Goal: Task Accomplishment & Management: Use online tool/utility

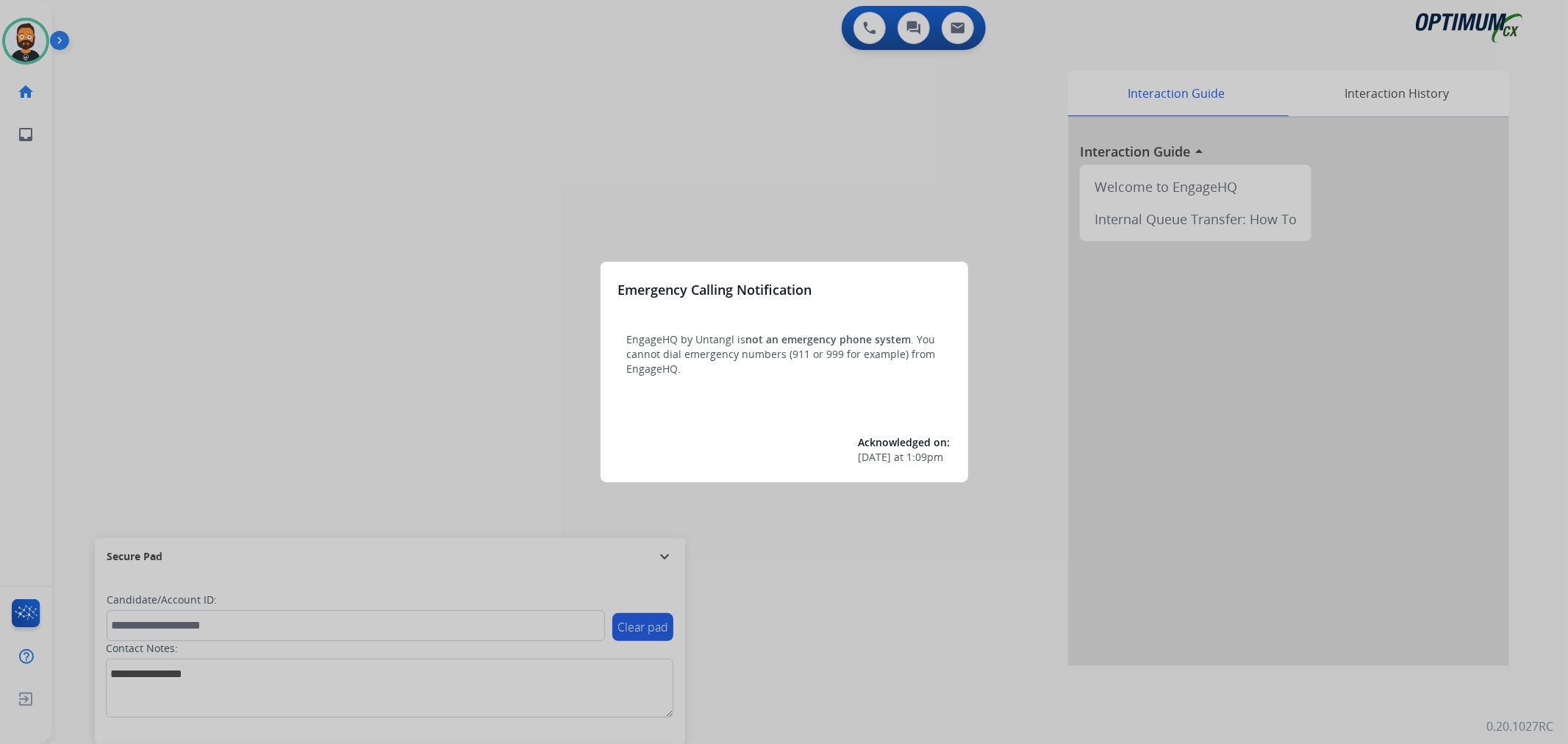
click at [662, 562] on div at bounding box center [784, 372] width 1568 height 744
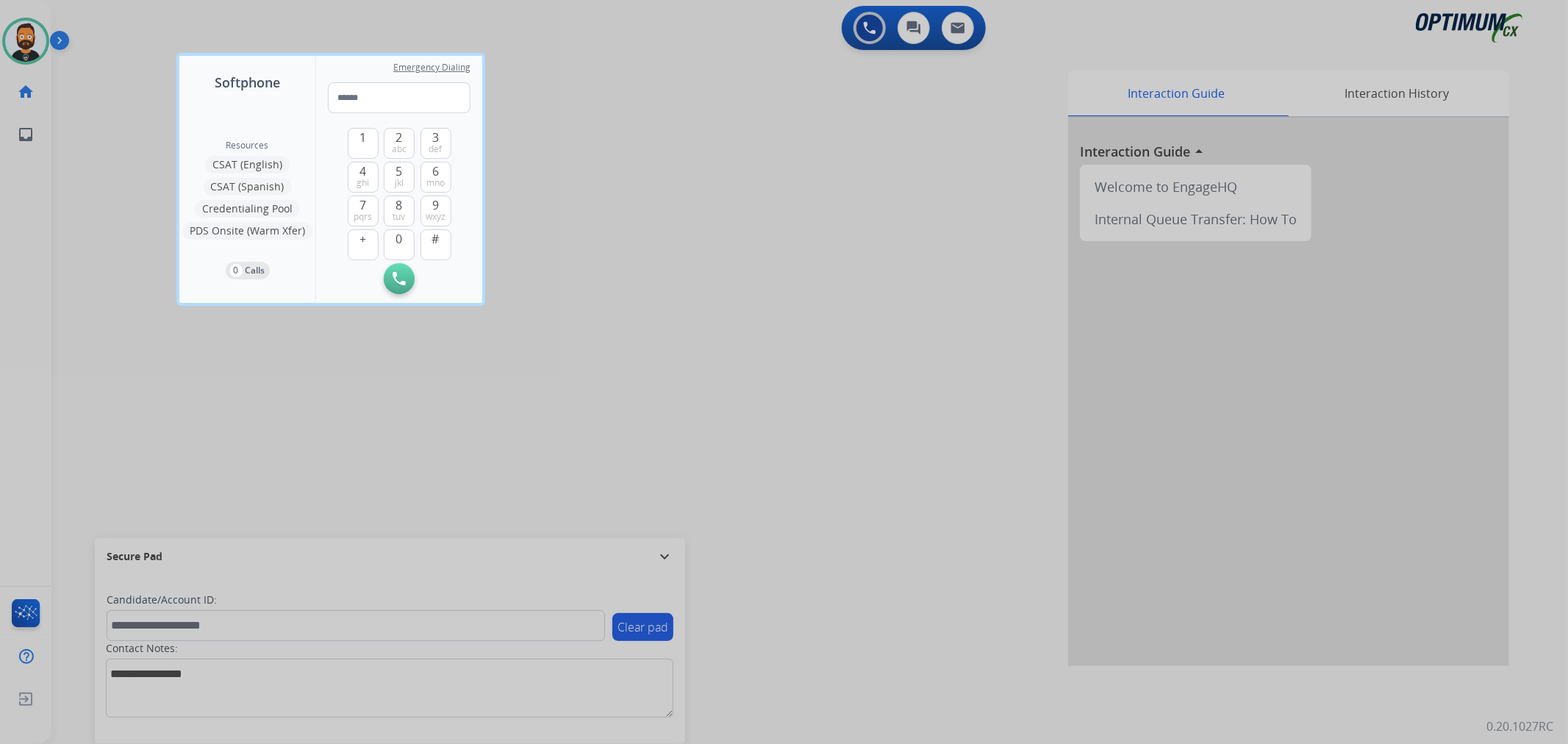
click at [667, 556] on div at bounding box center [784, 372] width 1568 height 744
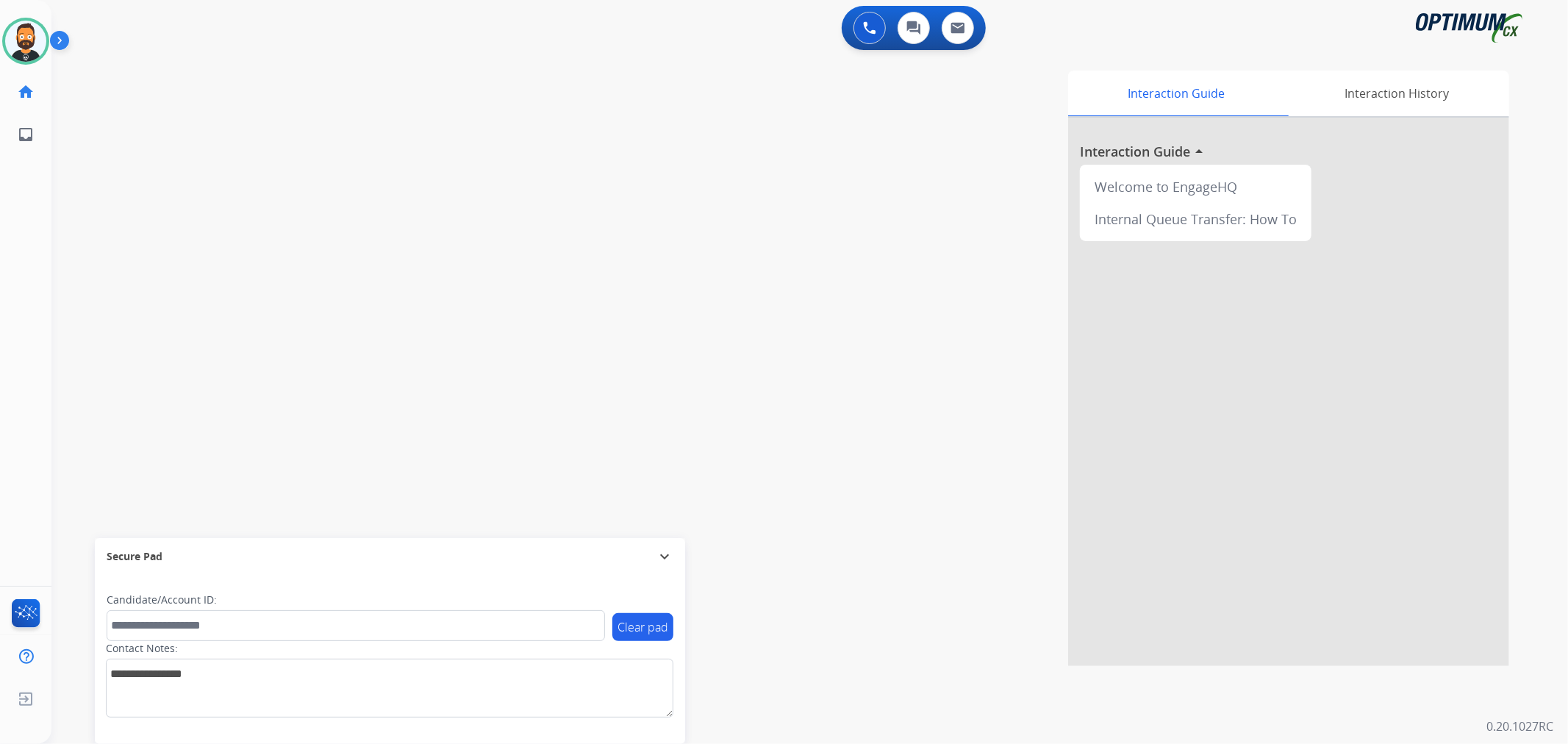
click at [666, 544] on div "Secure Pad" at bounding box center [389, 556] width 566 height 25
click at [64, 38] on img at bounding box center [62, 43] width 25 height 28
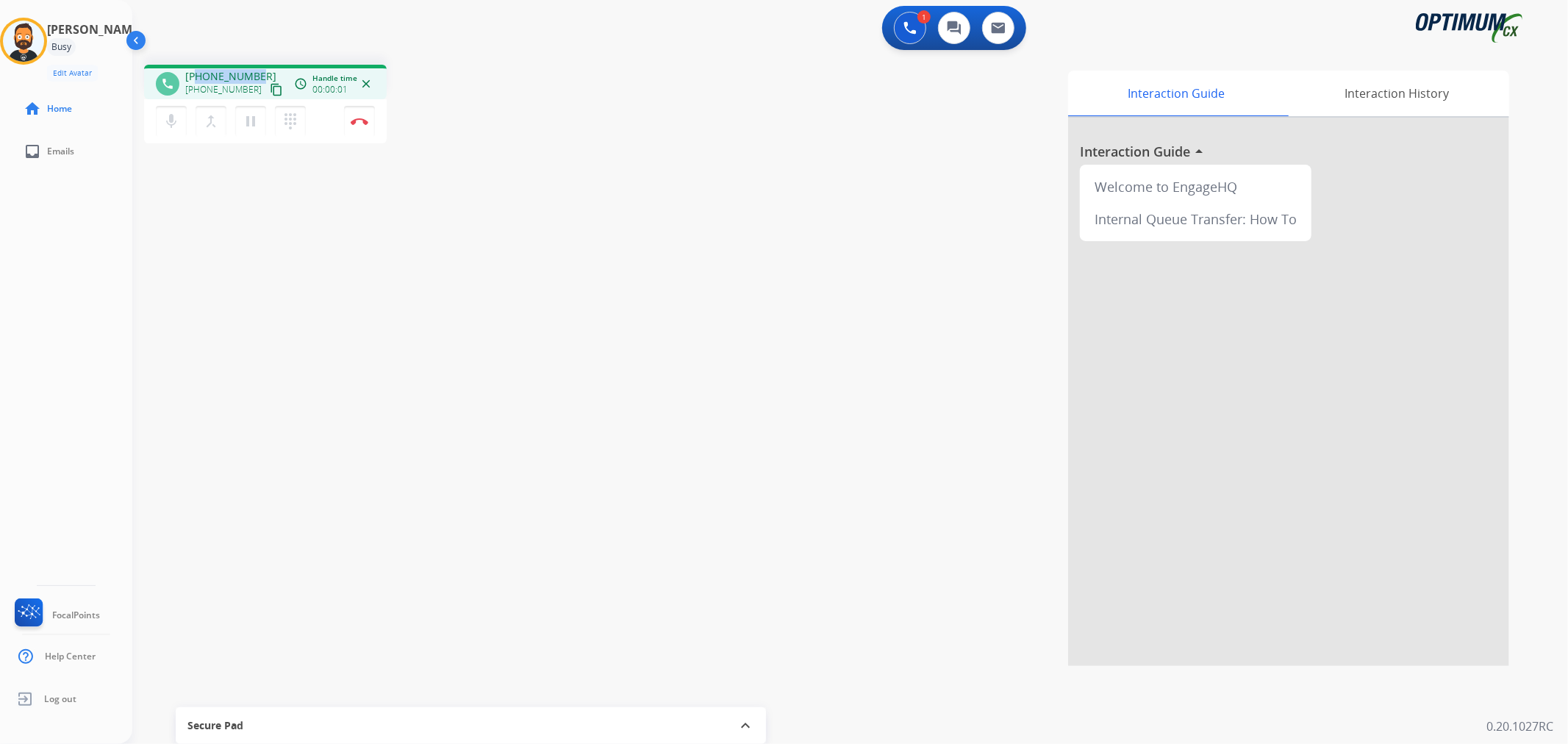
drag, startPoint x: 259, startPoint y: 73, endPoint x: 199, endPoint y: 74, distance: 60.0
click at [199, 74] on div "+13524514623 +13524514623 content_copy" at bounding box center [235, 84] width 100 height 30
copy span "3524514623"
click at [354, 121] on img at bounding box center [360, 121] width 18 height 7
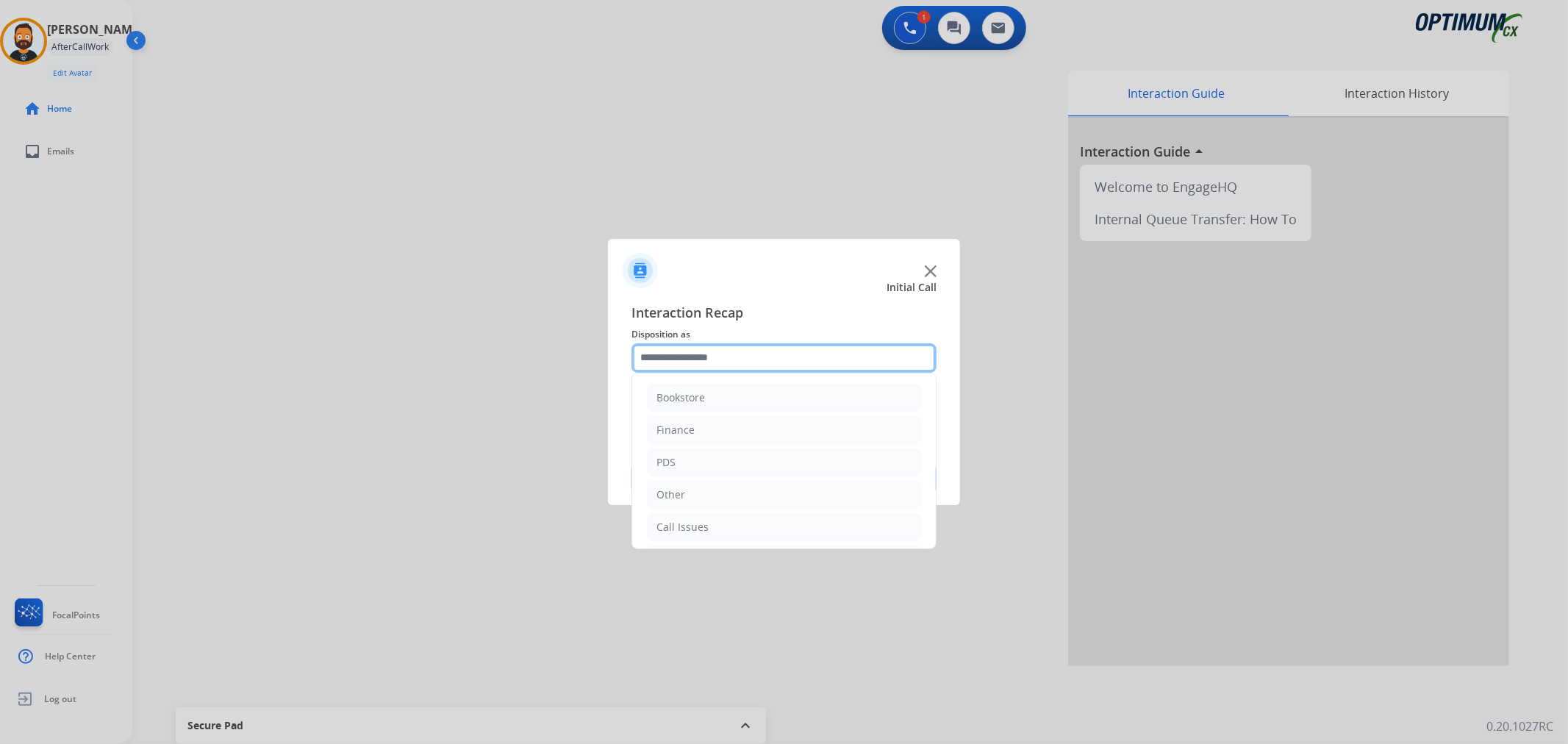
click at [669, 354] on input "text" at bounding box center [784, 358] width 305 height 30
click at [697, 524] on li "Renewal" at bounding box center [784, 524] width 274 height 28
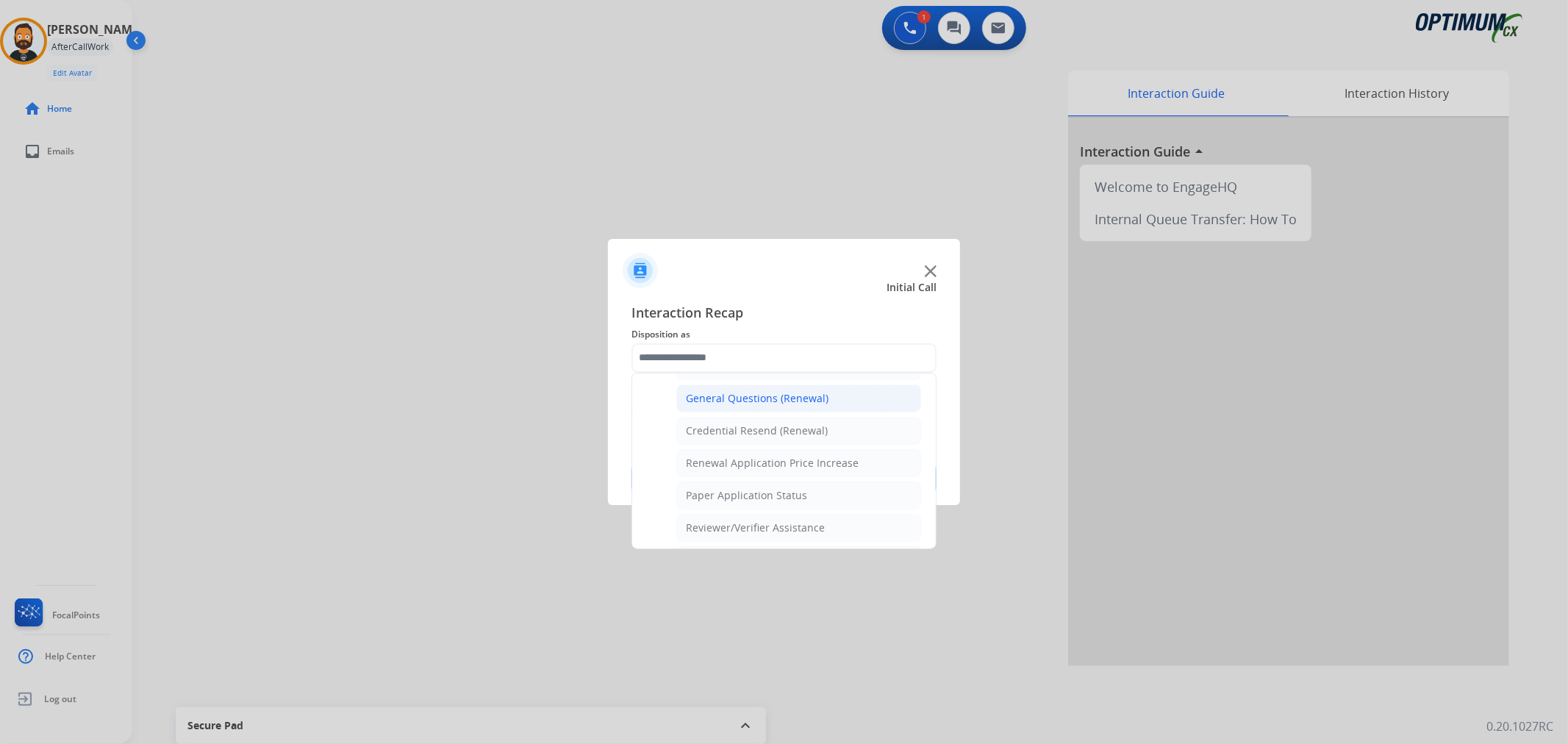
click at [761, 397] on div "General Questions (Renewal)" at bounding box center [756, 398] width 142 height 14
type input "**********"
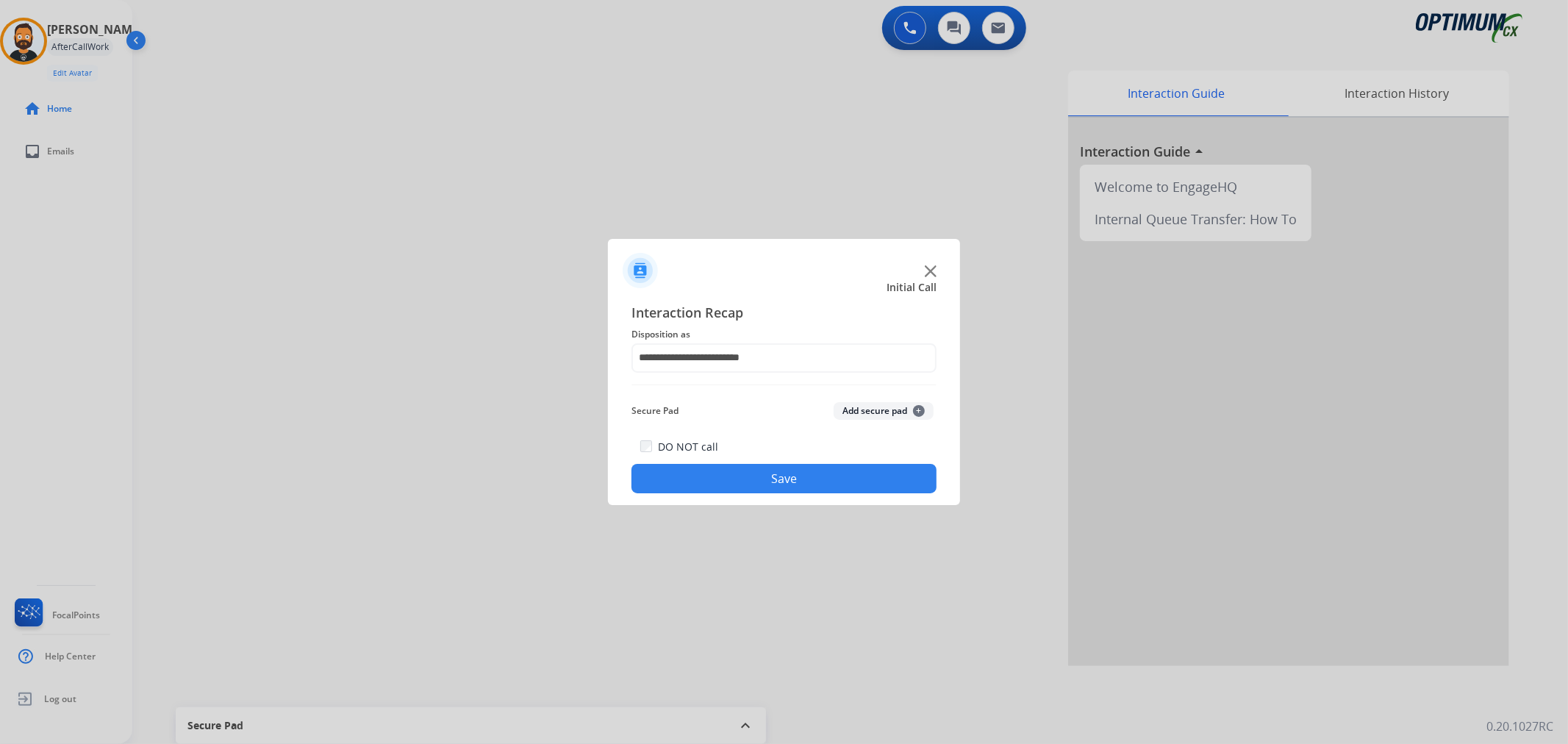
click at [751, 472] on button "Save" at bounding box center [784, 478] width 305 height 30
click at [698, 361] on input "text" at bounding box center [784, 358] width 305 height 30
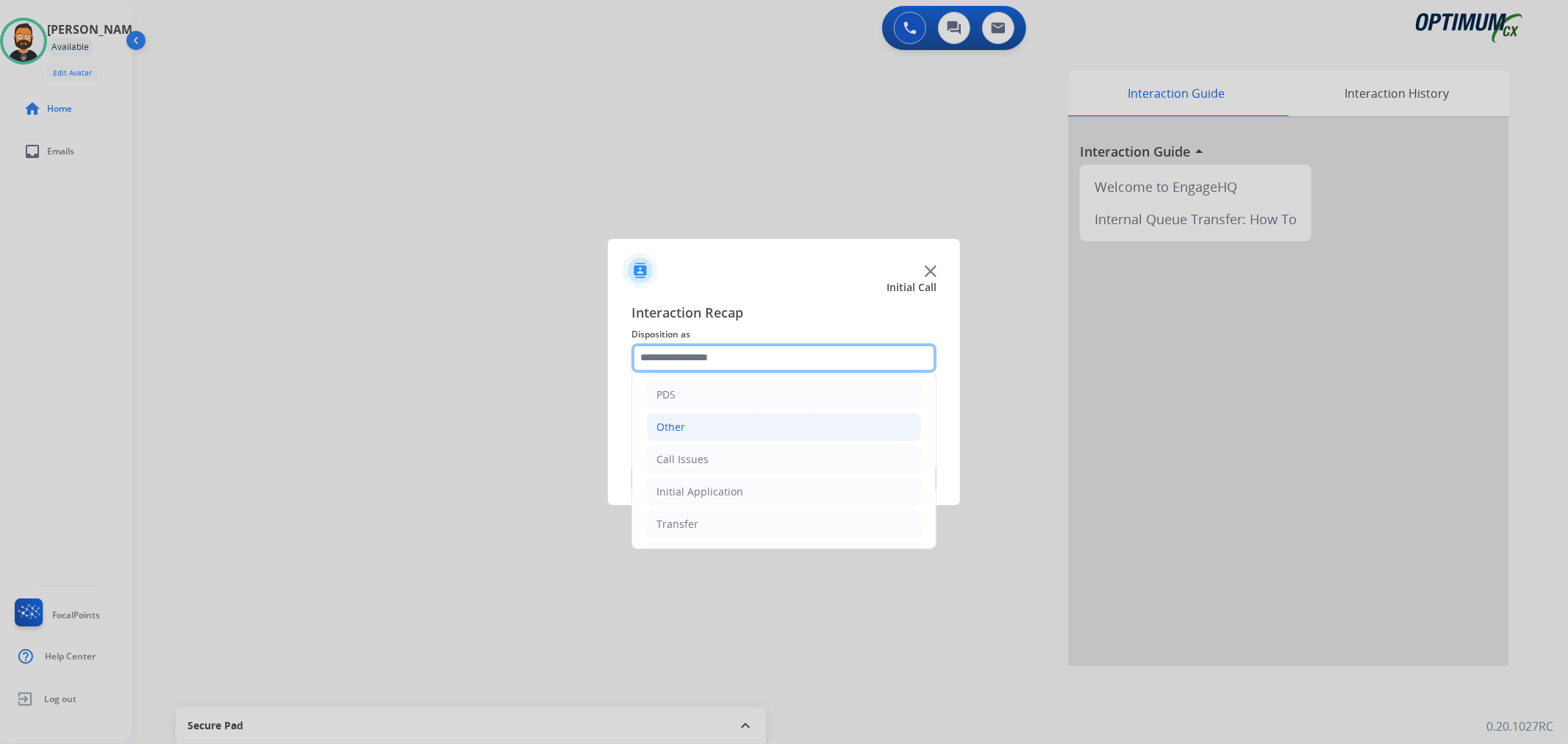
scroll to position [101, 0]
click at [719, 417] on li "Call Issues" at bounding box center [784, 426] width 274 height 28
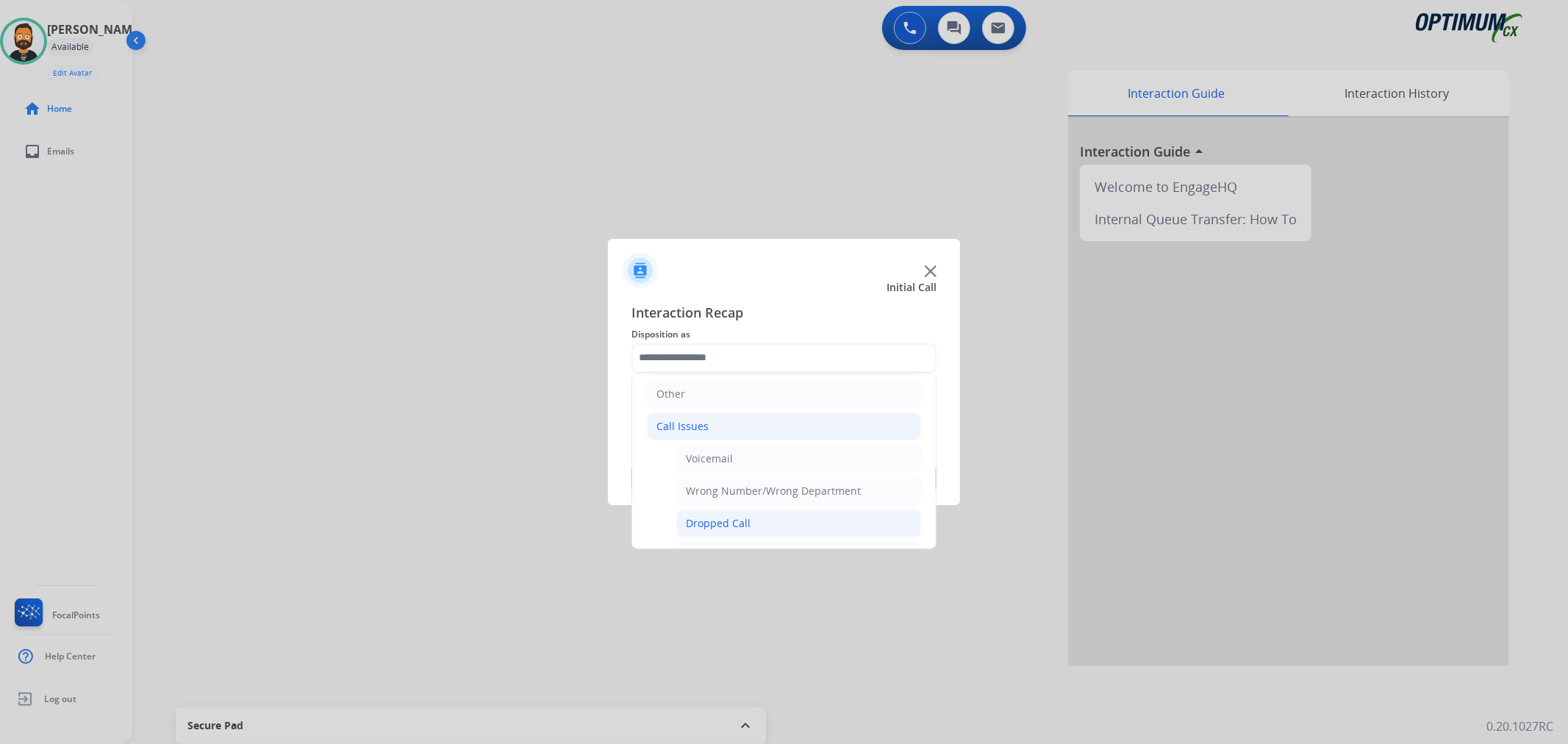
click at [746, 515] on li "Dropped Call" at bounding box center [799, 523] width 245 height 28
type input "**********"
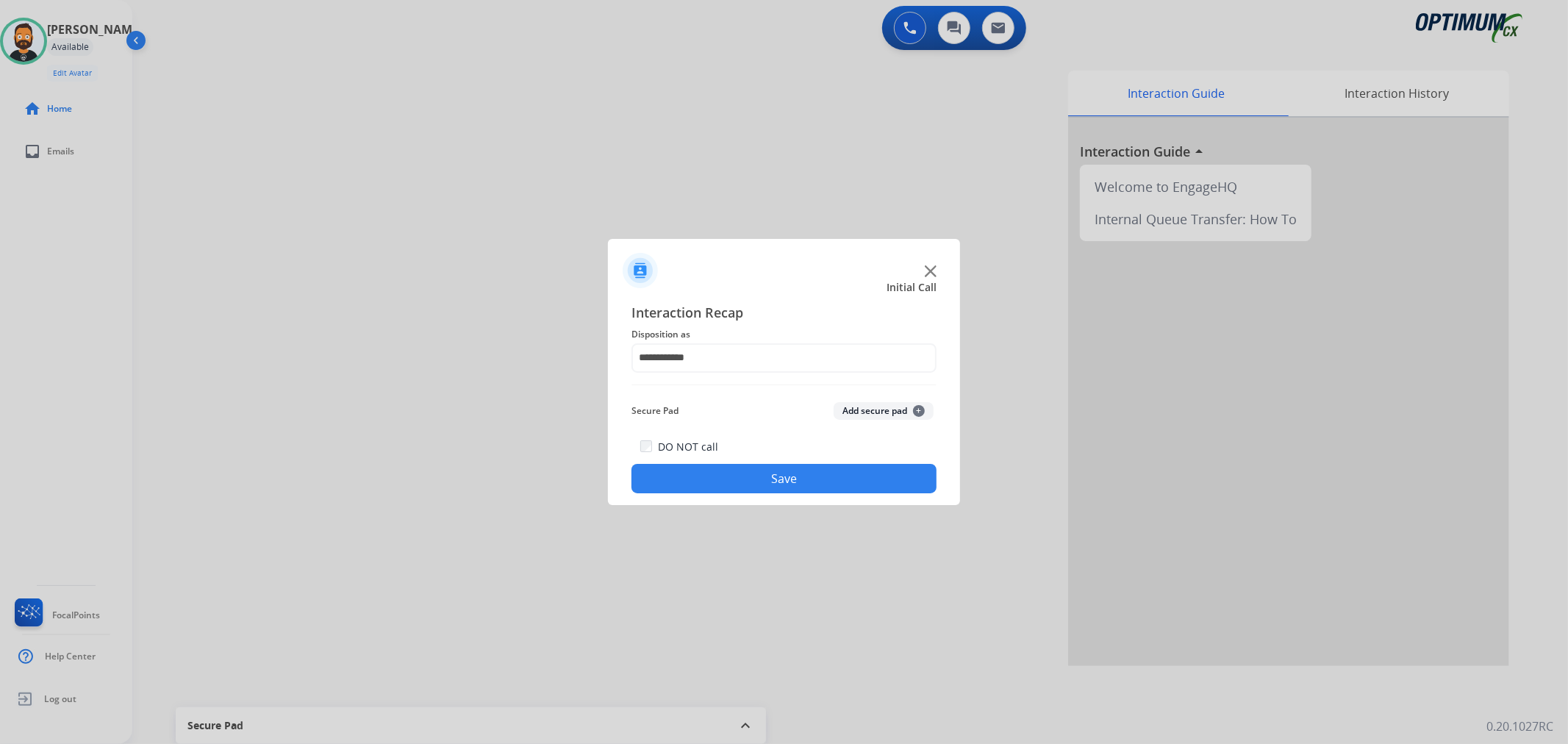
click at [744, 474] on button "Save" at bounding box center [784, 478] width 305 height 30
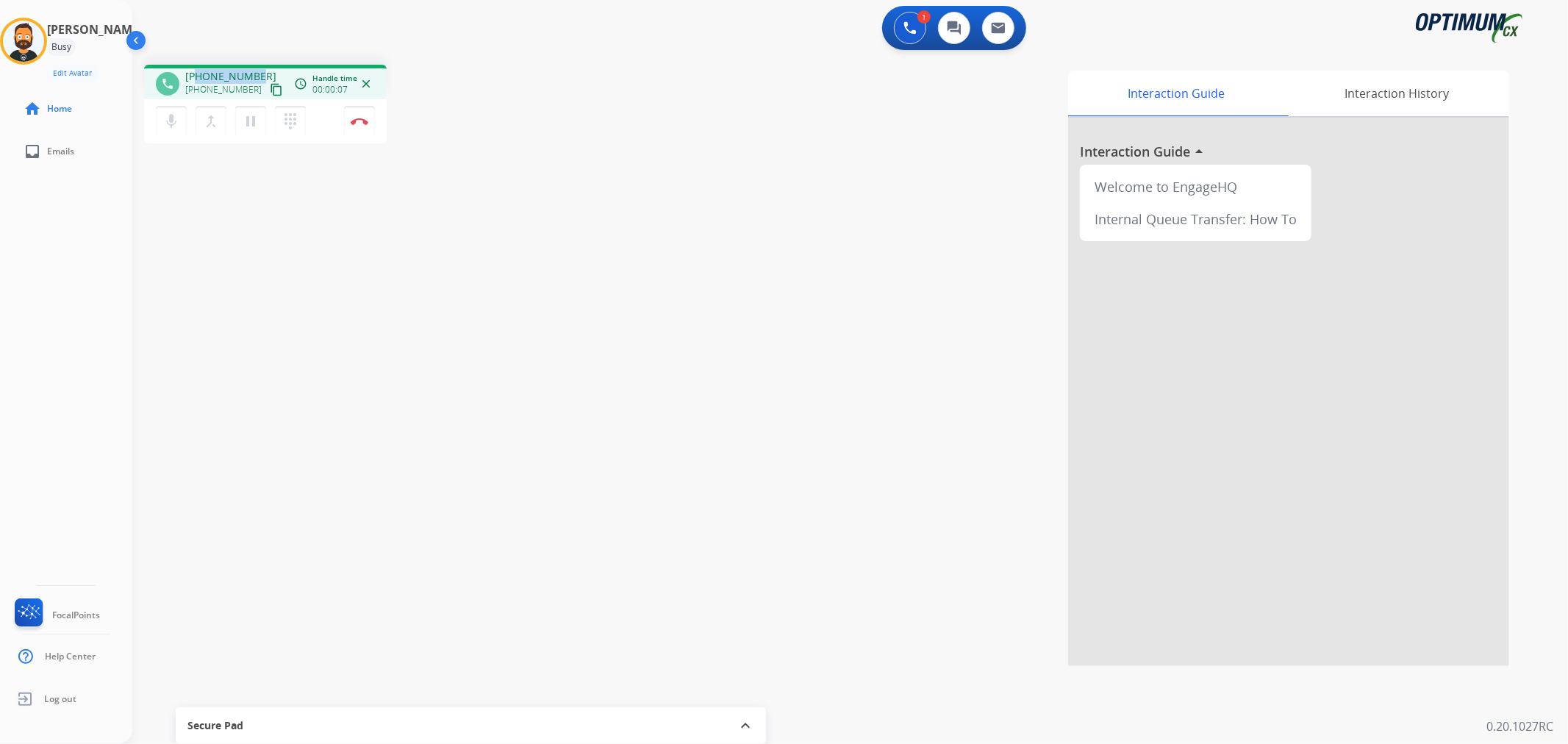
drag, startPoint x: 246, startPoint y: 71, endPoint x: 199, endPoint y: 68, distance: 47.1
click at [199, 69] on span "+17023789846" at bounding box center [230, 76] width 91 height 14
copy span "7023789846"
click at [351, 120] on img at bounding box center [360, 121] width 18 height 7
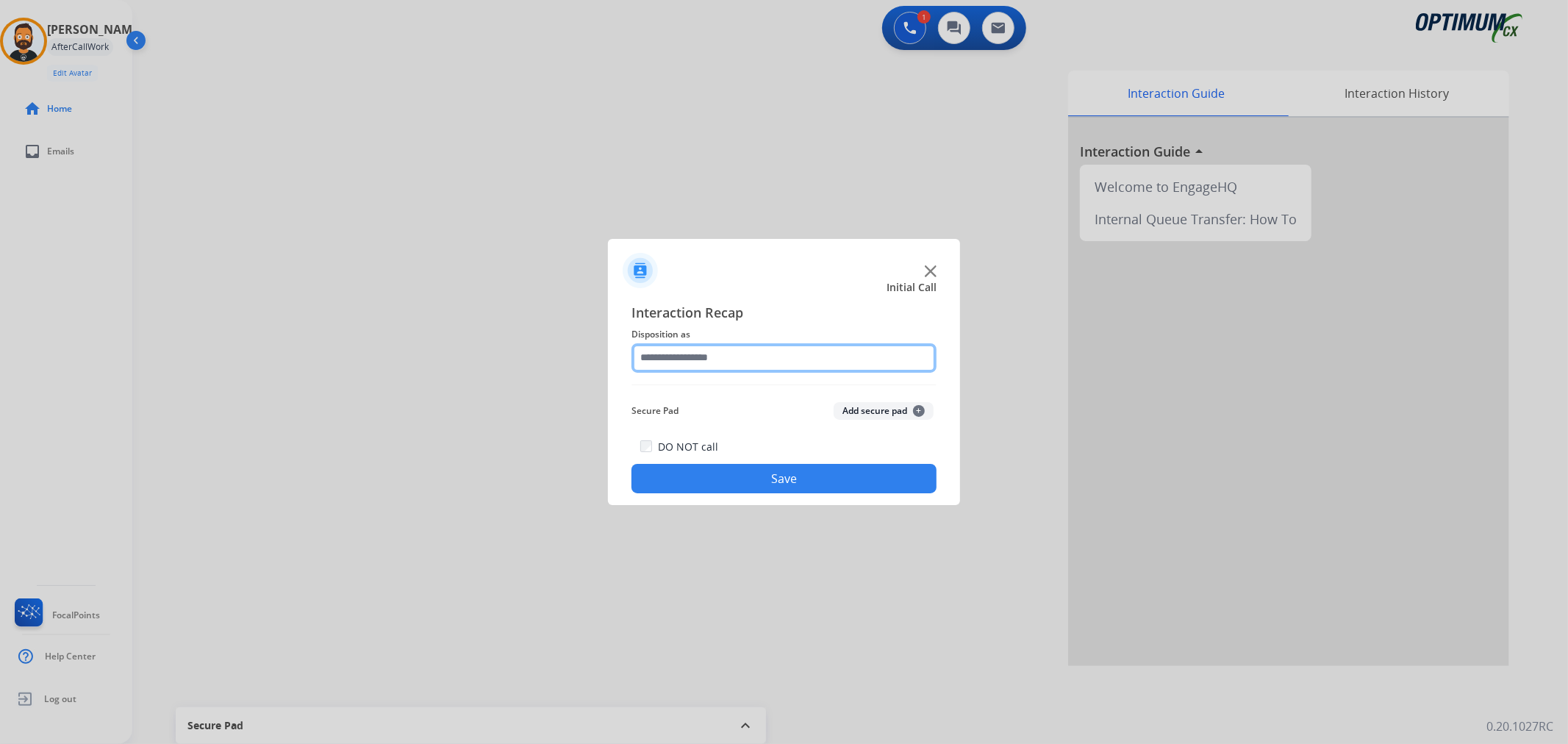
drag, startPoint x: 708, startPoint y: 361, endPoint x: 710, endPoint y: 368, distance: 7.3
click at [710, 361] on input "text" at bounding box center [784, 358] width 305 height 30
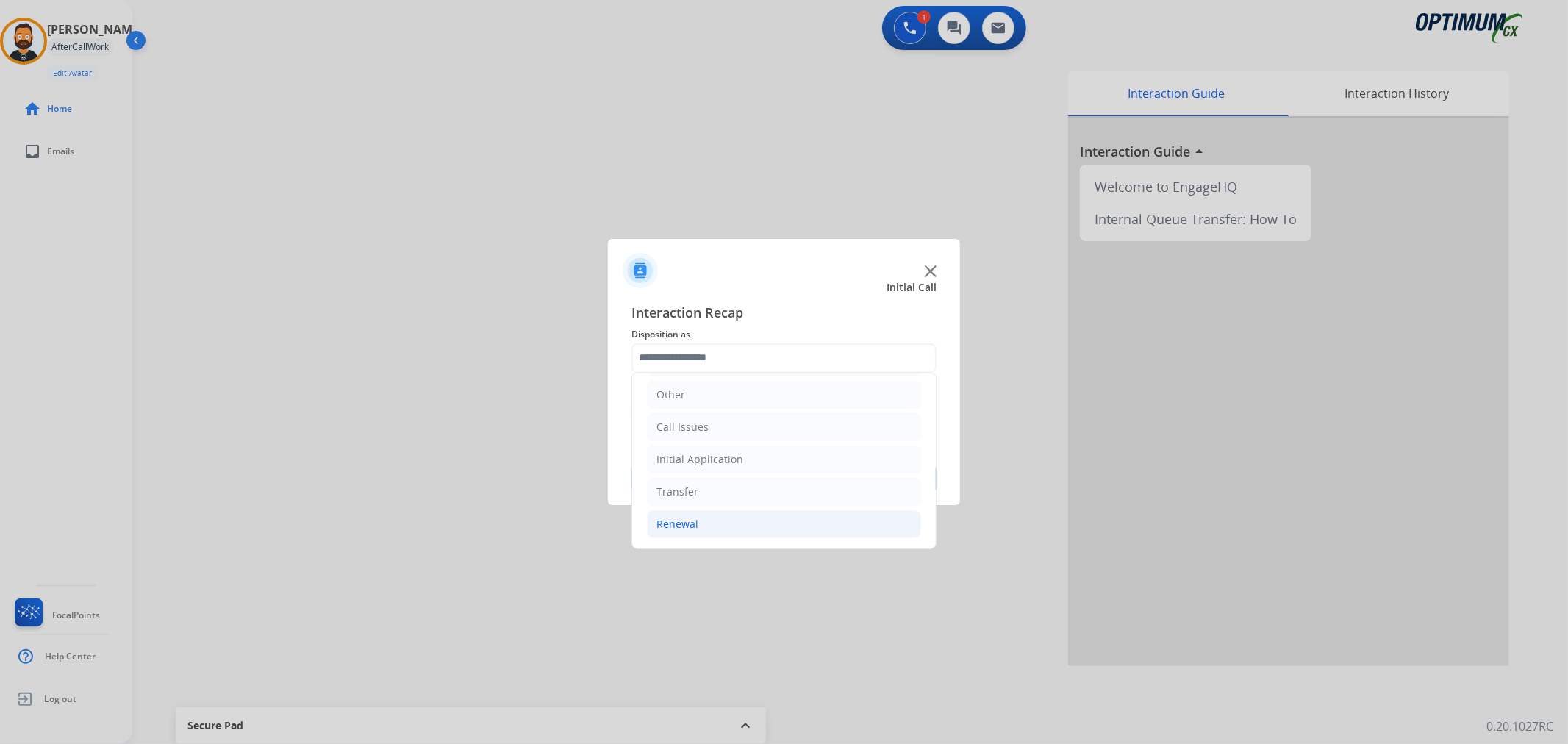
drag, startPoint x: 713, startPoint y: 511, endPoint x: 710, endPoint y: 519, distance: 8.5
click at [710, 519] on li "Renewal" at bounding box center [784, 524] width 274 height 28
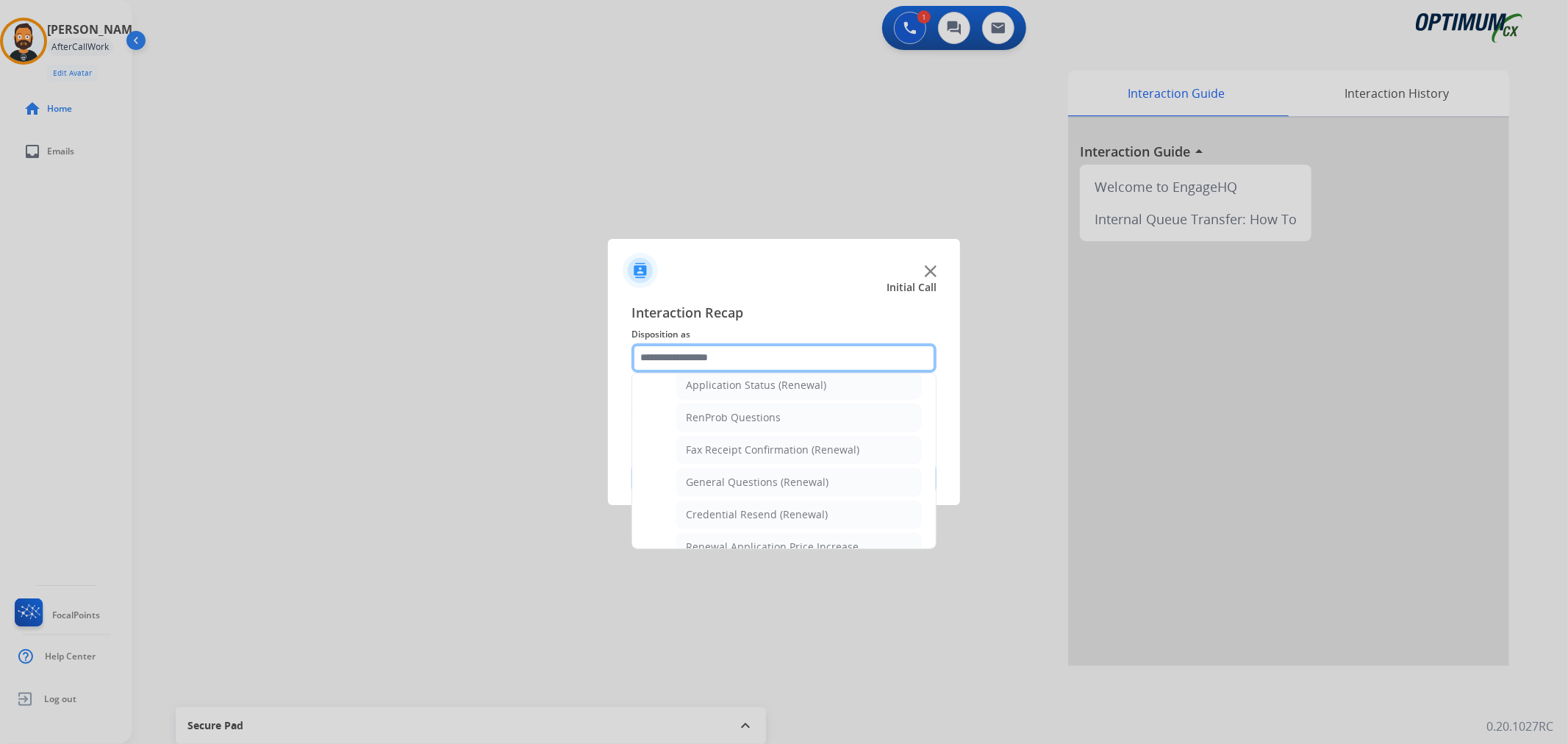
scroll to position [570, 0]
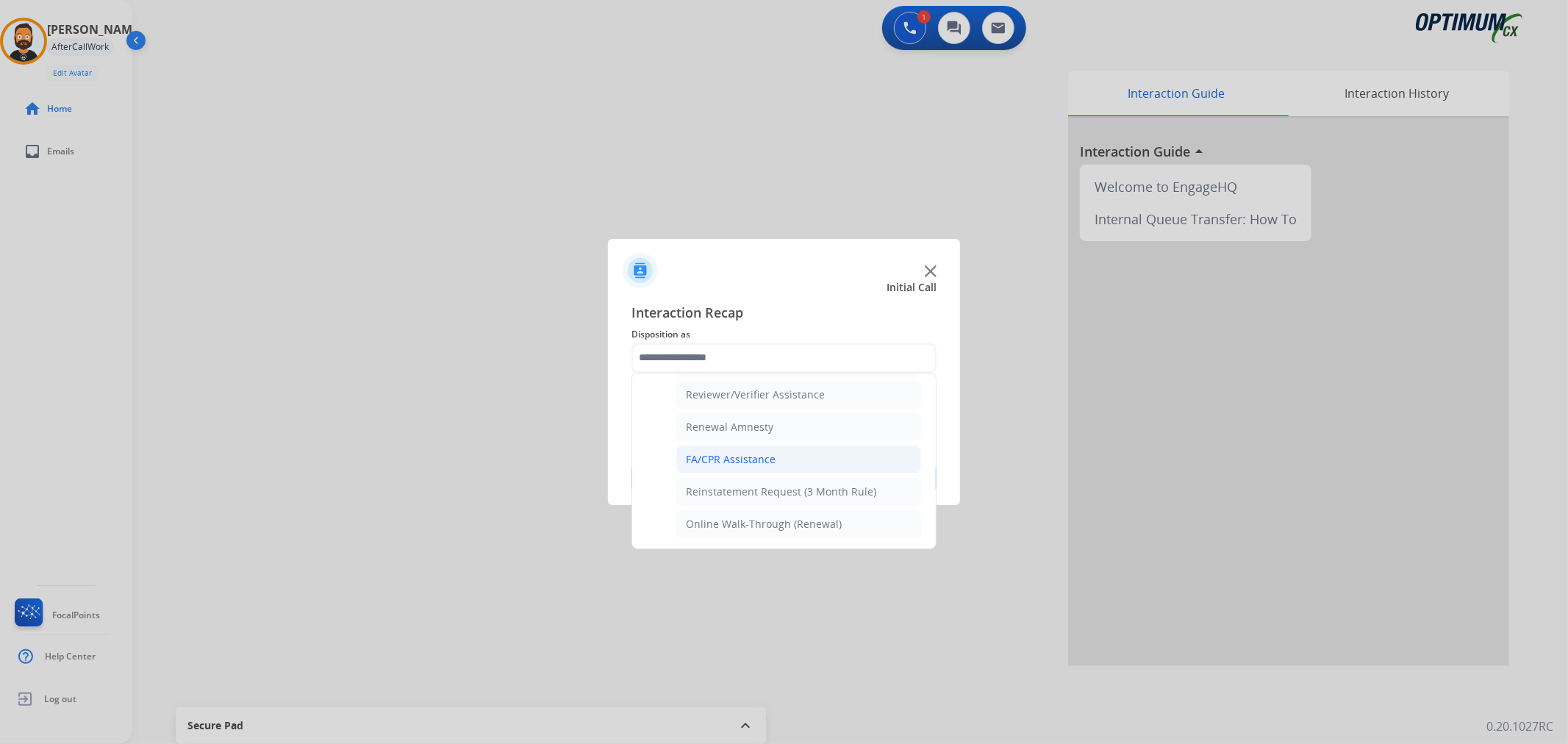
click at [747, 459] on div "FA/CPR Assistance" at bounding box center [730, 459] width 89 height 14
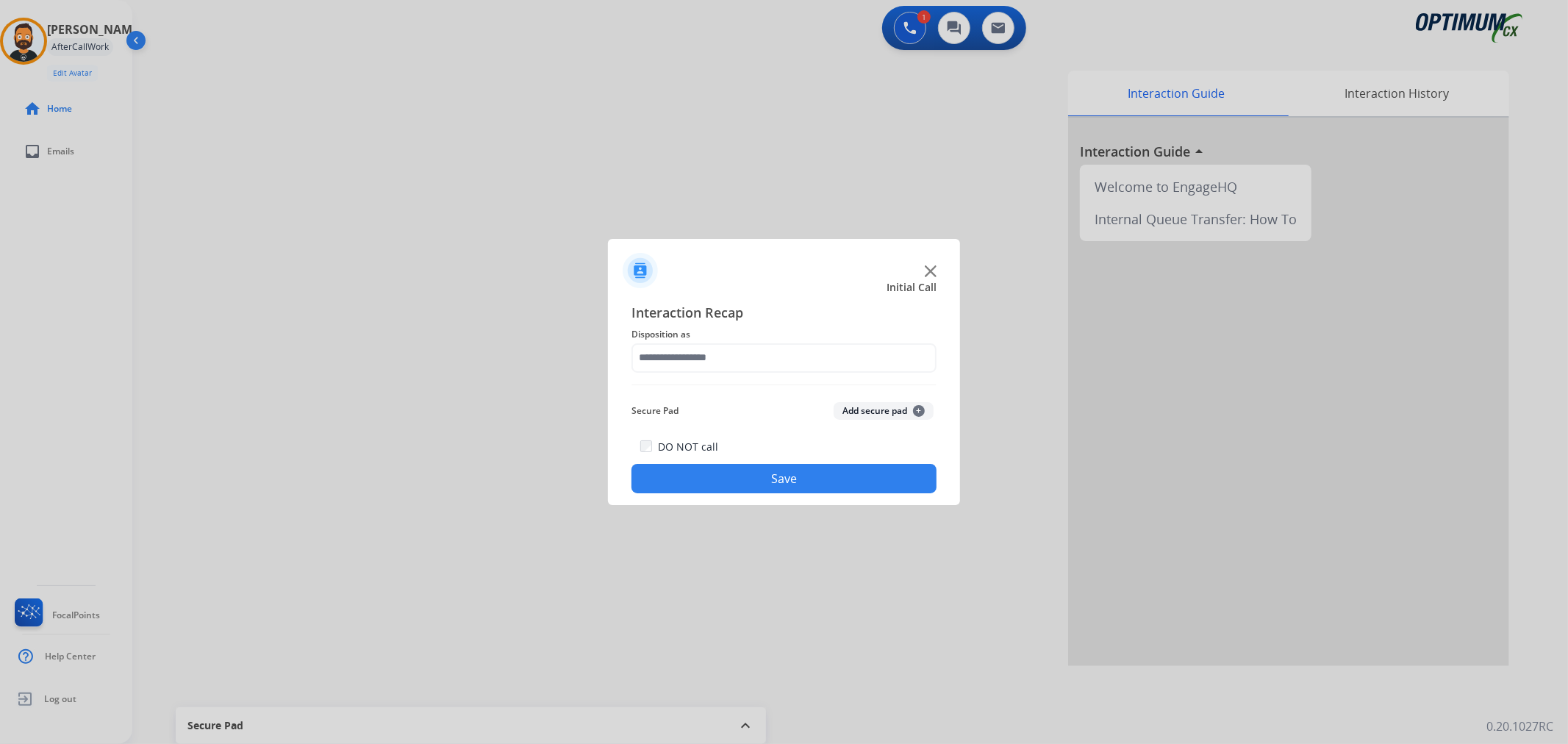
type input "**********"
click at [745, 464] on button "Save" at bounding box center [784, 478] width 305 height 30
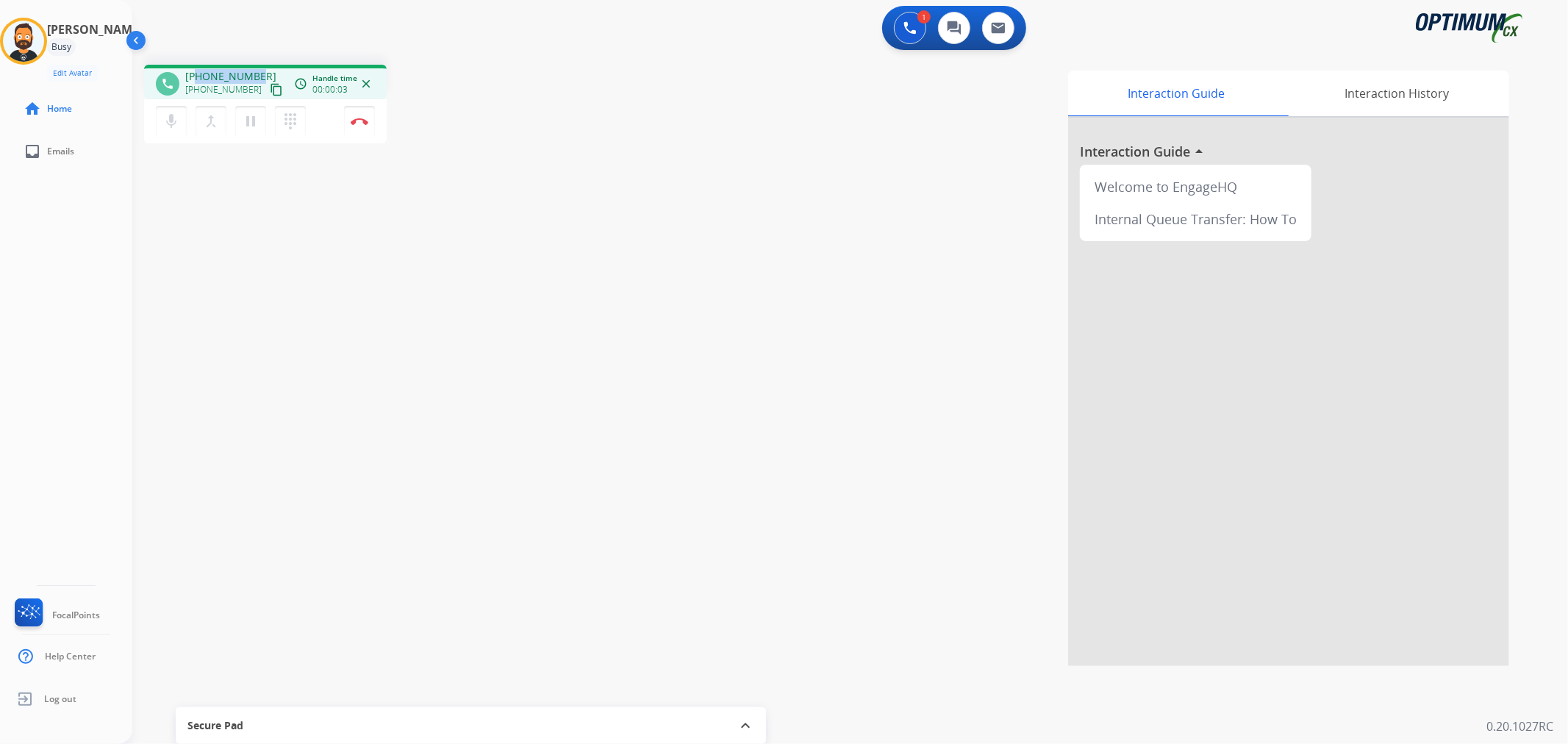
drag, startPoint x: 260, startPoint y: 74, endPoint x: 197, endPoint y: 71, distance: 63.1
click at [197, 71] on div "+14045431399 +14045431399 content_copy" at bounding box center [235, 84] width 100 height 30
copy span "4045431399"
click at [366, 122] on img at bounding box center [360, 121] width 18 height 7
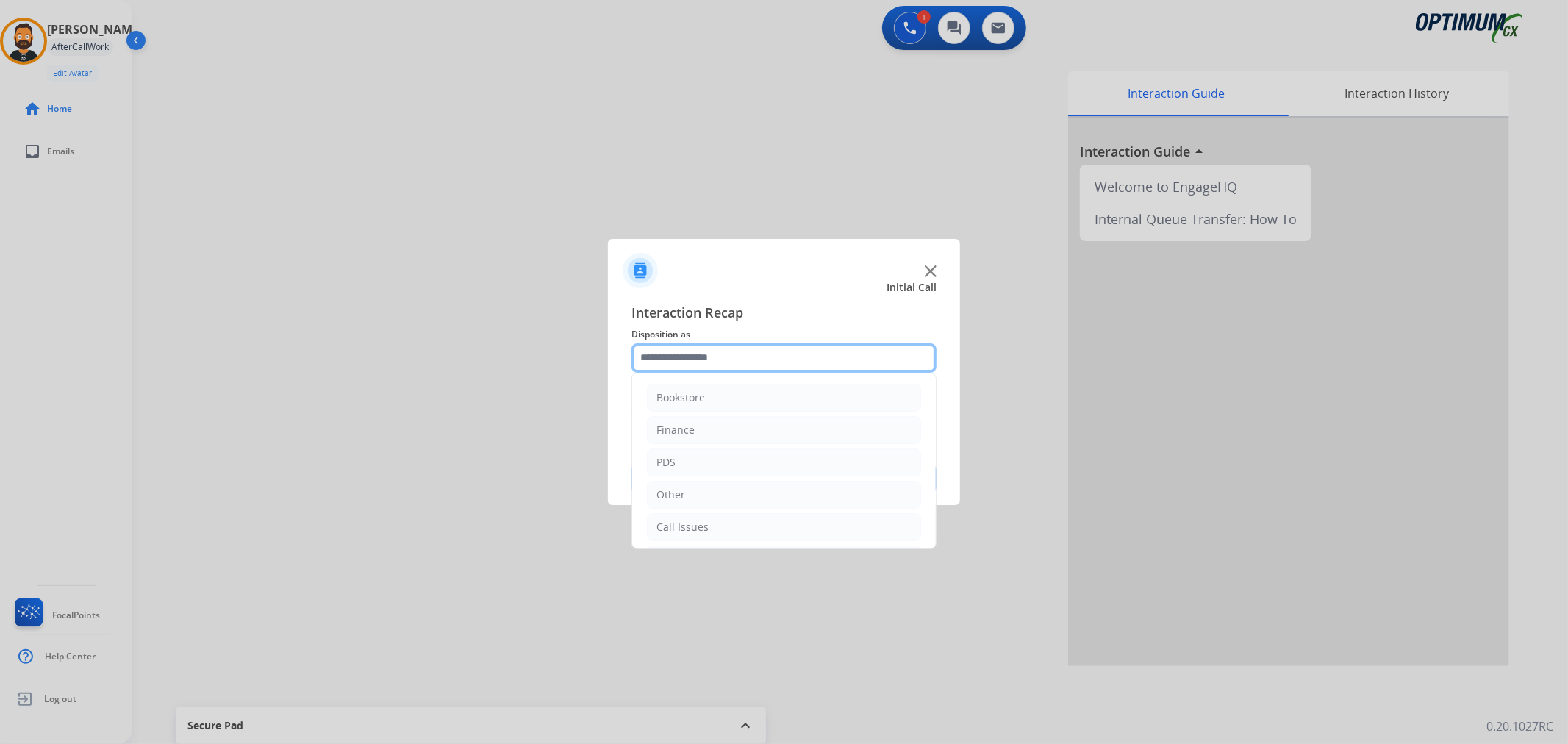
click at [734, 353] on input "text" at bounding box center [784, 358] width 305 height 30
click at [702, 516] on li "Renewal" at bounding box center [784, 524] width 274 height 28
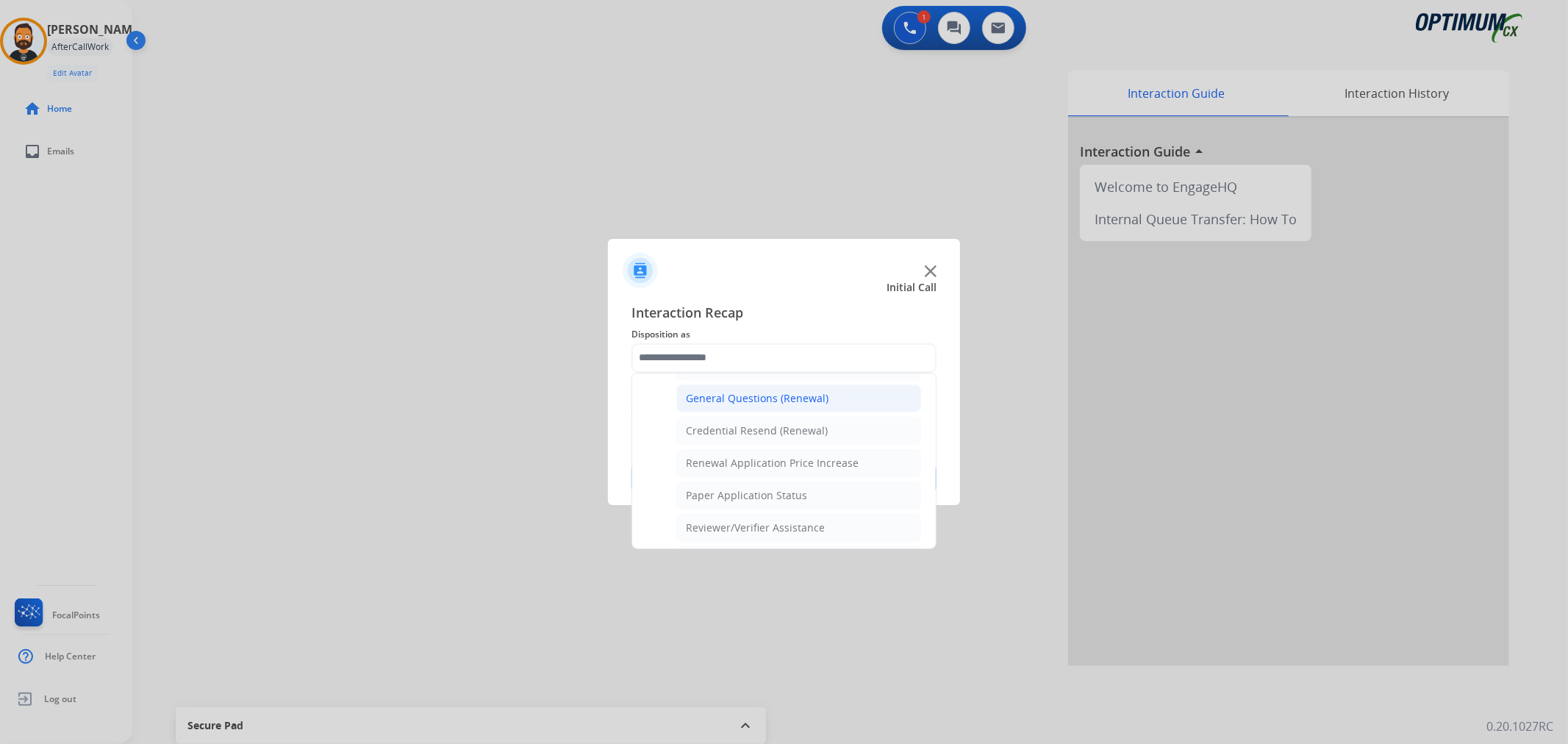
click at [750, 393] on div "General Questions (Renewal)" at bounding box center [756, 398] width 142 height 14
type input "**********"
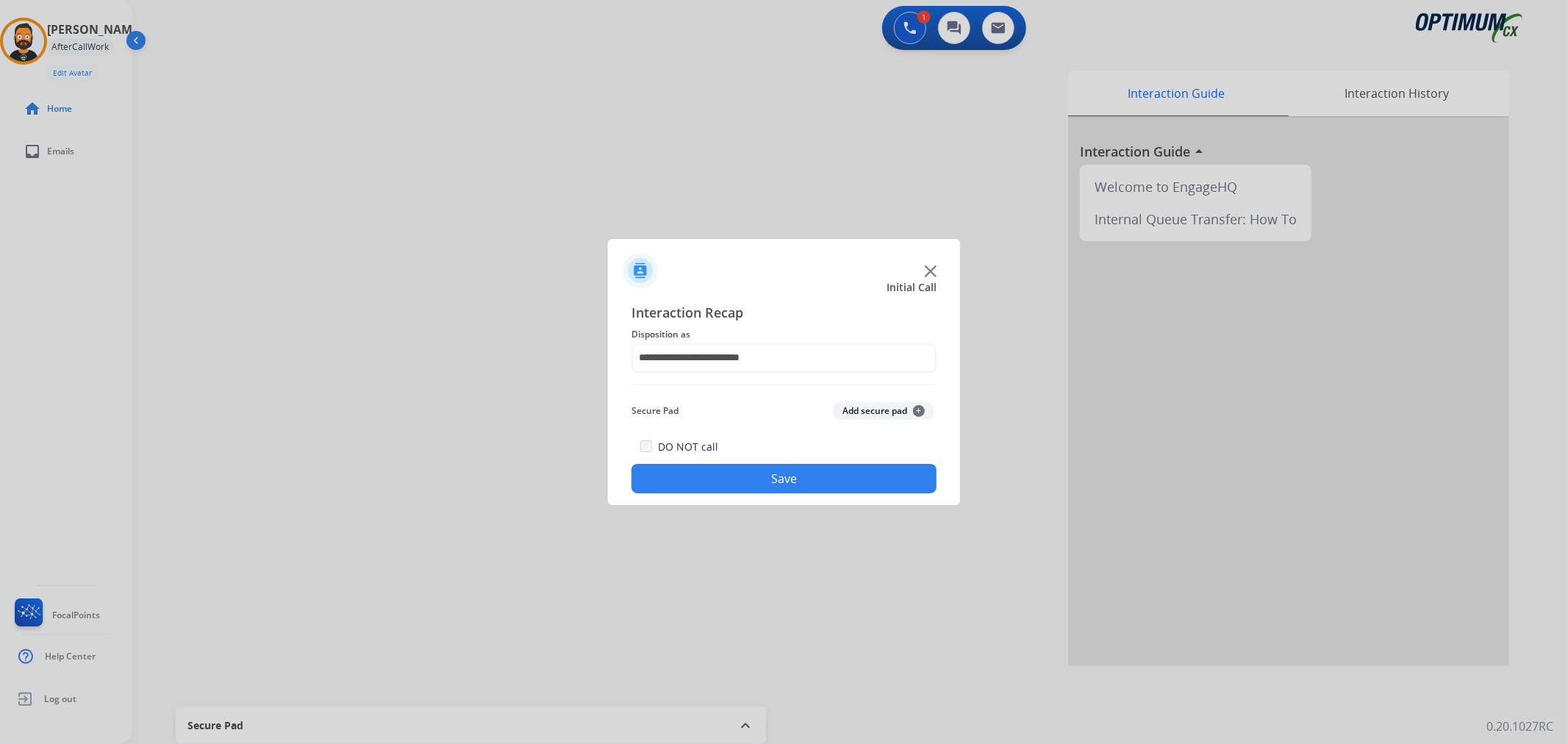
click at [776, 454] on div "DO NOT call Save" at bounding box center [784, 465] width 305 height 55
click at [761, 471] on button "Save" at bounding box center [784, 478] width 305 height 30
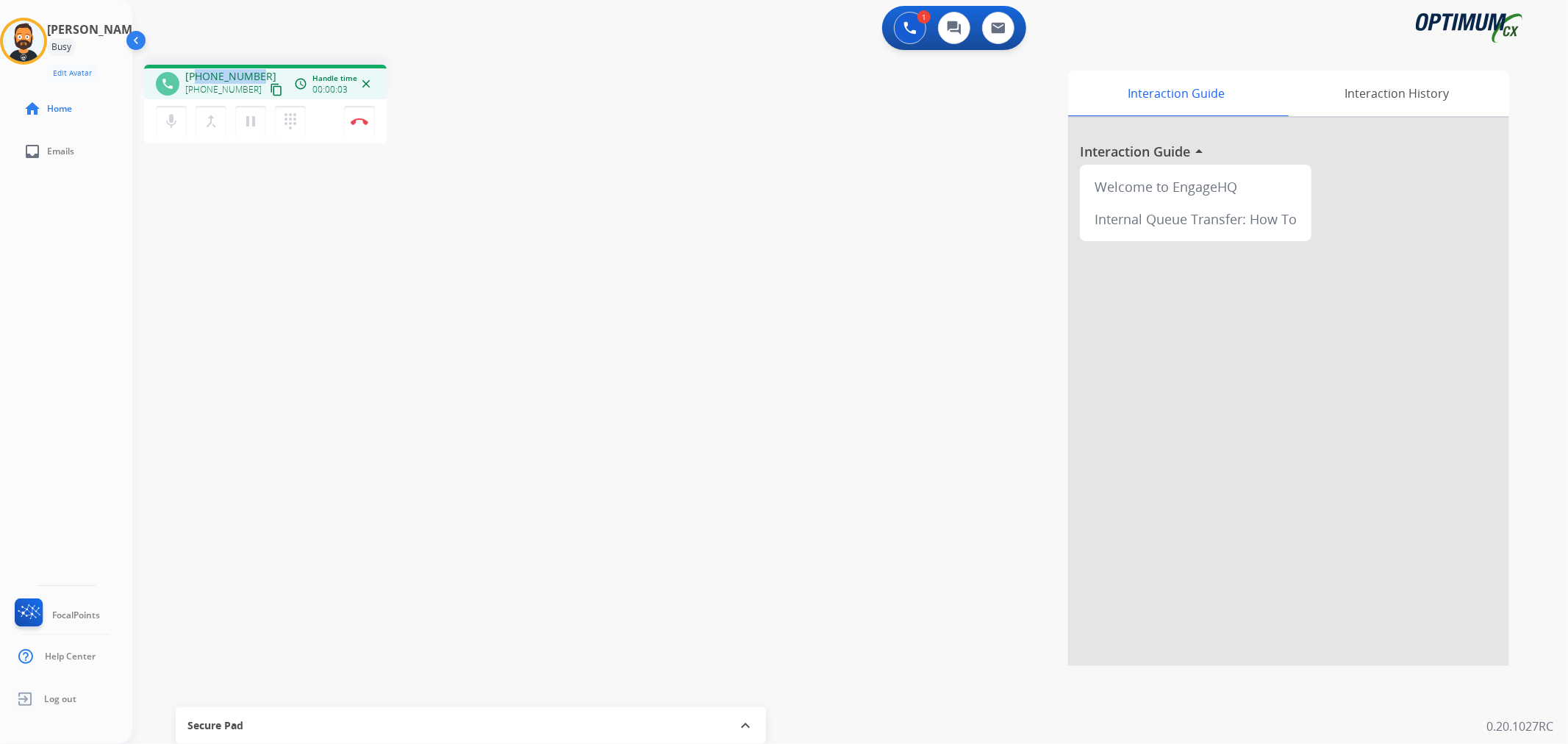
drag, startPoint x: 253, startPoint y: 73, endPoint x: 196, endPoint y: 74, distance: 57.0
click at [196, 74] on span "+16173472218" at bounding box center [230, 76] width 91 height 14
copy span "6173472218"
click at [361, 118] on img at bounding box center [360, 121] width 18 height 7
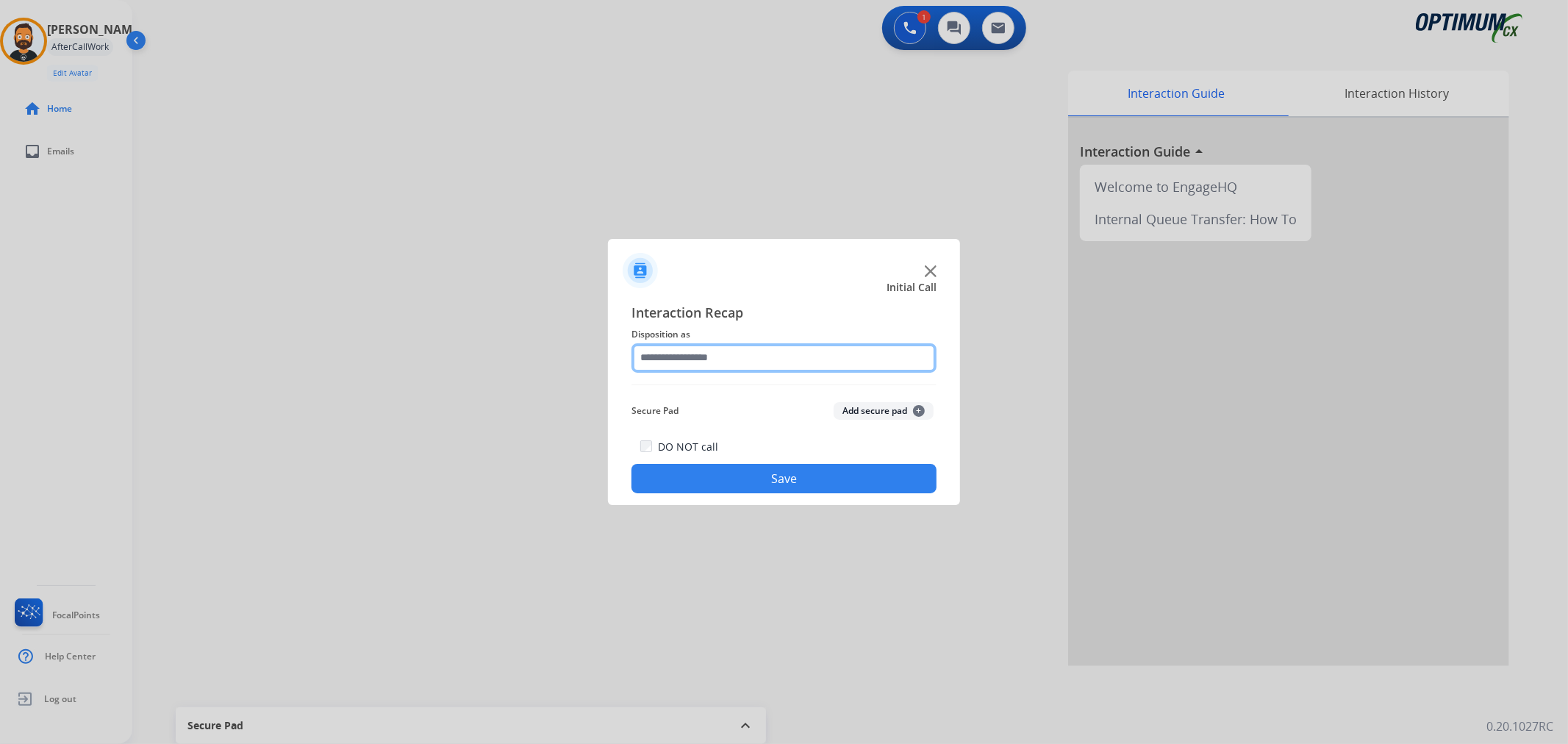
click at [688, 350] on input "text" at bounding box center [784, 358] width 305 height 30
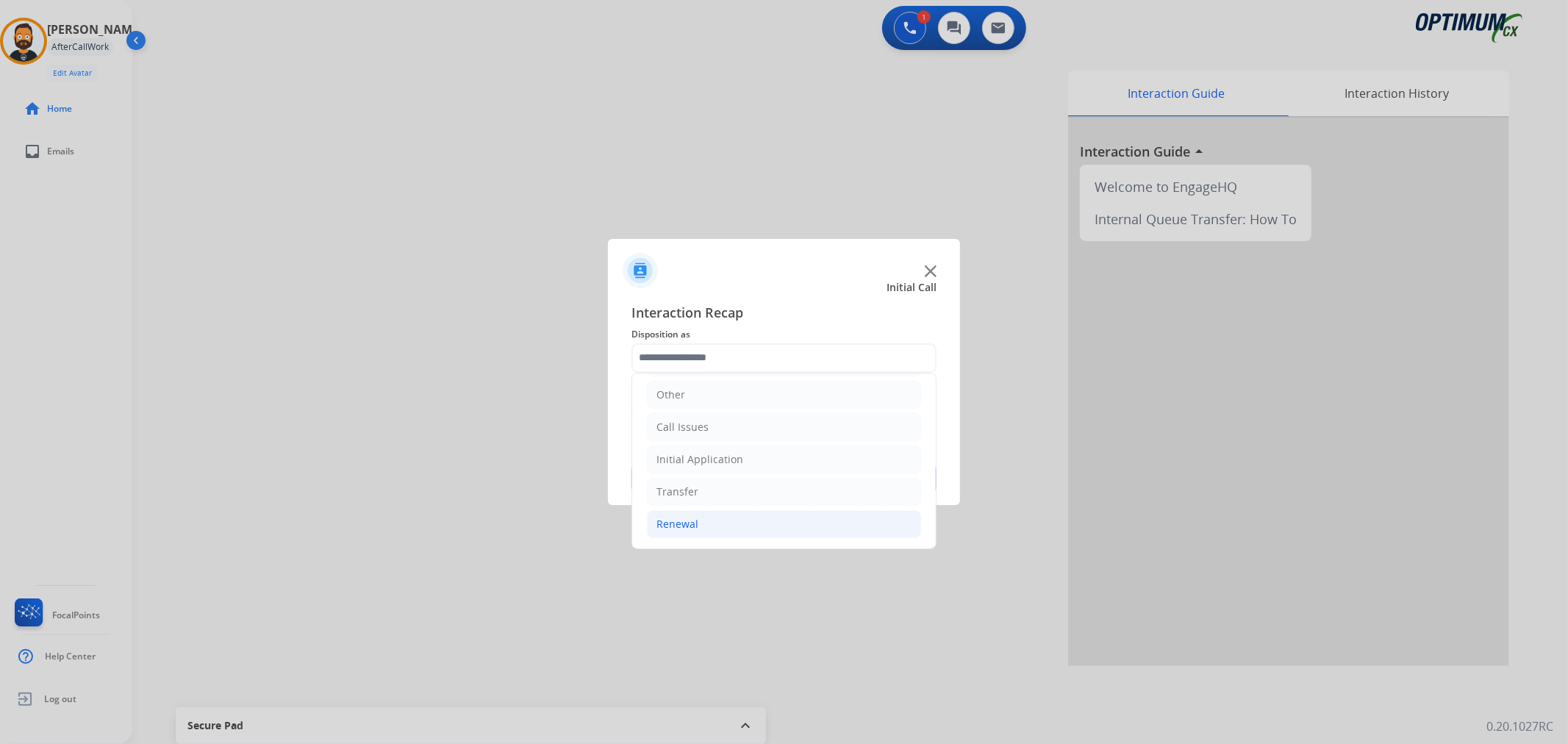
click at [720, 524] on li "Renewal" at bounding box center [784, 524] width 274 height 28
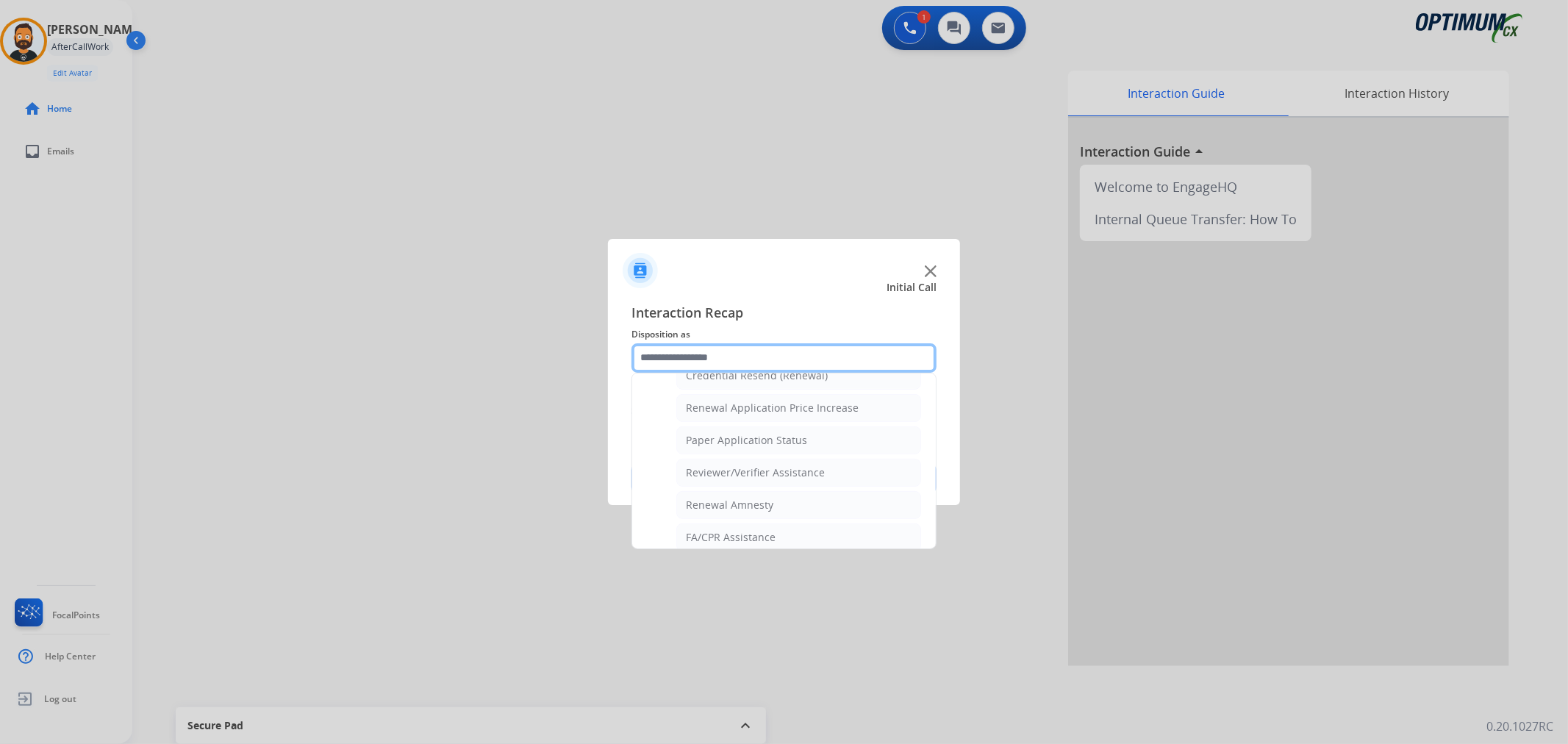
scroll to position [570, 0]
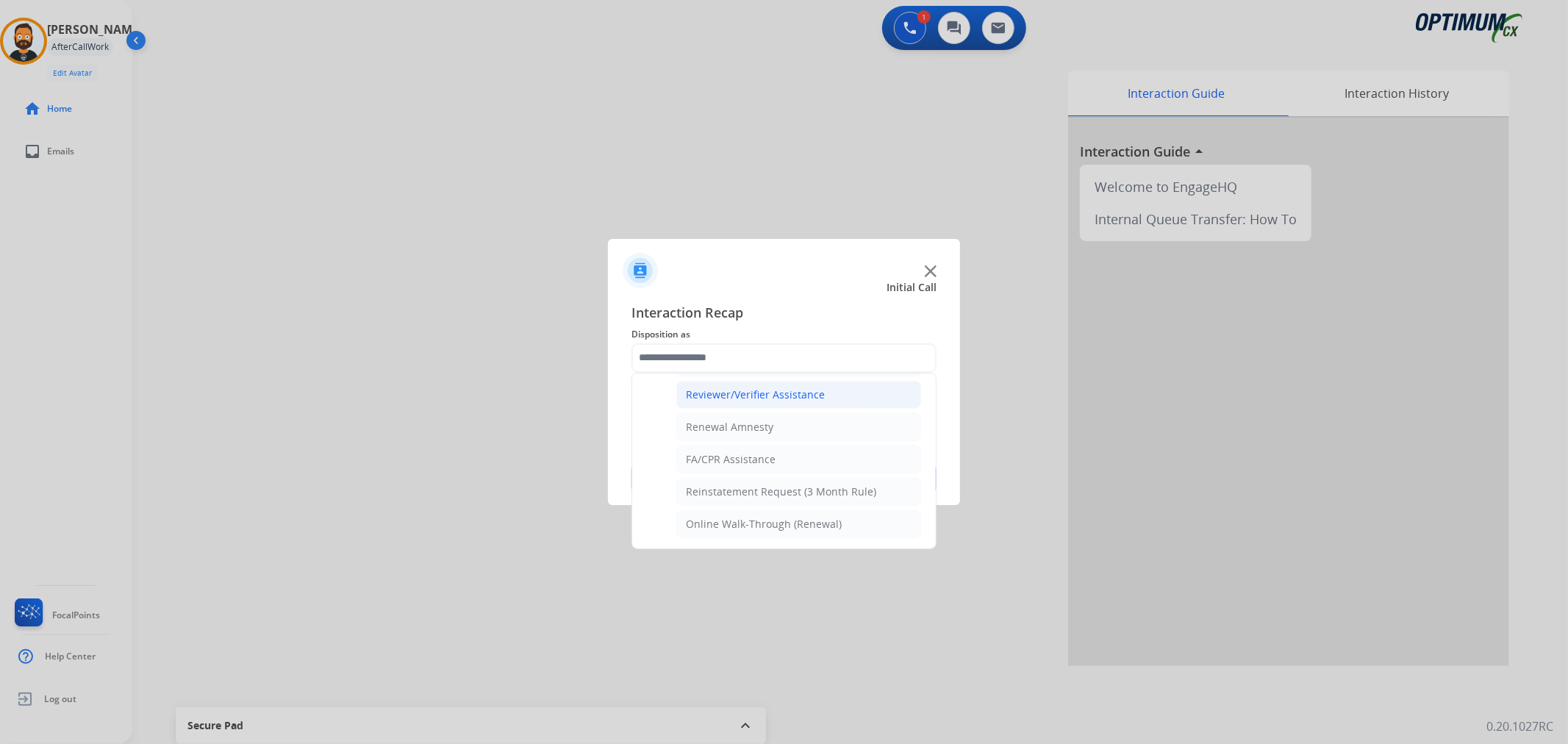
click at [736, 395] on div "Reviewer/Verifier Assistance" at bounding box center [755, 394] width 139 height 14
type input "**********"
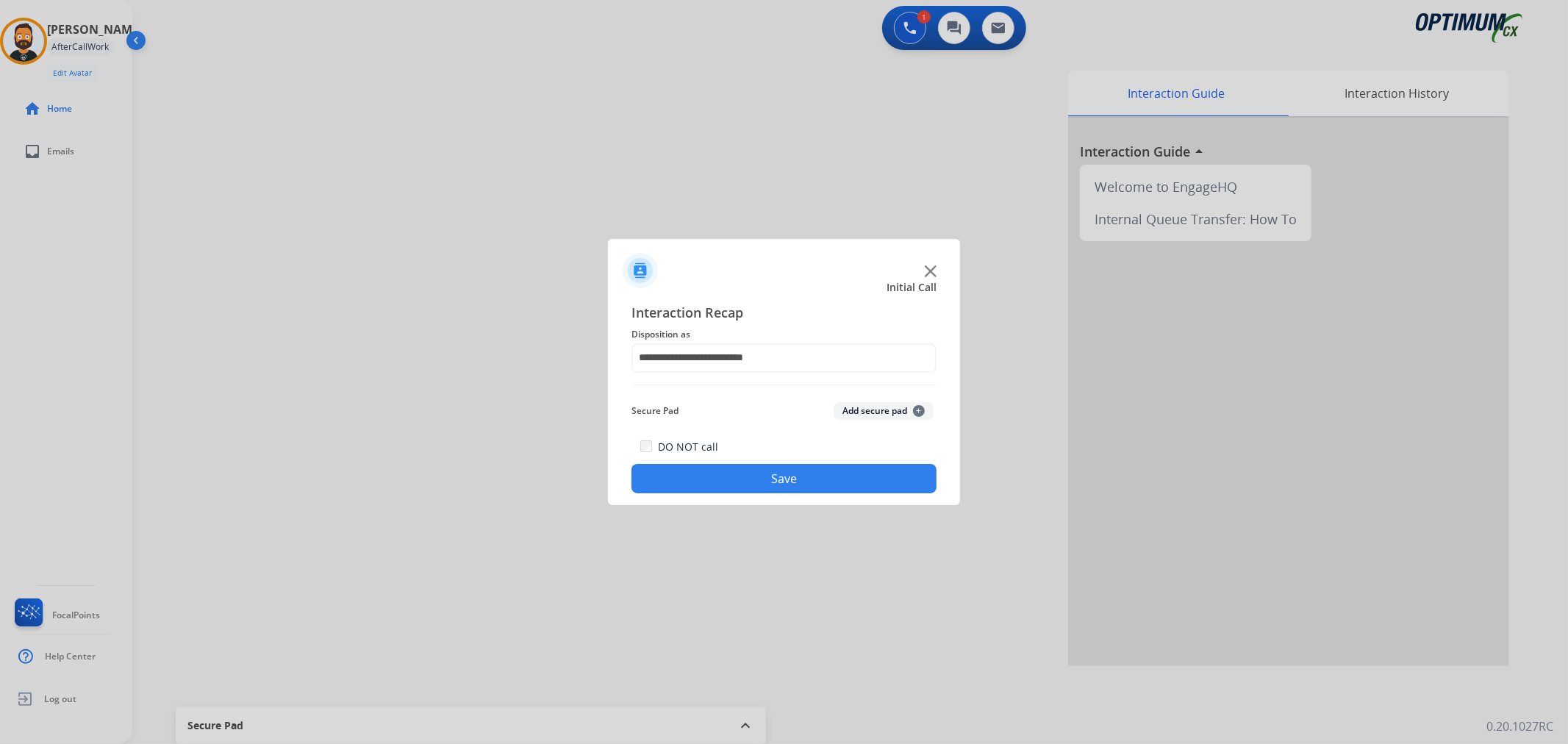
click at [726, 465] on button "Save" at bounding box center [784, 478] width 305 height 30
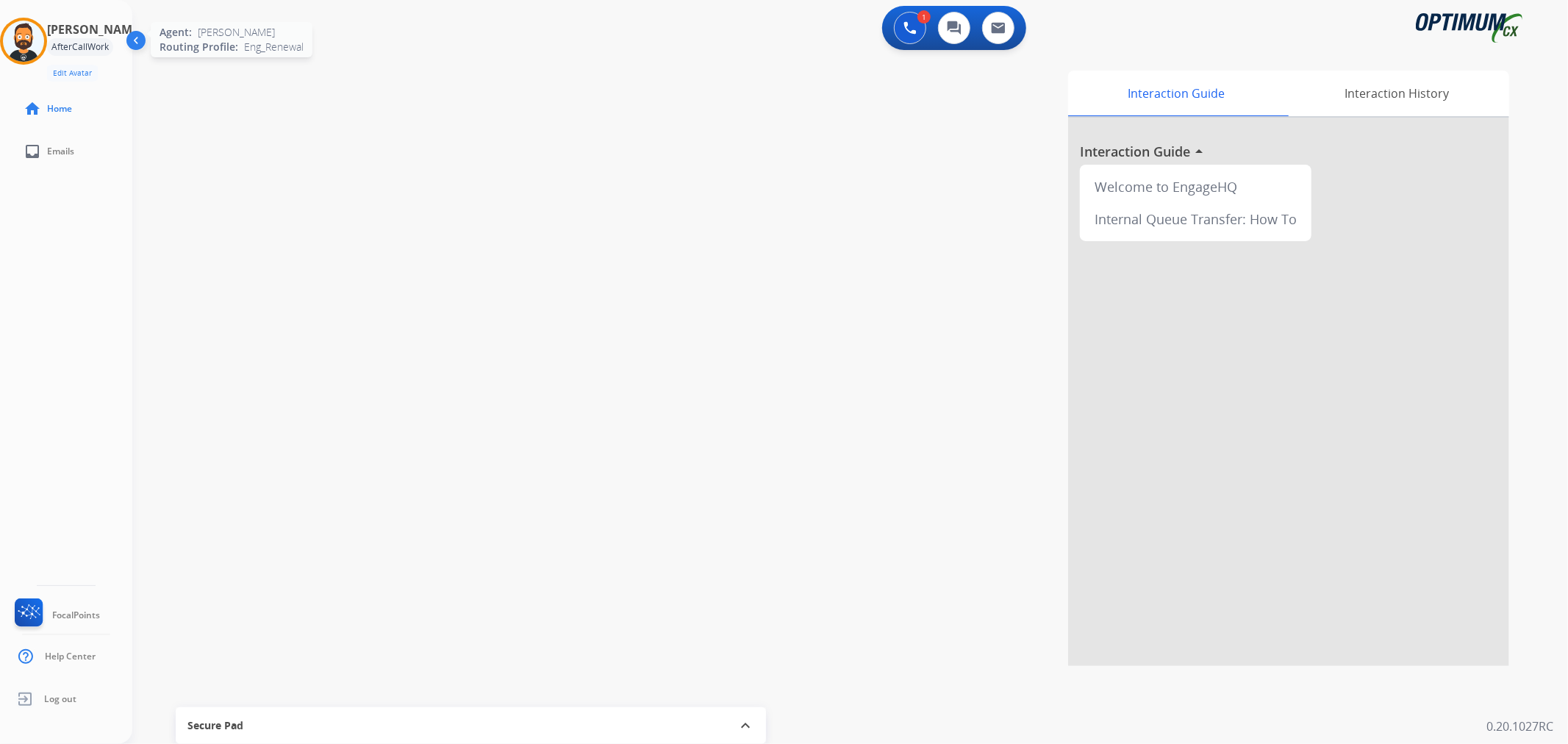
click at [14, 39] on img at bounding box center [23, 41] width 41 height 41
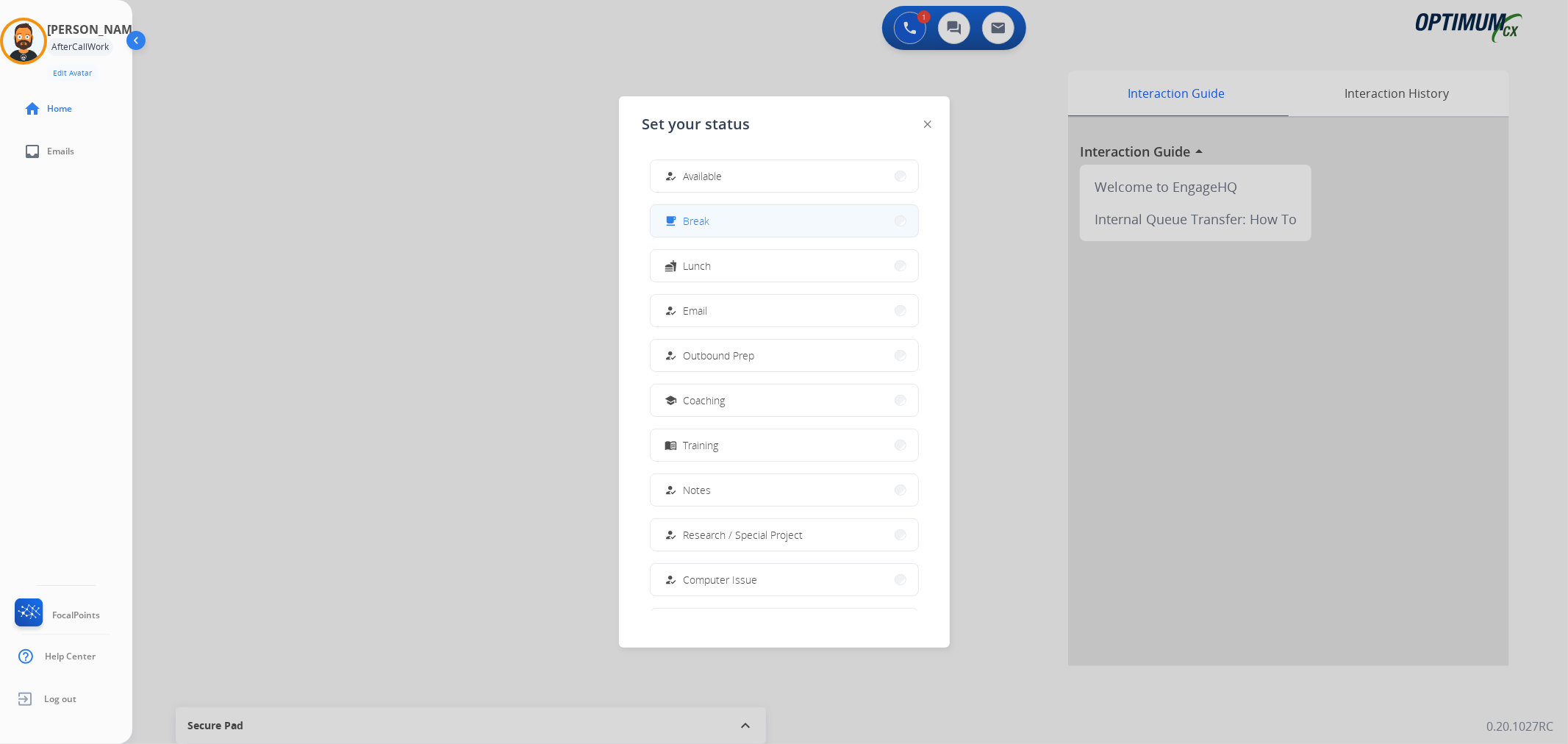
click at [735, 219] on button "free_breakfast Break" at bounding box center [784, 220] width 268 height 31
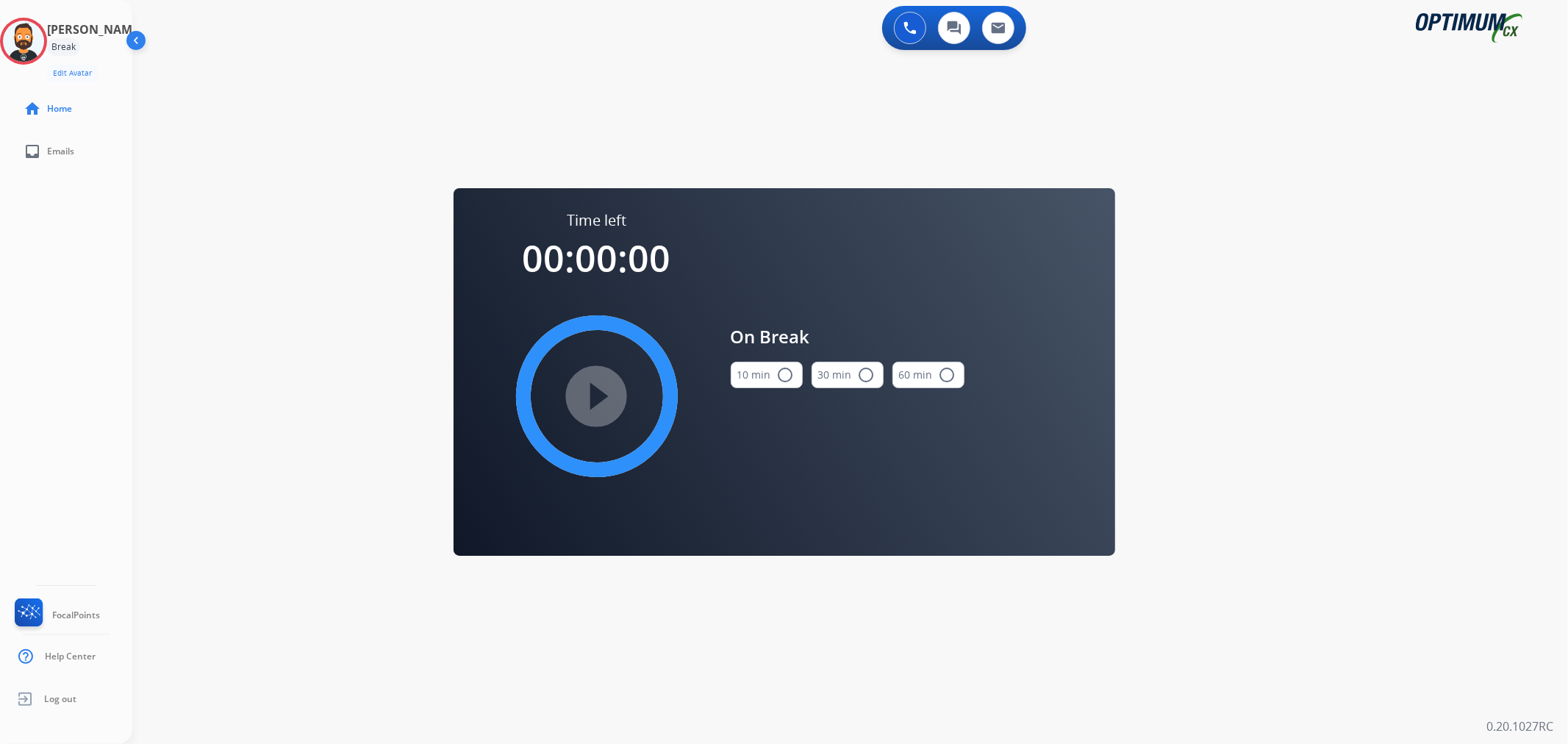
click at [777, 368] on mat-icon "radio_button_unchecked" at bounding box center [786, 375] width 18 height 18
click at [598, 397] on mat-icon "play_circle_filled" at bounding box center [597, 396] width 18 height 18
click at [25, 35] on icon at bounding box center [23, 41] width 47 height 47
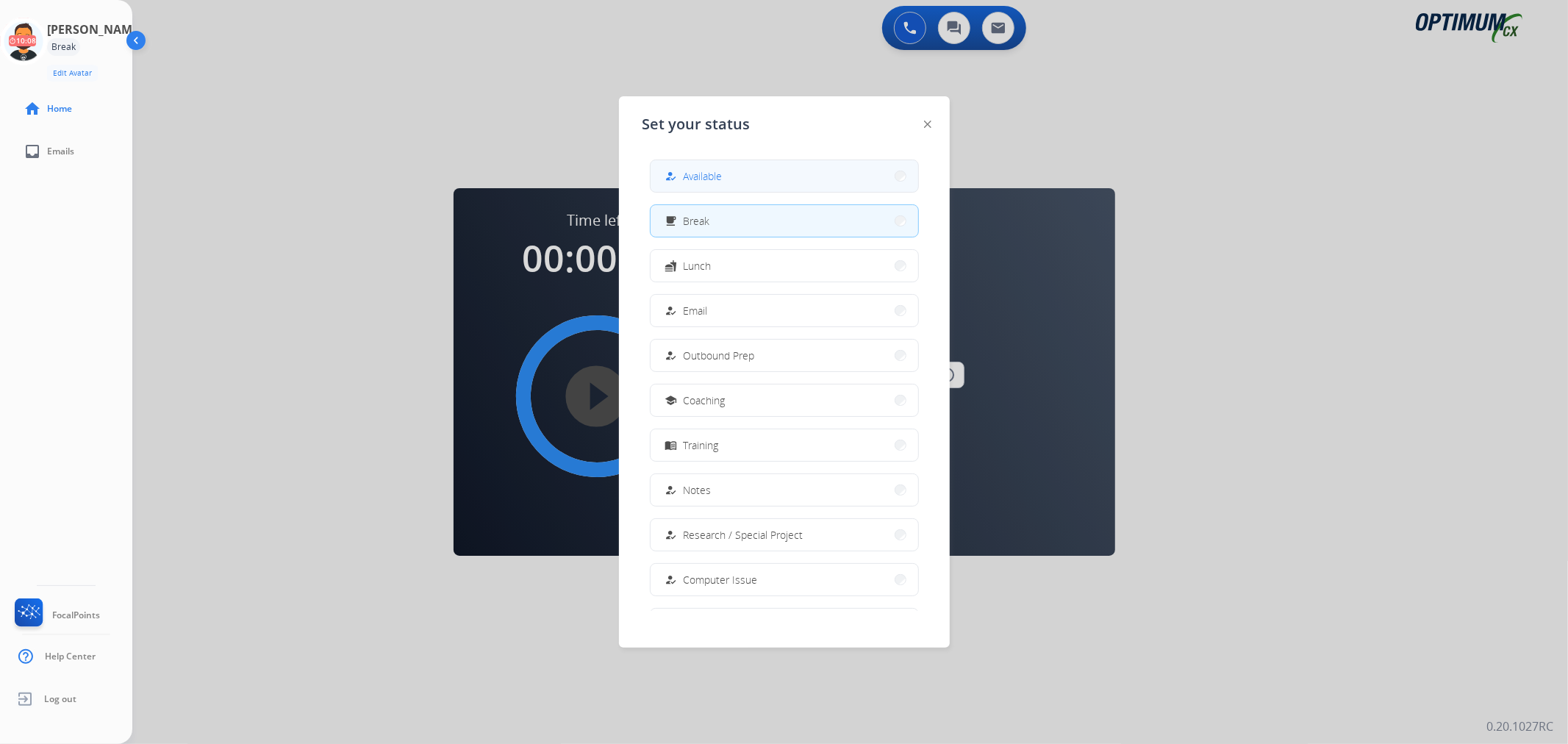
click at [681, 187] on button "how_to_reg Available" at bounding box center [784, 175] width 268 height 31
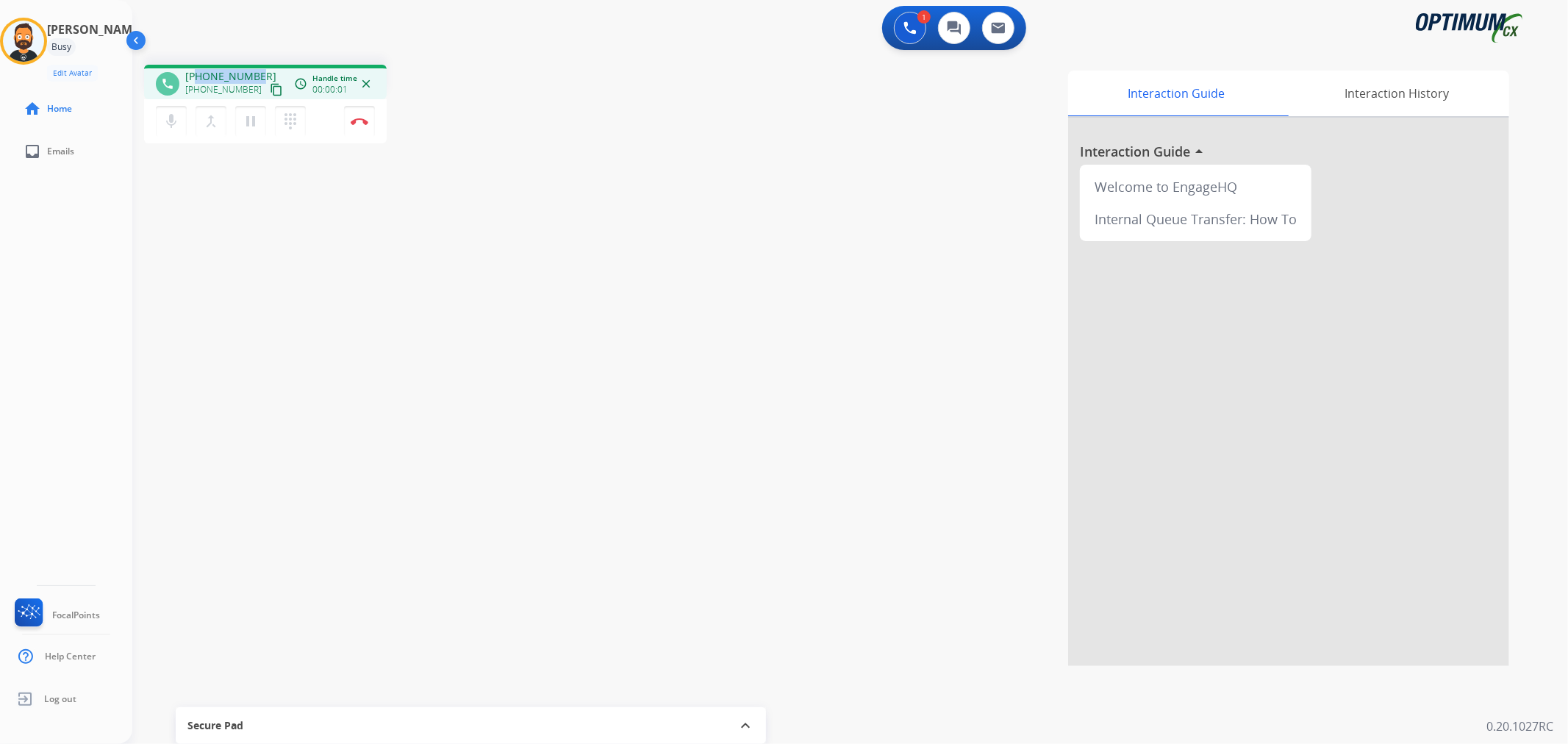
drag, startPoint x: 255, startPoint y: 71, endPoint x: 196, endPoint y: 74, distance: 59.1
click at [196, 74] on span "+18596268299" at bounding box center [230, 76] width 91 height 14
copy span "8596268299"
click at [358, 115] on button "Disconnect" at bounding box center [360, 121] width 31 height 31
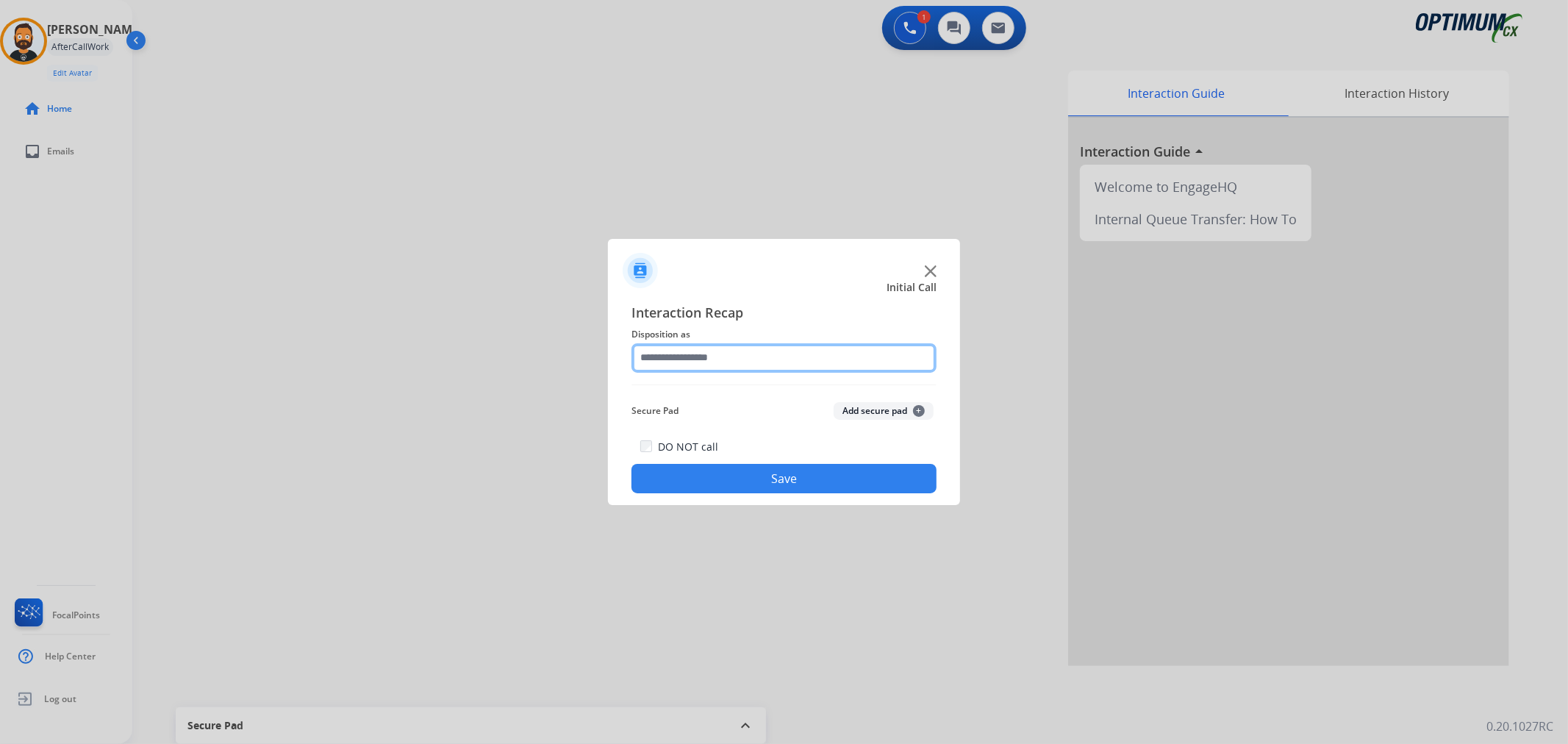
click at [710, 368] on input "text" at bounding box center [784, 358] width 305 height 30
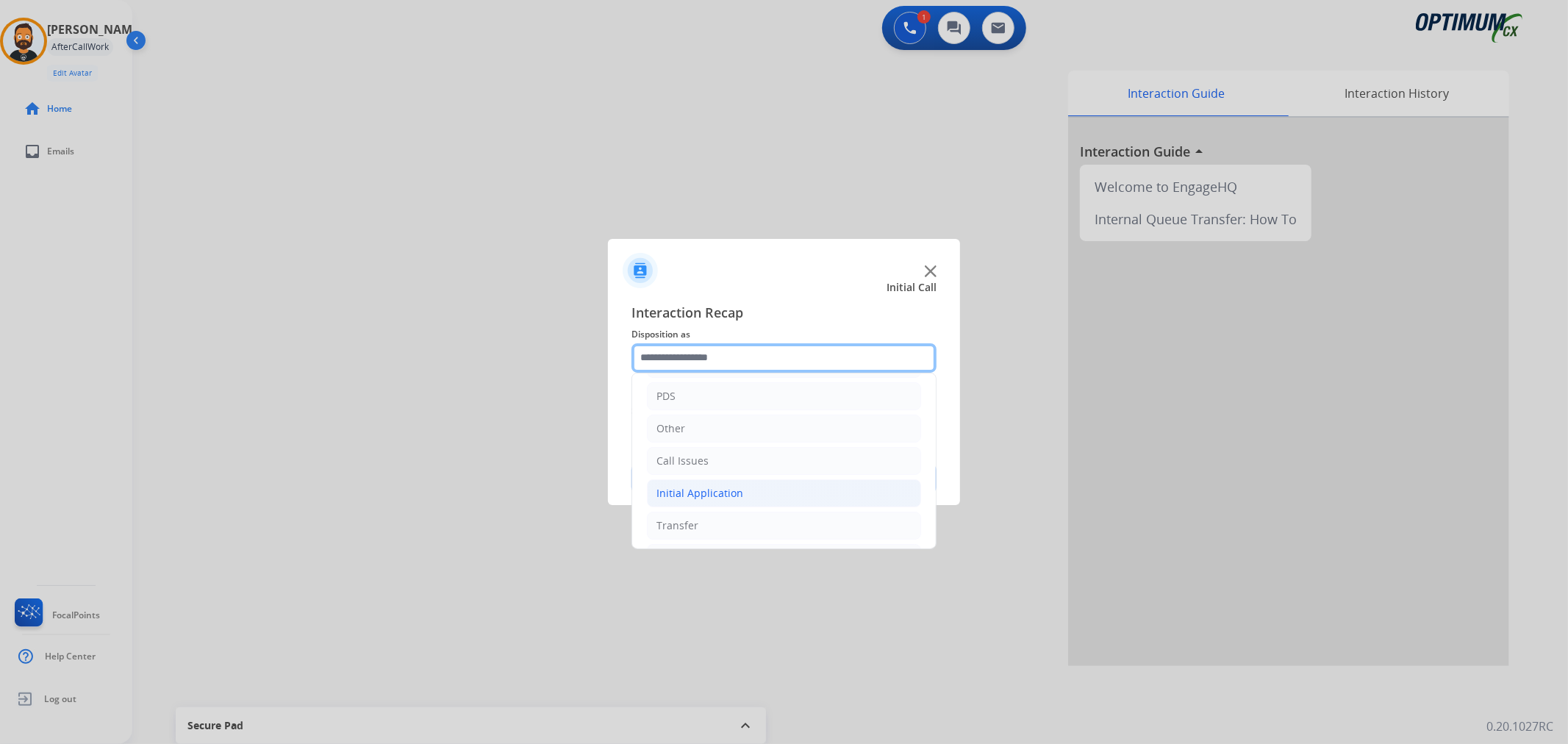
scroll to position [101, 0]
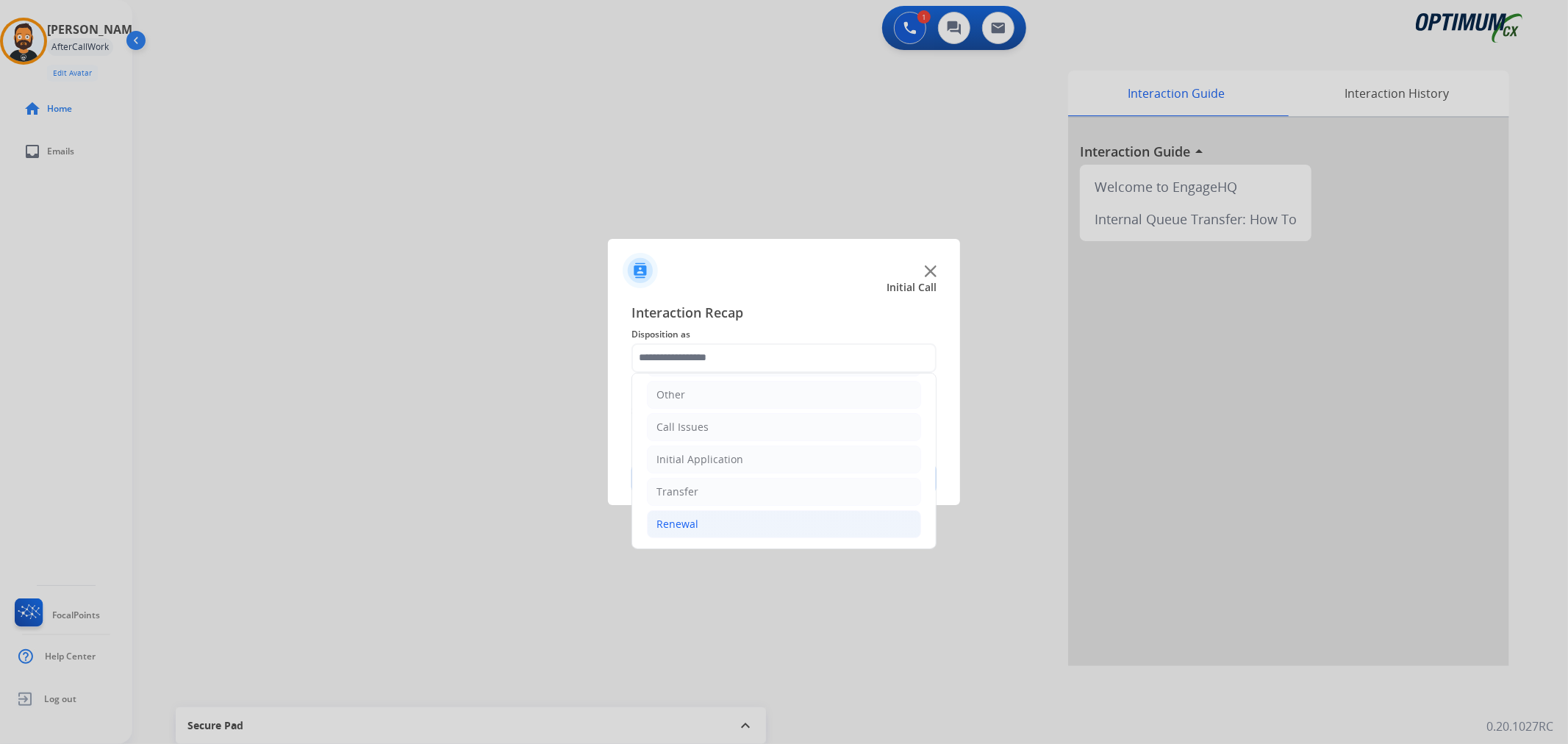
click at [724, 524] on li "Renewal" at bounding box center [784, 524] width 274 height 28
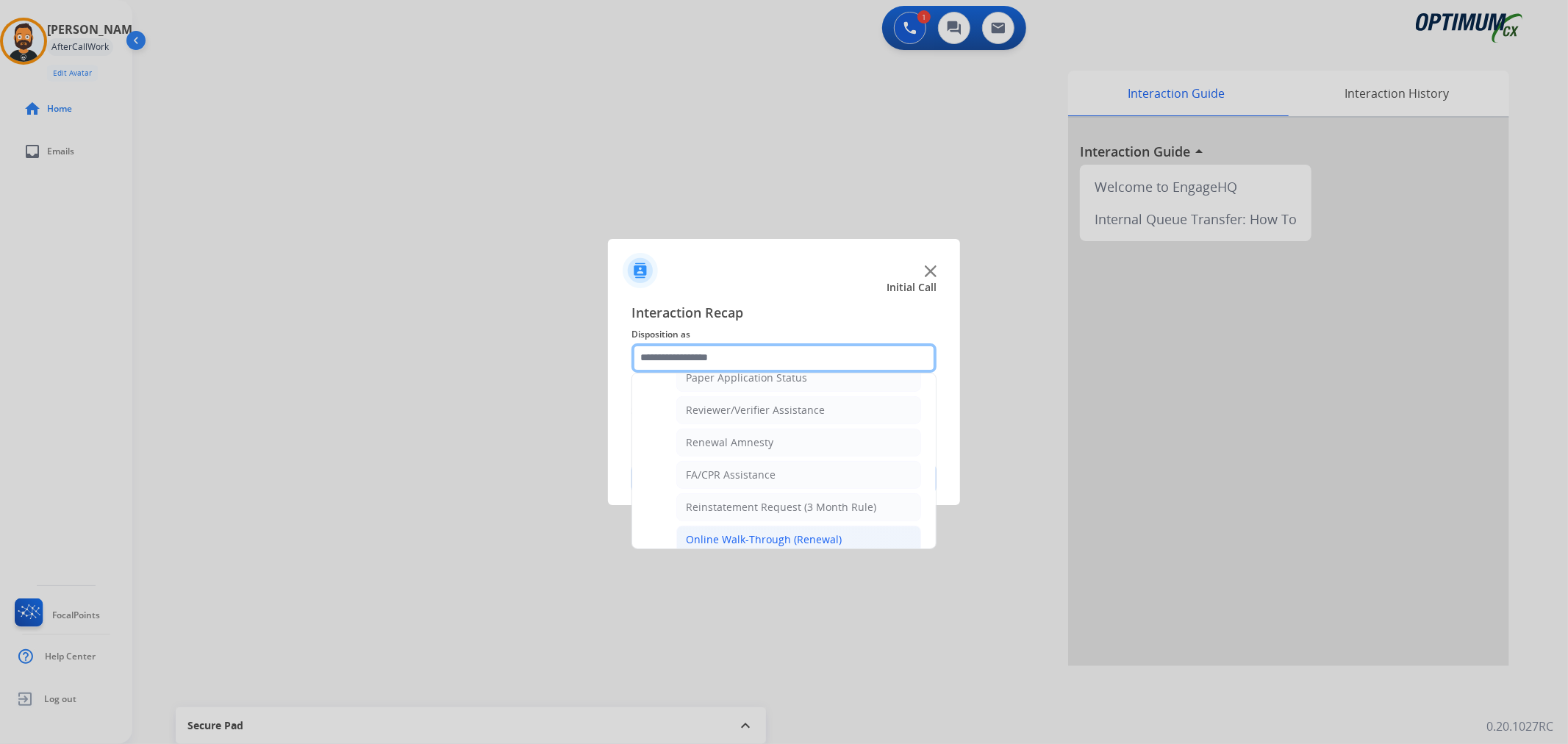
scroll to position [570, 0]
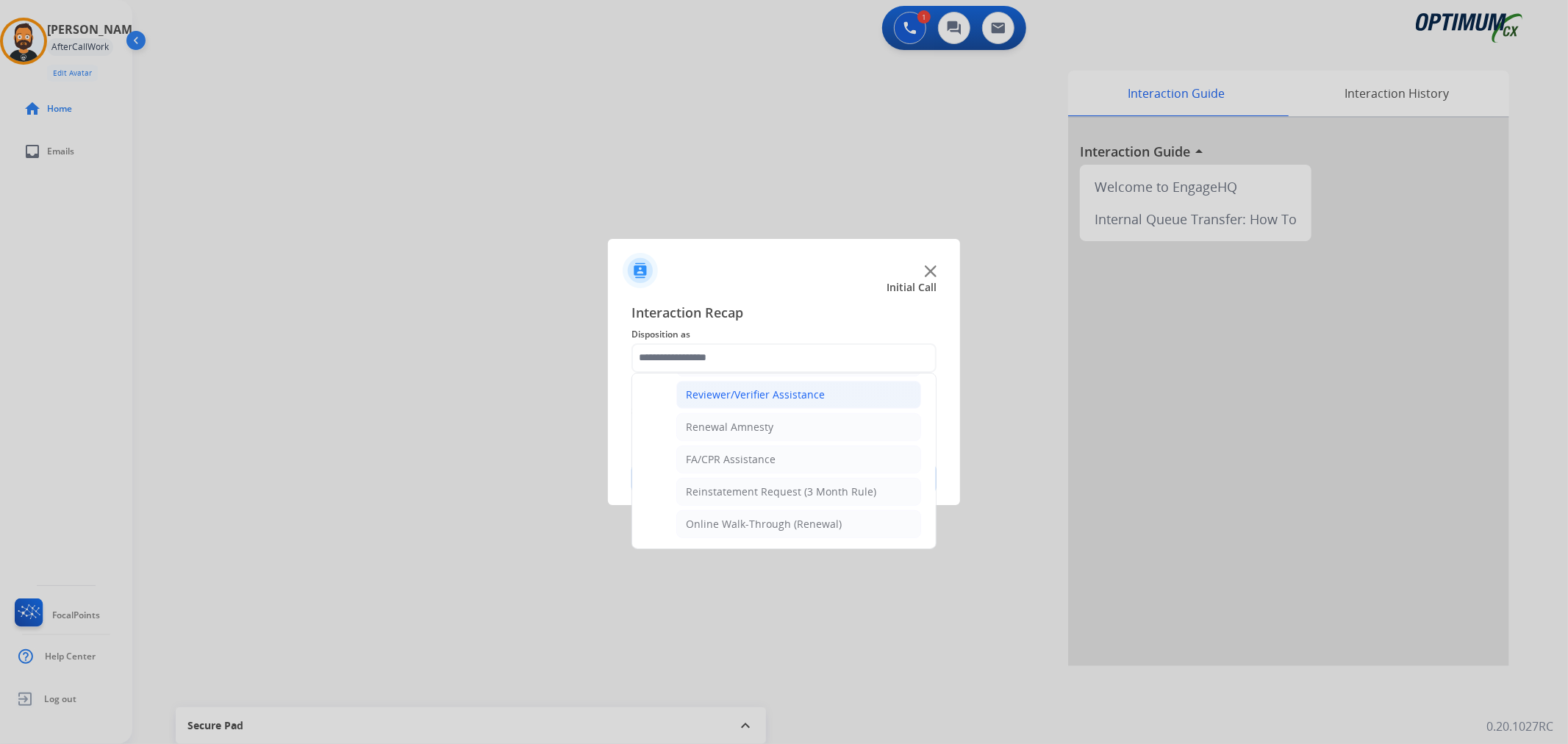
click at [751, 396] on div "Reviewer/Verifier Assistance" at bounding box center [755, 394] width 139 height 14
type input "**********"
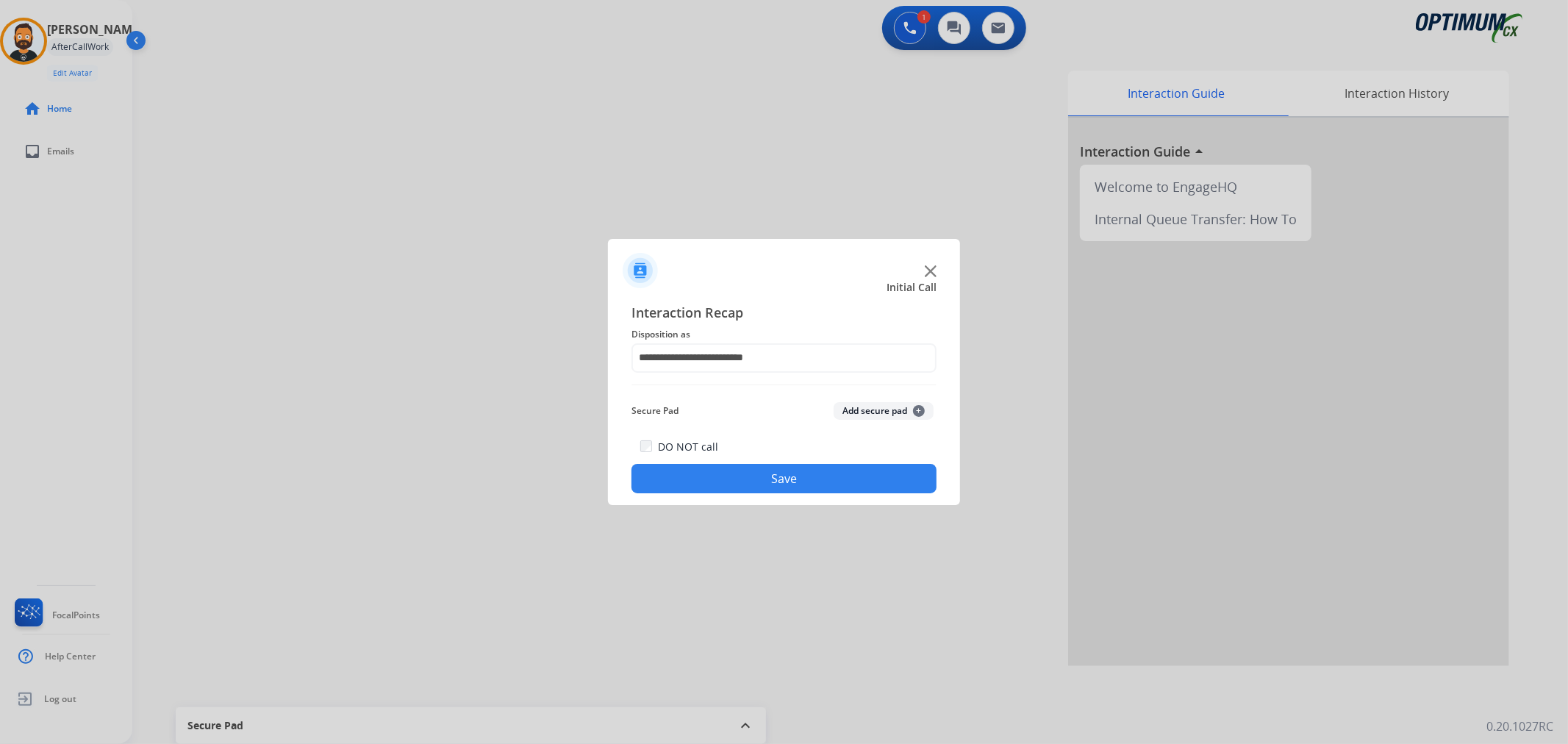
click at [744, 475] on button "Save" at bounding box center [784, 478] width 305 height 30
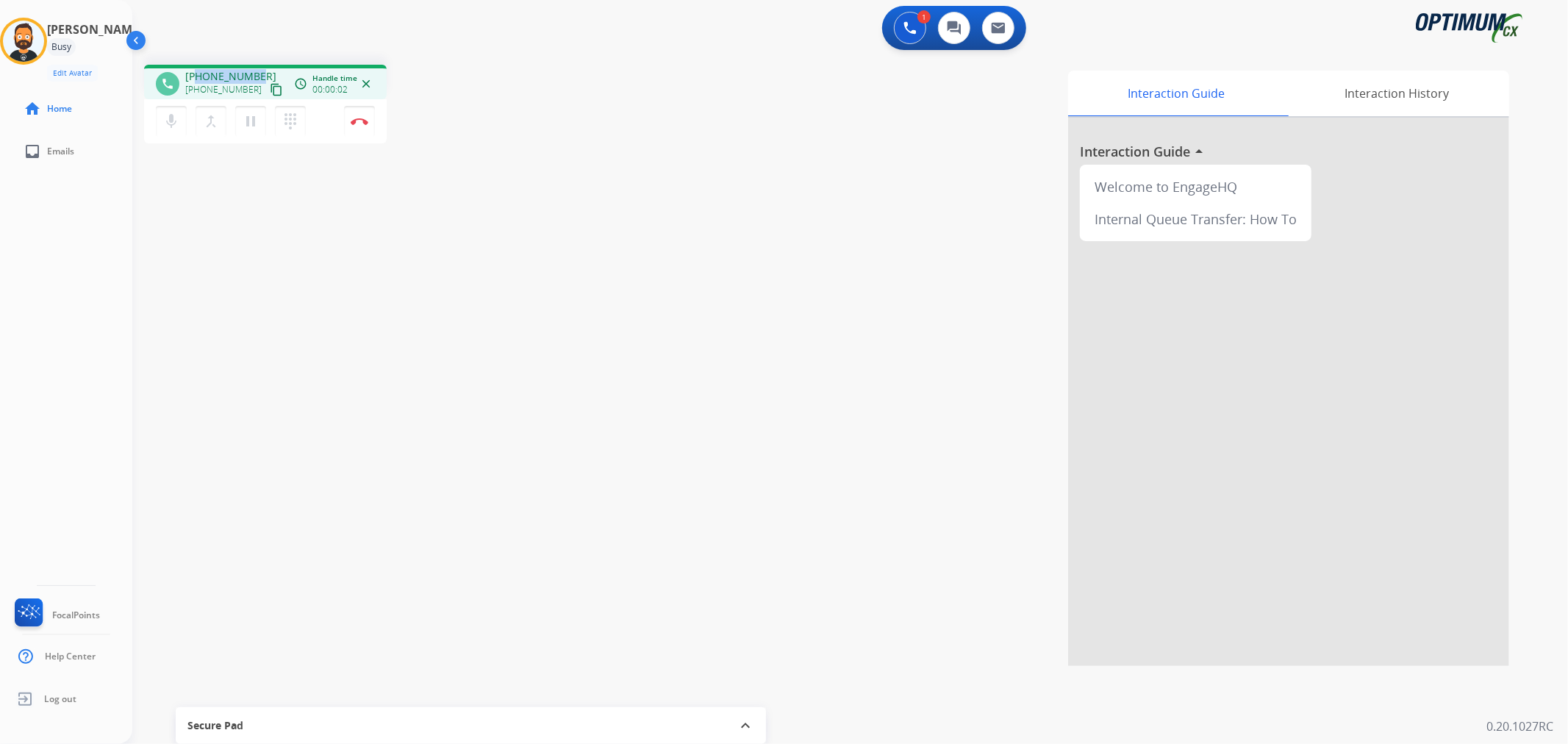
drag, startPoint x: 260, startPoint y: 72, endPoint x: 195, endPoint y: 64, distance: 65.5
click at [195, 64] on div "phone +16315745157 +16315745157 content_copy access_time Call metrics Queue 00:…" at bounding box center [832, 360] width 1400 height 613
copy span "6315745157"
click at [356, 121] on img at bounding box center [360, 121] width 18 height 7
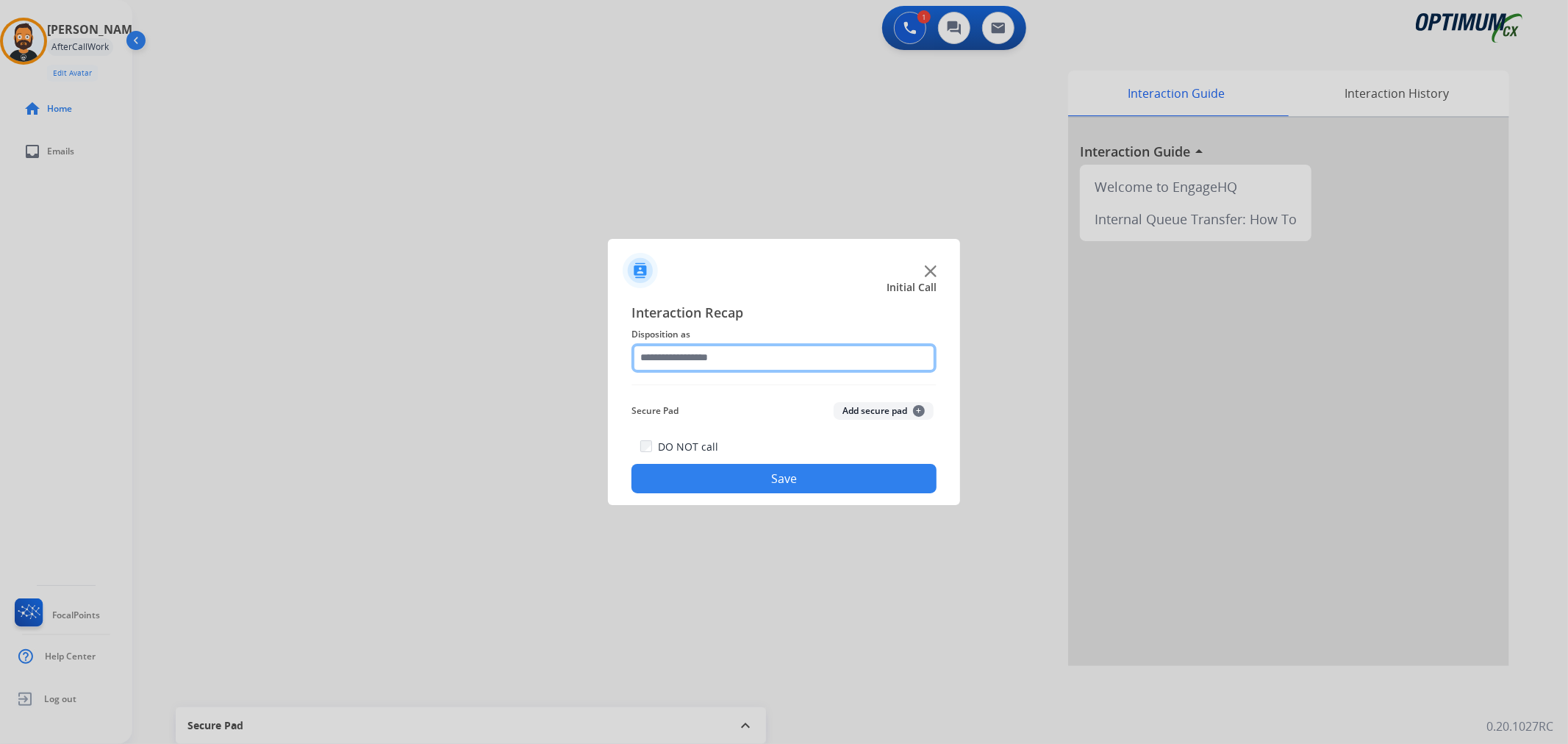
click at [730, 366] on input "text" at bounding box center [784, 358] width 305 height 30
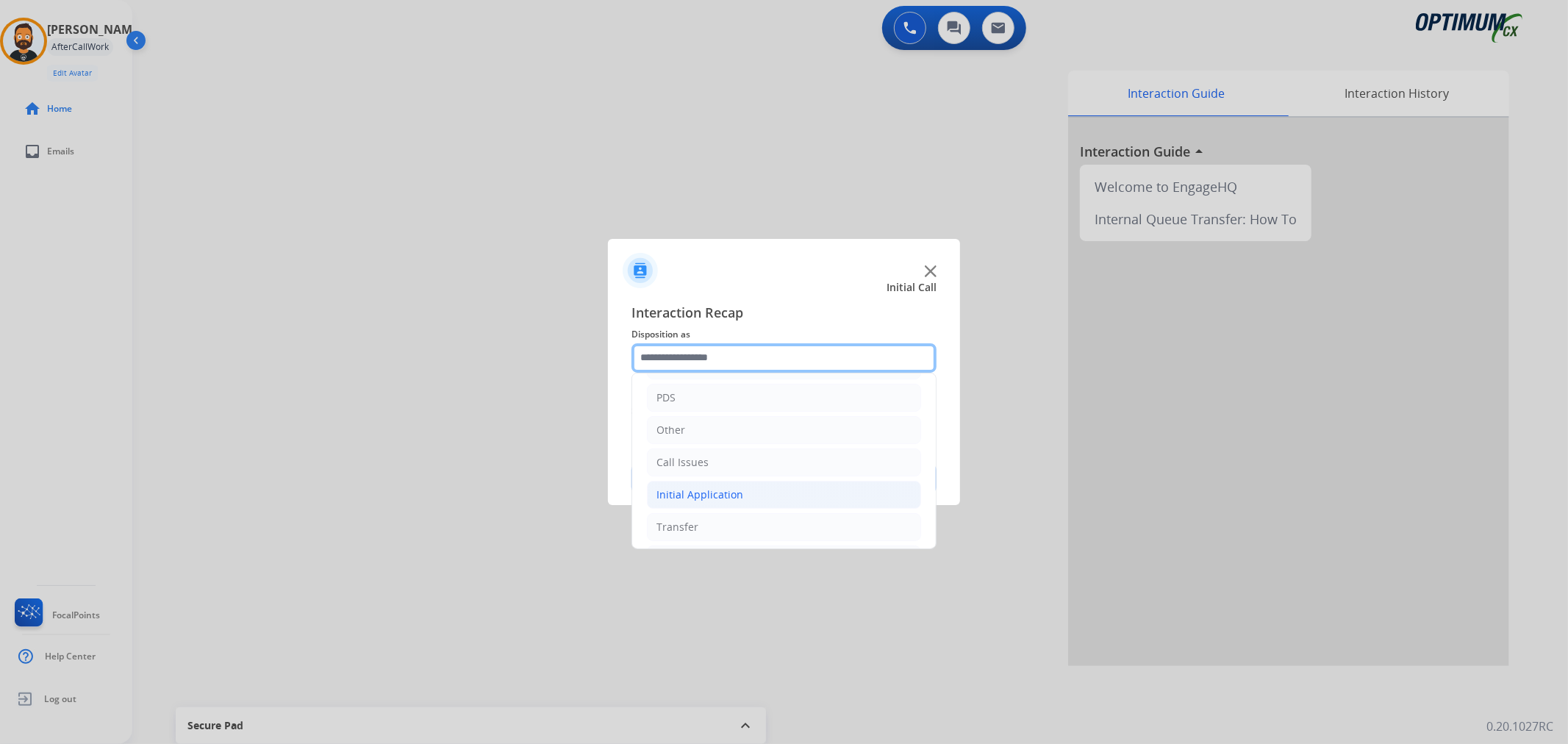
scroll to position [101, 0]
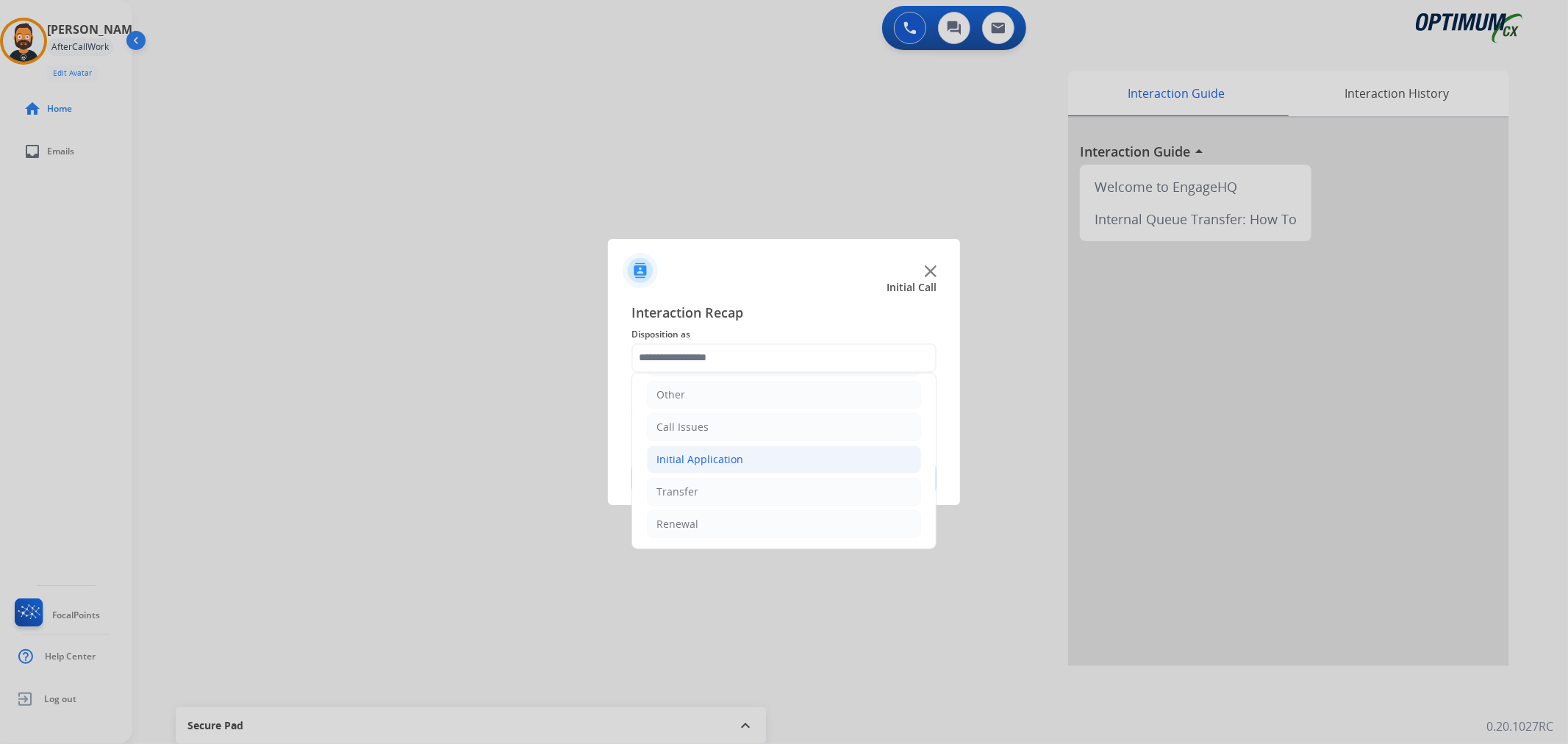
click at [722, 461] on div "Initial Application" at bounding box center [700, 459] width 87 height 14
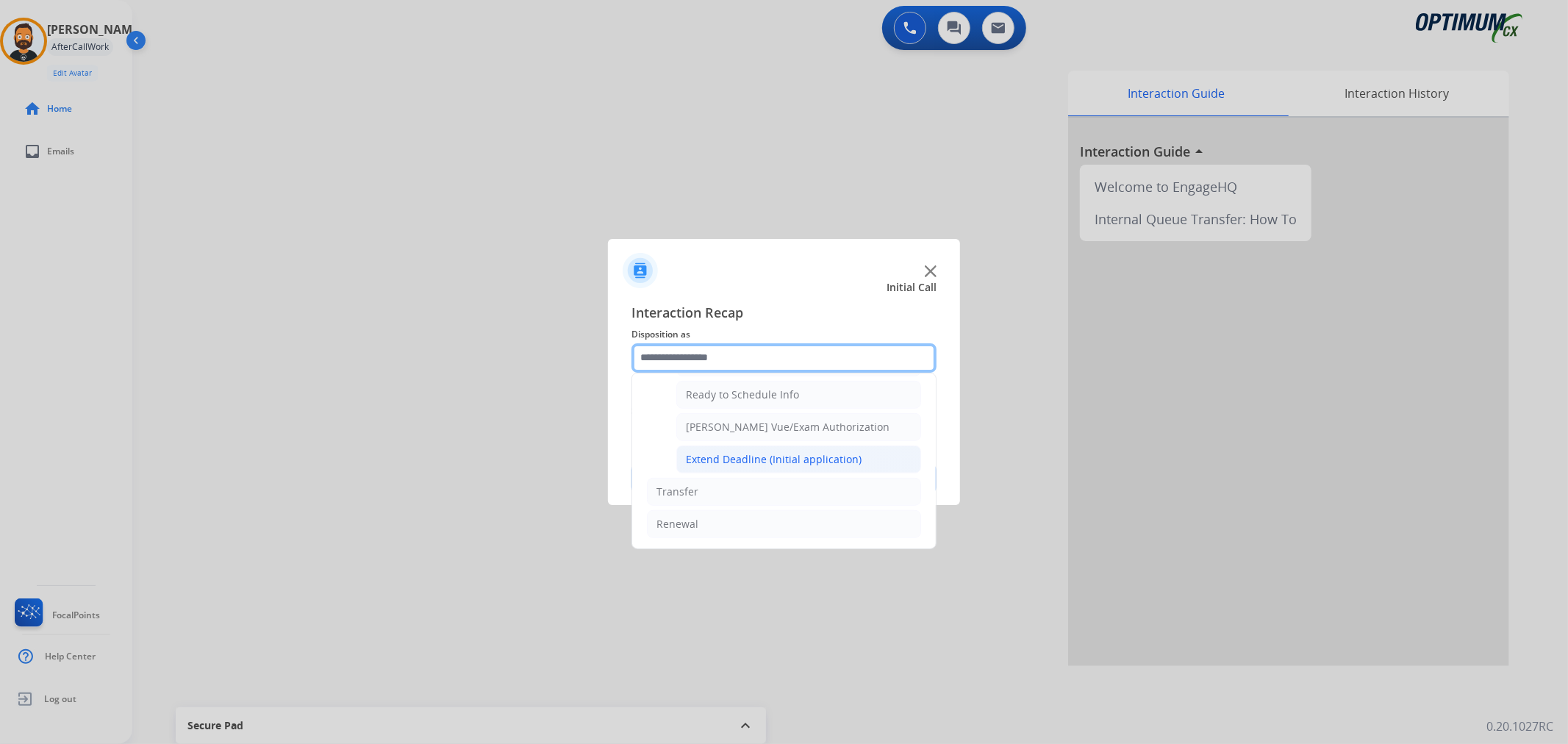
scroll to position [758, 0]
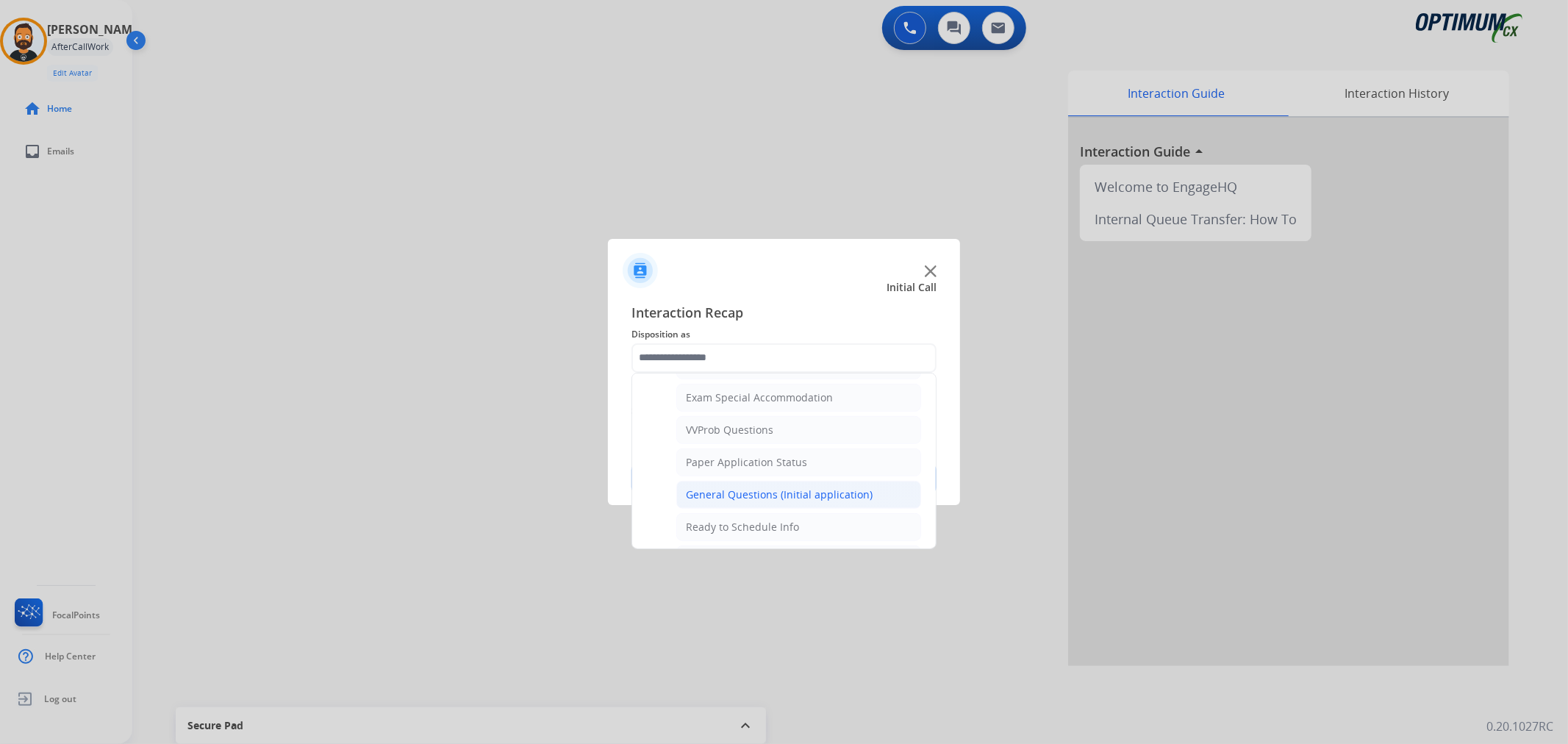
click at [709, 497] on div "General Questions (Initial application)" at bounding box center [779, 495] width 187 height 14
type input "**********"
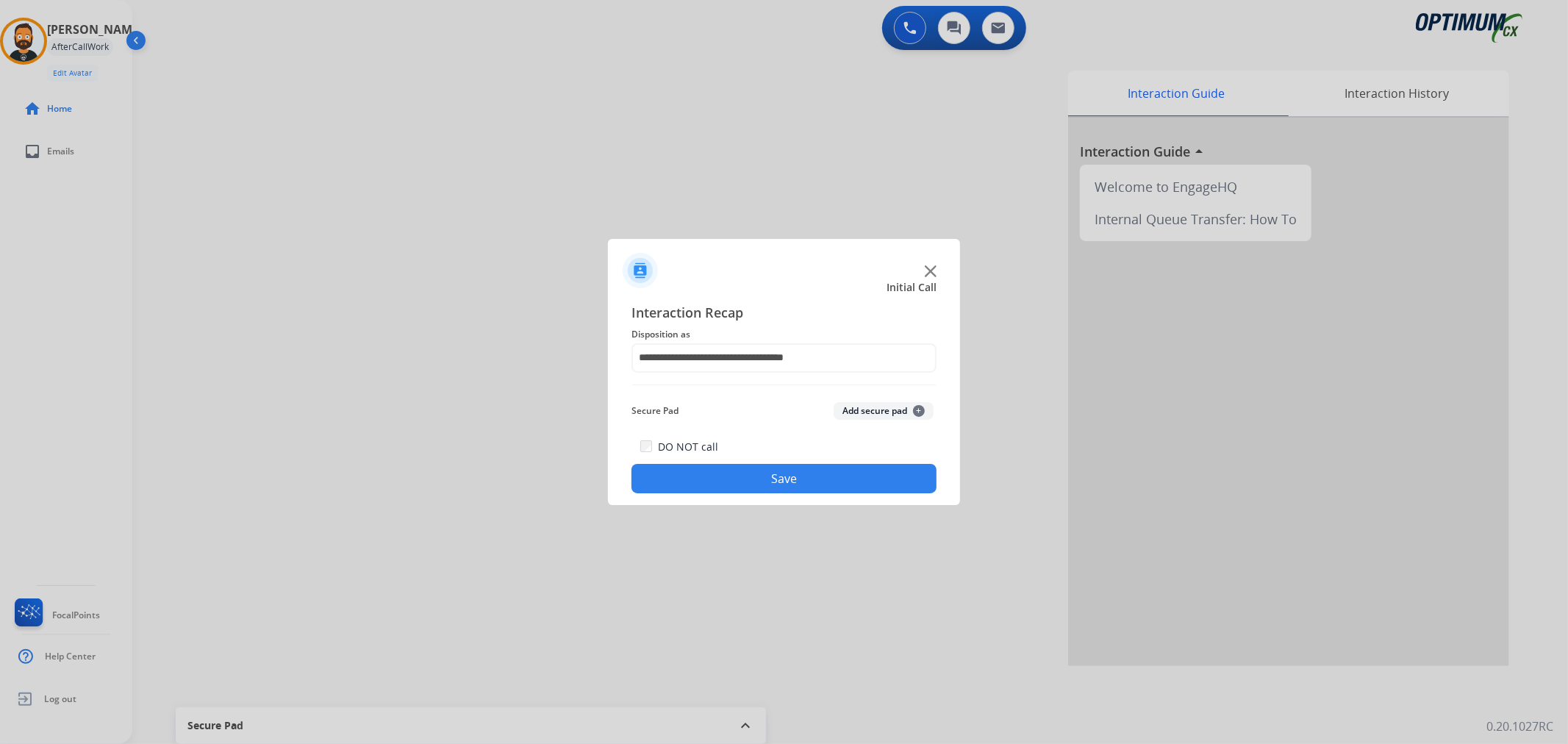
click at [714, 481] on button "Save" at bounding box center [784, 478] width 305 height 30
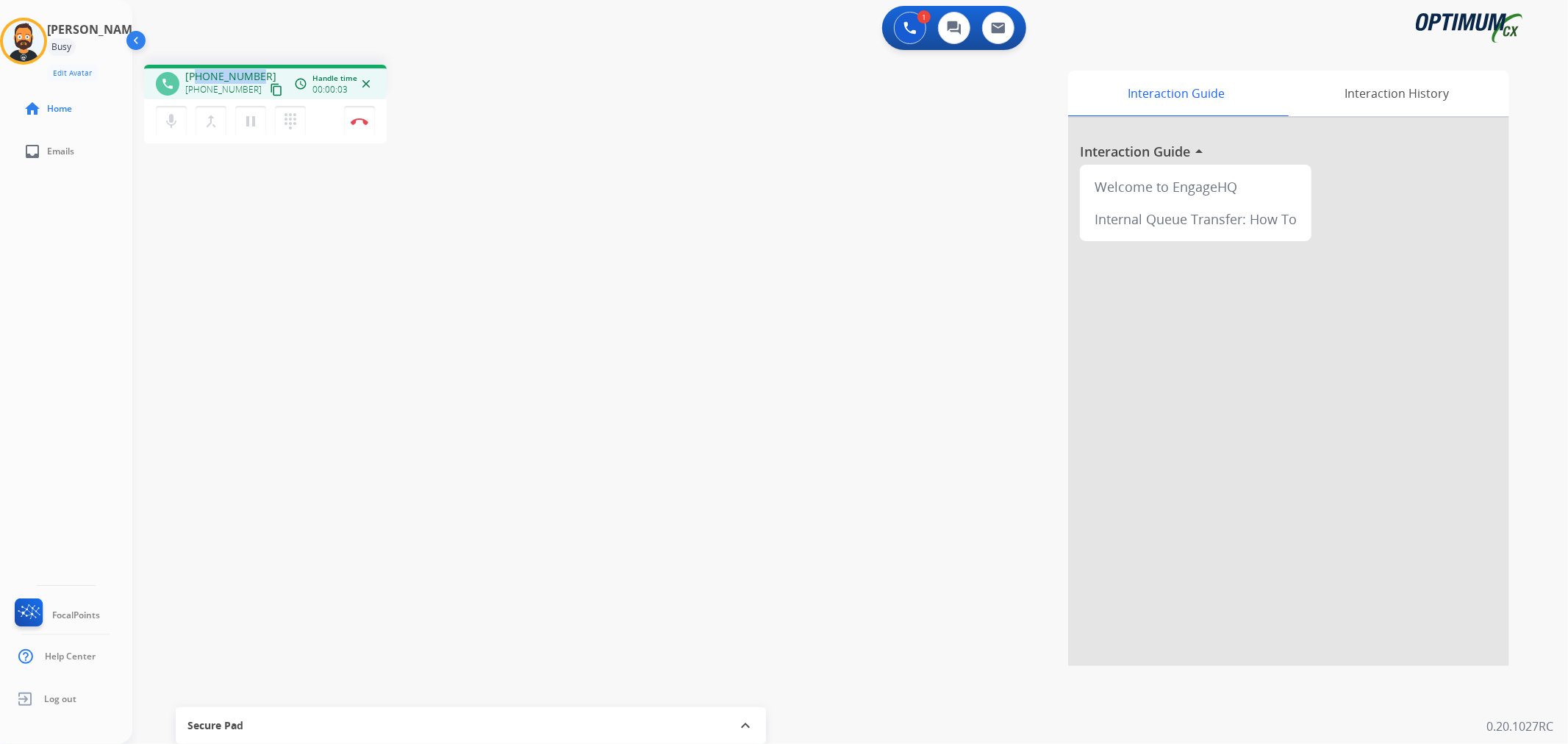
drag, startPoint x: 256, startPoint y: 70, endPoint x: 195, endPoint y: 72, distance: 61.0
click at [195, 72] on div "+17282886071 +17282886071 content_copy" at bounding box center [235, 84] width 100 height 30
copy span "7282886071"
click at [353, 117] on img at bounding box center [360, 121] width 18 height 7
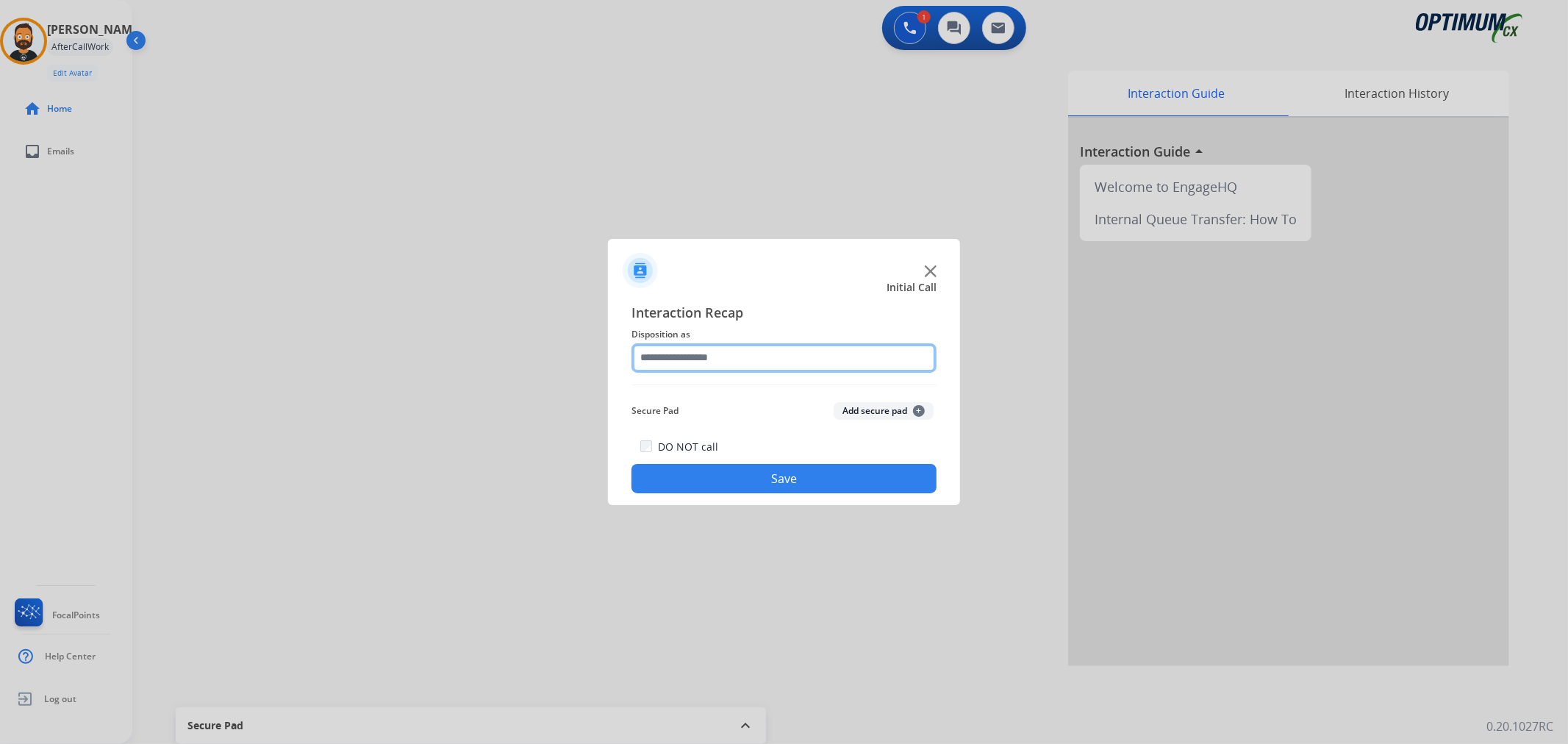
click at [755, 365] on input "text" at bounding box center [784, 358] width 305 height 30
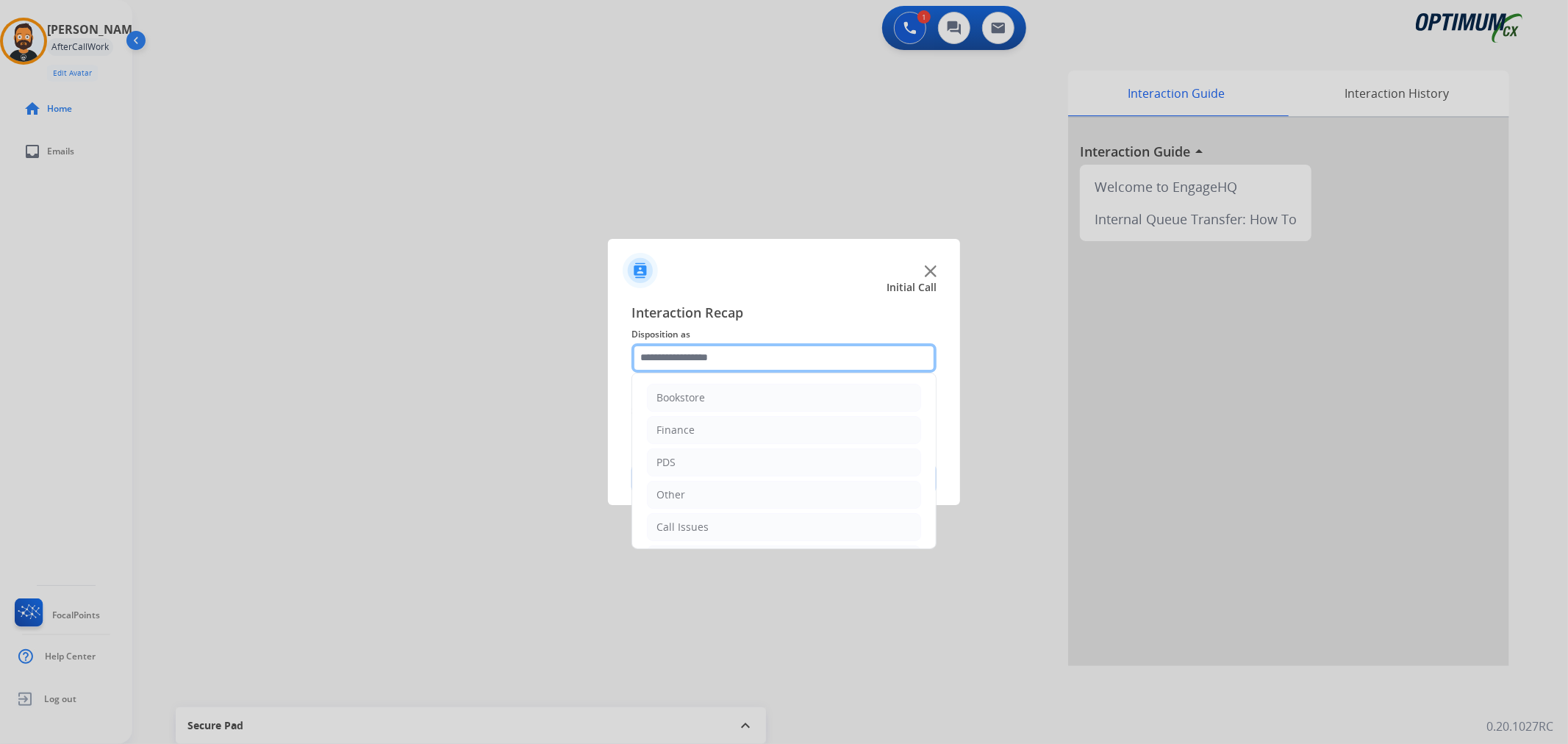
scroll to position [101, 0]
click at [711, 518] on li "Renewal" at bounding box center [784, 524] width 274 height 28
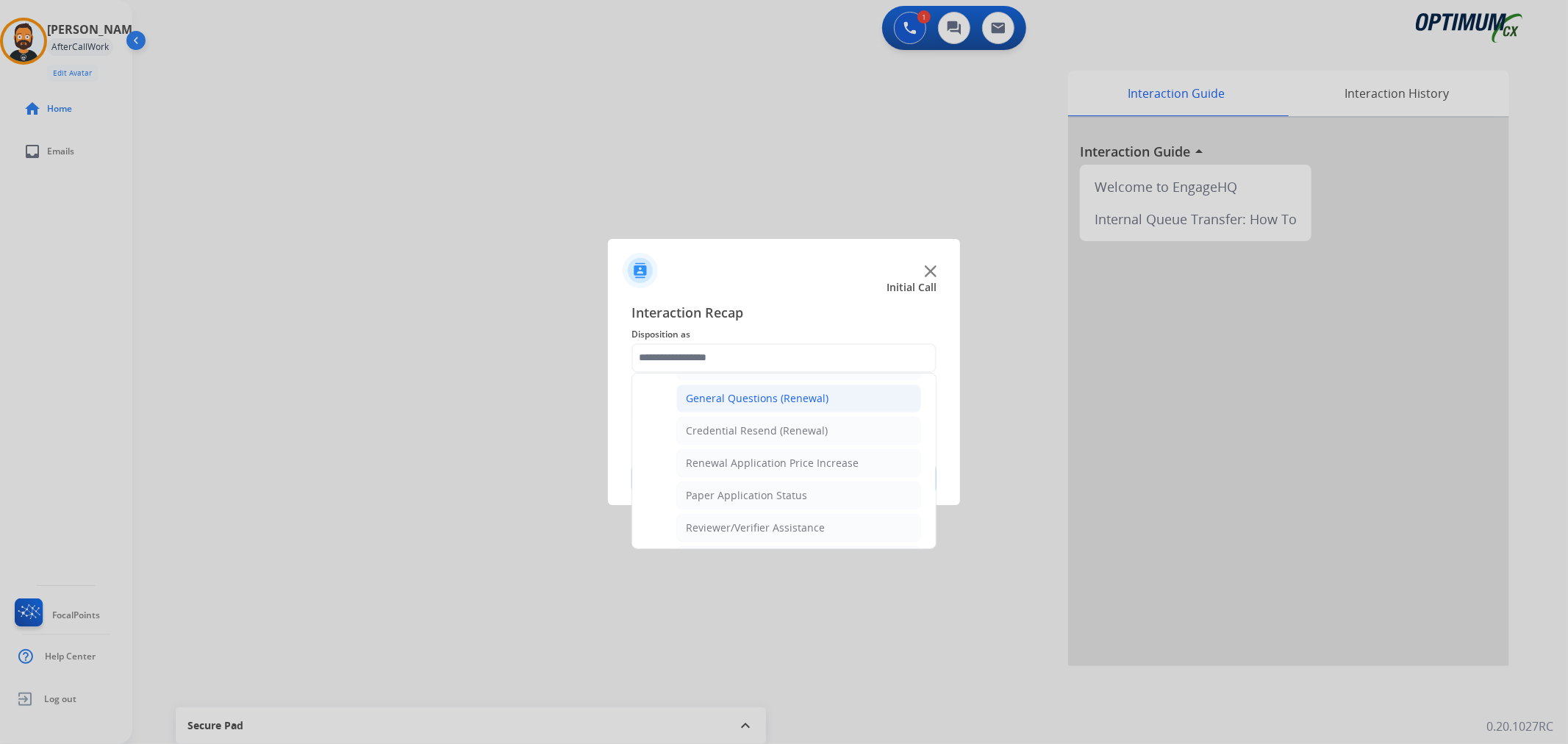
click at [752, 388] on li "General Questions (Renewal)" at bounding box center [799, 398] width 245 height 28
type input "**********"
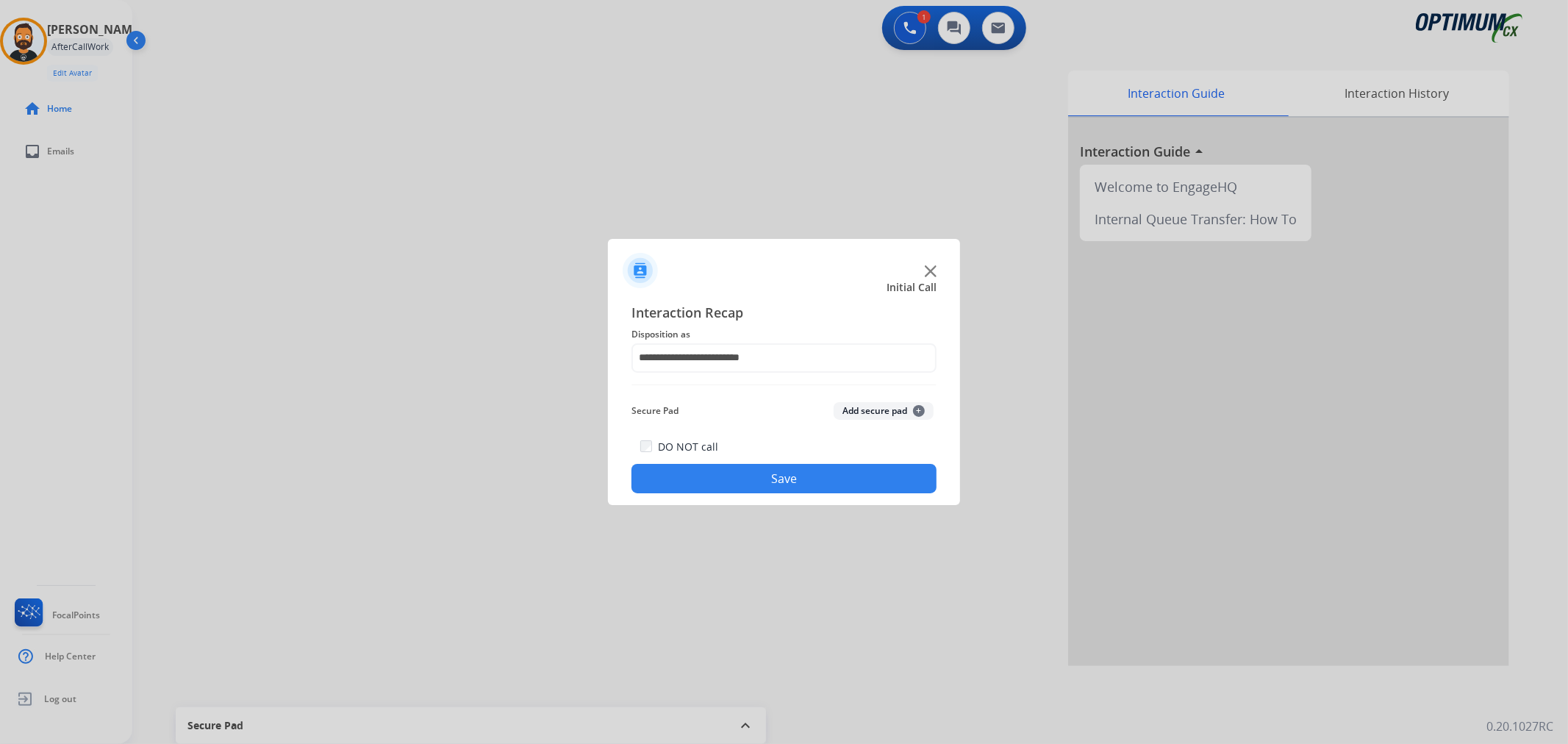
click at [754, 469] on button "Save" at bounding box center [784, 478] width 305 height 30
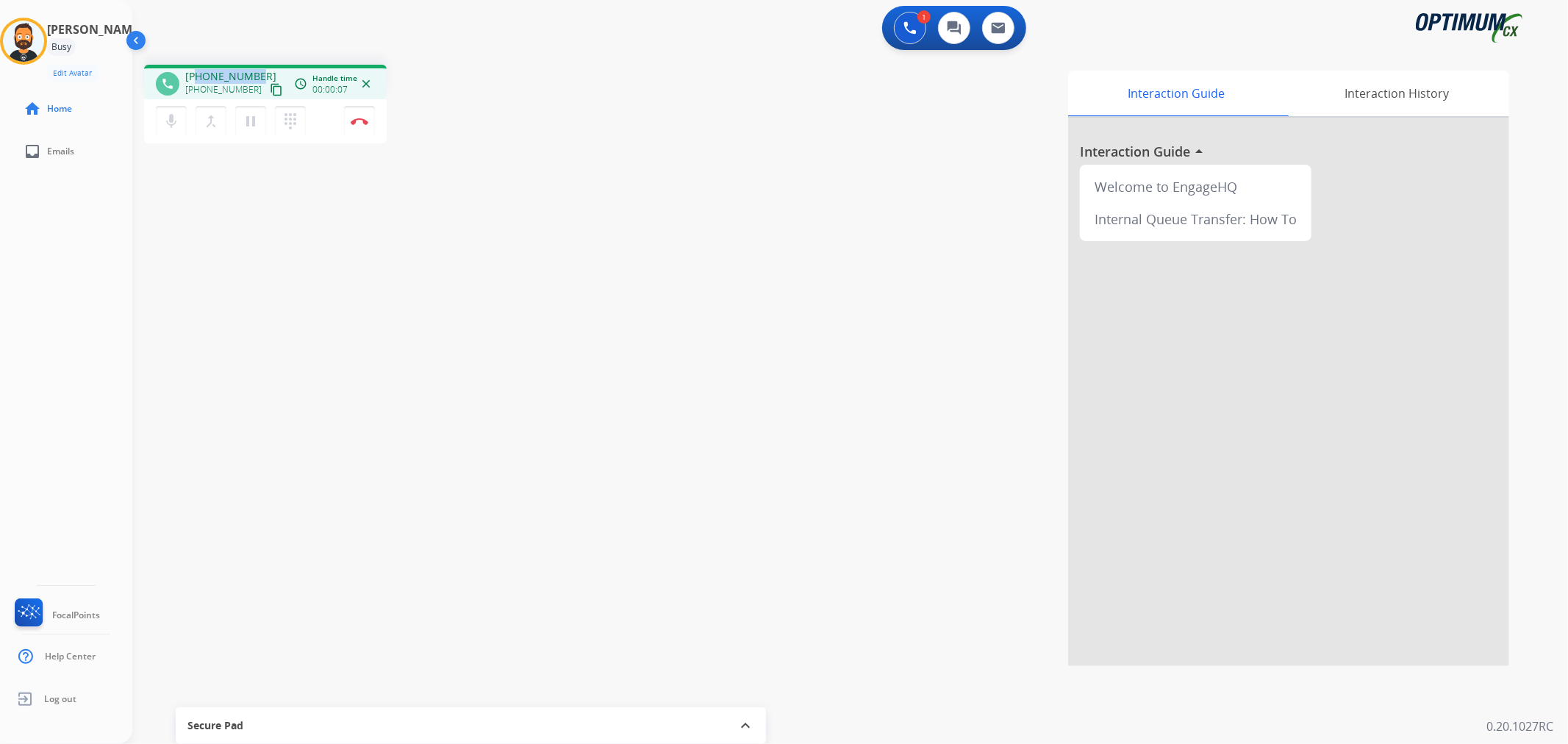
drag, startPoint x: 258, startPoint y: 70, endPoint x: 197, endPoint y: 72, distance: 61.0
click at [197, 72] on div "+12543018004 +12543018004 content_copy" at bounding box center [235, 84] width 100 height 30
copy span "2543018004"
click at [366, 115] on button "Disconnect" at bounding box center [360, 121] width 31 height 31
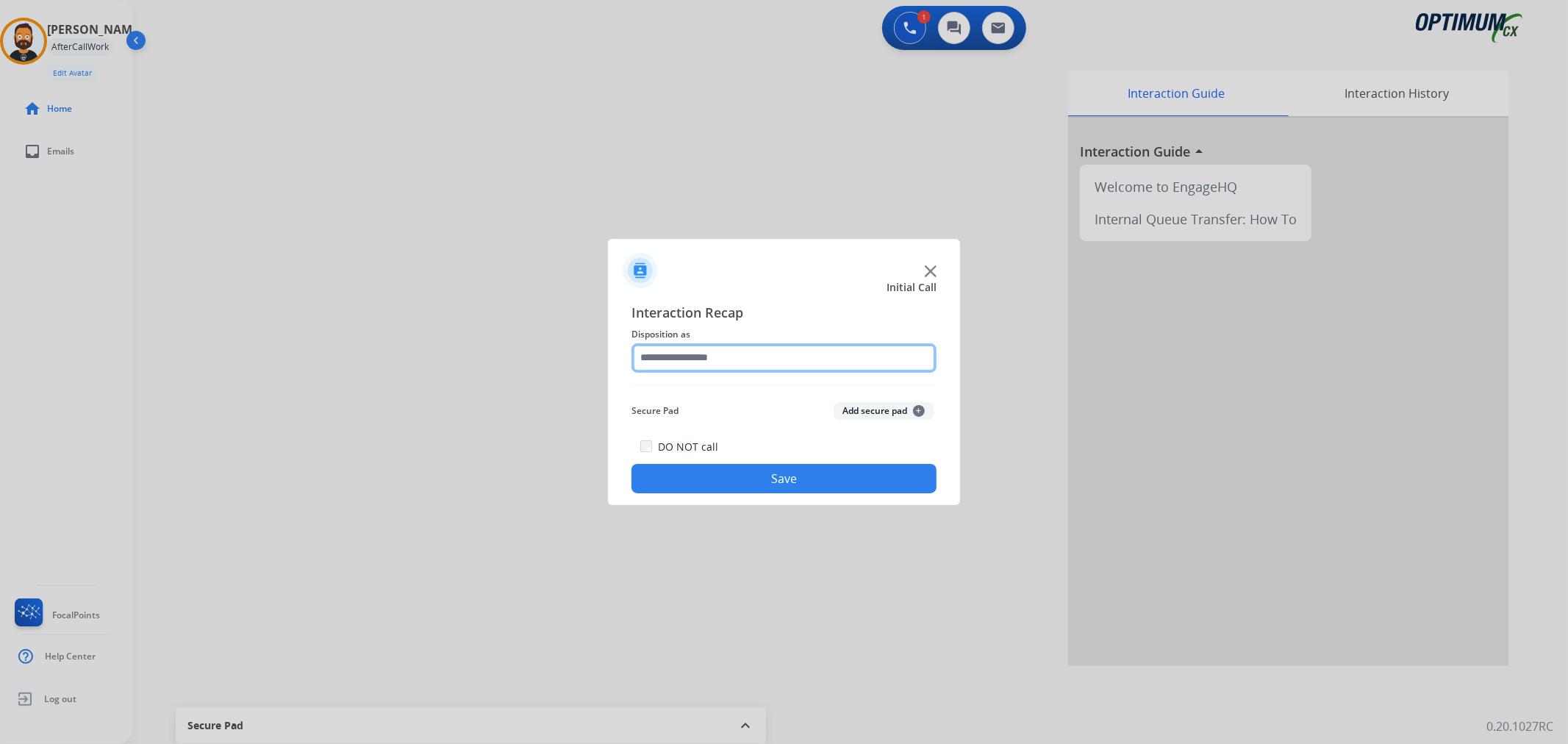
click at [741, 358] on input "text" at bounding box center [784, 358] width 305 height 30
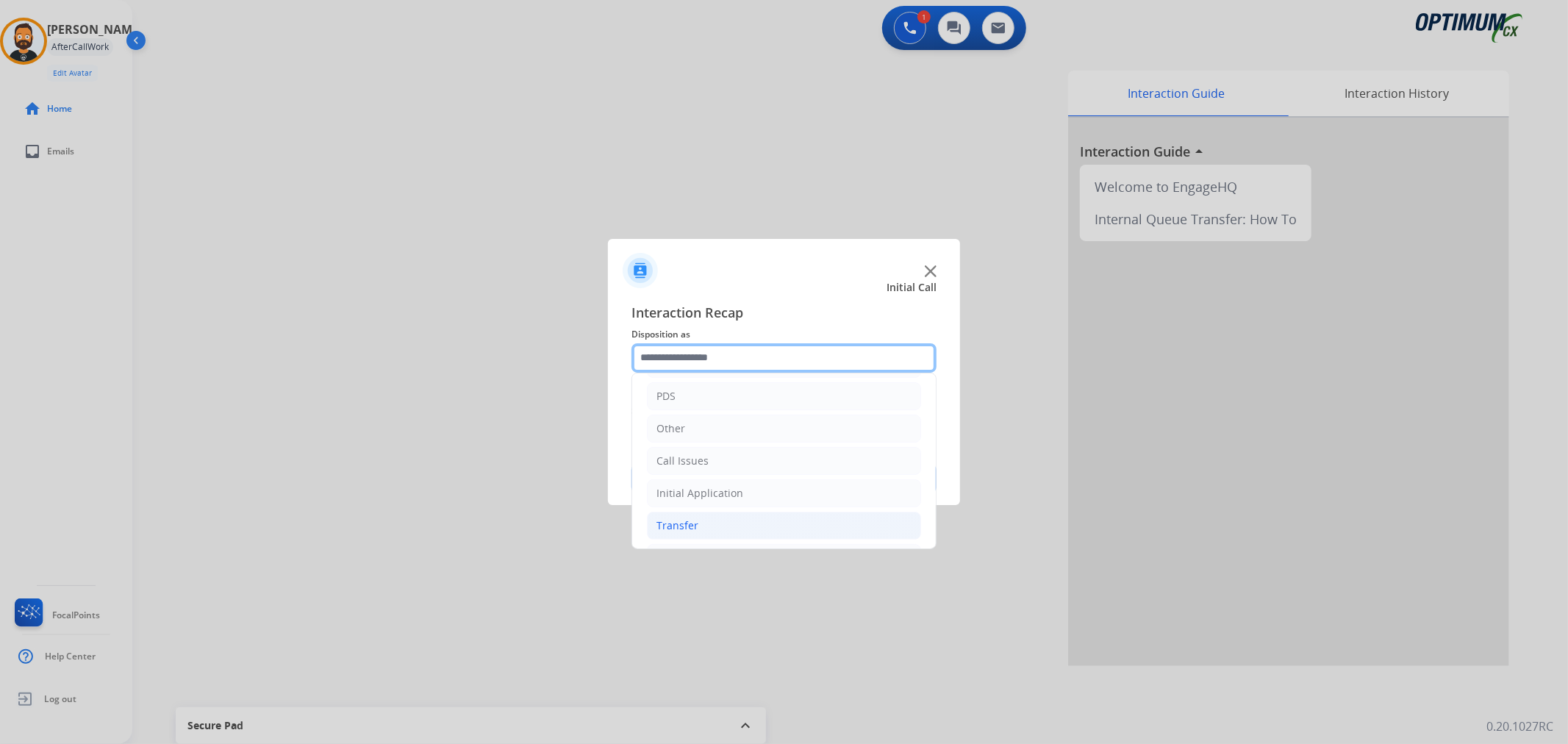
scroll to position [101, 0]
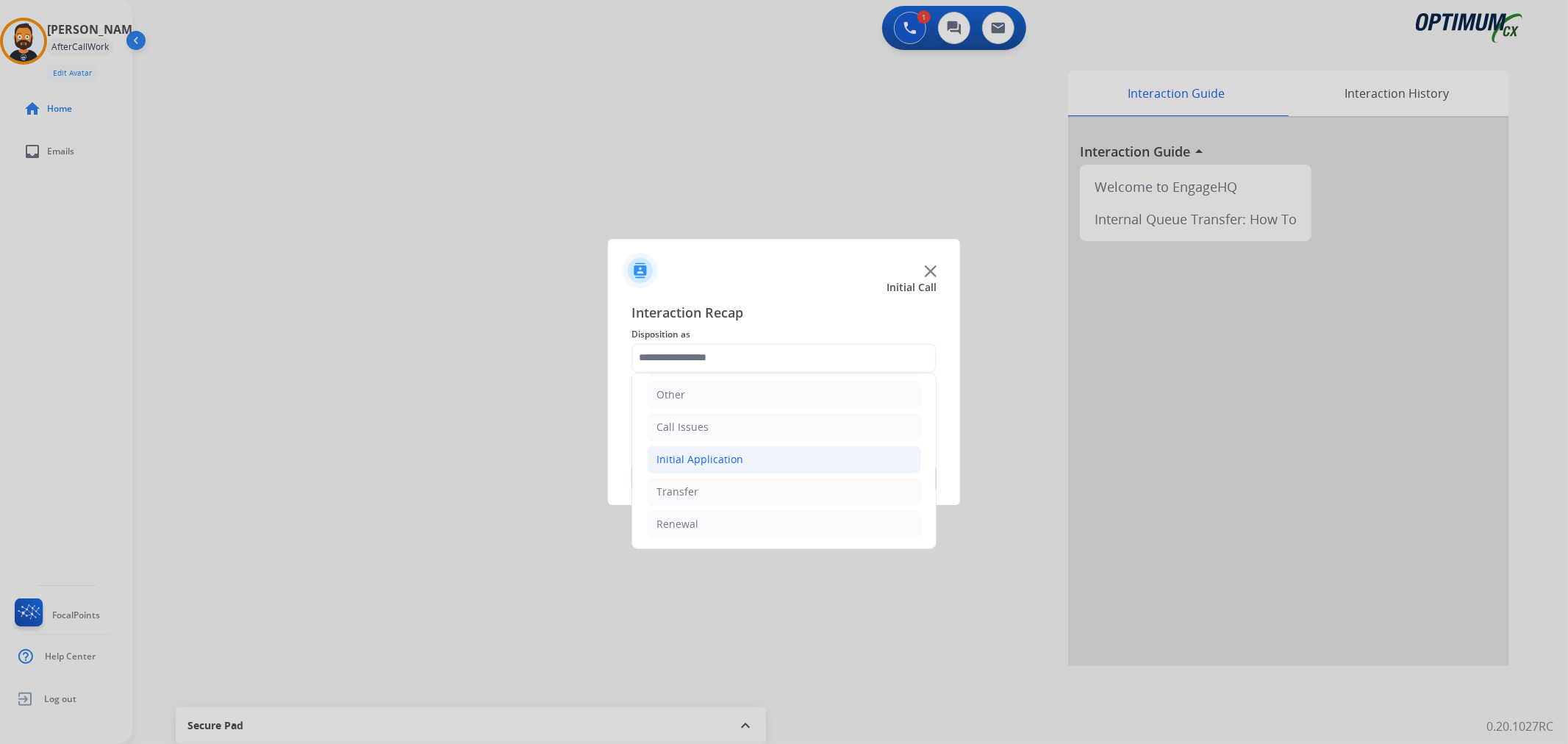
click at [722, 453] on div "Initial Application" at bounding box center [700, 459] width 87 height 14
click at [714, 524] on li "Renewal" at bounding box center [784, 524] width 274 height 28
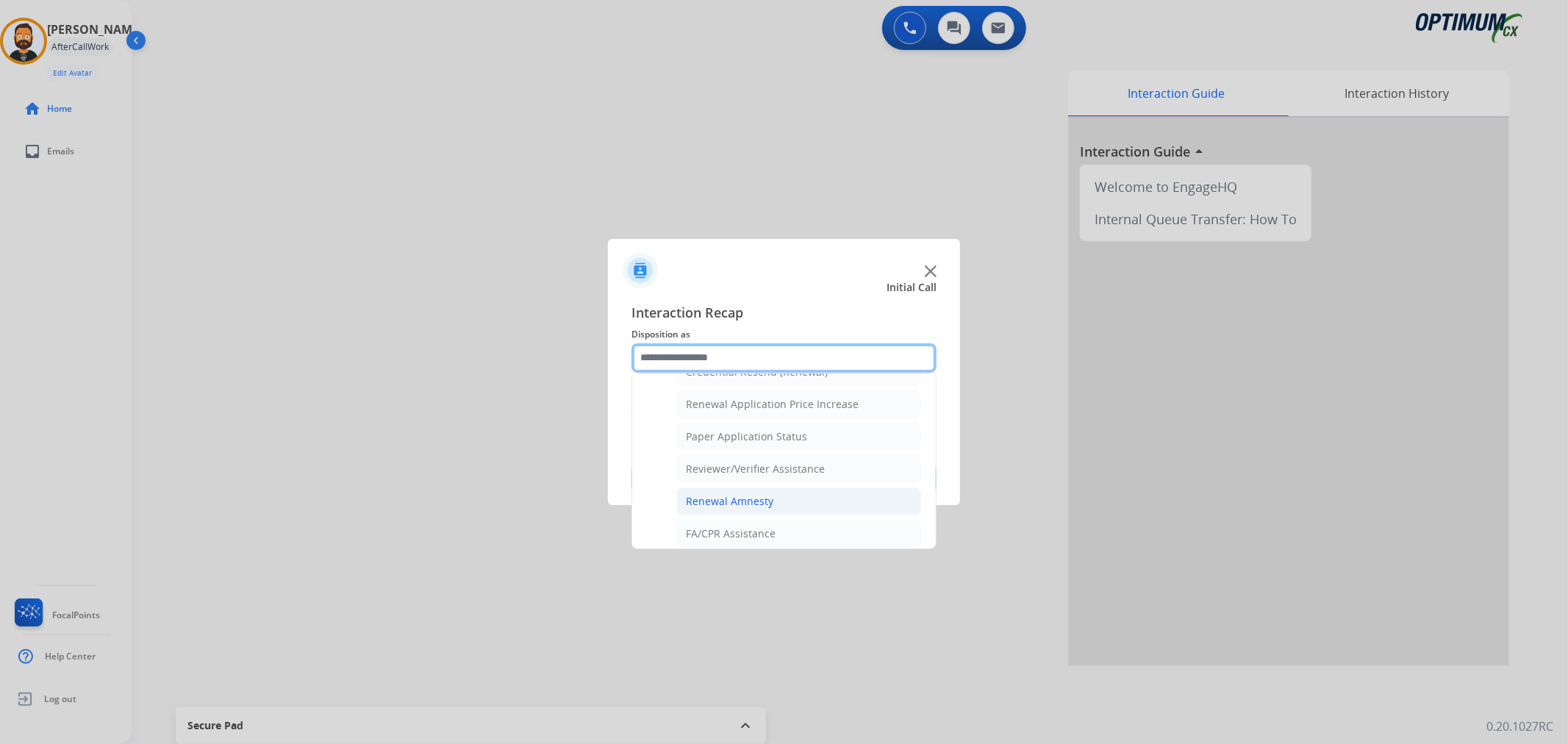
scroll to position [434, 0]
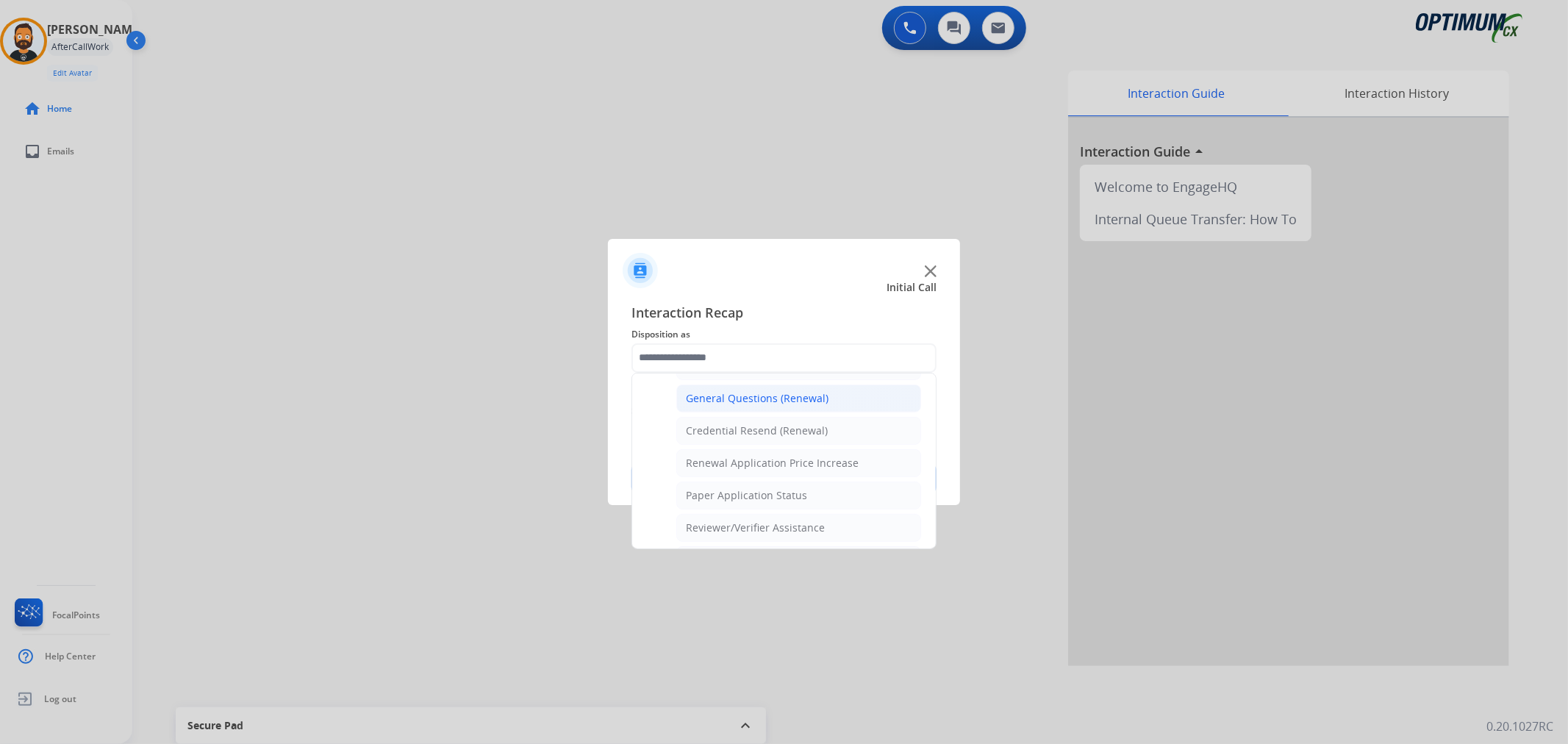
click at [711, 403] on div "General Questions (Renewal)" at bounding box center [756, 398] width 142 height 14
type input "**********"
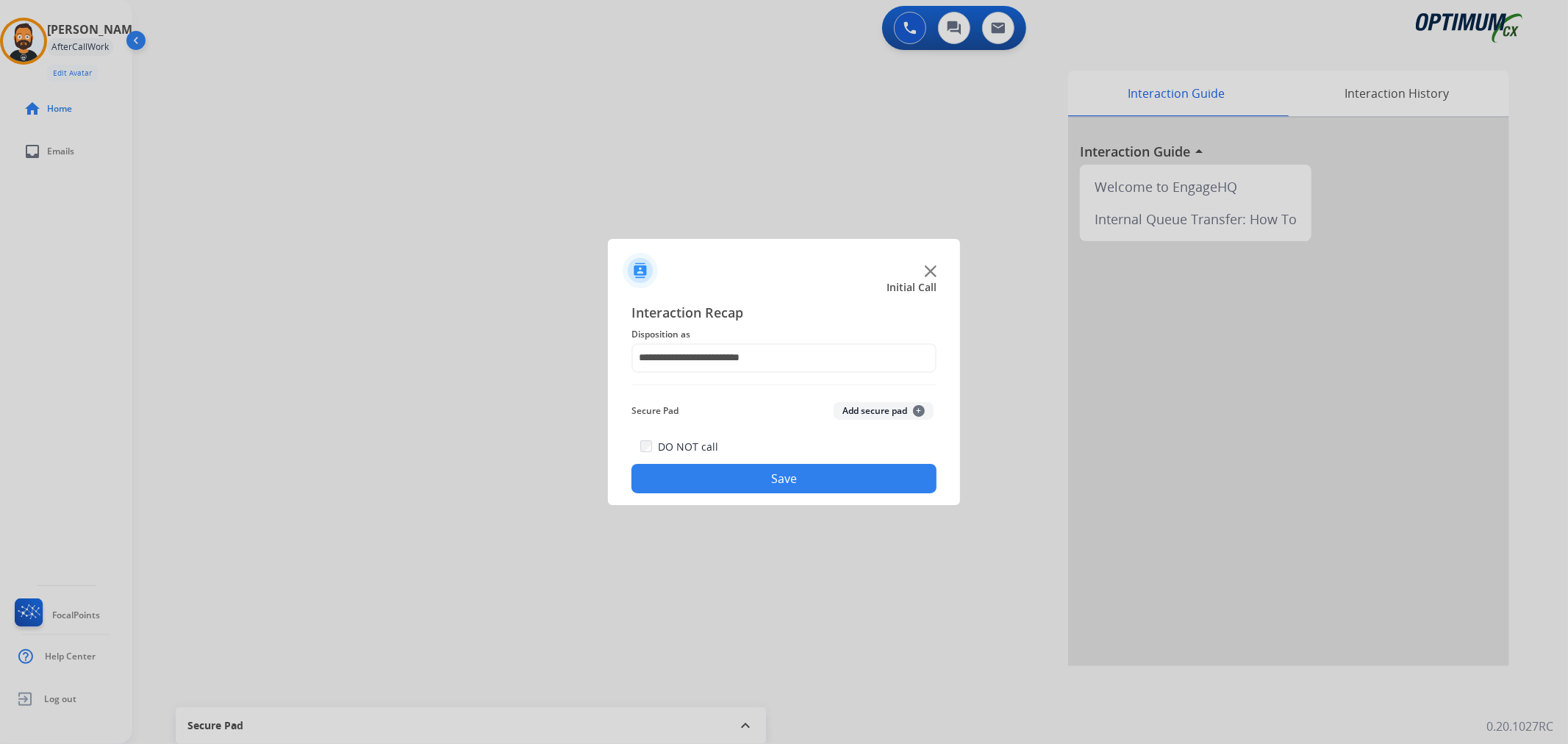
click at [691, 474] on button "Save" at bounding box center [784, 478] width 305 height 30
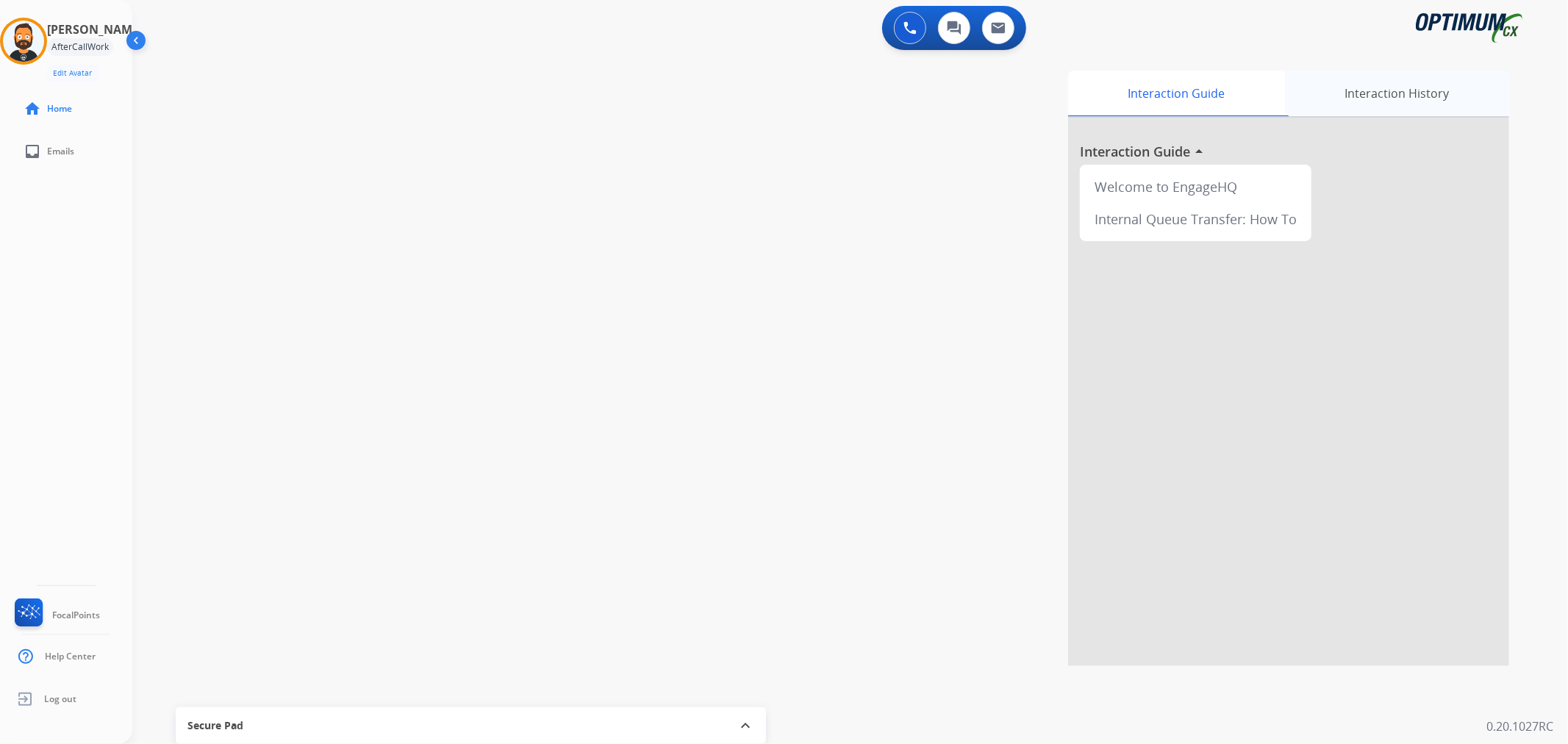
click at [1340, 92] on div "Interaction History" at bounding box center [1397, 93] width 224 height 46
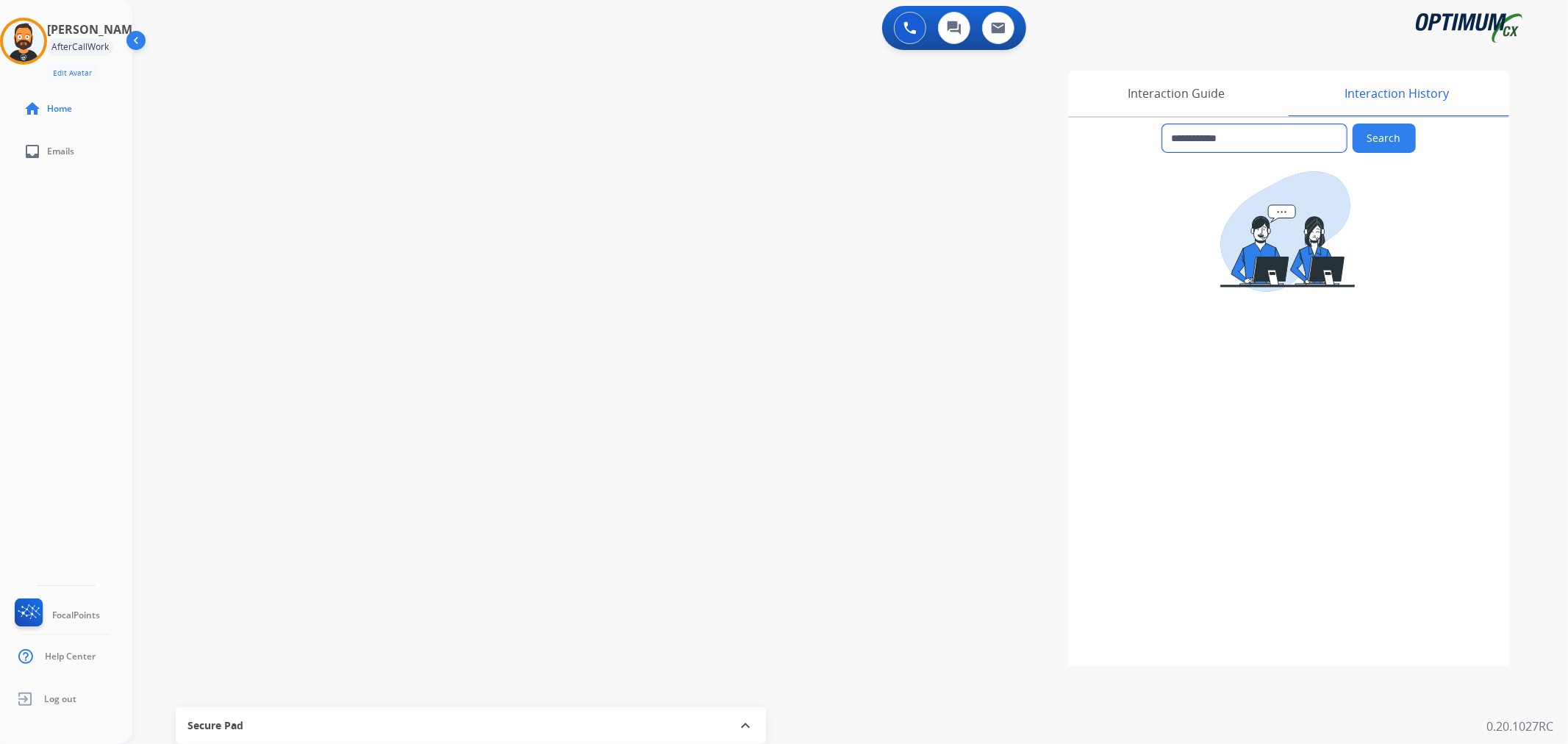
drag, startPoint x: 1259, startPoint y: 138, endPoint x: 1186, endPoint y: 135, distance: 73.1
click at [1186, 135] on input "**********" at bounding box center [1253, 138] width 184 height 28
click at [1176, 75] on div "Interaction Guide" at bounding box center [1176, 93] width 217 height 46
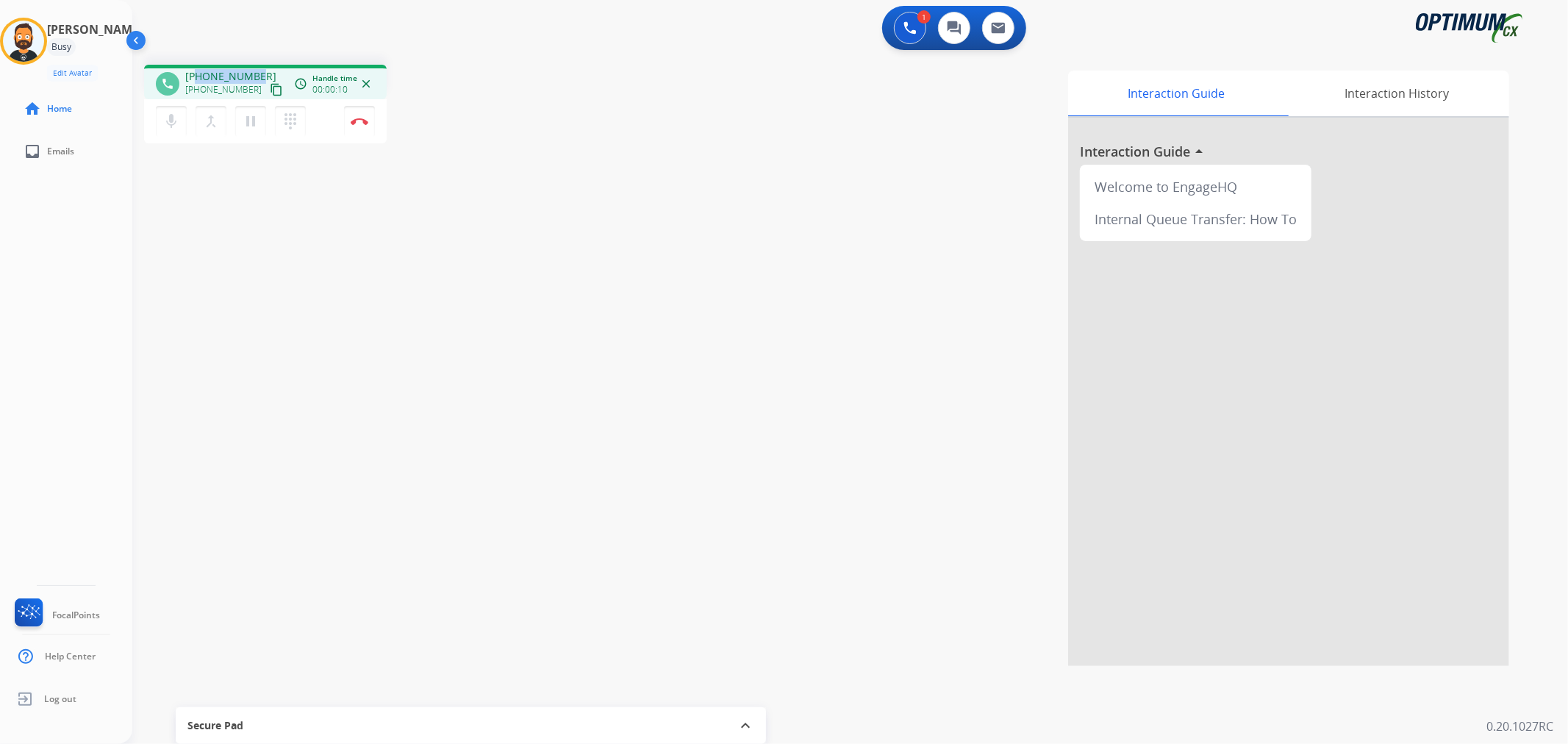
drag, startPoint x: 258, startPoint y: 68, endPoint x: 197, endPoint y: 71, distance: 61.1
click at [197, 71] on div "+13309623242 +13309623242 content_copy" at bounding box center [235, 84] width 100 height 30
copy span "3309623242"
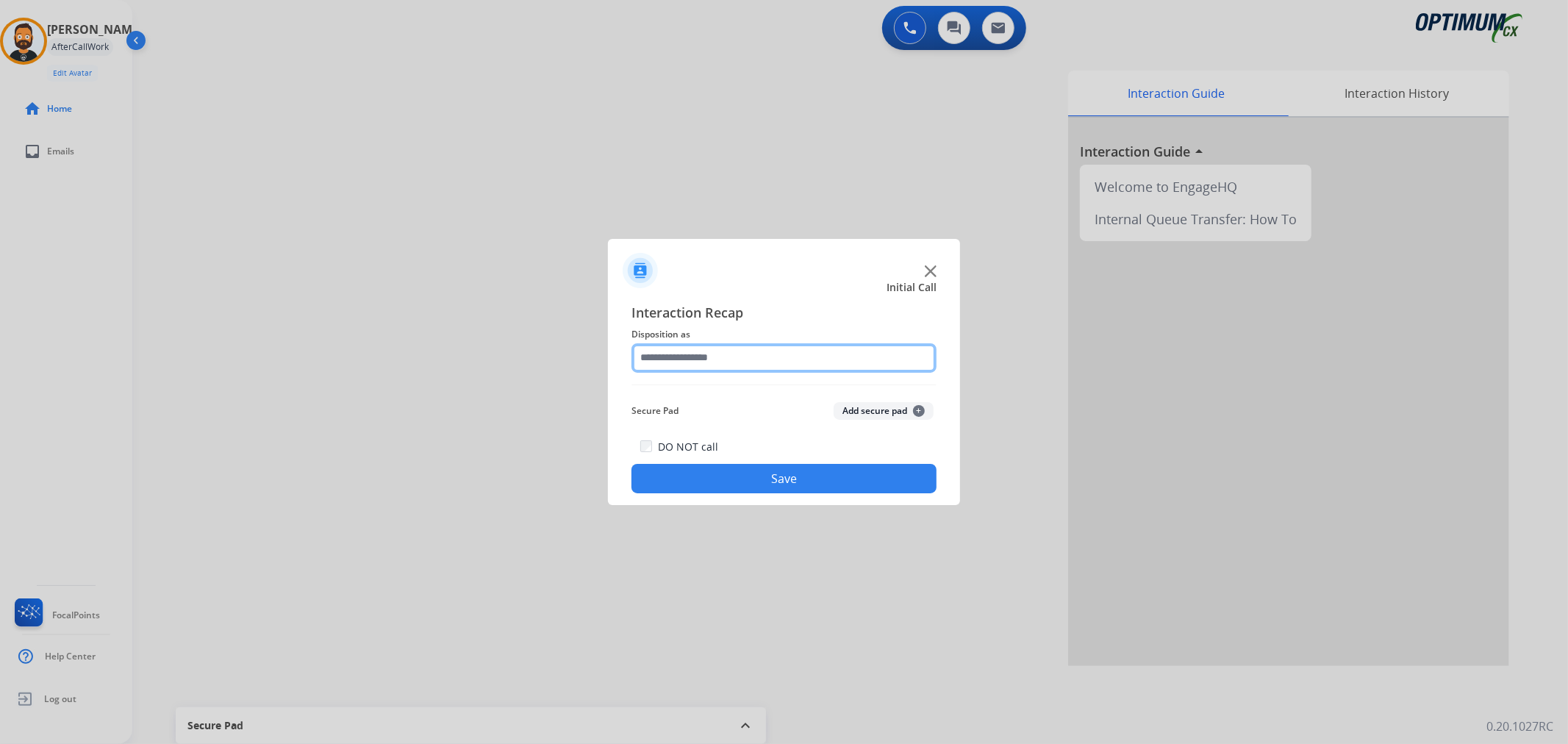
click at [724, 368] on input "text" at bounding box center [784, 358] width 305 height 30
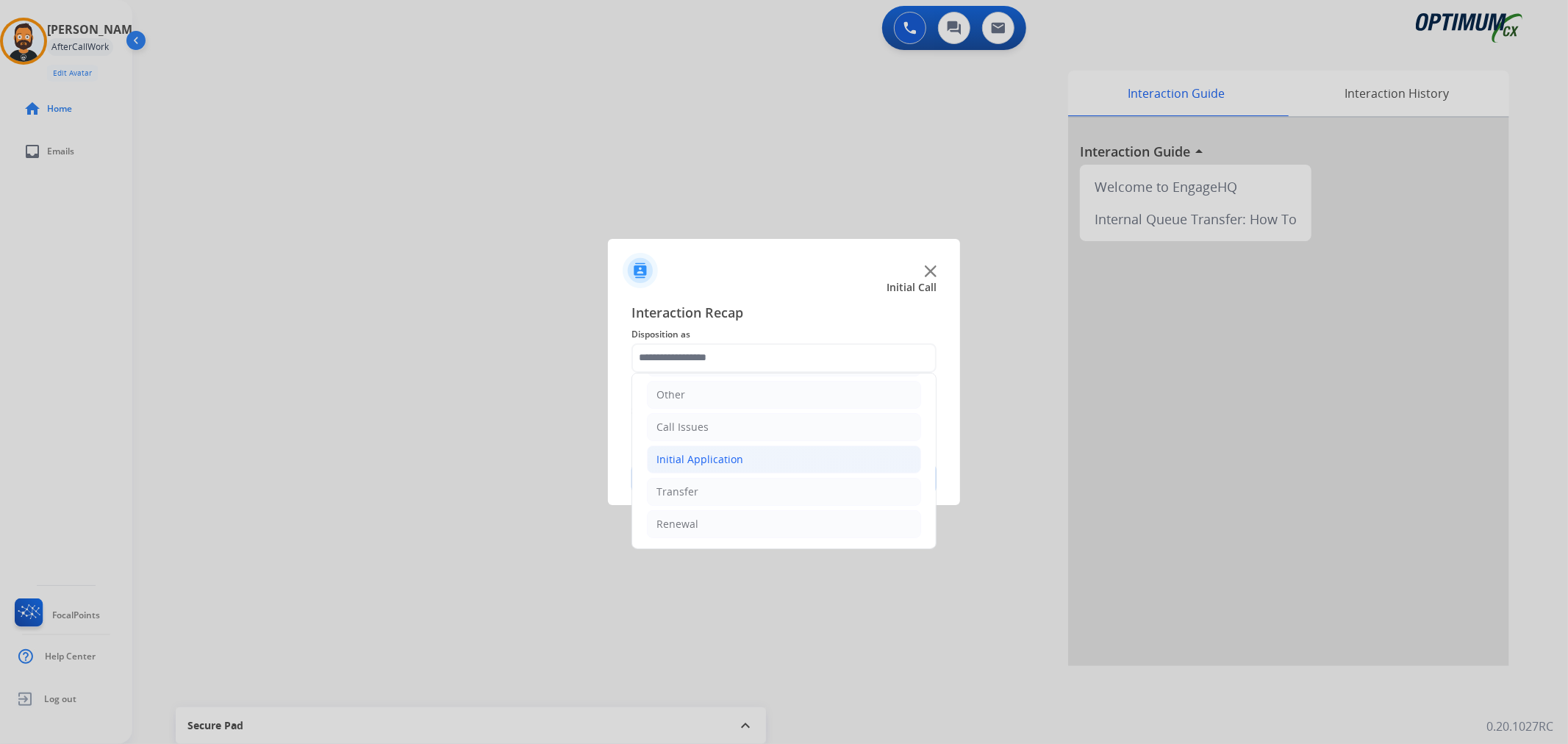
click at [713, 467] on li "Initial Application" at bounding box center [784, 459] width 274 height 28
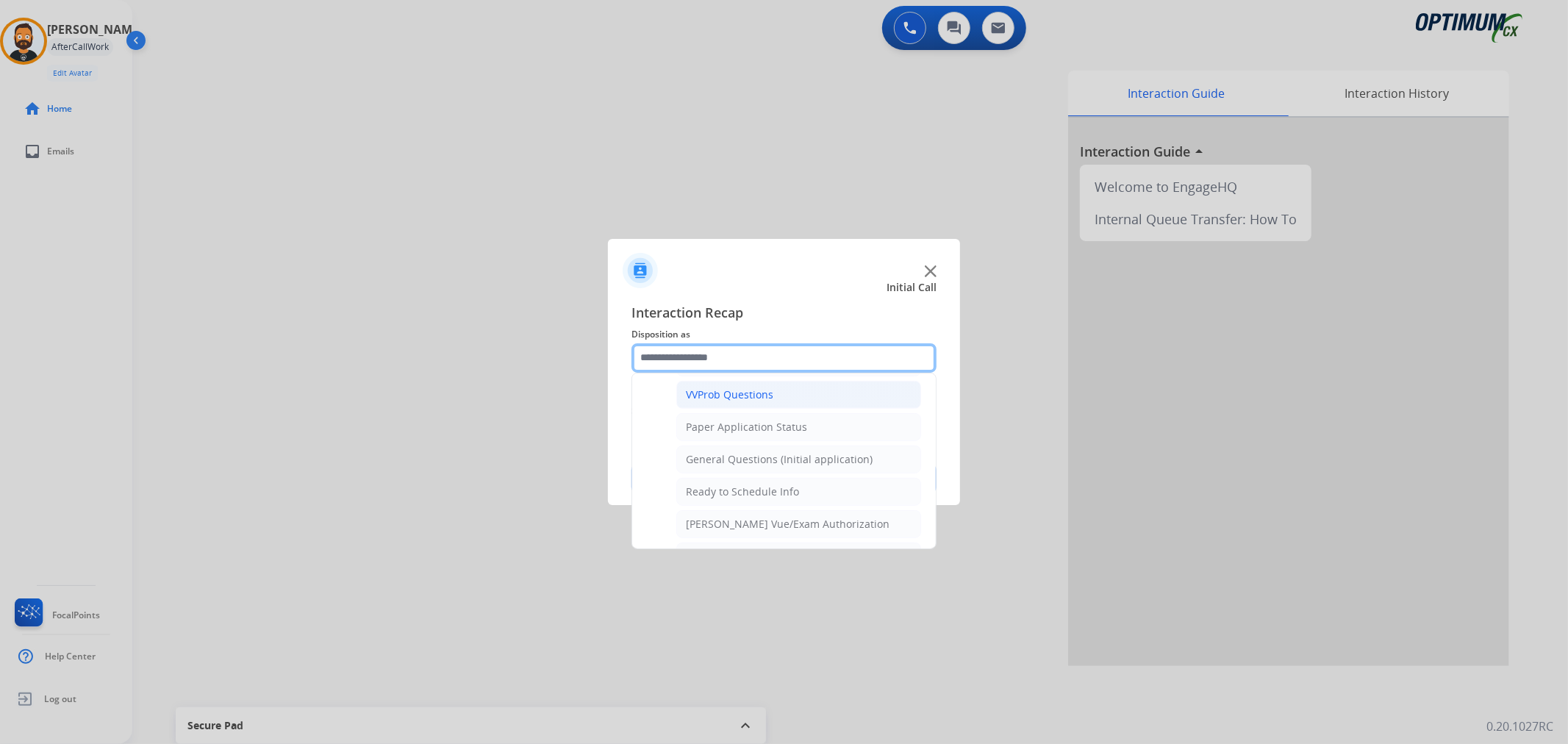
scroll to position [758, 0]
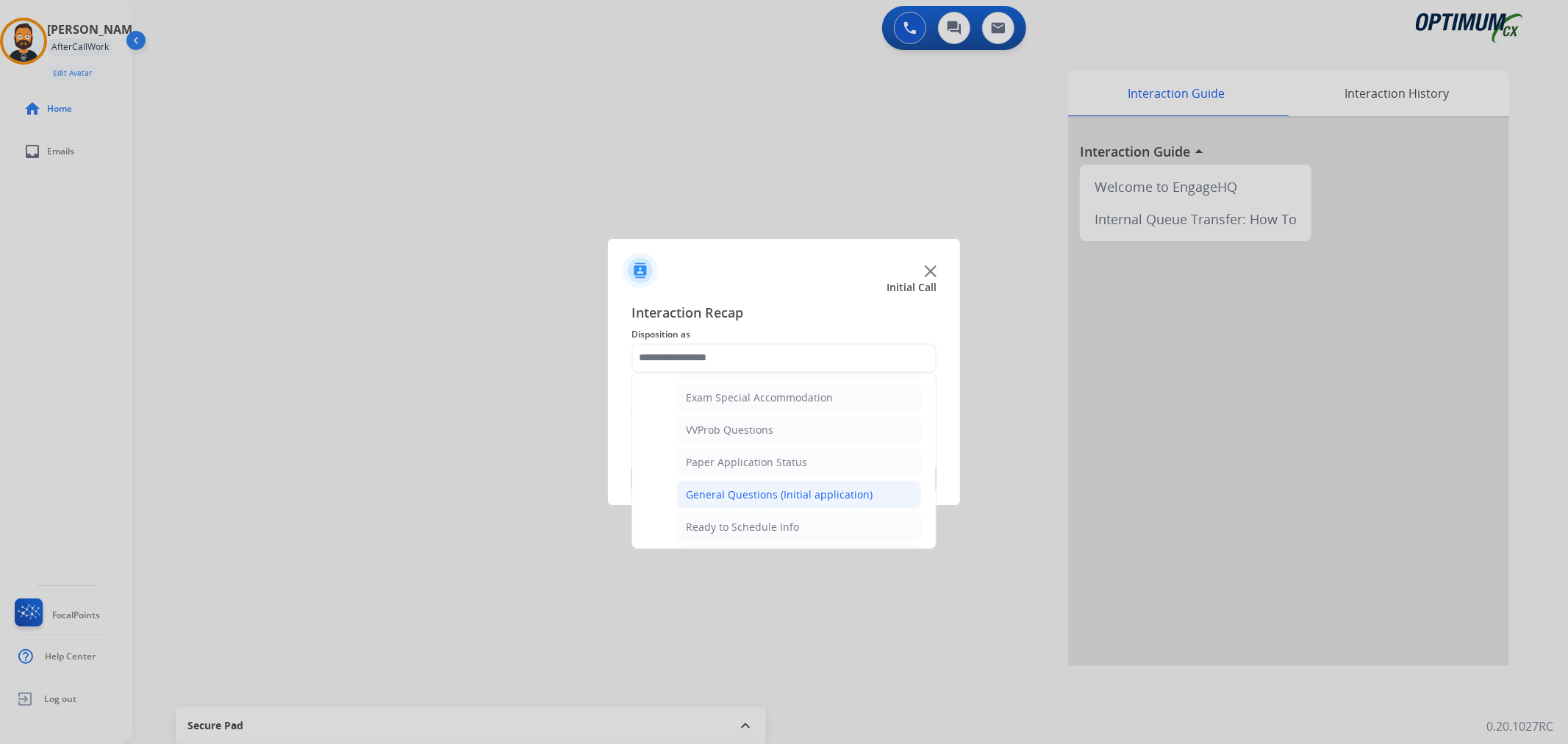
click at [728, 494] on div "General Questions (Initial application)" at bounding box center [779, 495] width 187 height 14
type input "**********"
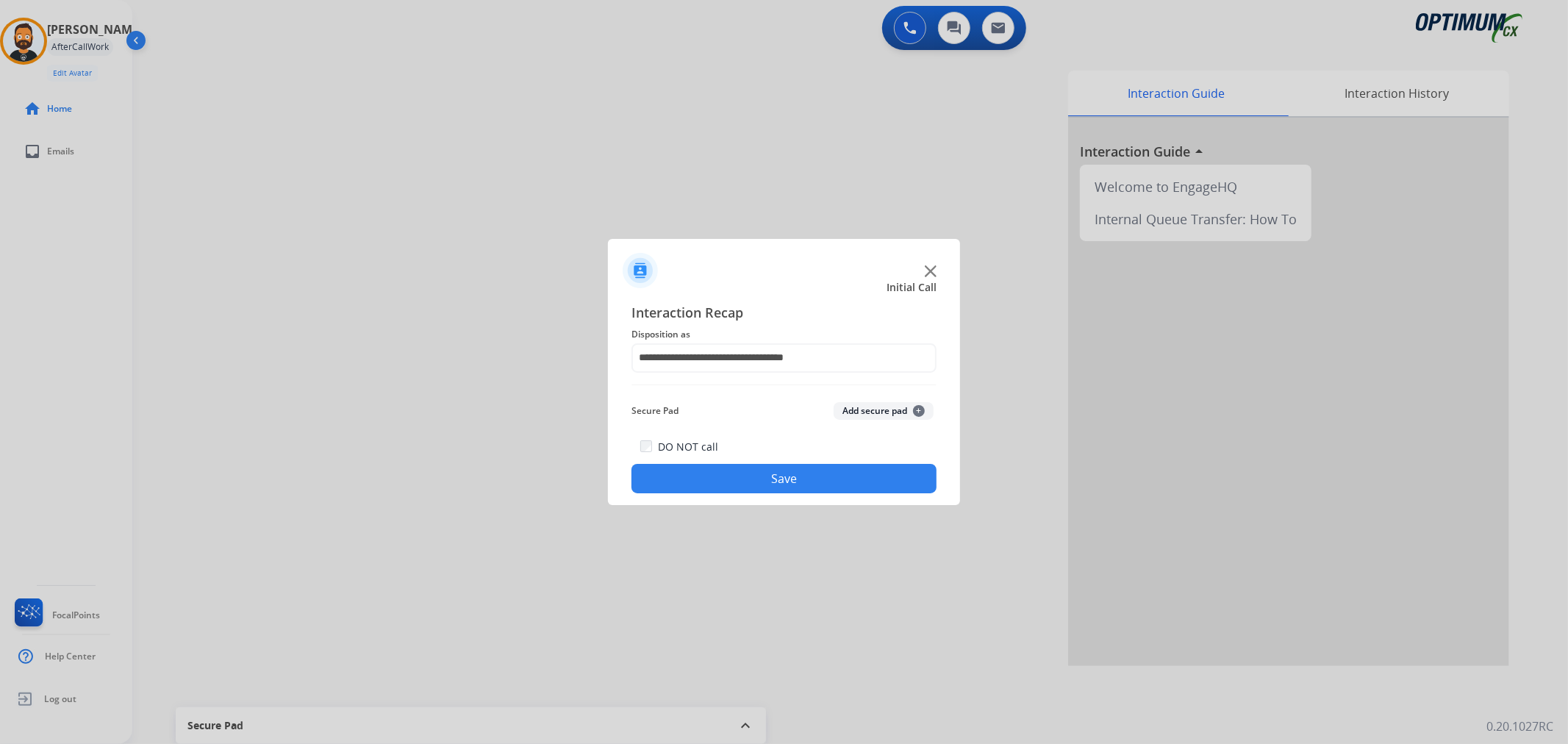
click at [734, 483] on button "Save" at bounding box center [784, 478] width 305 height 30
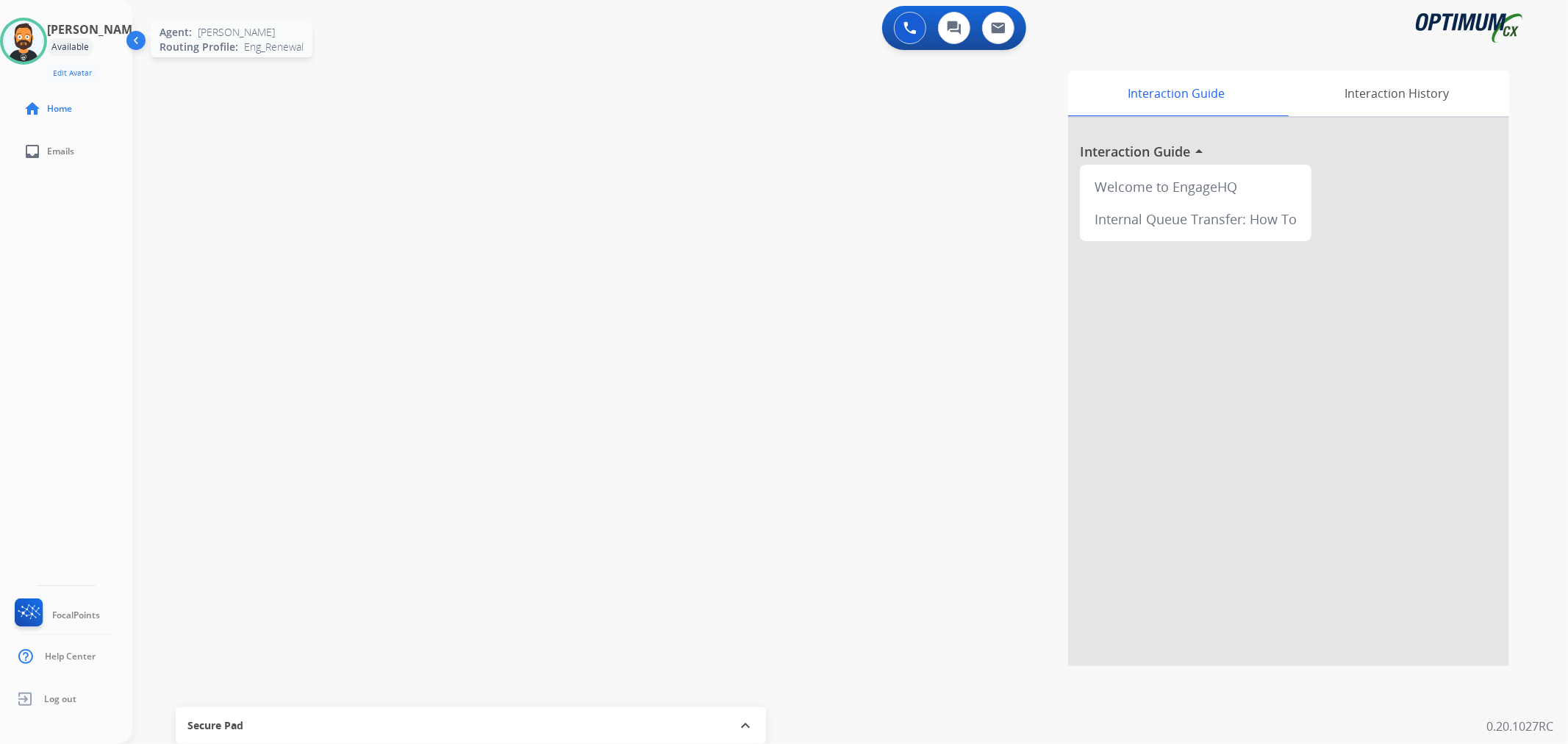
click at [21, 26] on img at bounding box center [23, 41] width 41 height 41
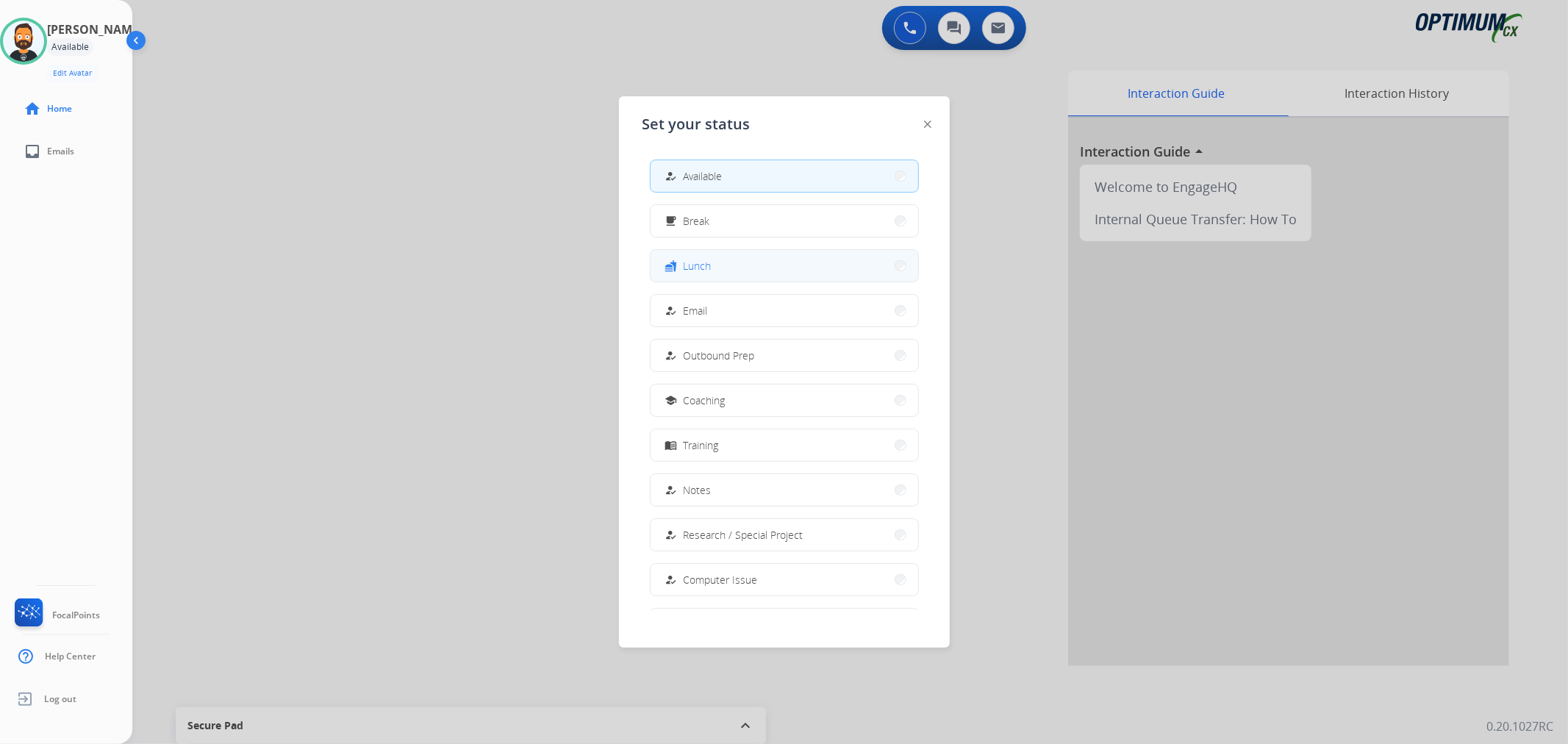
click at [702, 268] on span "Lunch" at bounding box center [698, 265] width 28 height 15
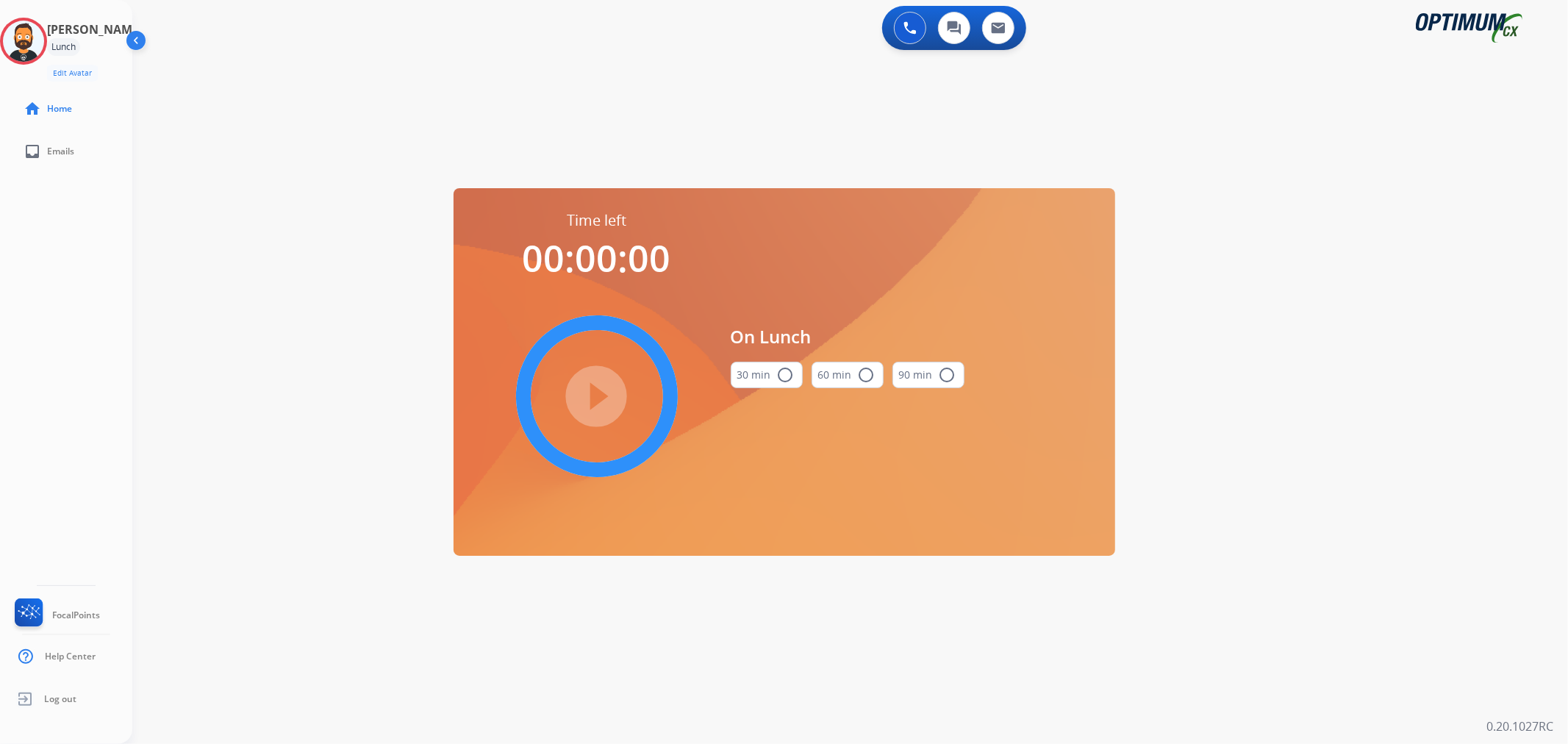
click at [59, 28] on div "Dominic Lunch Edit Avatar Agent: Dominic Routing Profile: Eng_Renewal" at bounding box center [66, 49] width 132 height 64
click at [44, 31] on img at bounding box center [23, 41] width 41 height 41
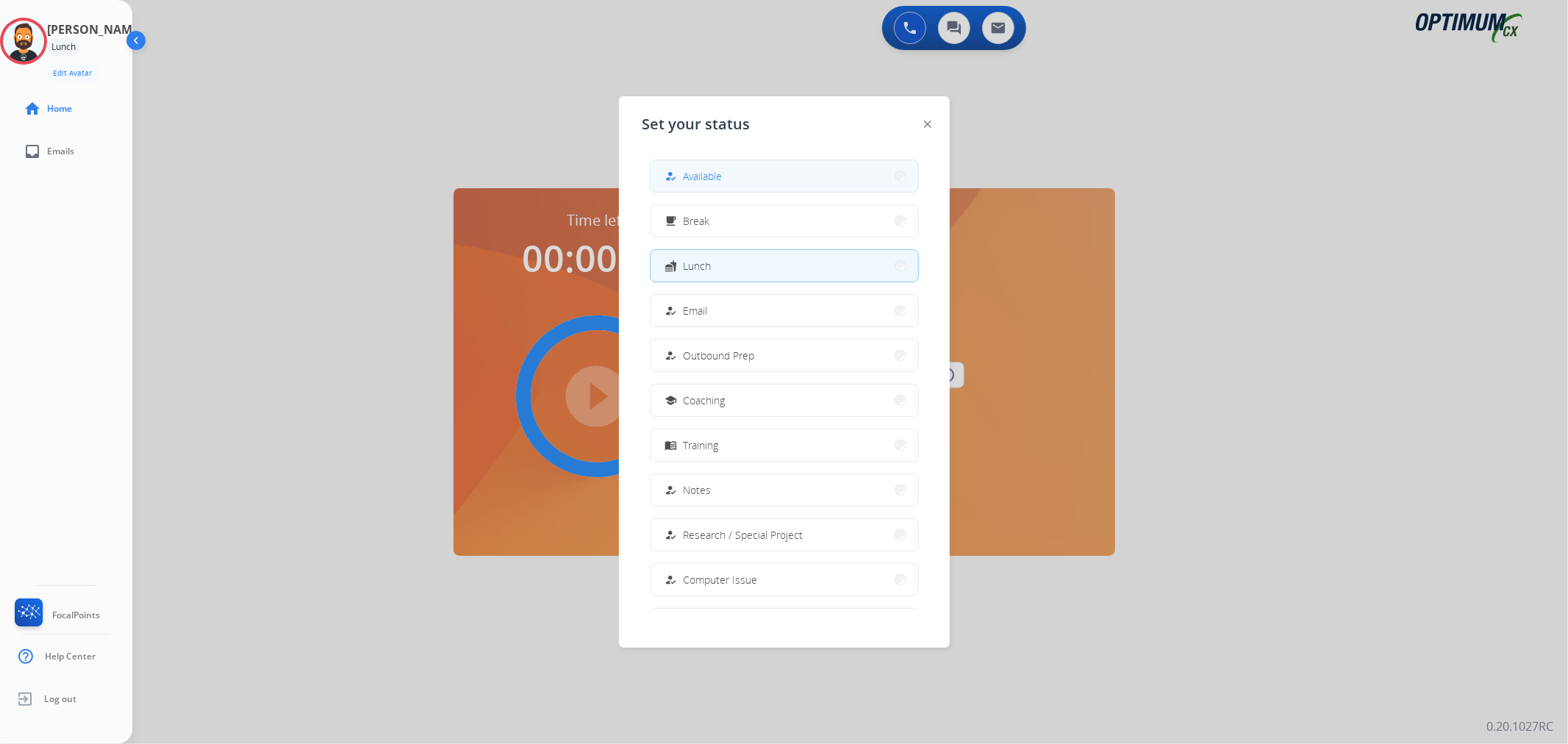
click at [722, 169] on span "Available" at bounding box center [703, 175] width 39 height 15
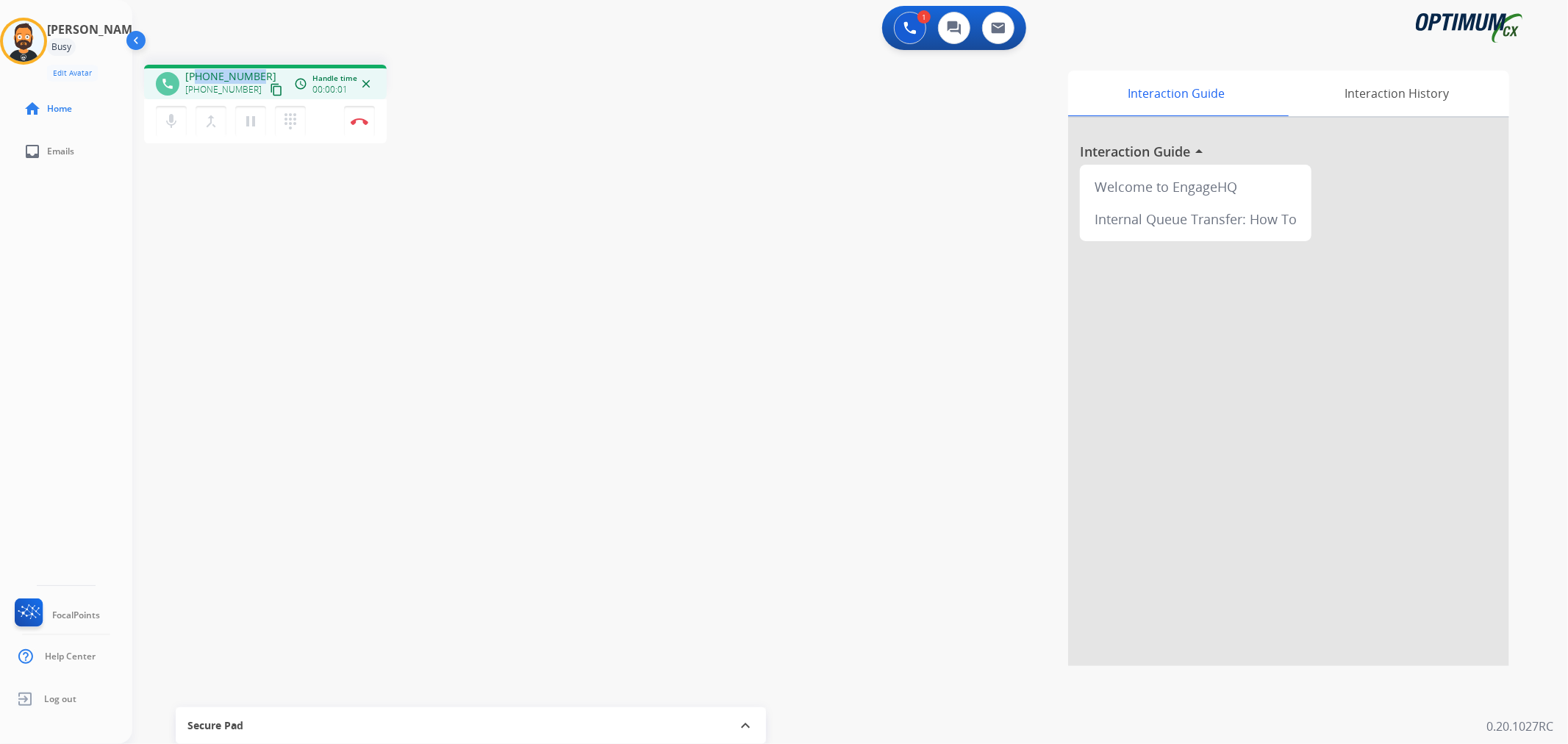
drag, startPoint x: 256, startPoint y: 69, endPoint x: 195, endPoint y: 72, distance: 61.1
click at [196, 72] on div "+12255712420 +12255712420 content_copy" at bounding box center [235, 84] width 100 height 30
click at [360, 117] on img at bounding box center [360, 121] width 18 height 7
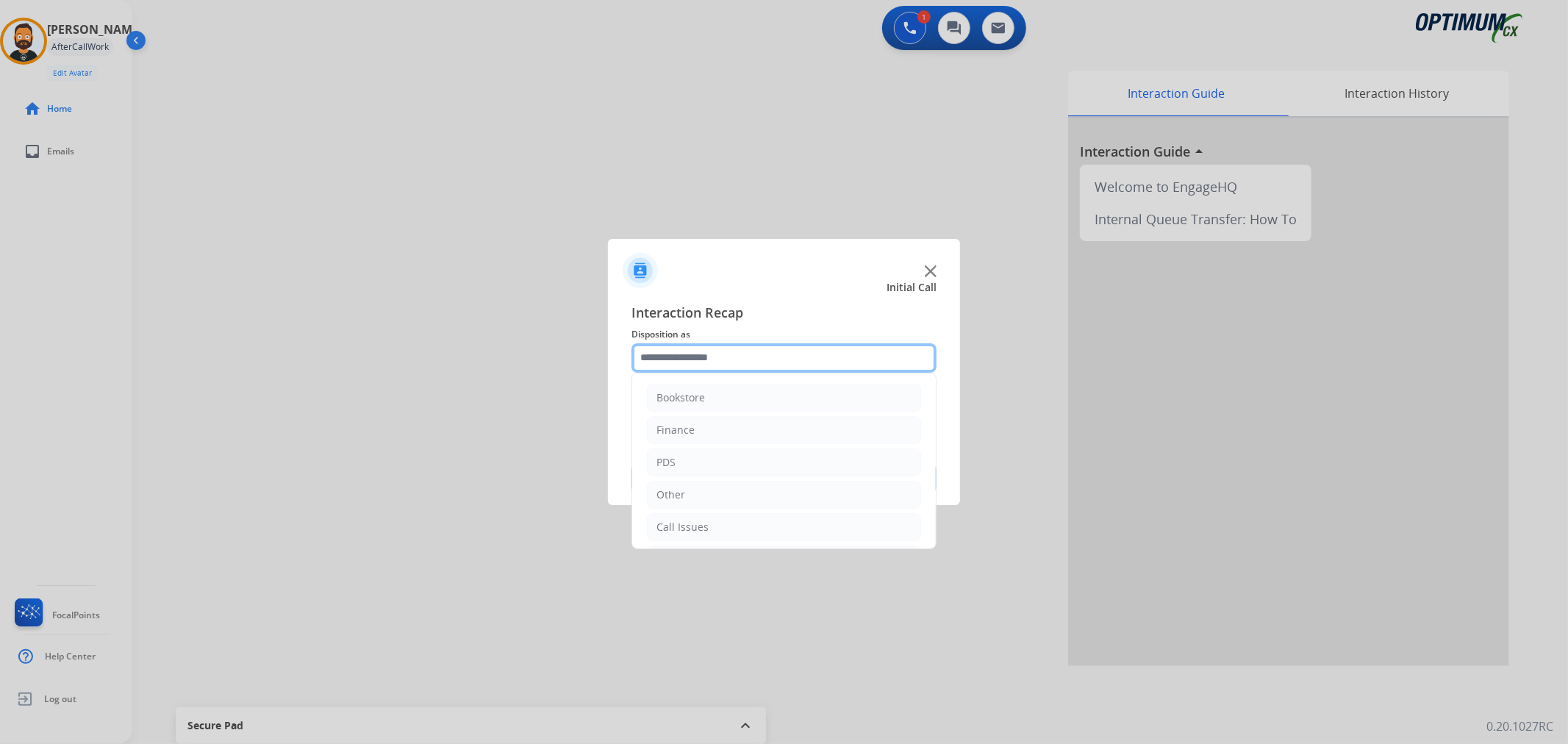
drag, startPoint x: 713, startPoint y: 343, endPoint x: 707, endPoint y: 368, distance: 25.7
click at [711, 346] on input "text" at bounding box center [784, 358] width 305 height 30
click at [718, 520] on li "Renewal" at bounding box center [784, 524] width 274 height 28
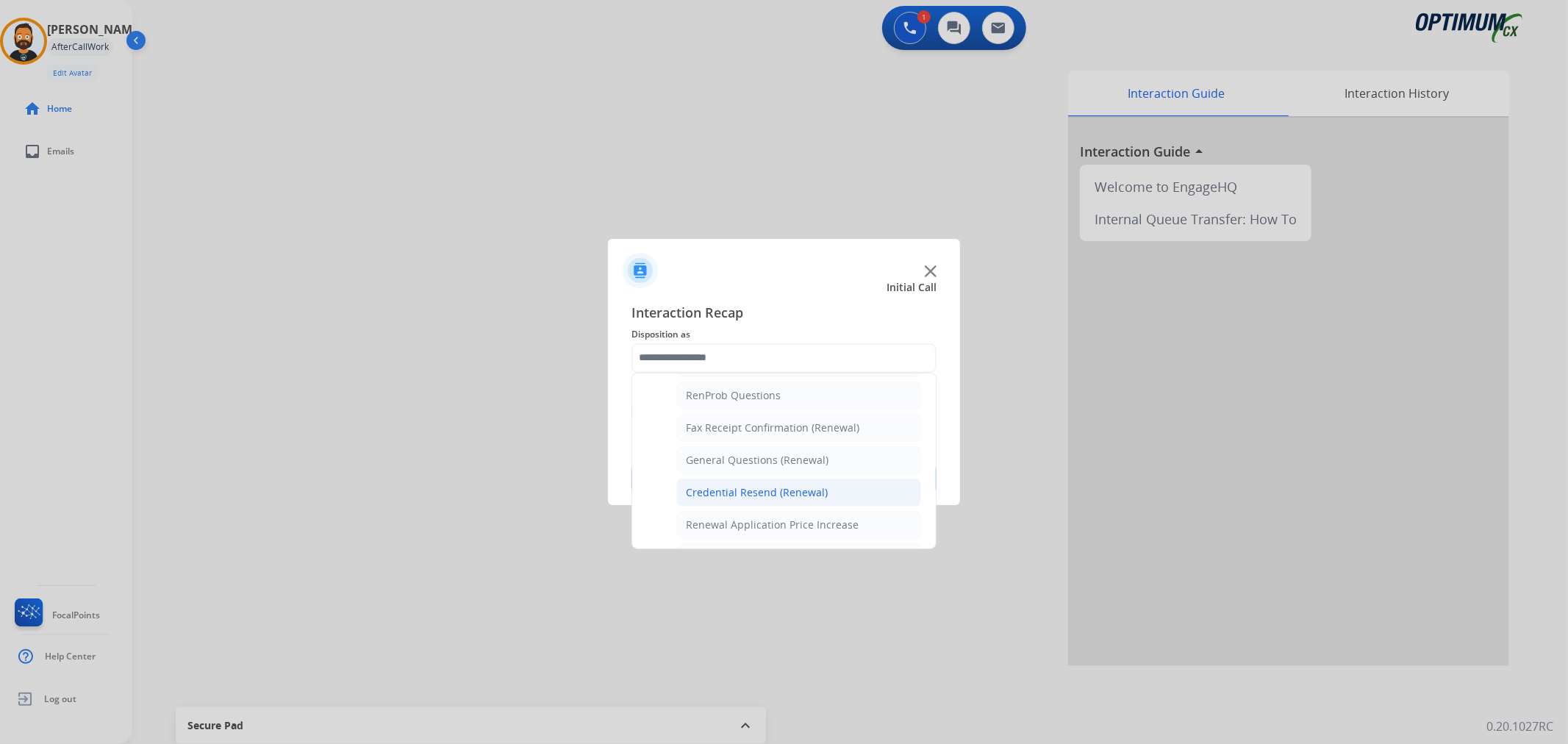
click at [750, 481] on li "Credential Resend (Renewal)" at bounding box center [799, 492] width 245 height 28
type input "**********"
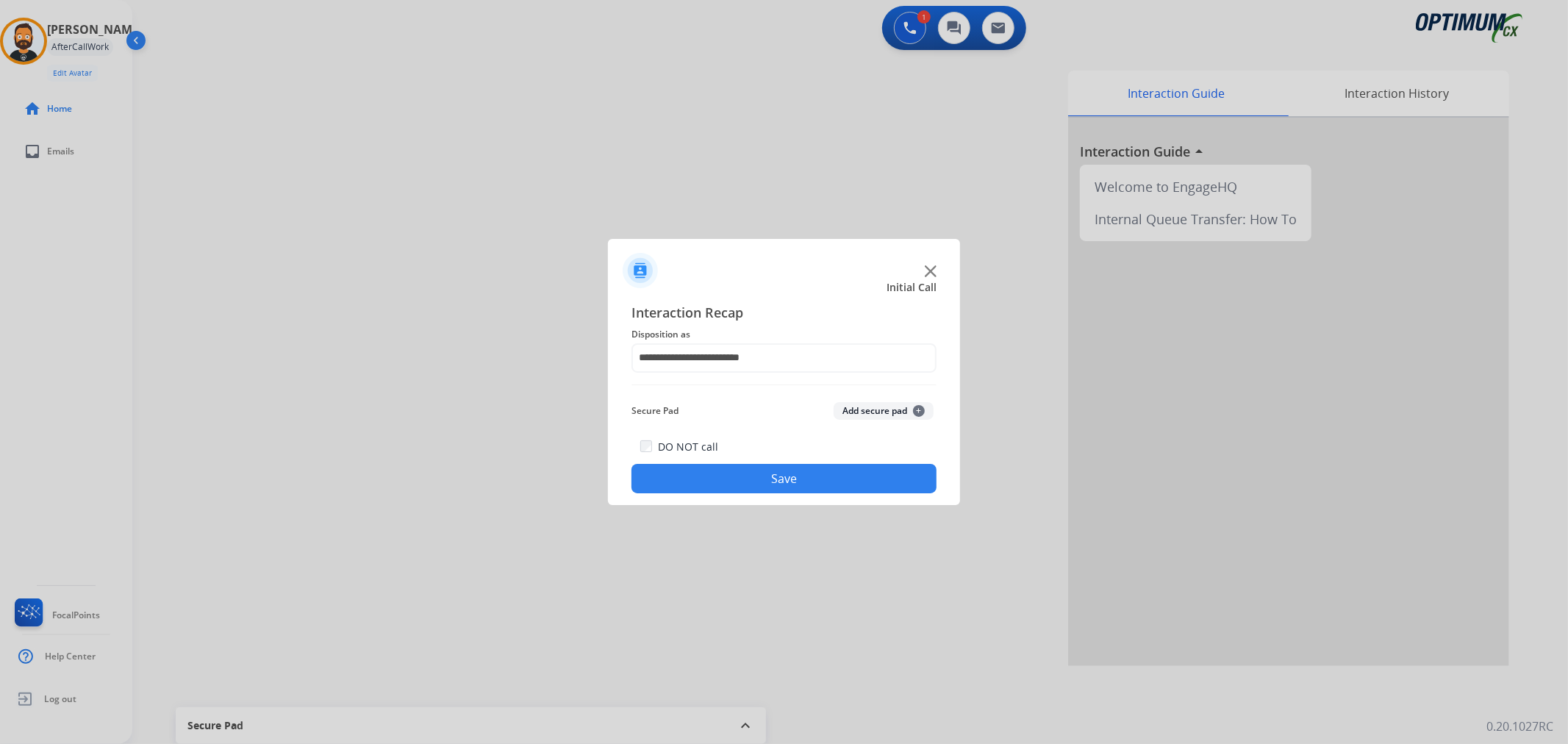
click at [750, 478] on button "Save" at bounding box center [784, 478] width 305 height 30
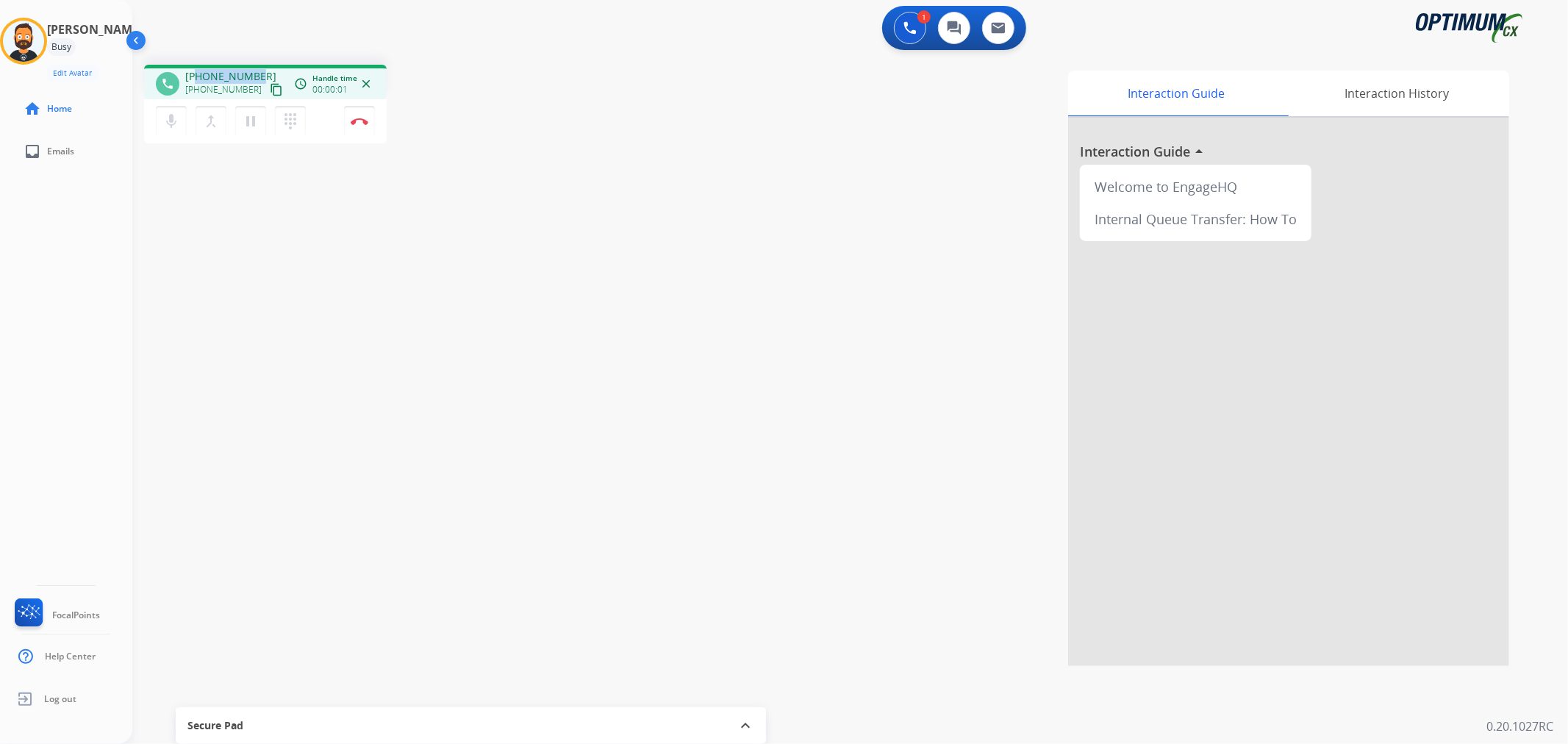
drag, startPoint x: 259, startPoint y: 70, endPoint x: 199, endPoint y: 75, distance: 60.2
click at [199, 75] on div "+17737994179 +17737994179 content_copy" at bounding box center [235, 84] width 100 height 30
click at [353, 119] on img at bounding box center [360, 121] width 18 height 7
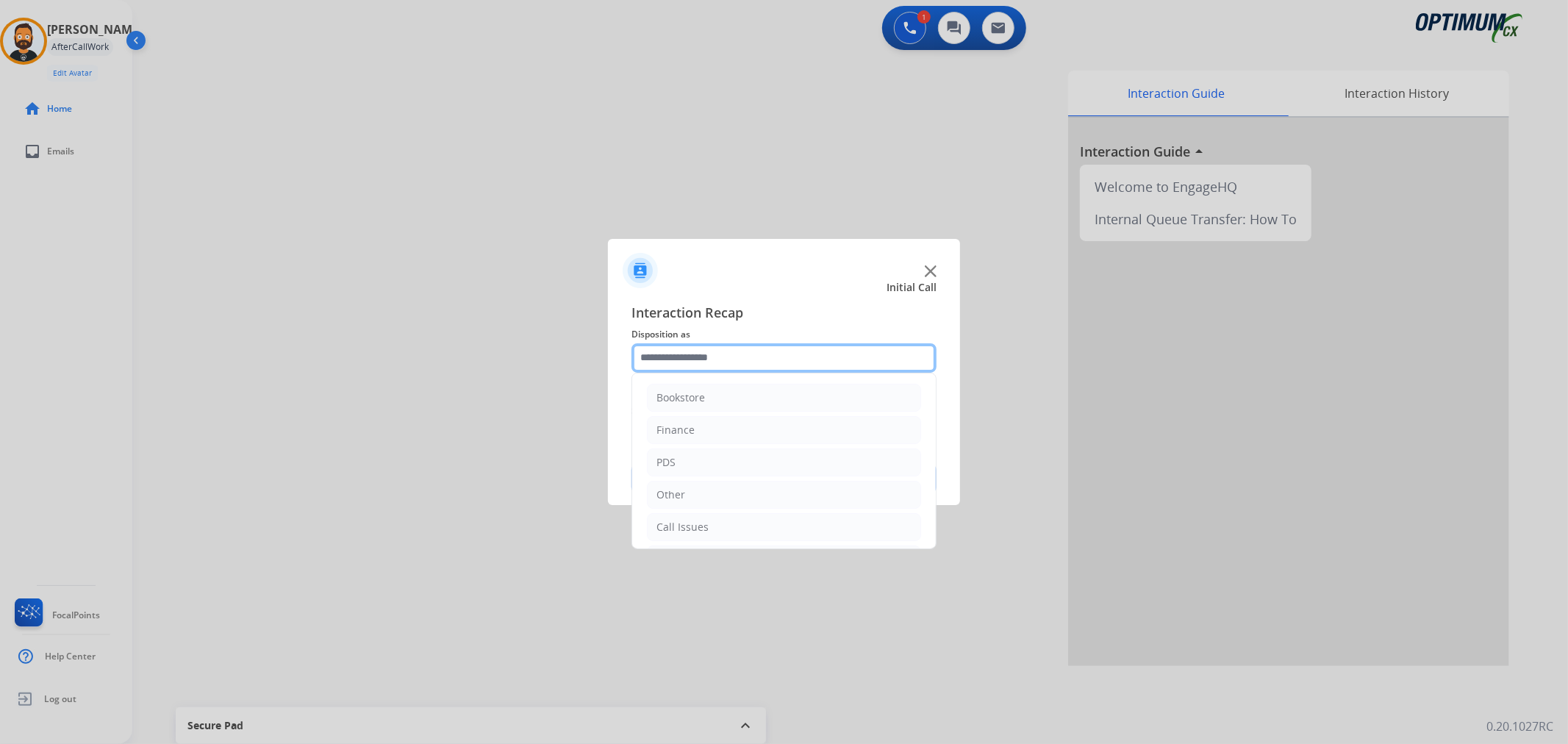
click at [693, 351] on input "text" at bounding box center [784, 358] width 305 height 30
click at [719, 515] on li "Renewal" at bounding box center [784, 524] width 274 height 28
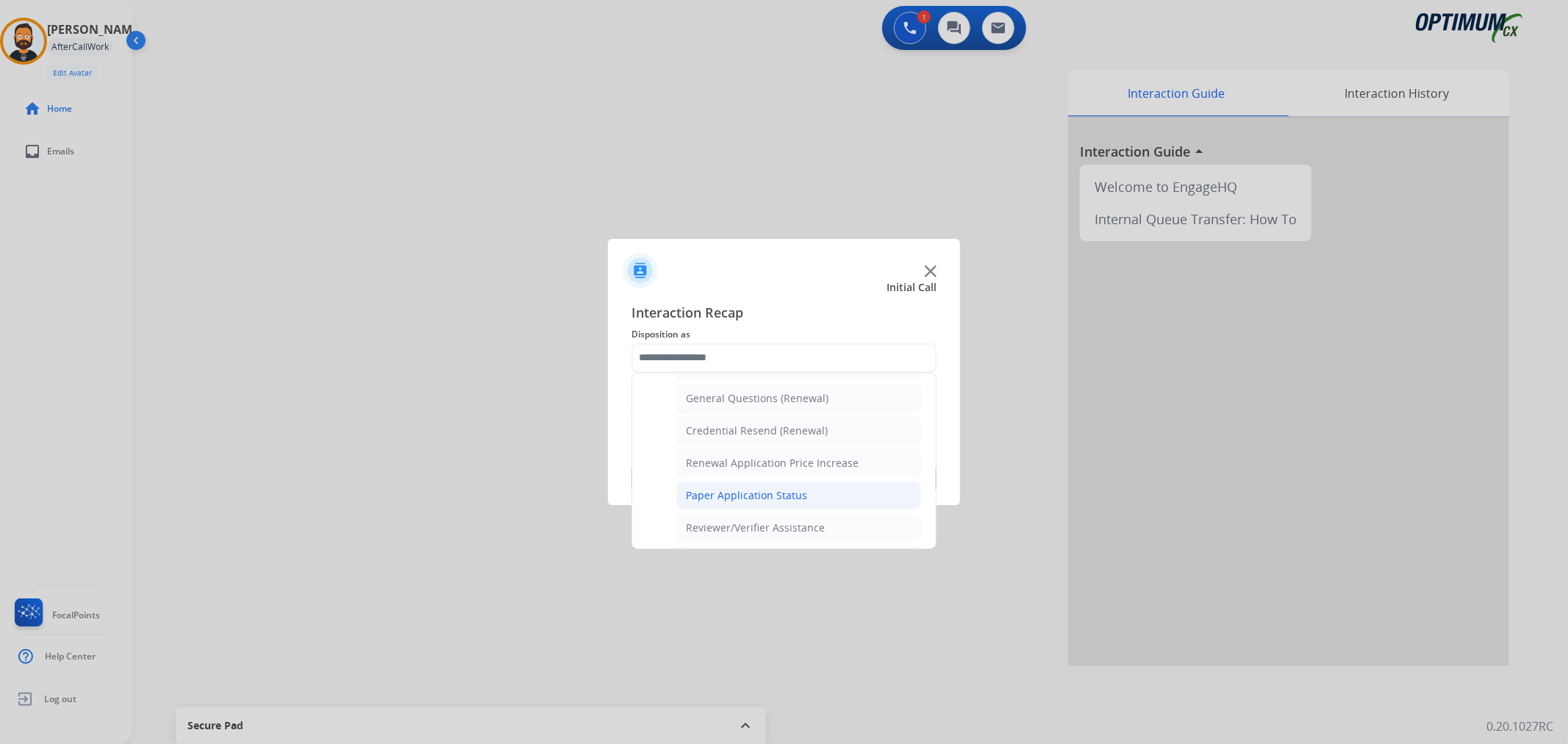
click at [721, 496] on div "Paper Application Status" at bounding box center [746, 495] width 121 height 14
type input "**********"
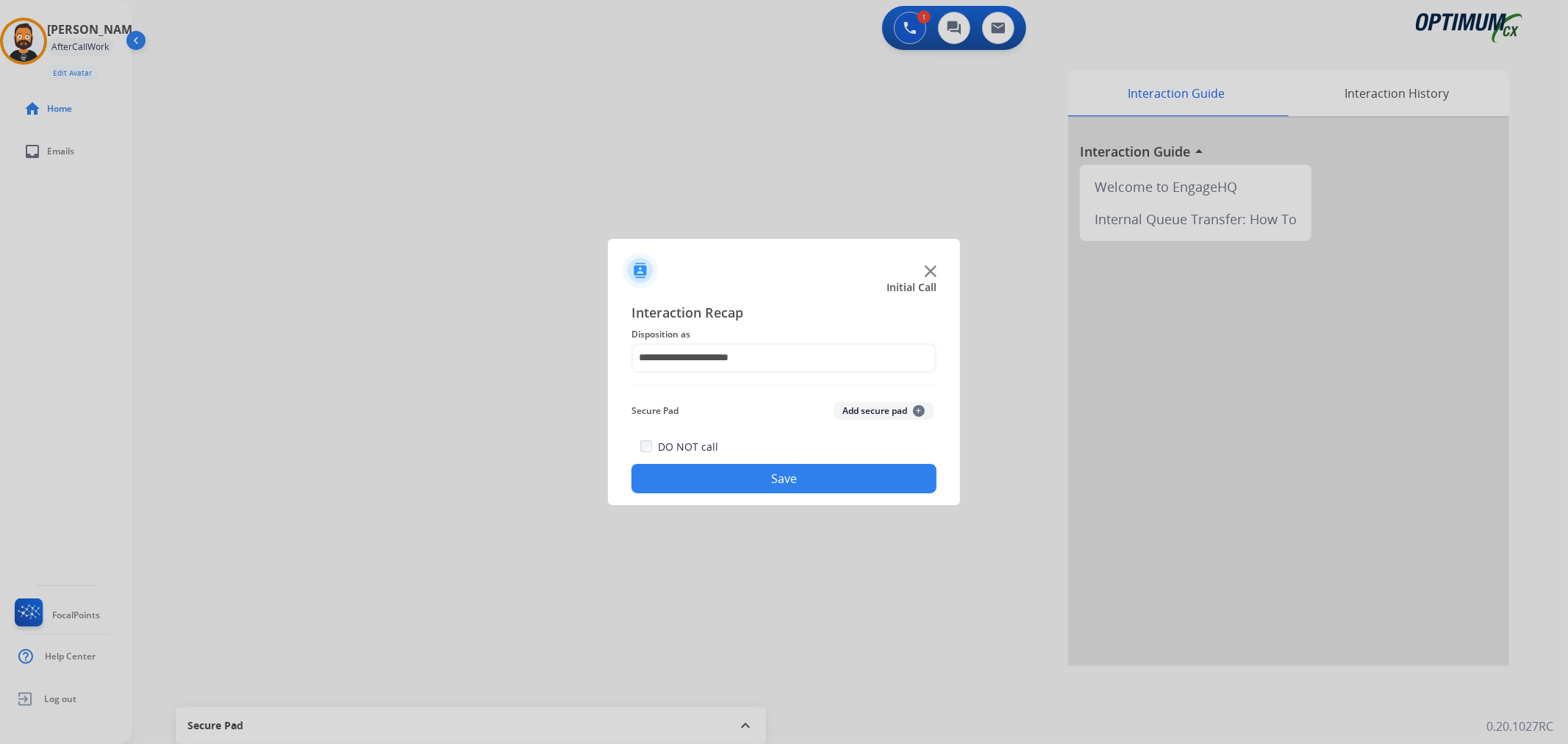
click at [726, 462] on div "DO NOT call Save" at bounding box center [784, 465] width 305 height 55
click at [722, 467] on button "Save" at bounding box center [784, 478] width 305 height 30
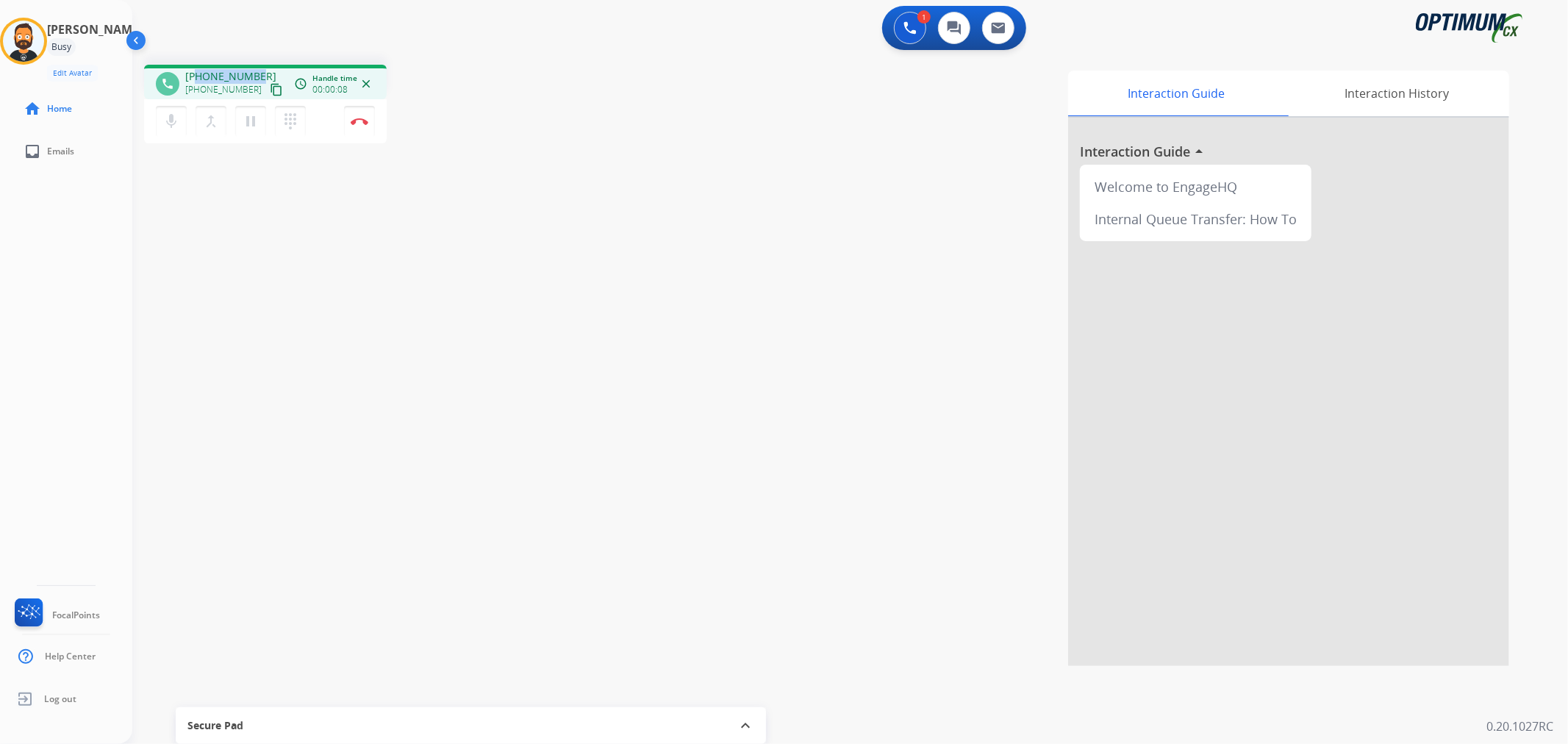
drag, startPoint x: 262, startPoint y: 68, endPoint x: 199, endPoint y: 73, distance: 63.2
click at [199, 73] on div "phone +13616608262 +13616608262 content_copy access_time Call metrics Queue 00:…" at bounding box center [265, 81] width 242 height 35
click at [364, 115] on button "Disconnect" at bounding box center [360, 121] width 31 height 31
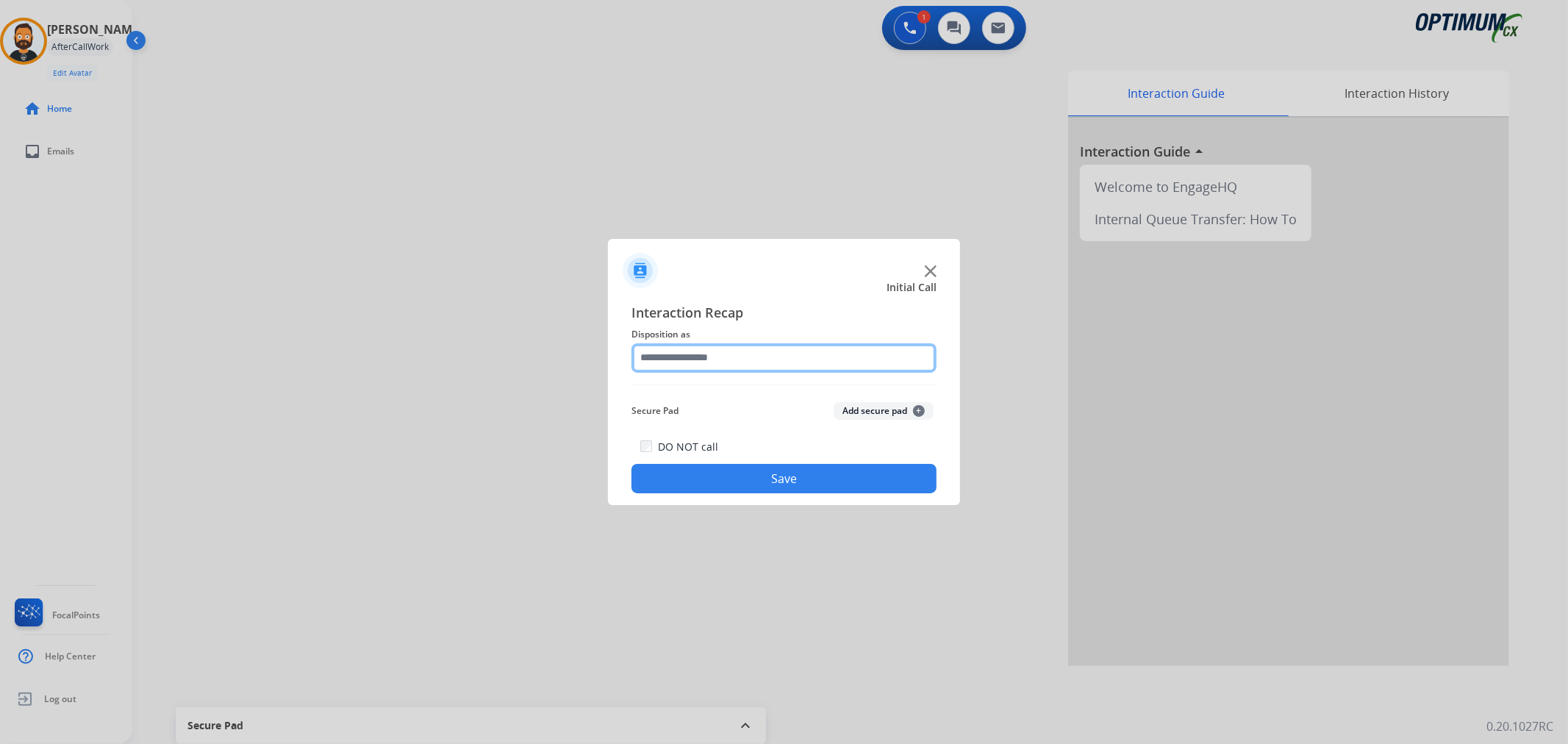
click at [707, 357] on input "text" at bounding box center [784, 358] width 305 height 30
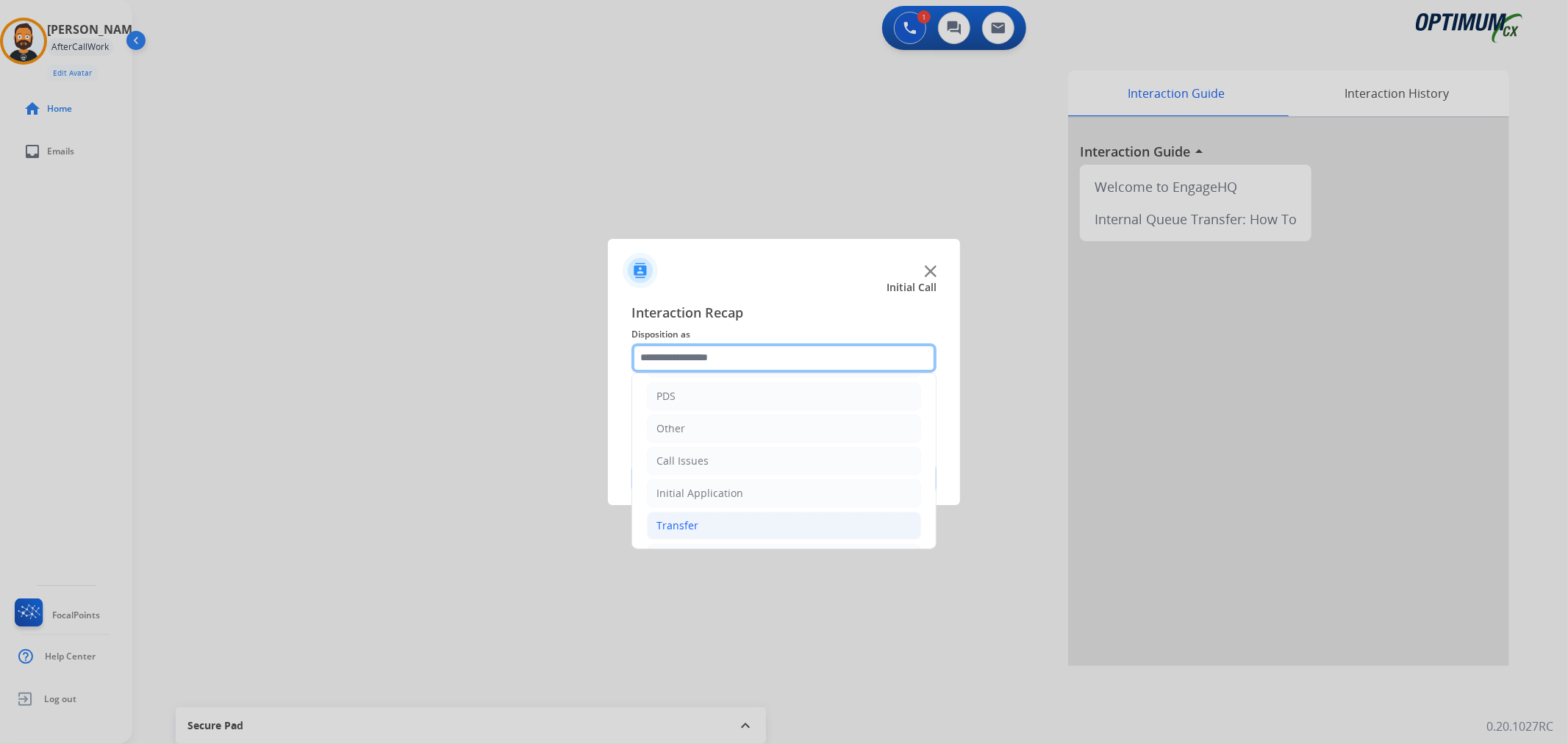
scroll to position [101, 0]
click at [698, 519] on li "Renewal" at bounding box center [784, 524] width 274 height 28
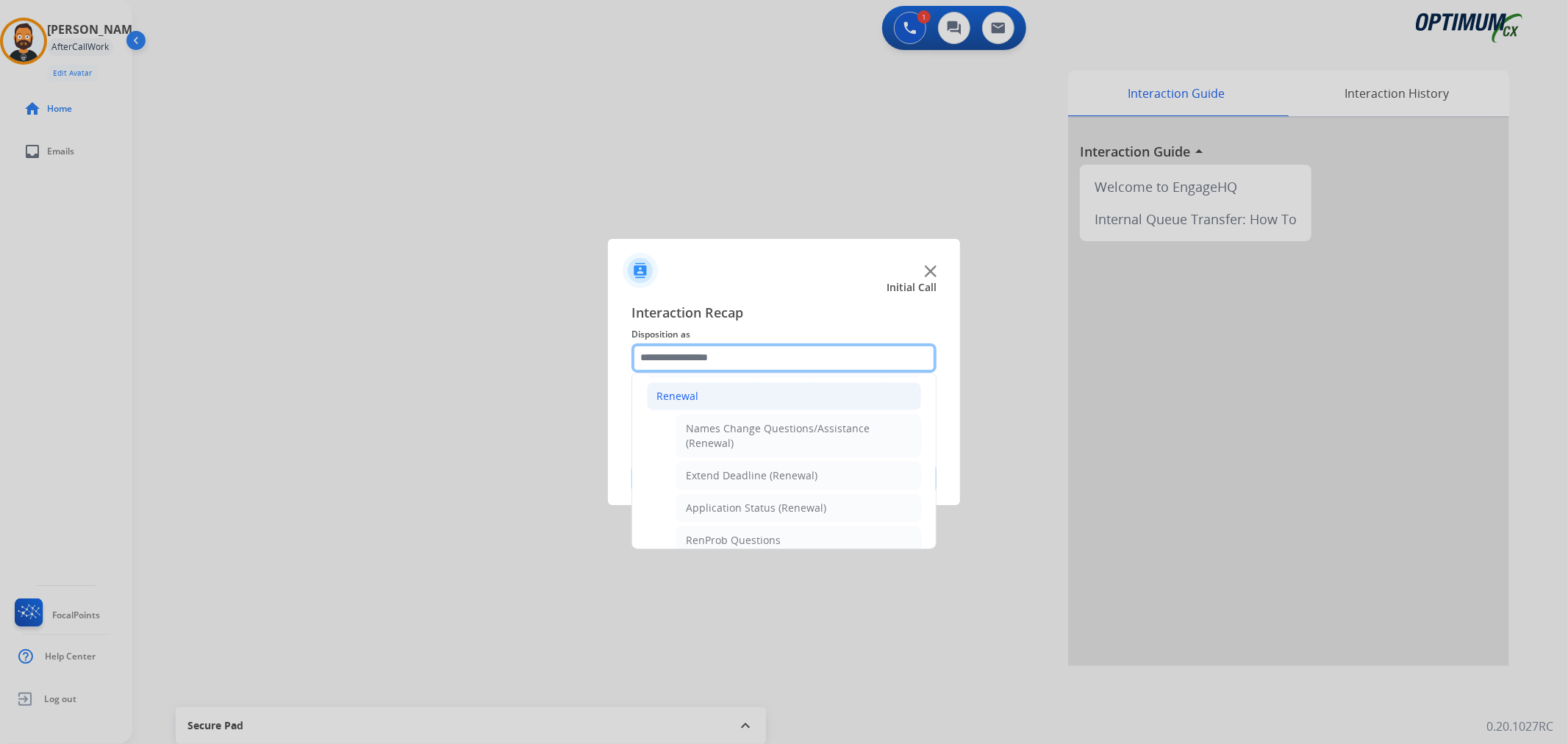
scroll to position [372, 0]
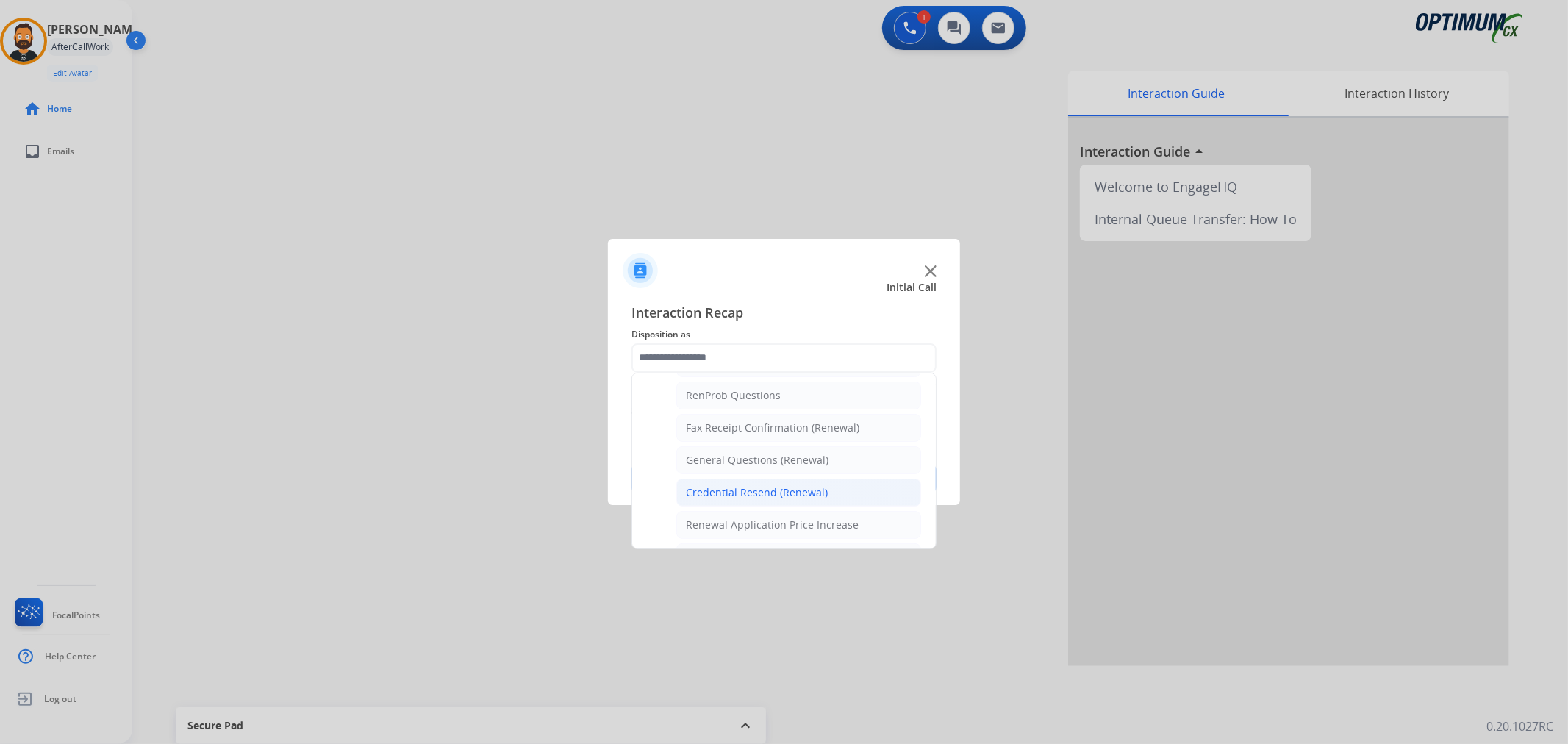
click at [747, 491] on div "Credential Resend (Renewal)" at bounding box center [756, 492] width 142 height 14
type input "**********"
click at [747, 491] on button "Save" at bounding box center [784, 478] width 305 height 30
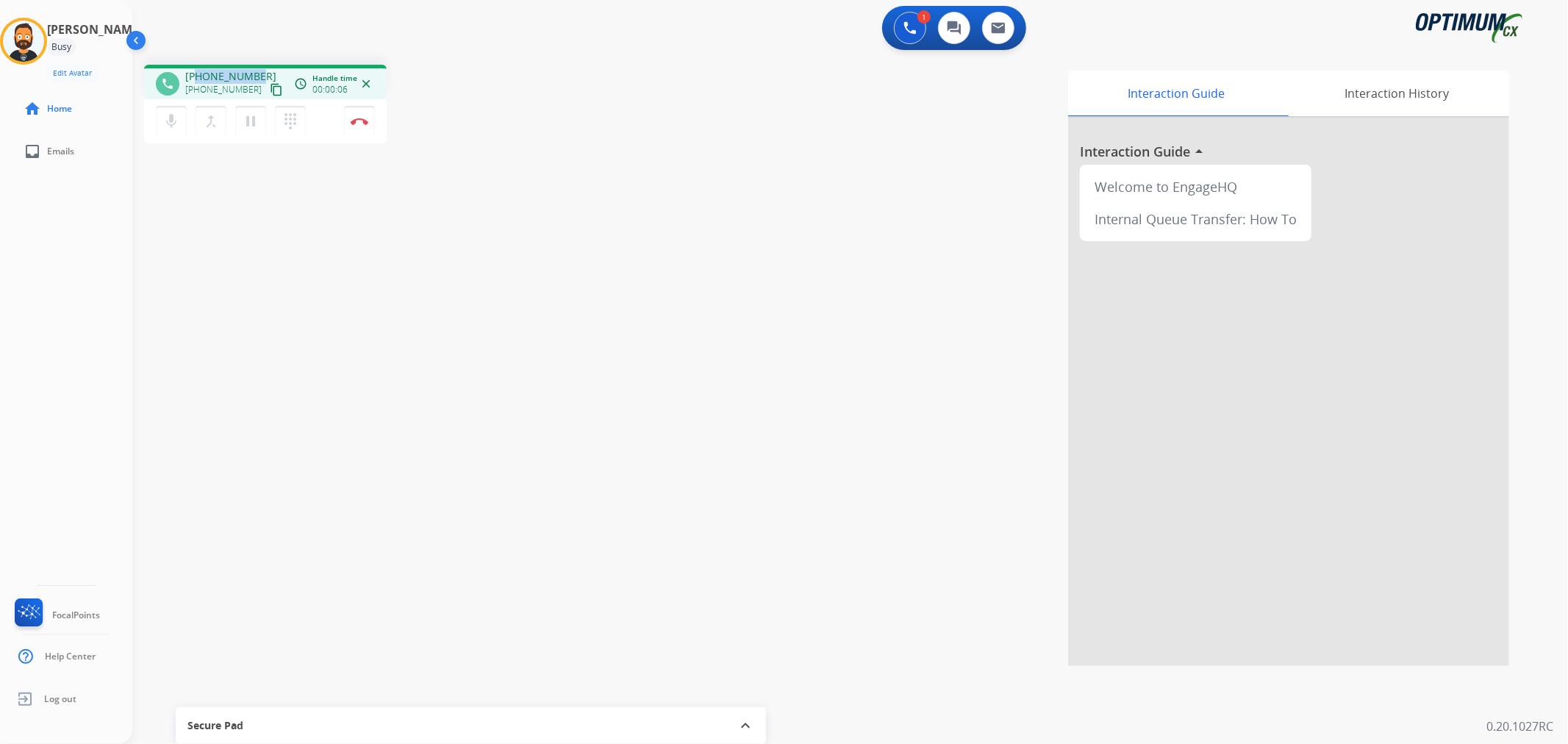
drag, startPoint x: 259, startPoint y: 67, endPoint x: 195, endPoint y: 68, distance: 64.0
click at [195, 68] on div "phone +19177217844 +19177217844 content_copy access_time Call metrics Queue 00:…" at bounding box center [265, 81] width 242 height 35
click at [352, 121] on img at bounding box center [360, 121] width 18 height 7
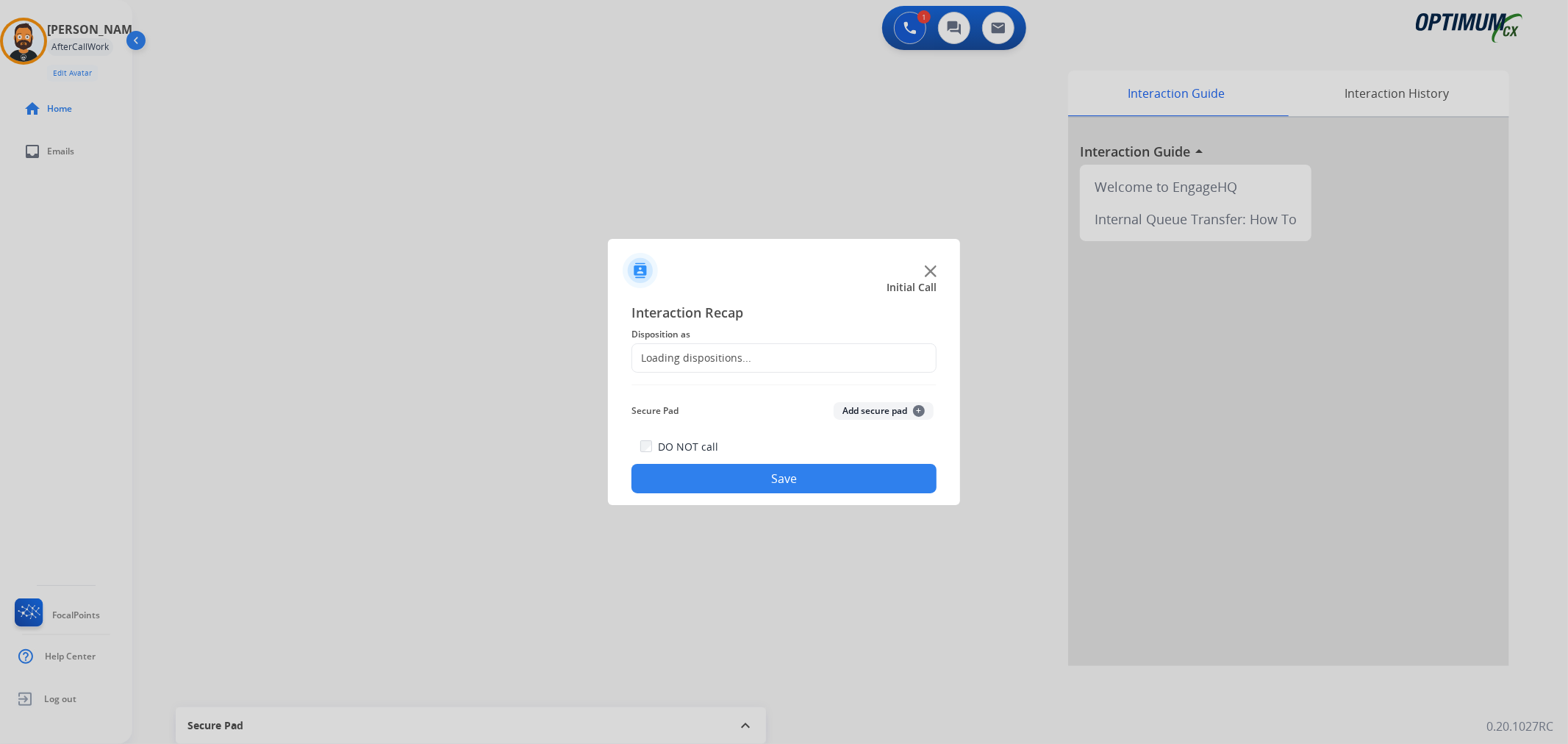
click at [778, 364] on div "Loading dispositions..." at bounding box center [784, 358] width 305 height 30
click at [769, 351] on input "text" at bounding box center [784, 358] width 305 height 30
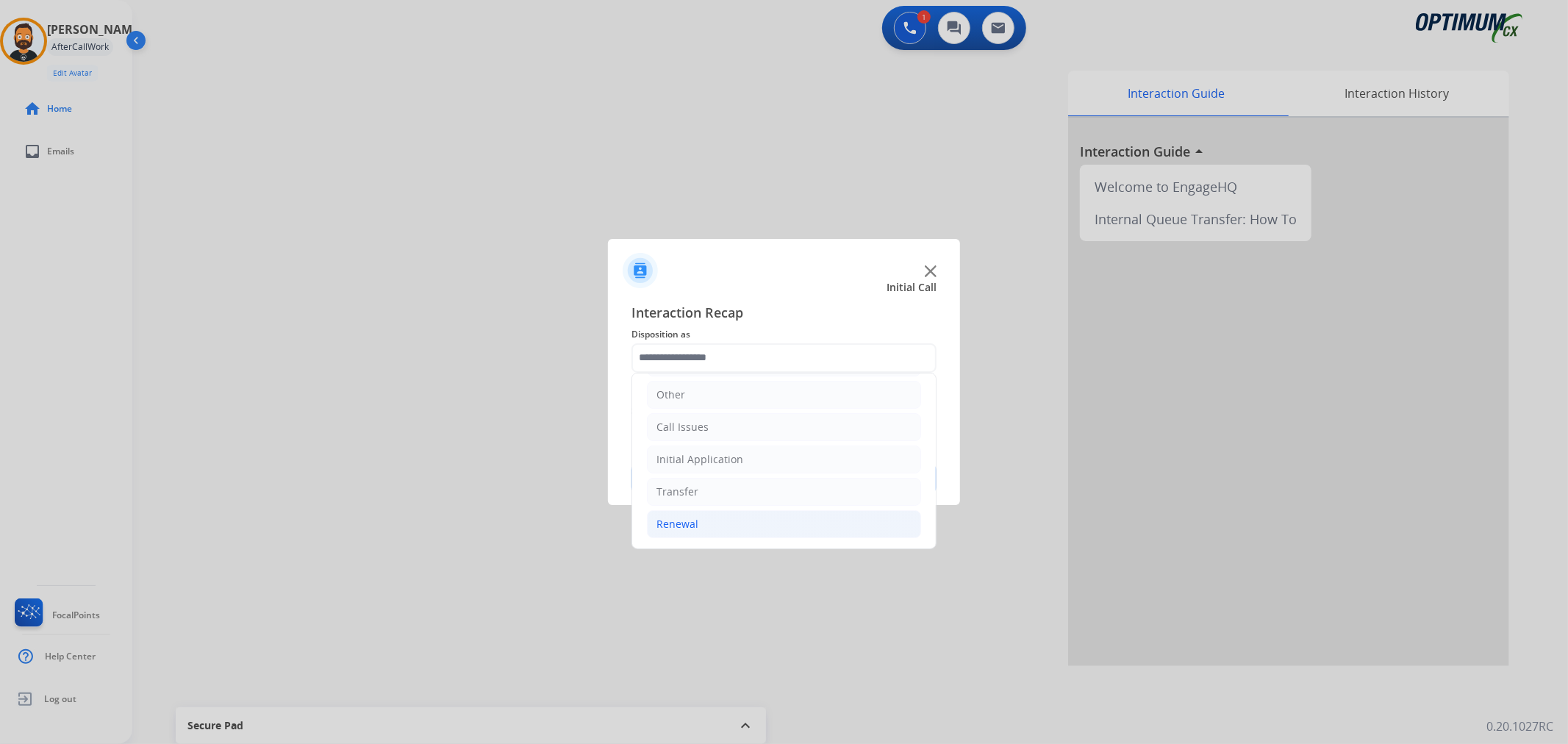
click at [694, 515] on li "Renewal" at bounding box center [784, 524] width 274 height 28
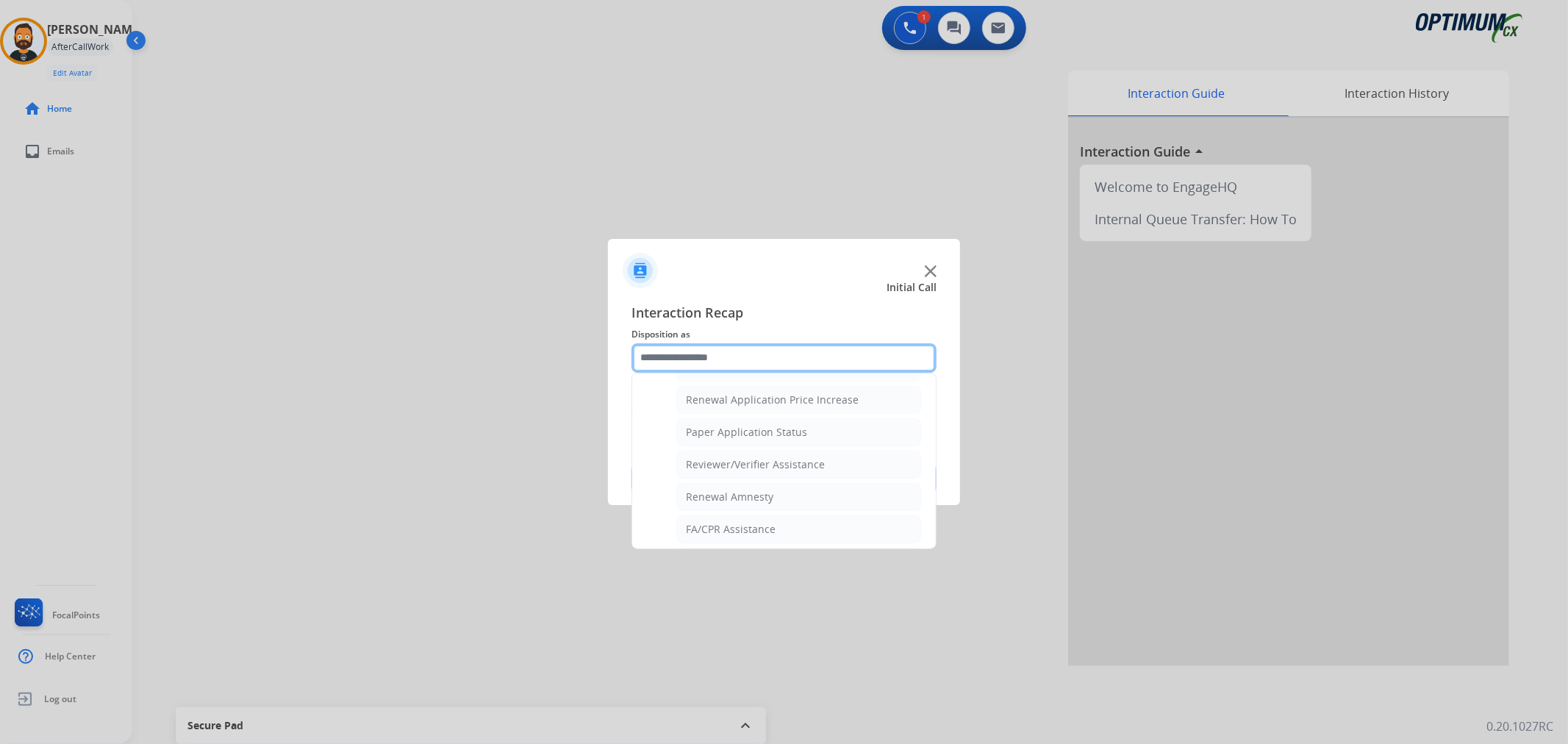
scroll to position [570, 0]
click at [725, 522] on div "Online Walk-Through (Renewal)" at bounding box center [763, 524] width 156 height 14
type input "**********"
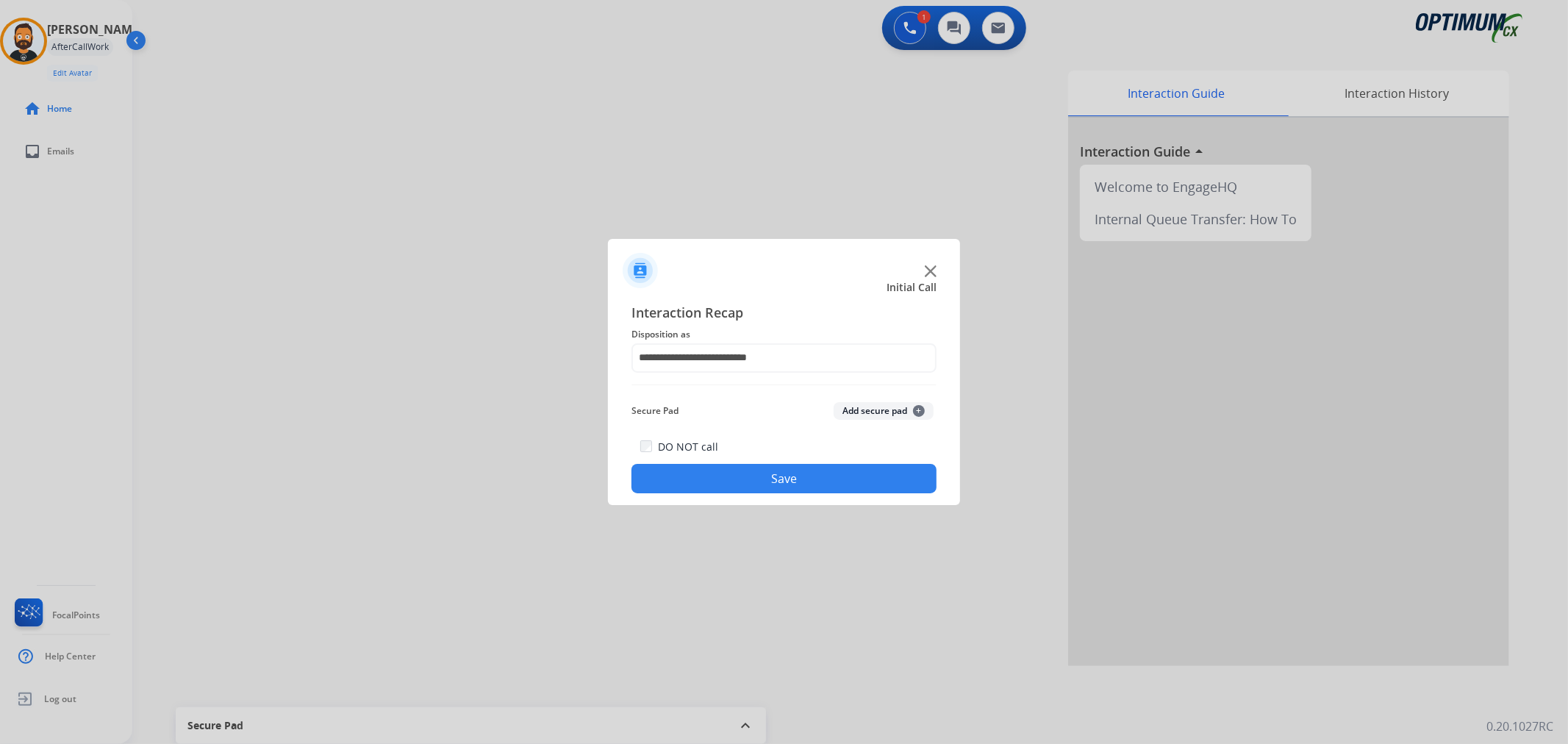
click at [726, 479] on button "Save" at bounding box center [784, 478] width 305 height 30
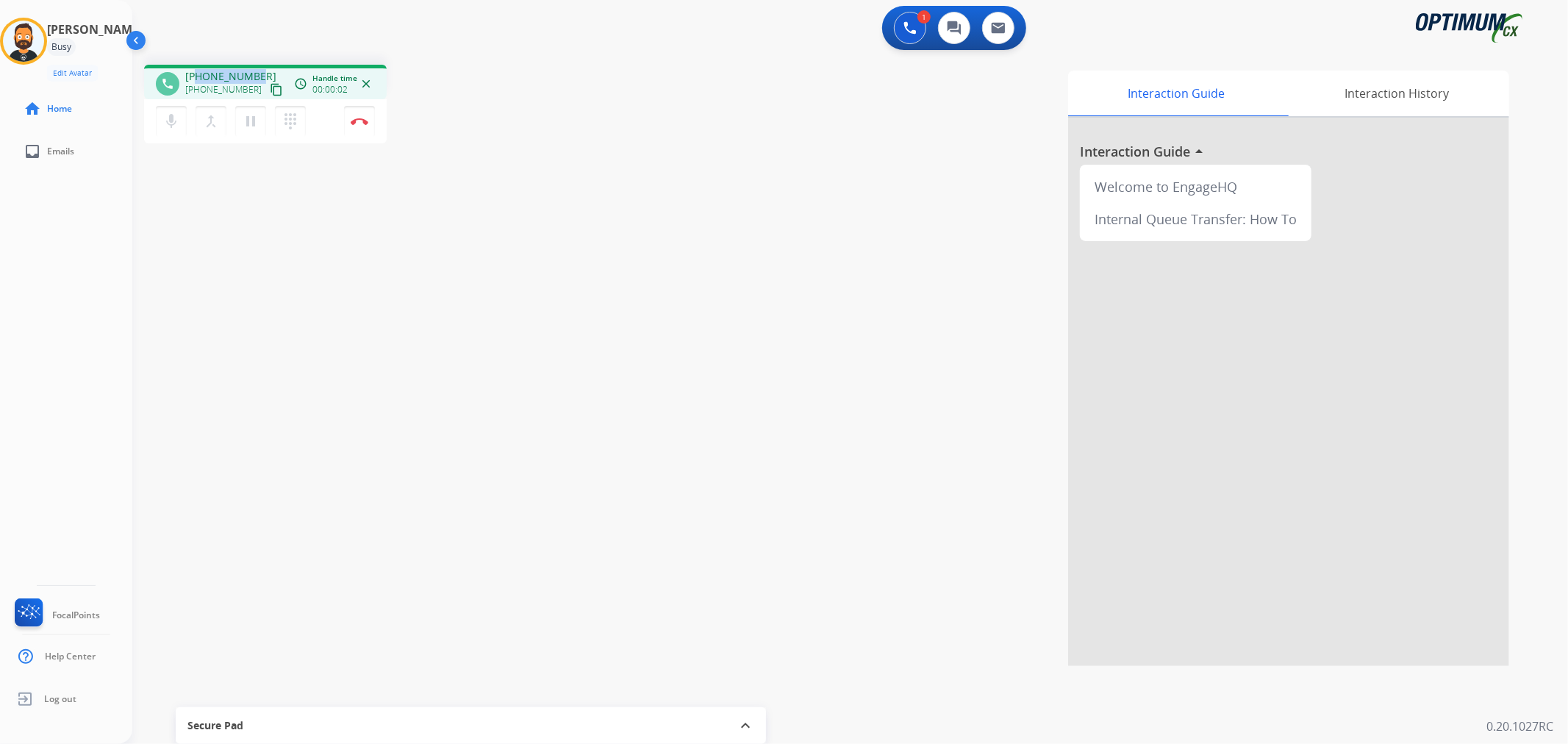
drag, startPoint x: 261, startPoint y: 70, endPoint x: 196, endPoint y: 71, distance: 65.0
click at [197, 72] on div "+13475332212 +13475332212 content_copy" at bounding box center [235, 84] width 100 height 30
click at [356, 114] on button "Disconnect" at bounding box center [360, 121] width 31 height 31
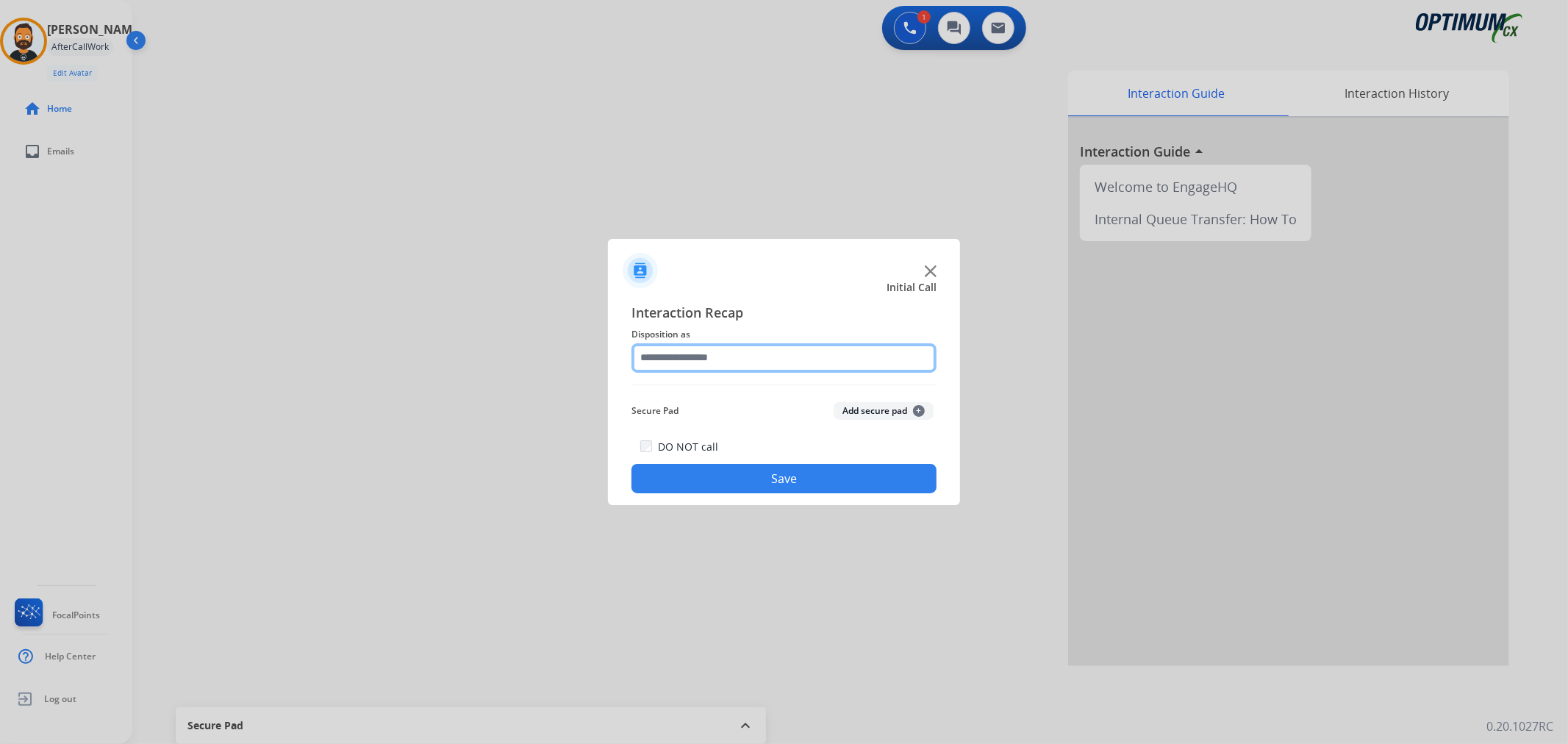
click at [796, 362] on input "text" at bounding box center [784, 358] width 305 height 30
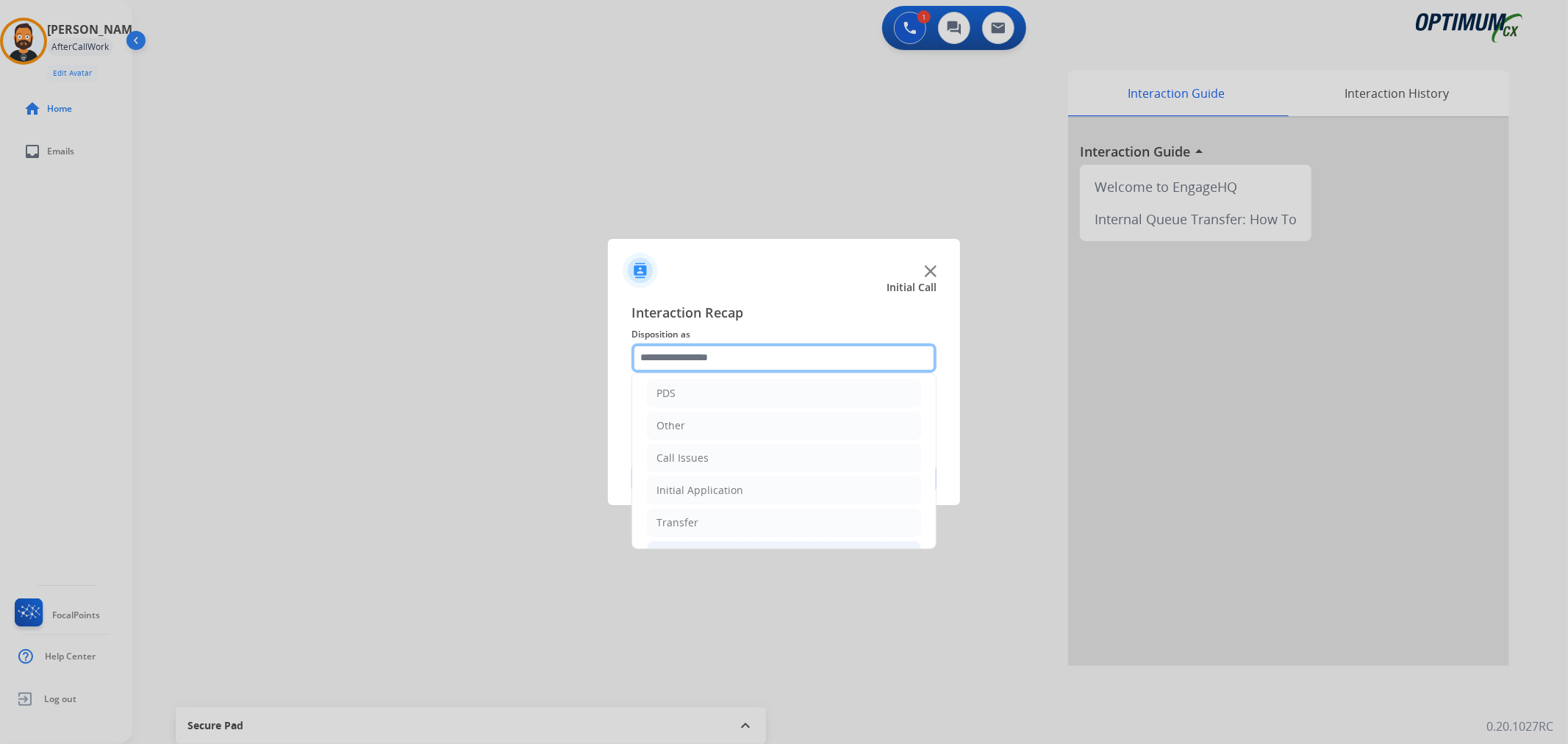
scroll to position [101, 0]
click at [710, 454] on div "Initial Application" at bounding box center [700, 459] width 87 height 14
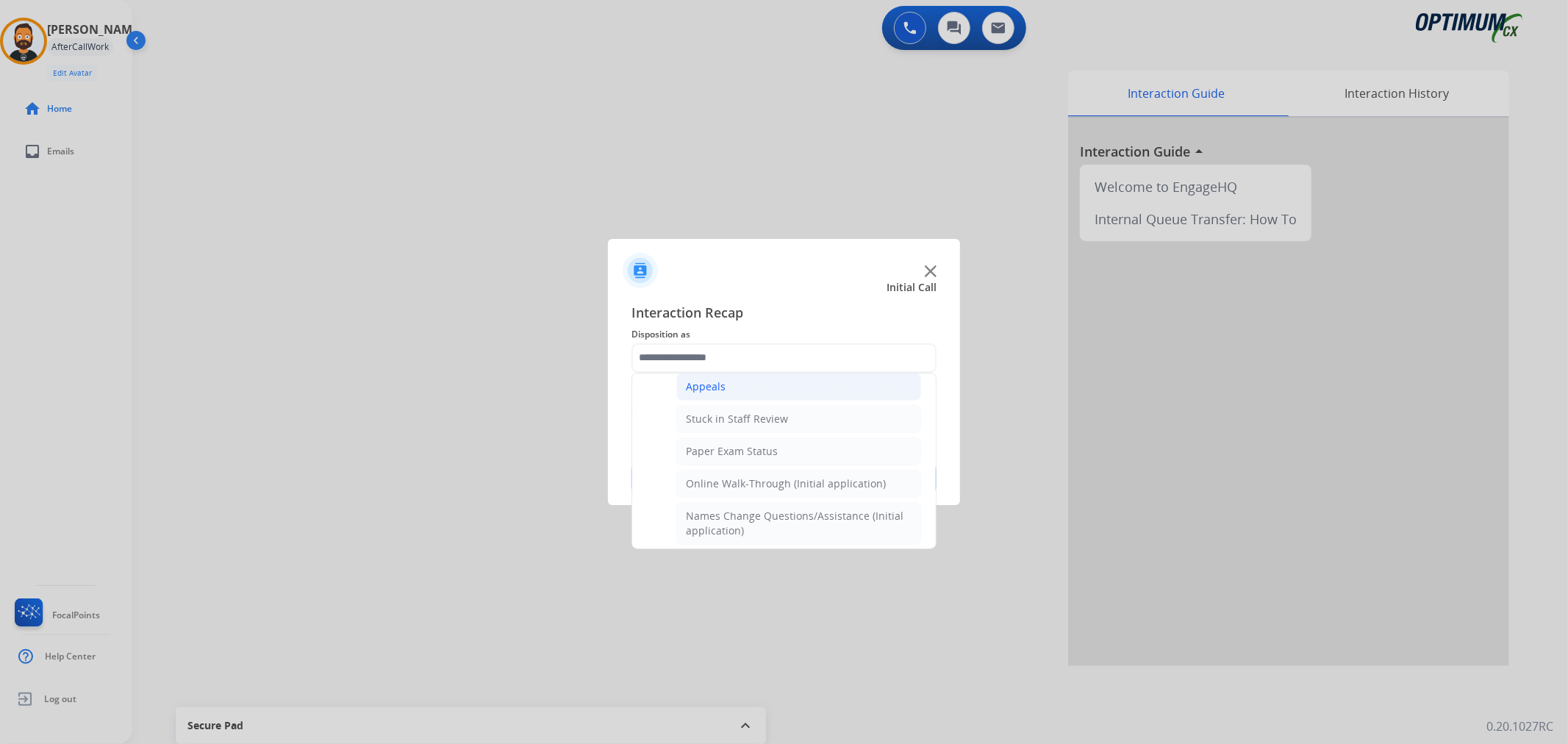
click at [718, 390] on div "Appeals" at bounding box center [705, 386] width 39 height 14
type input "*******"
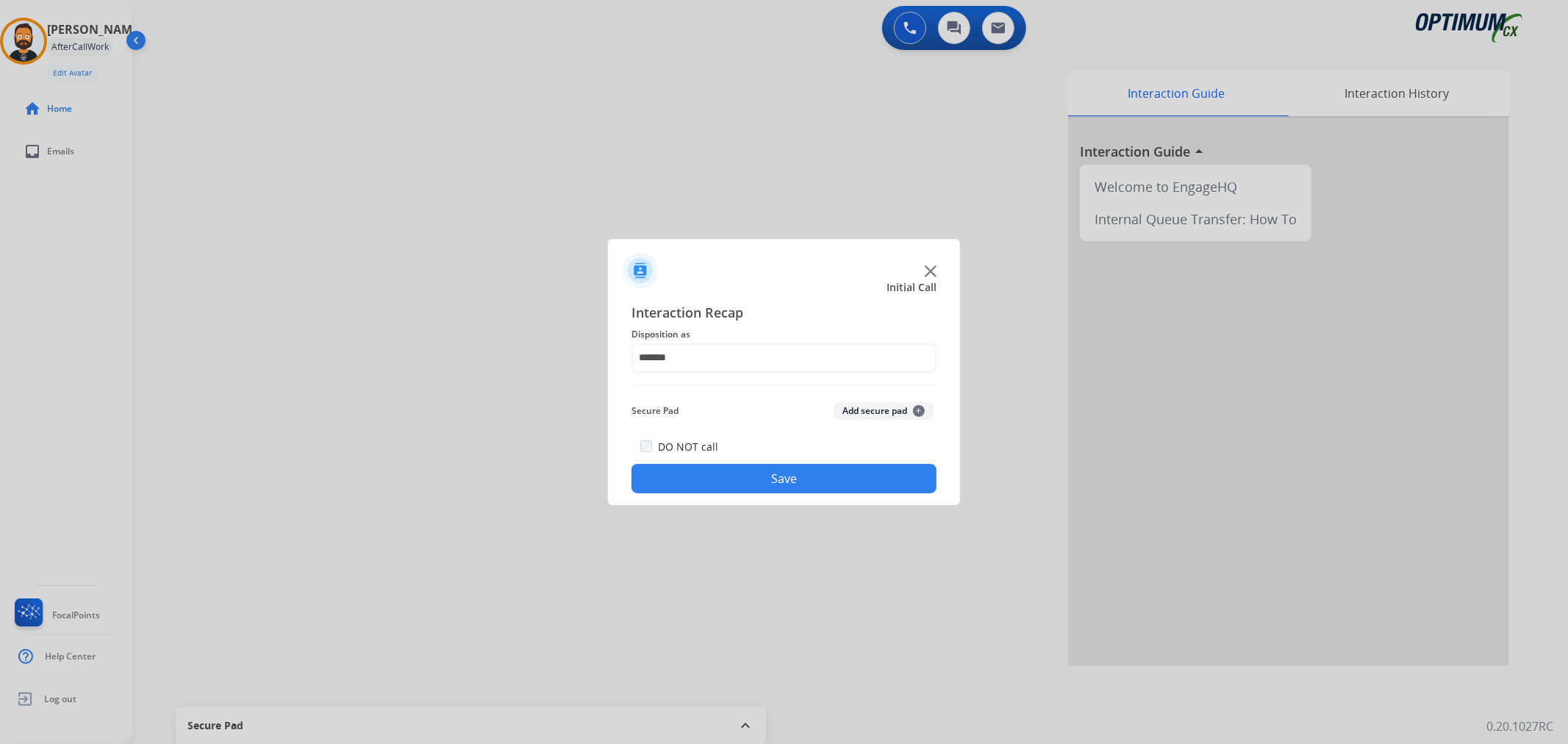
click at [710, 472] on button "Save" at bounding box center [784, 478] width 305 height 30
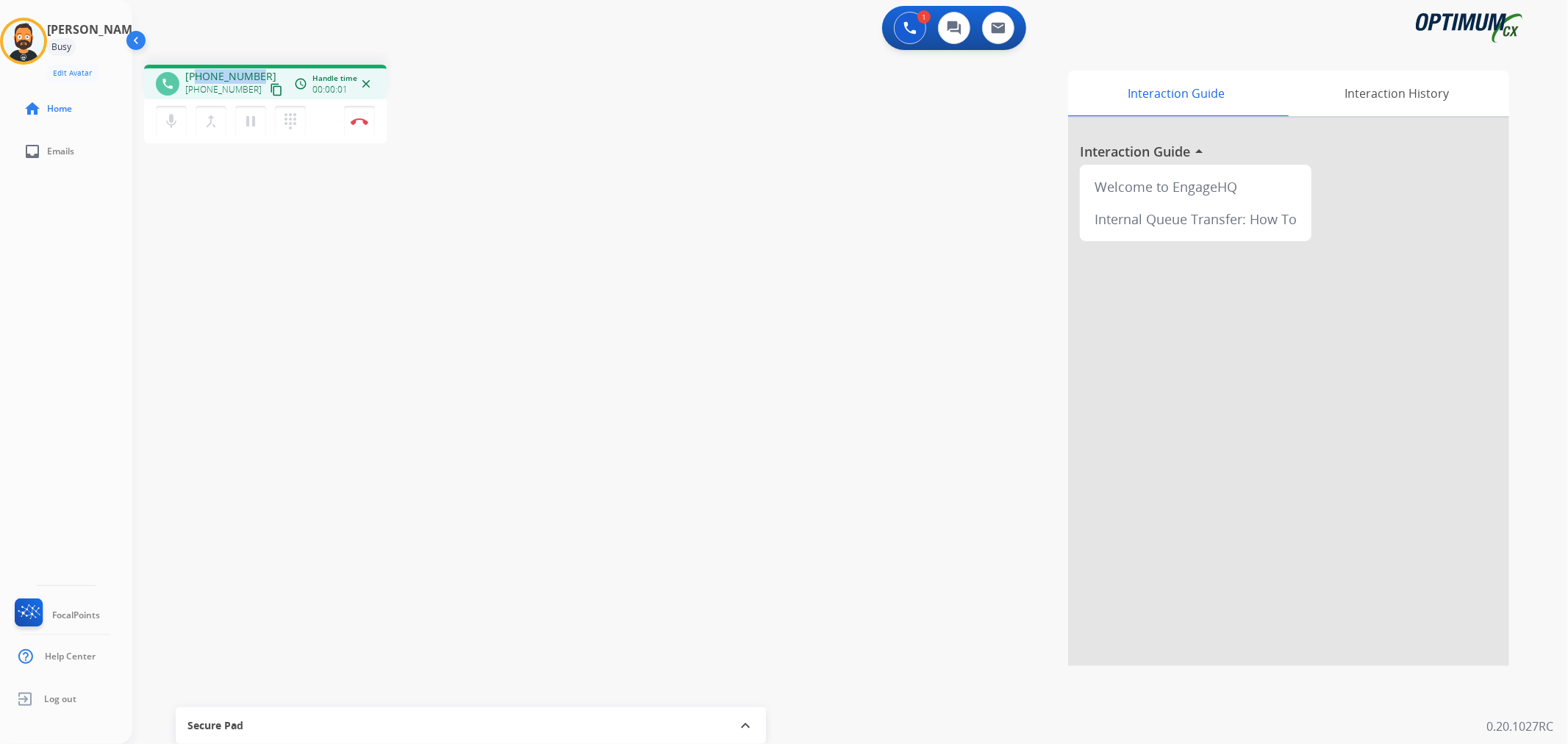
drag, startPoint x: 258, startPoint y: 69, endPoint x: 200, endPoint y: 74, distance: 58.2
click at [196, 74] on div "+18633338663 +18633338663 content_copy" at bounding box center [235, 84] width 100 height 30
click at [353, 119] on img at bounding box center [360, 121] width 18 height 7
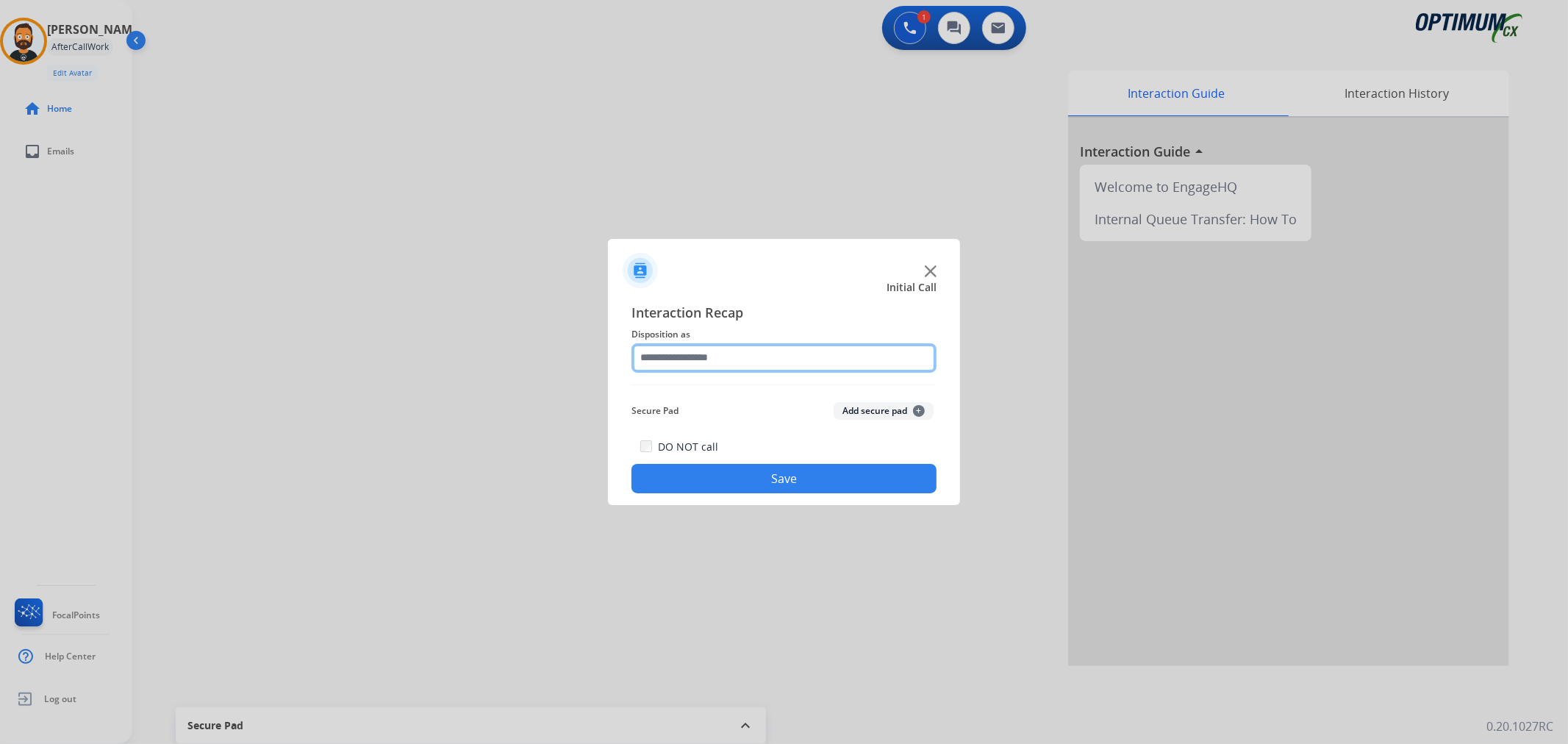
click at [693, 355] on input "text" at bounding box center [784, 358] width 305 height 30
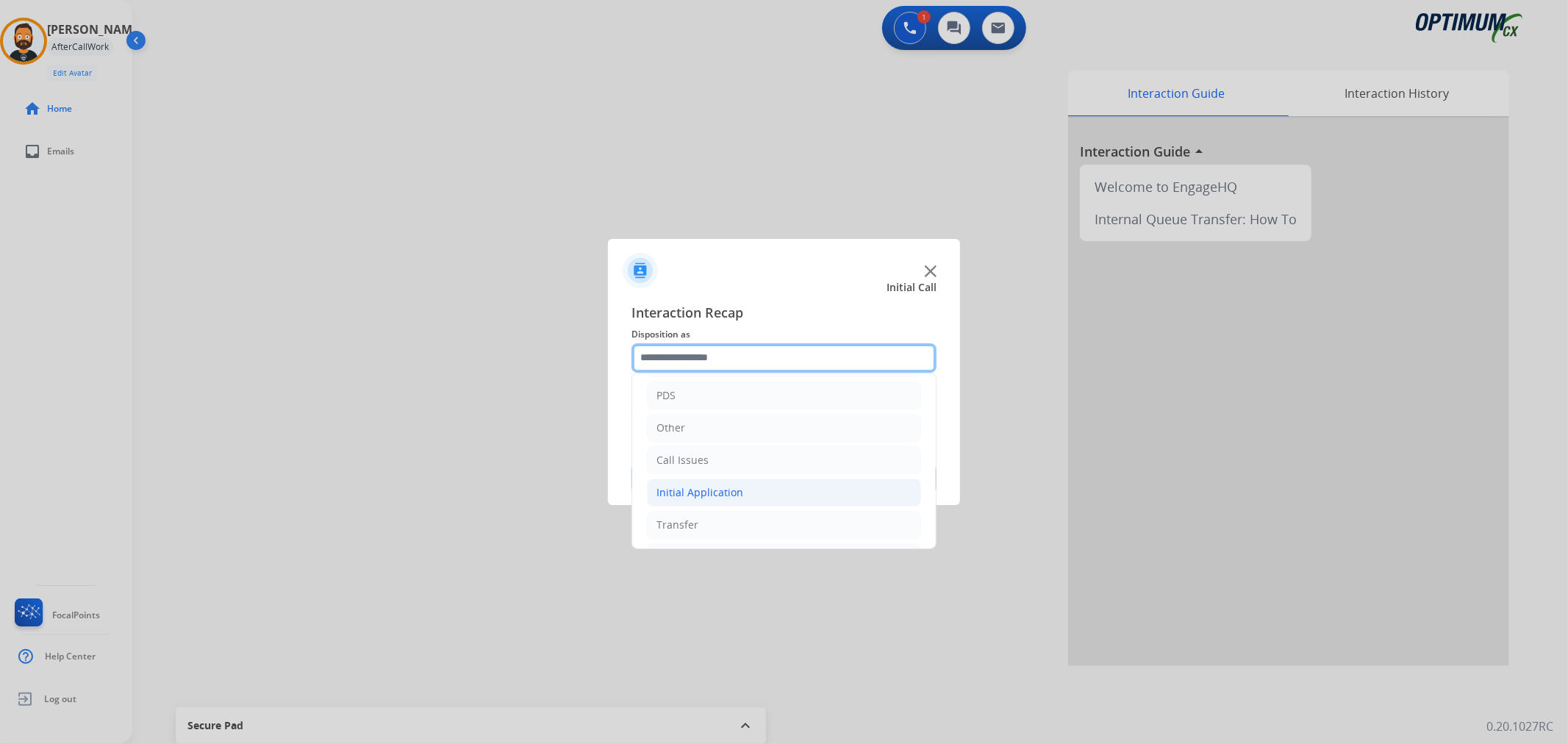
scroll to position [101, 0]
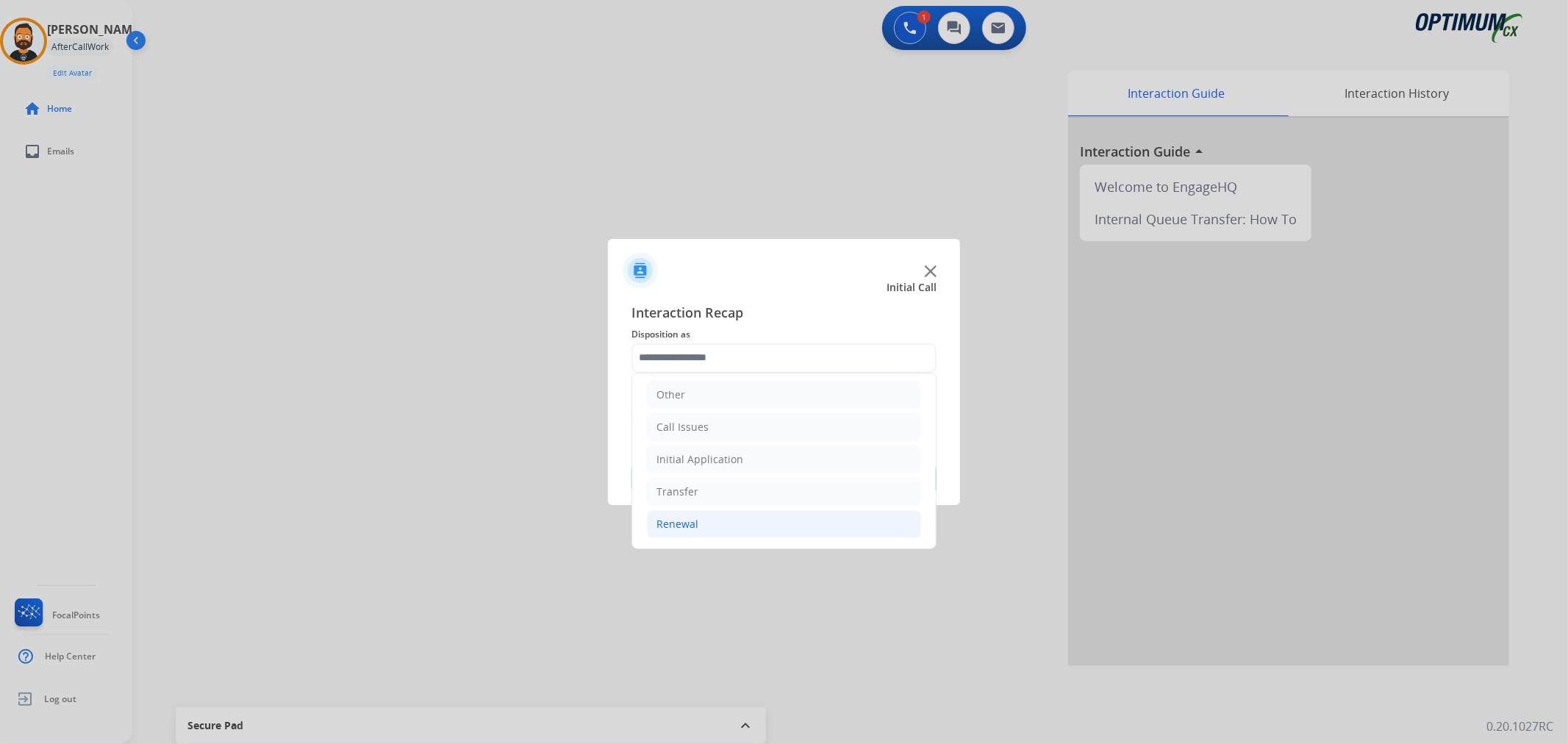
click at [704, 523] on li "Renewal" at bounding box center [784, 524] width 274 height 28
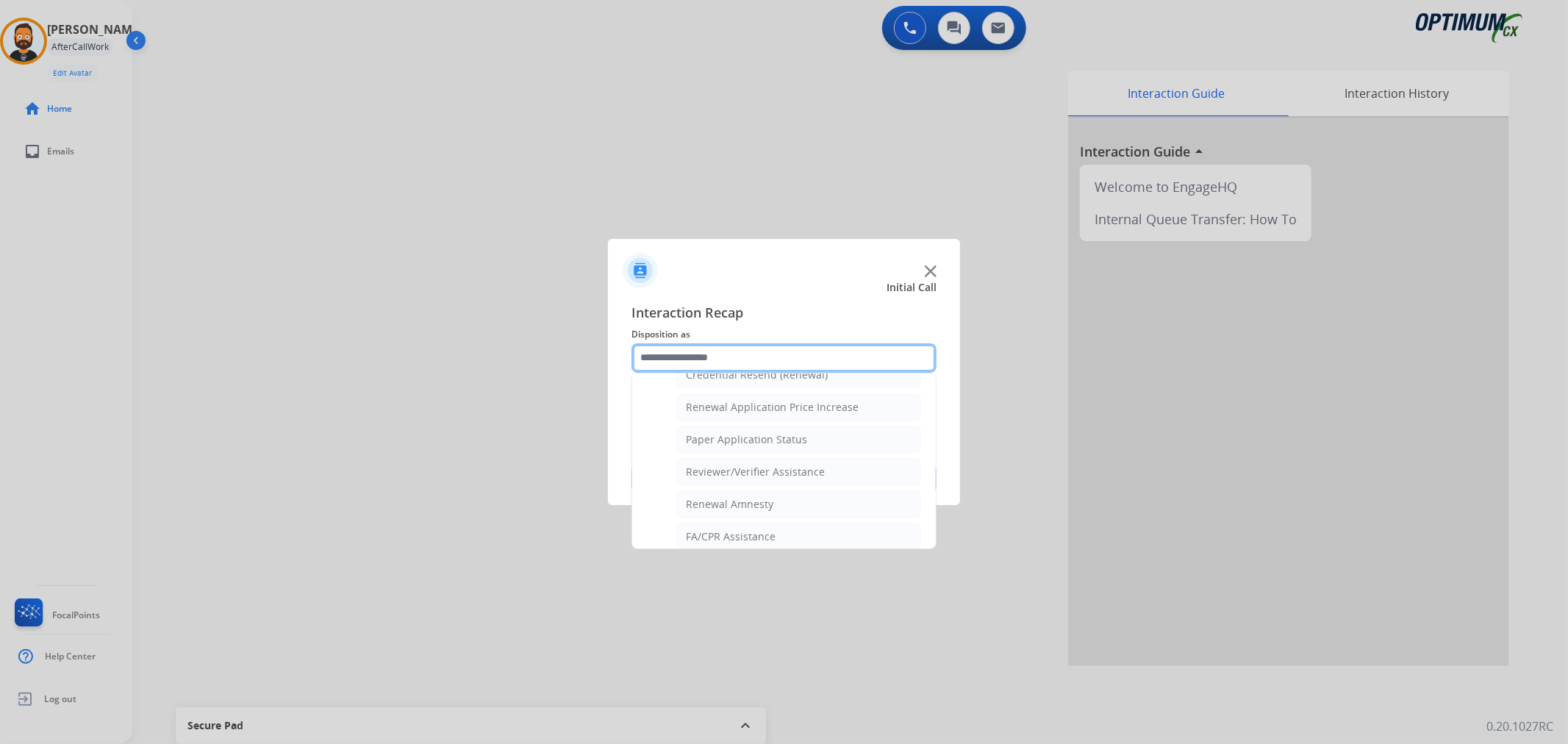
scroll to position [434, 0]
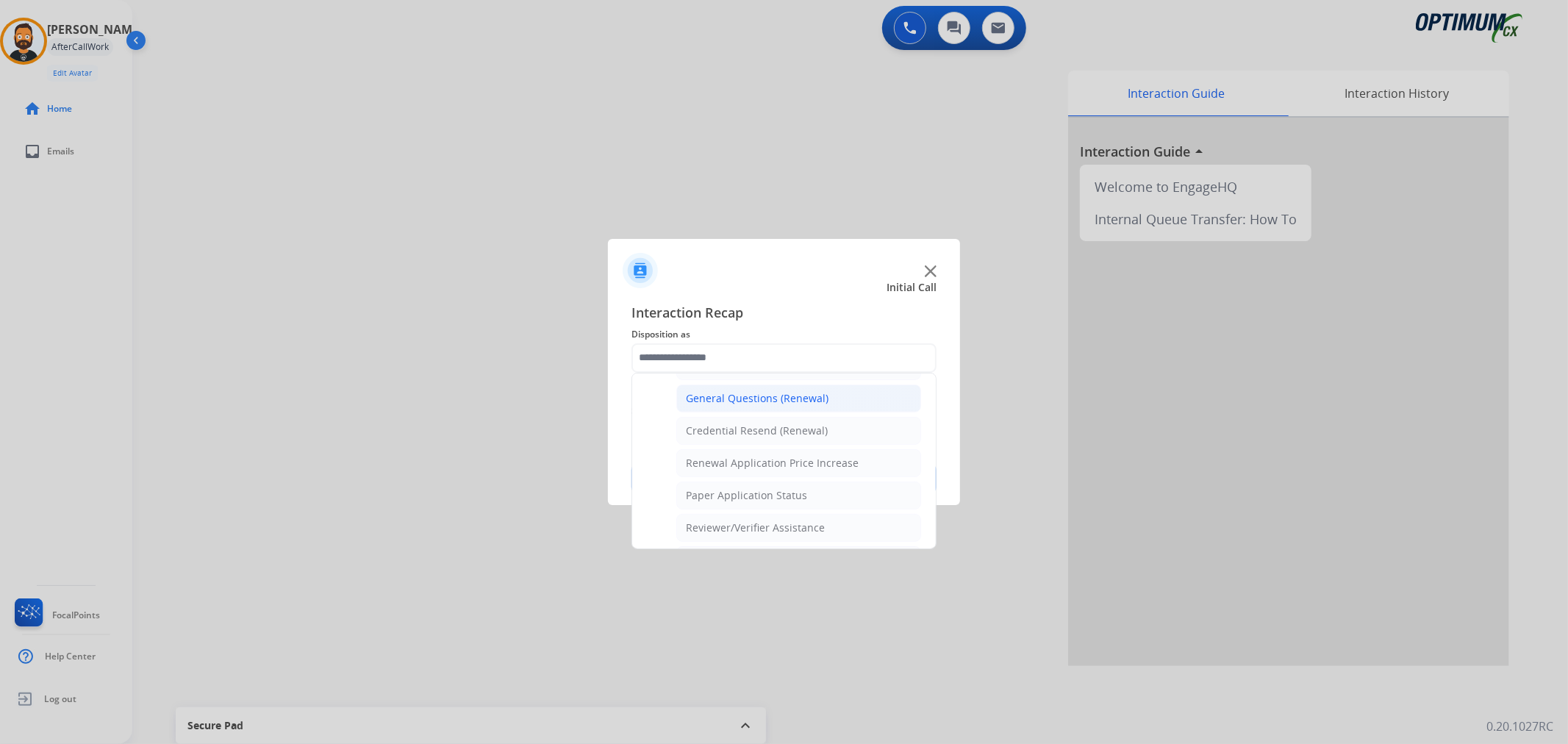
click at [726, 405] on div "General Questions (Renewal)" at bounding box center [756, 398] width 142 height 14
type input "**********"
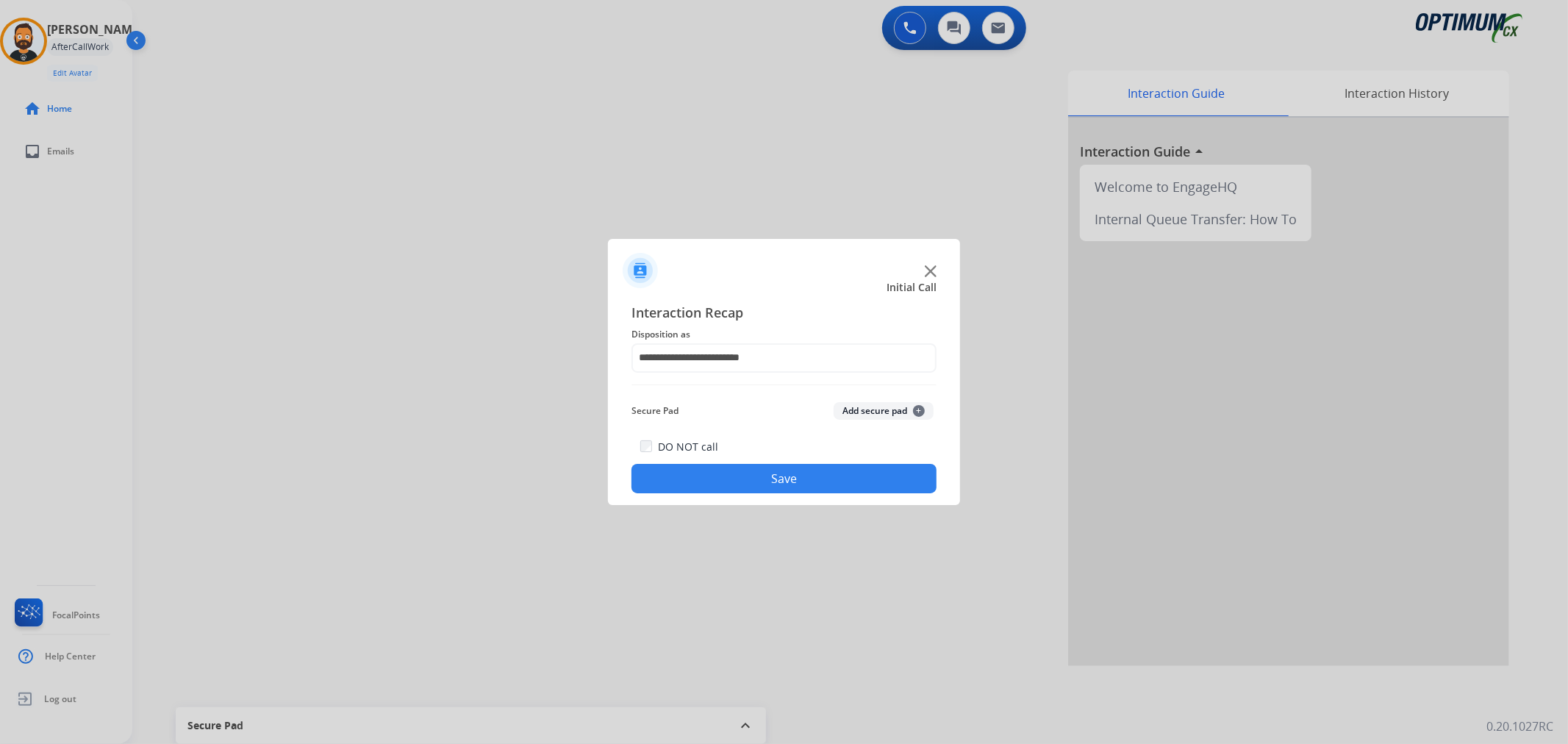
click at [731, 483] on button "Save" at bounding box center [784, 478] width 305 height 30
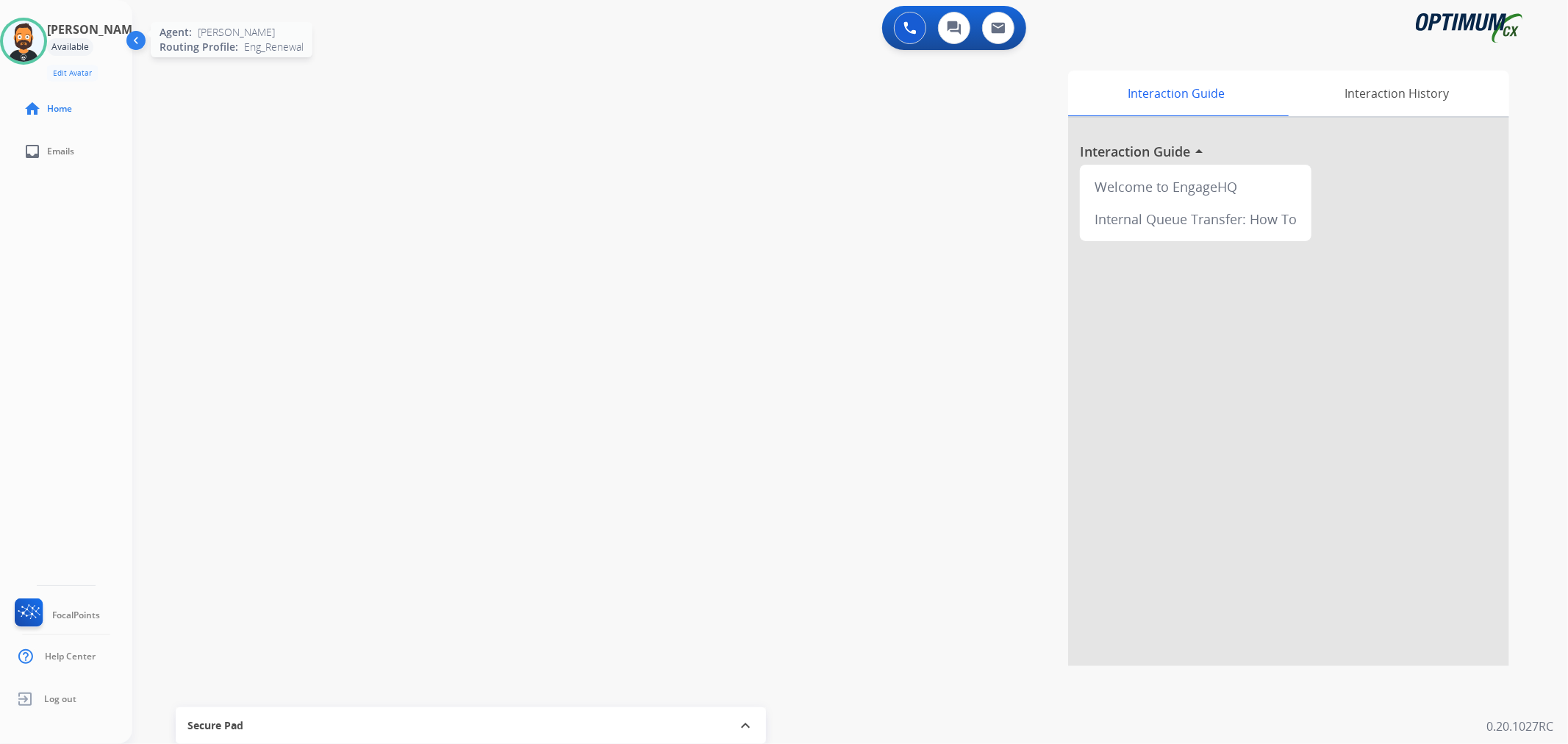
click at [38, 32] on img at bounding box center [23, 41] width 41 height 41
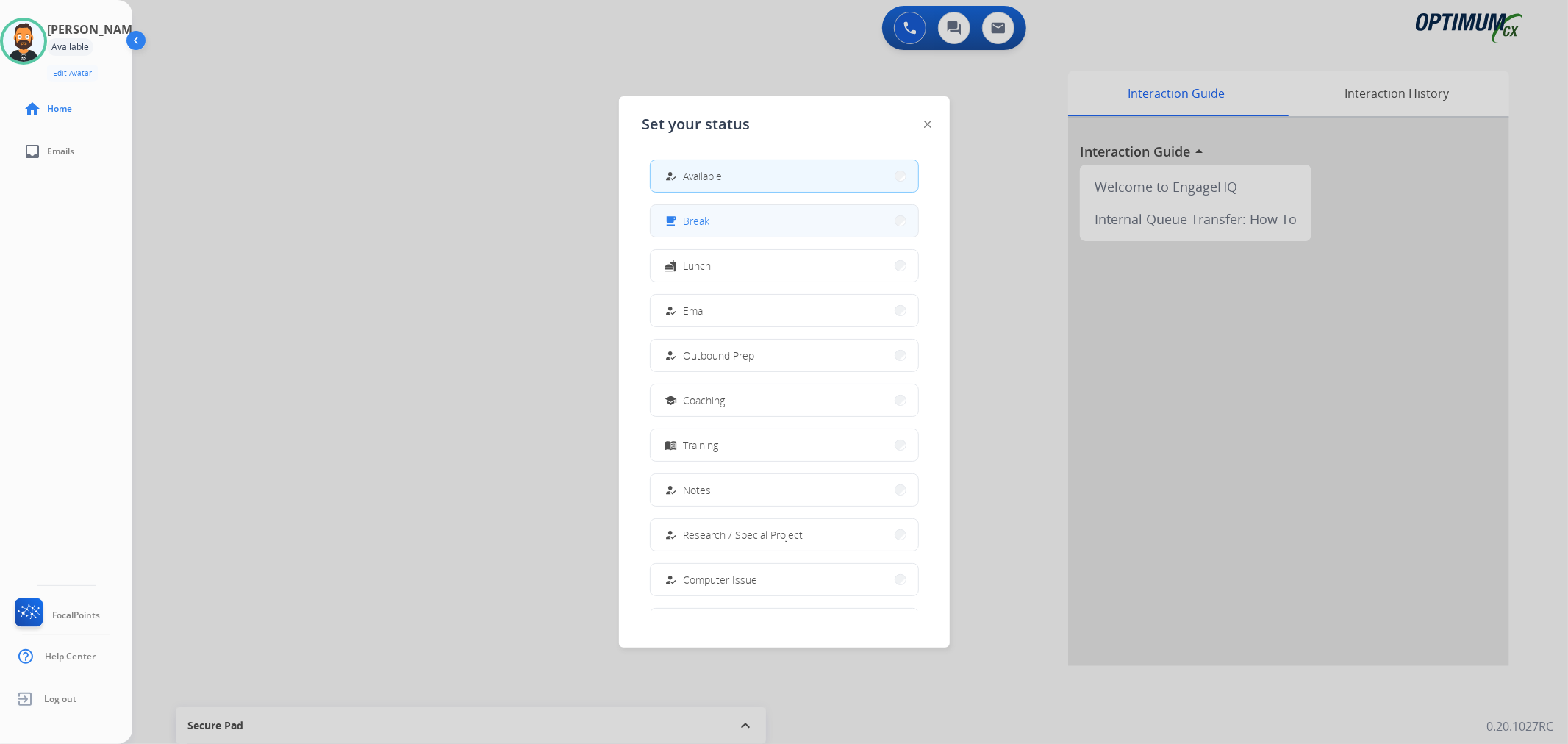
click at [739, 225] on button "free_breakfast Break" at bounding box center [784, 220] width 268 height 31
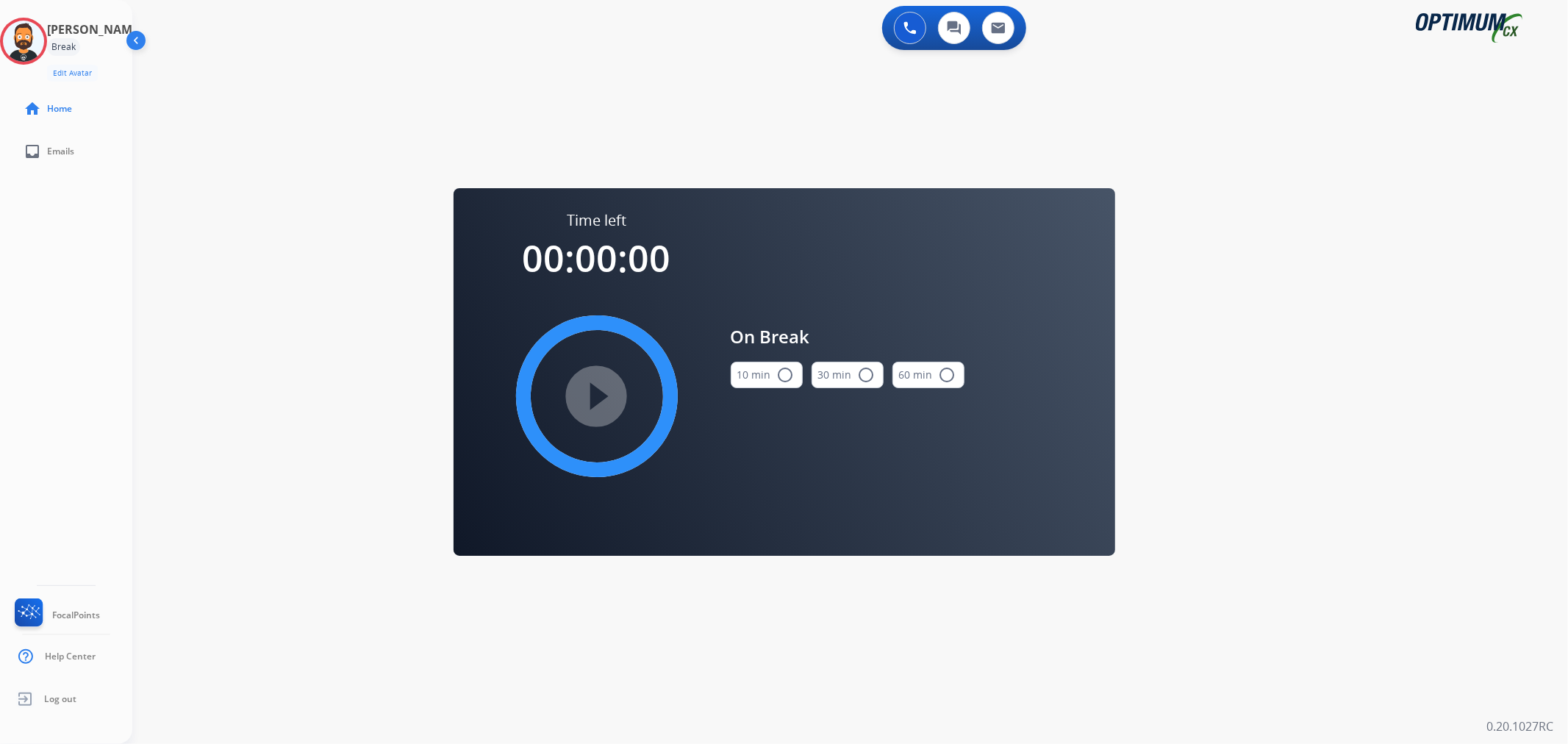
click at [780, 372] on mat-icon "radio_button_unchecked" at bounding box center [786, 375] width 18 height 18
click at [592, 397] on mat-icon "play_circle_filled" at bounding box center [597, 396] width 18 height 18
click at [32, 39] on icon at bounding box center [23, 41] width 47 height 47
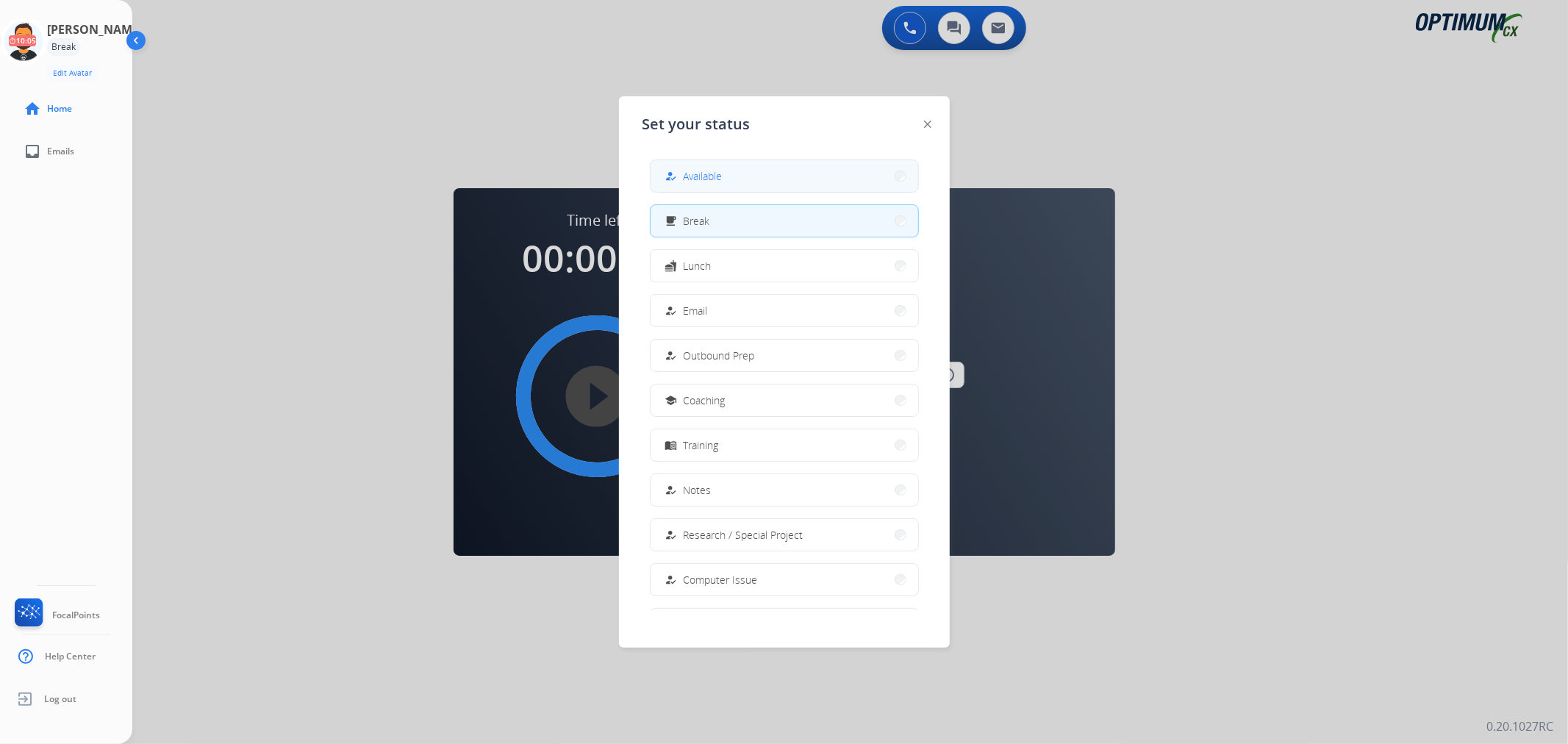
click at [710, 175] on span "Available" at bounding box center [703, 175] width 39 height 15
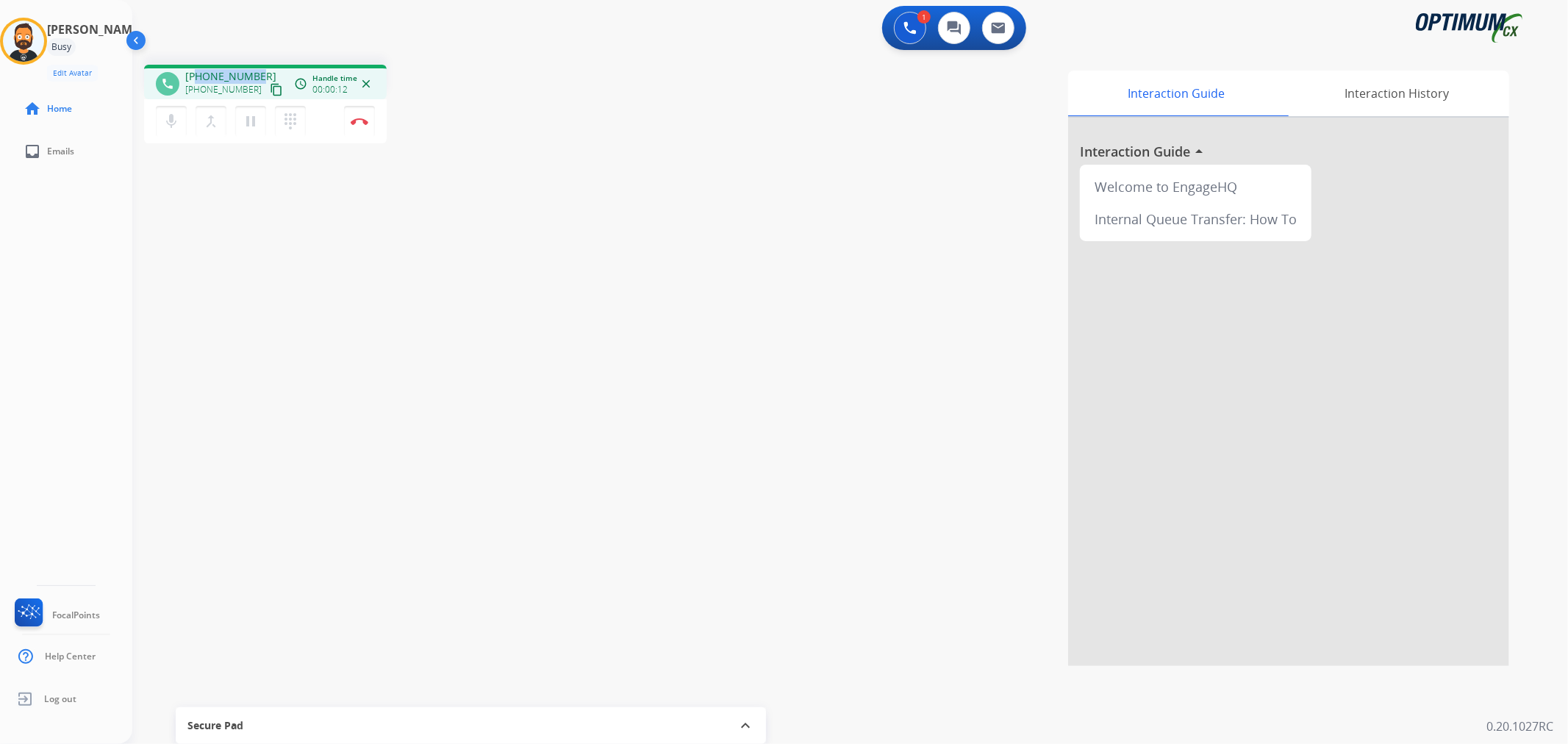
drag, startPoint x: 242, startPoint y: 76, endPoint x: 195, endPoint y: 74, distance: 47.0
click at [195, 74] on span "+15702120674" at bounding box center [230, 76] width 91 height 14
click at [363, 119] on img at bounding box center [360, 121] width 18 height 7
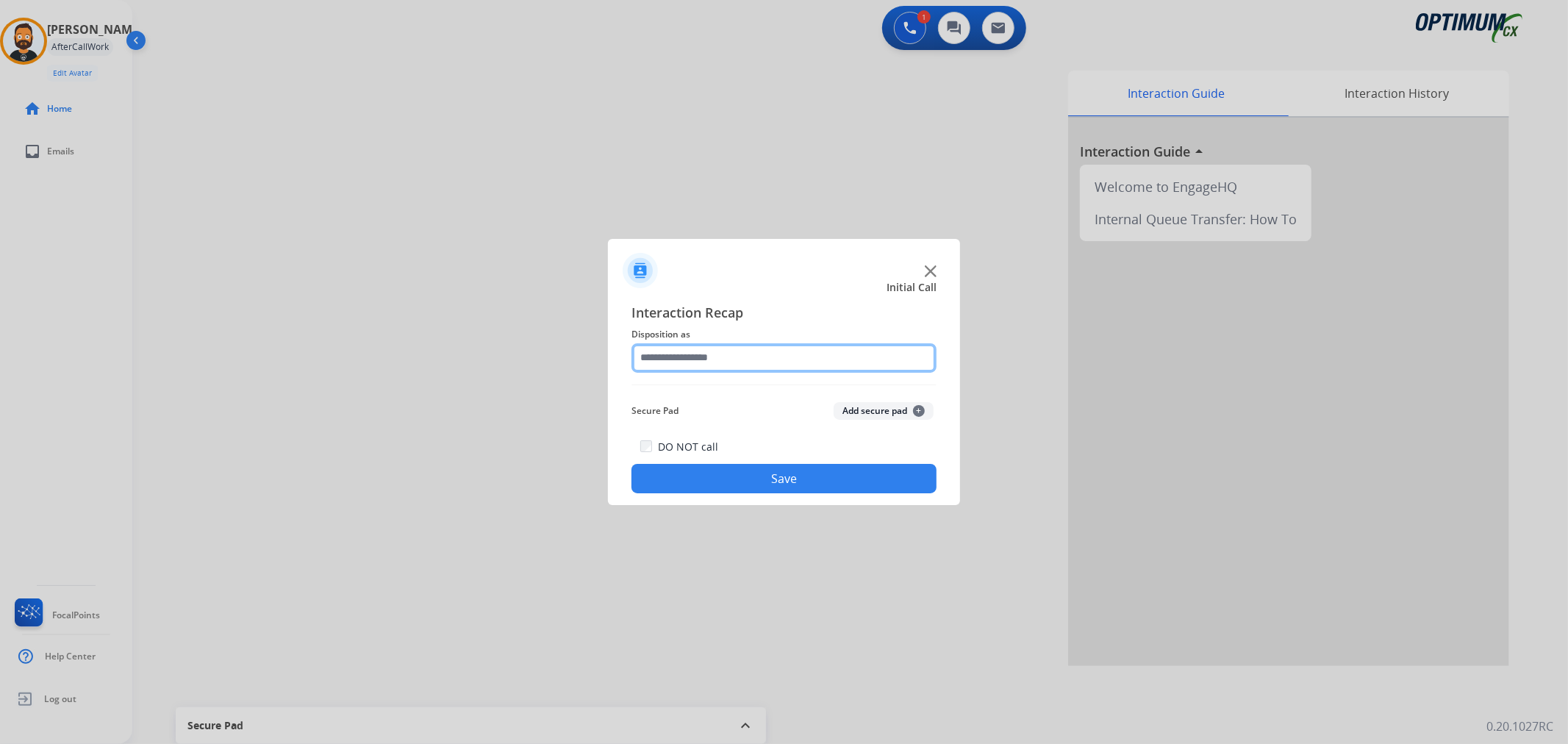
click at [673, 357] on input "text" at bounding box center [784, 358] width 305 height 30
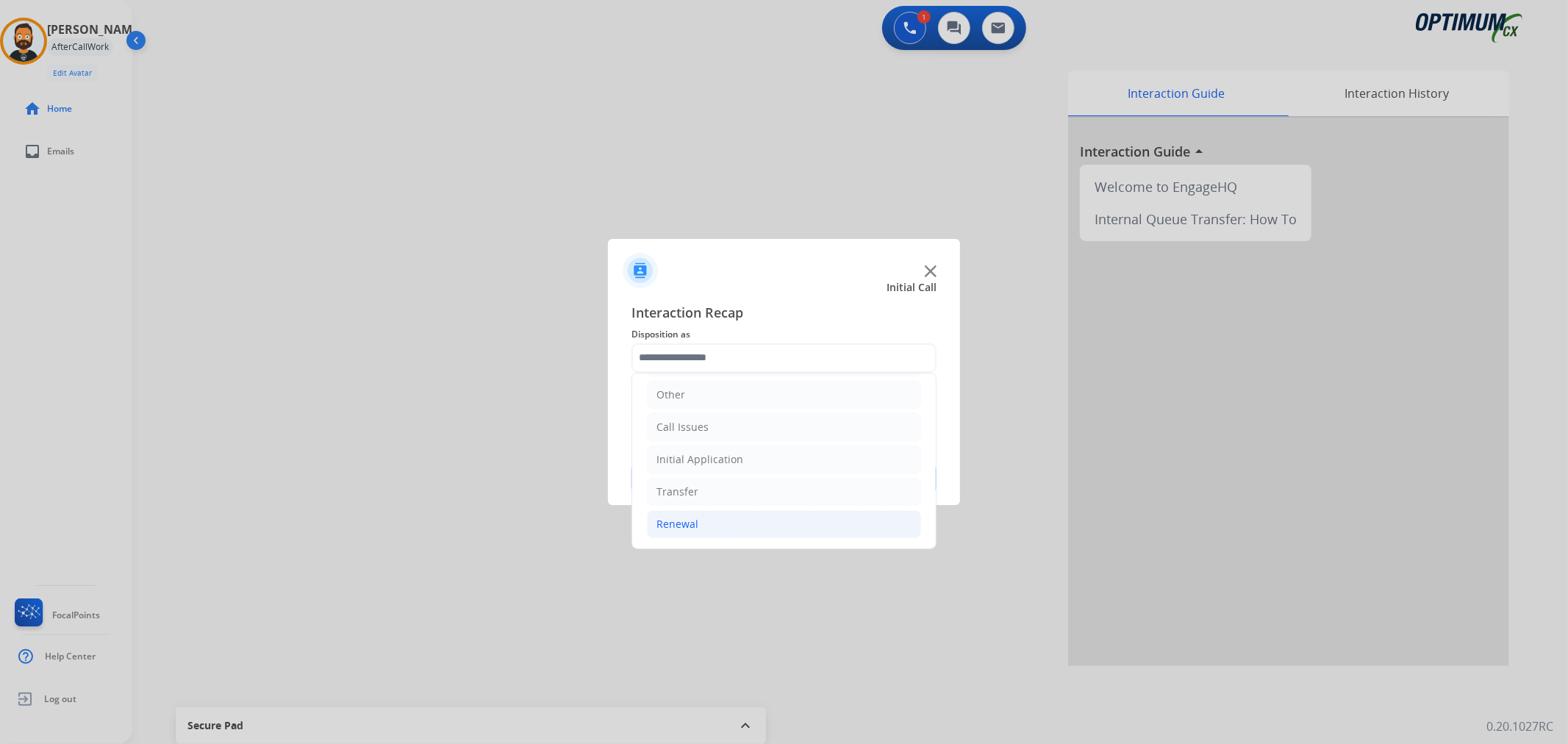
click at [699, 518] on li "Renewal" at bounding box center [784, 524] width 274 height 28
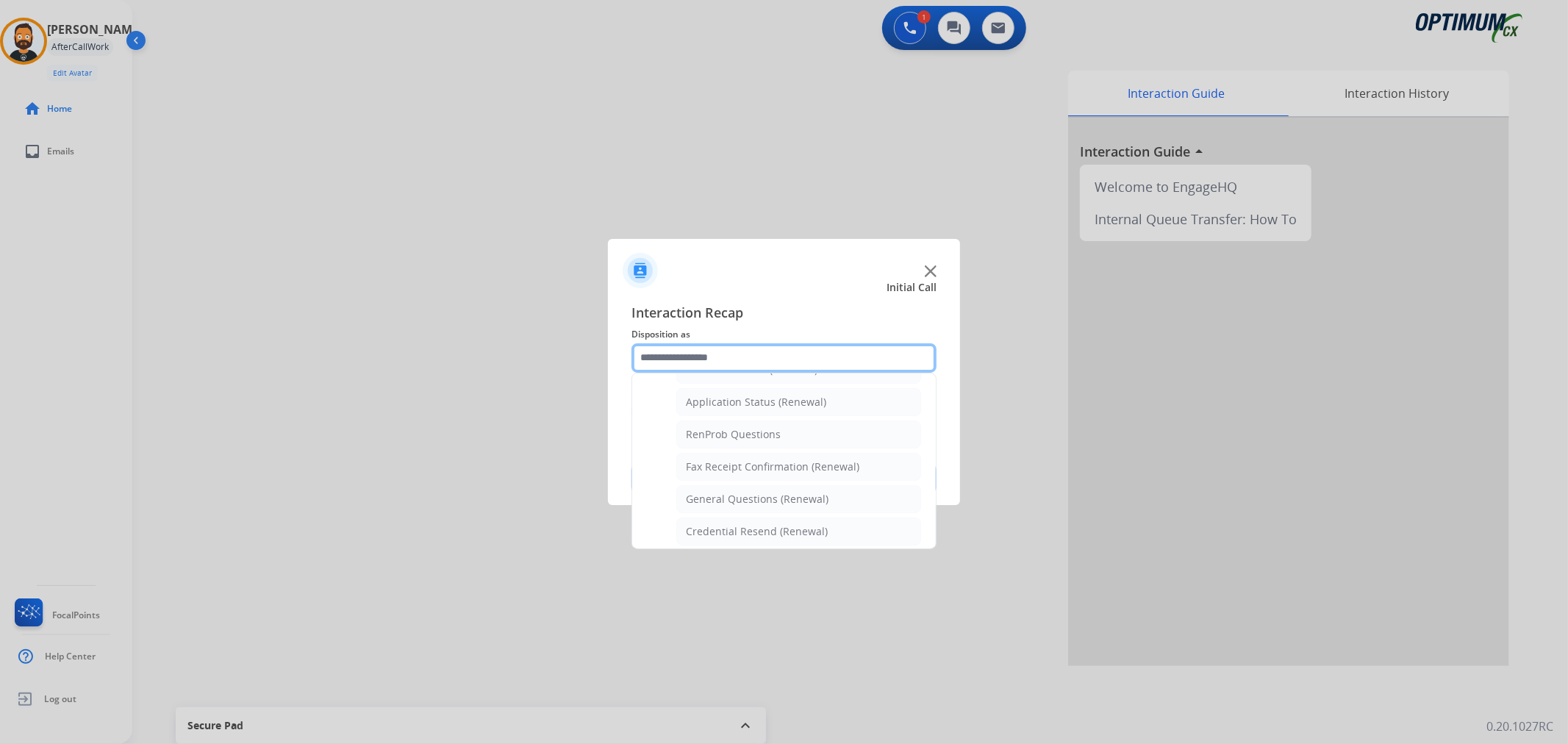
scroll to position [372, 0]
click at [731, 486] on div "Credential Resend (Renewal)" at bounding box center [756, 492] width 142 height 14
type input "**********"
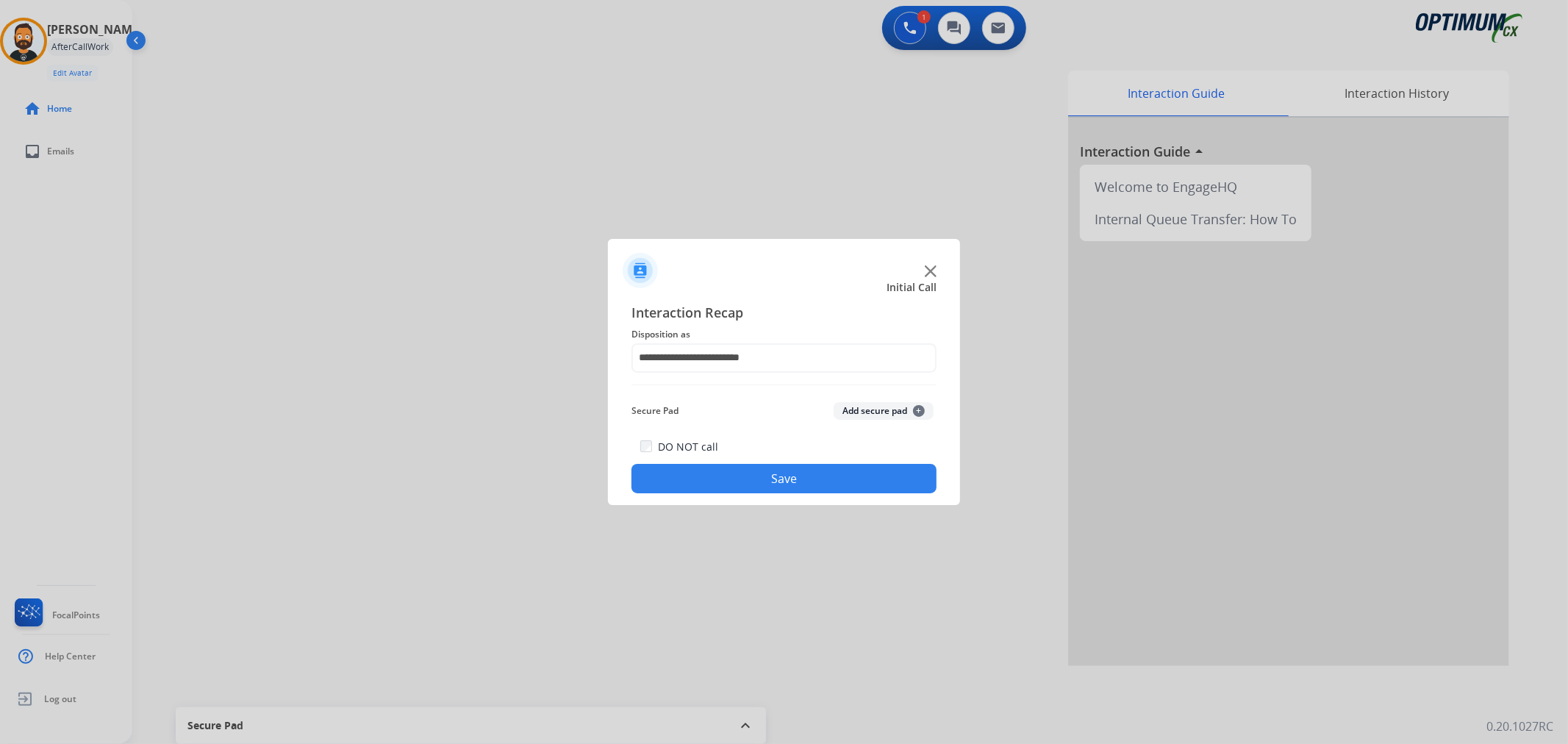
click at [731, 486] on button "Save" at bounding box center [784, 478] width 305 height 30
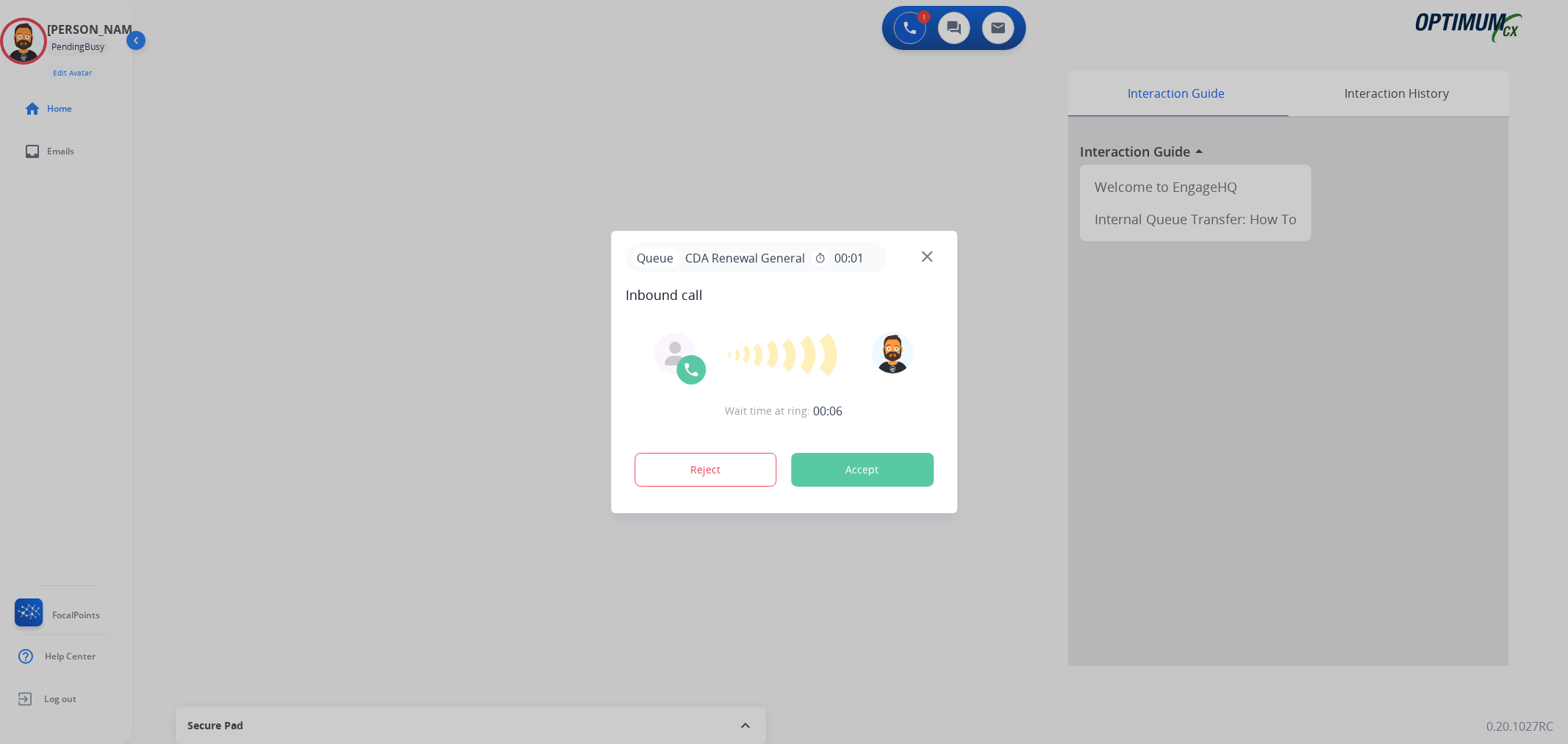
click at [285, 309] on div at bounding box center [784, 372] width 1568 height 744
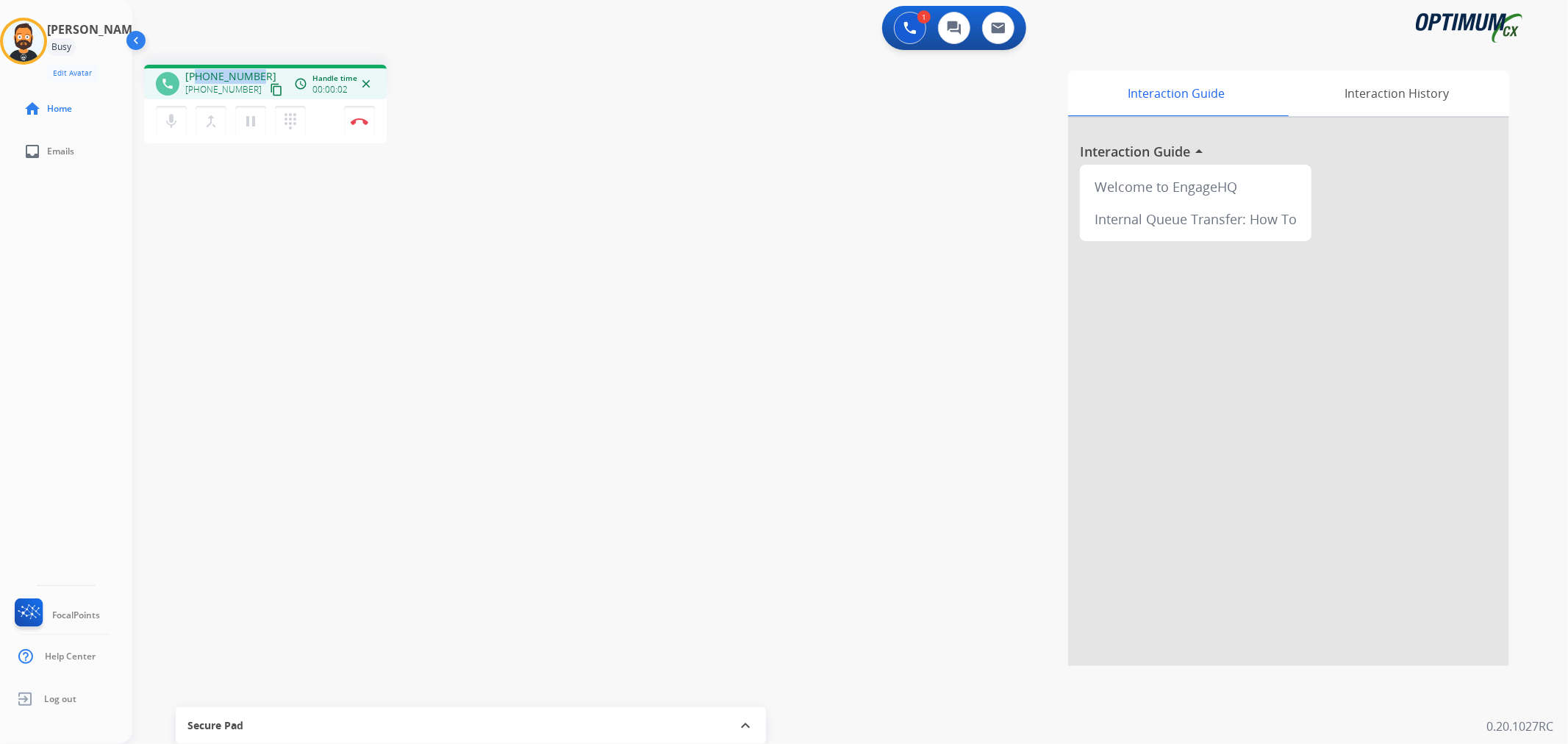
drag, startPoint x: 260, startPoint y: 72, endPoint x: 196, endPoint y: 70, distance: 64.0
click at [196, 70] on div "+15206324881 +15206324881 content_copy" at bounding box center [235, 84] width 100 height 30
click at [353, 125] on button "Disconnect" at bounding box center [360, 121] width 31 height 31
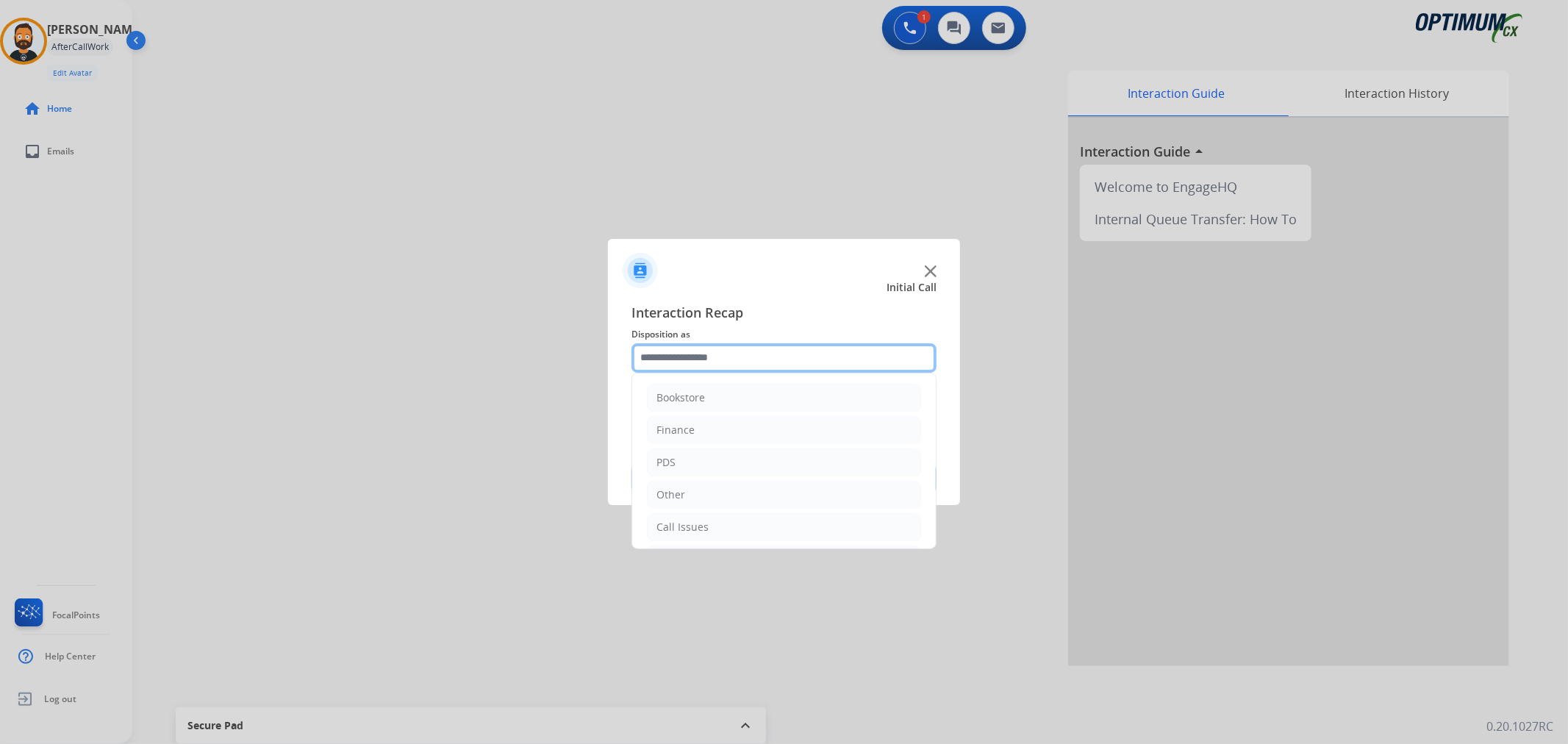
click at [710, 363] on input "text" at bounding box center [784, 358] width 305 height 30
click at [695, 522] on div "Renewal" at bounding box center [677, 524] width 42 height 14
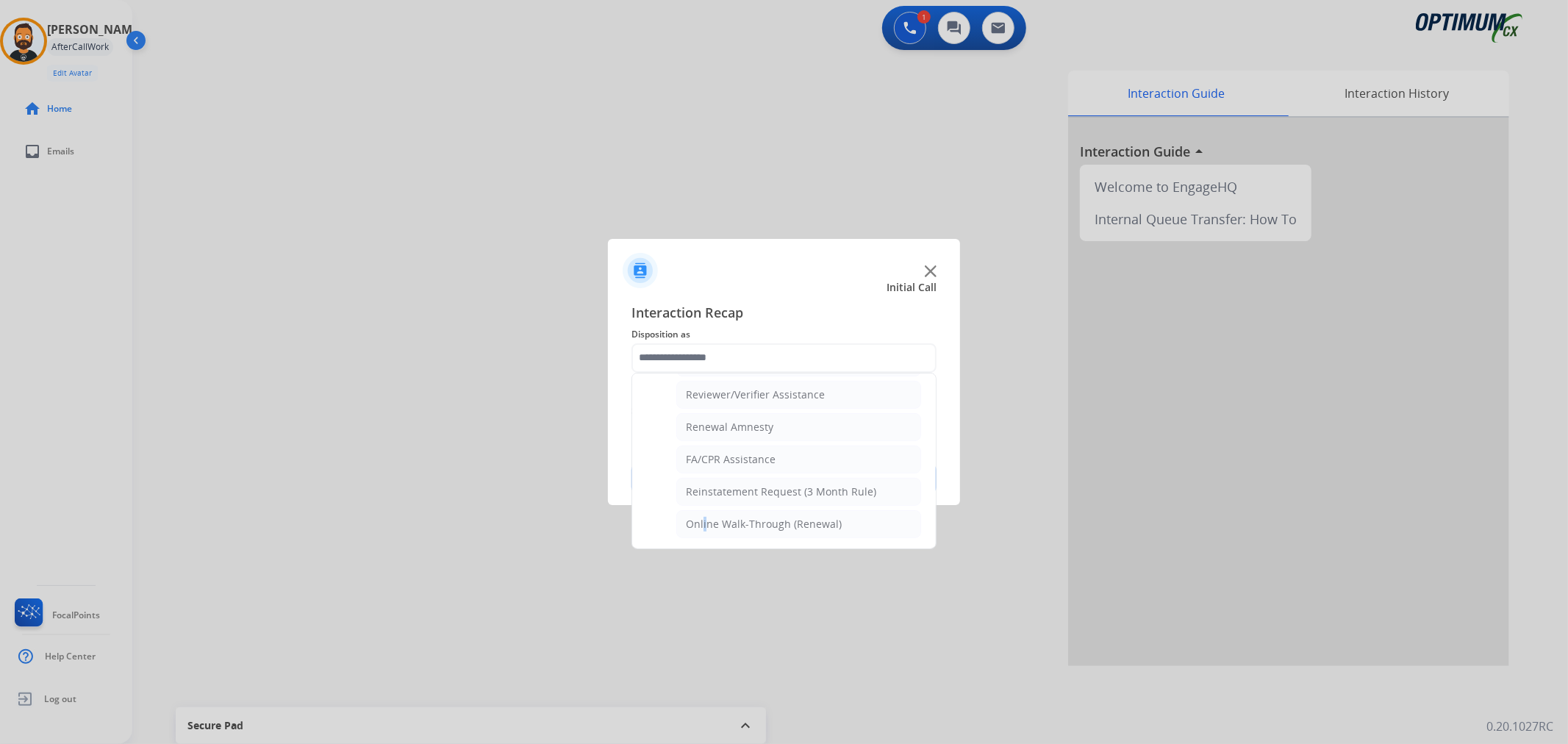
click at [702, 519] on div "Online Walk-Through (Renewal)" at bounding box center [763, 524] width 156 height 14
type input "**********"
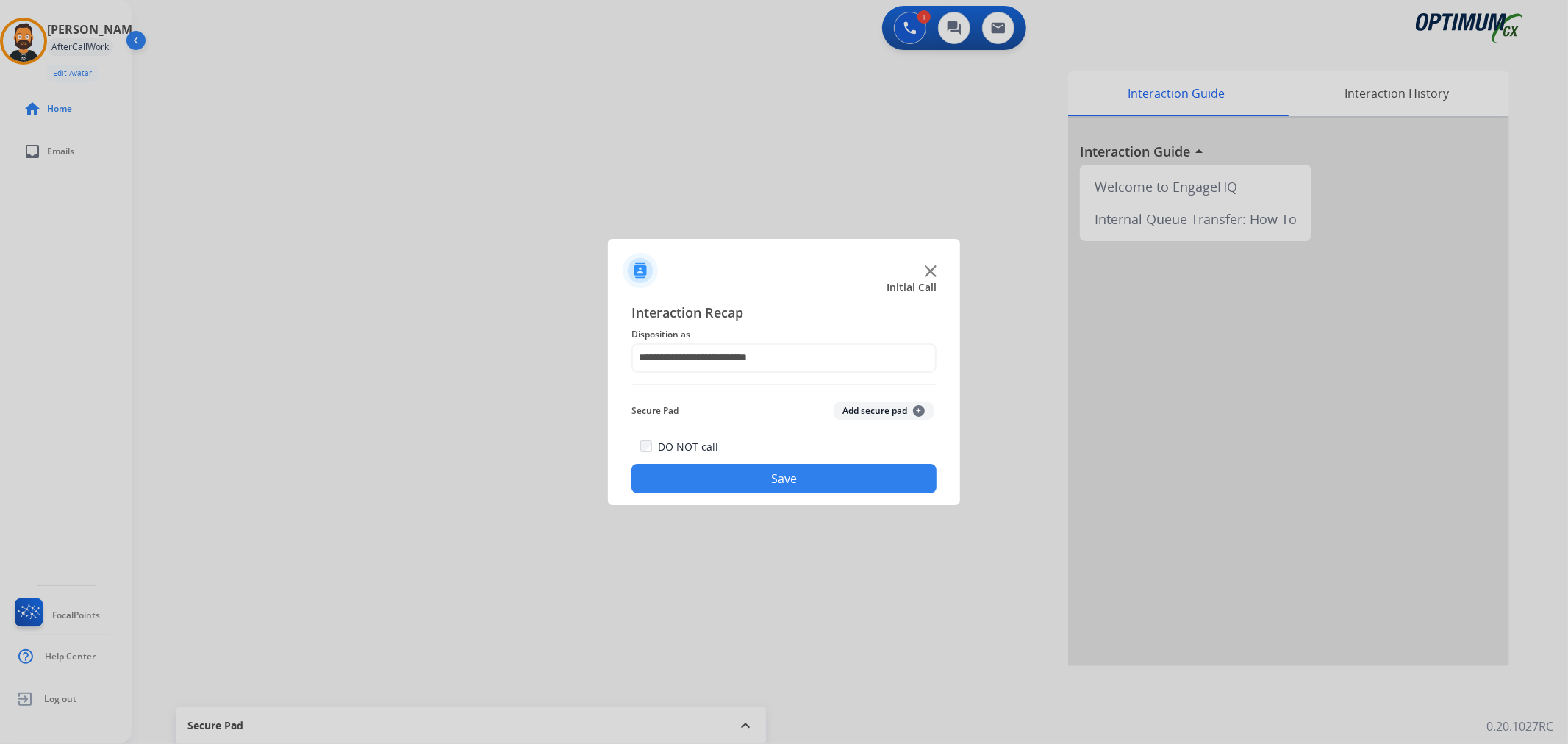
click at [700, 482] on button "Save" at bounding box center [784, 478] width 305 height 30
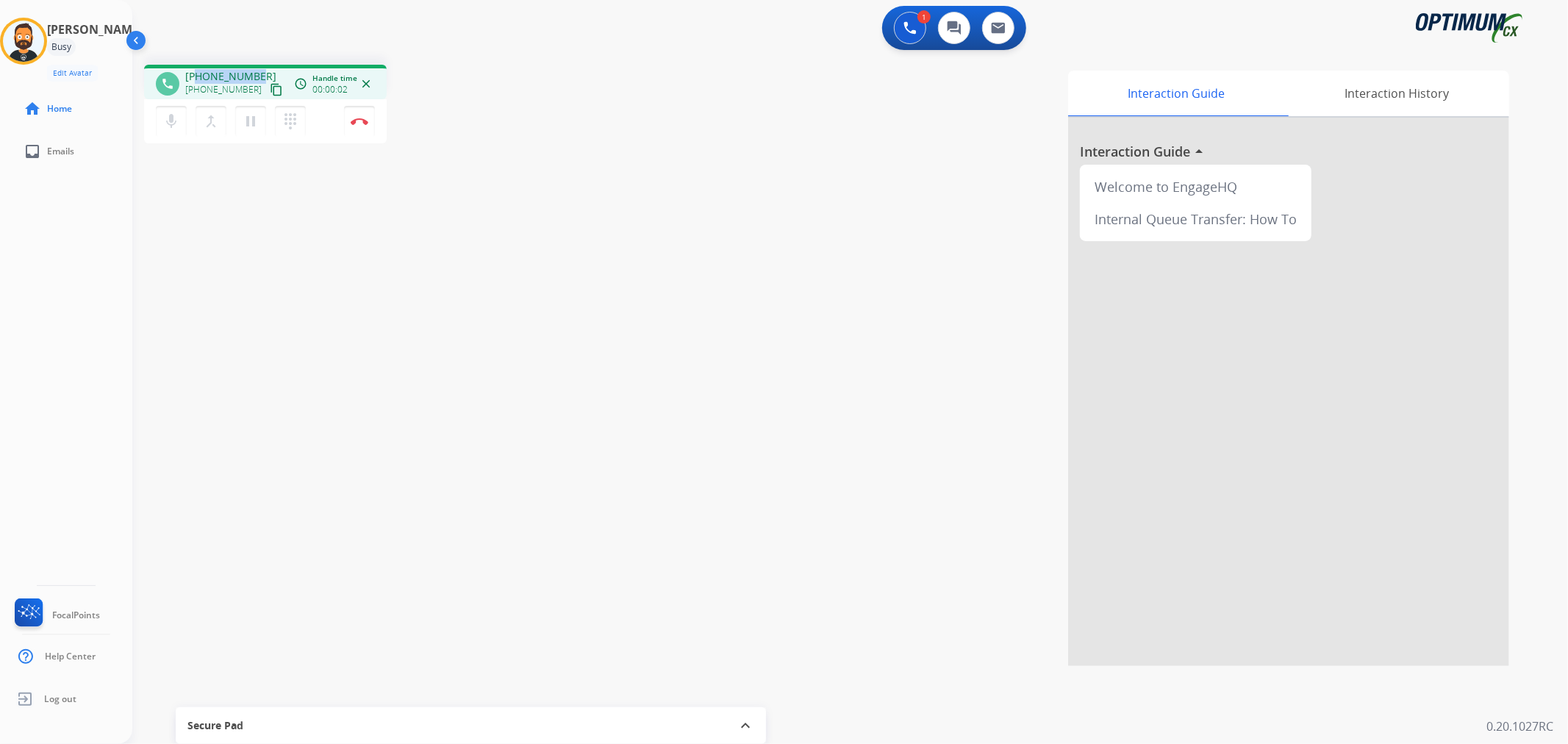
drag, startPoint x: 259, startPoint y: 68, endPoint x: 196, endPoint y: 68, distance: 63.0
click at [196, 68] on div "phone +15513287355 +15513287355 content_copy access_time Call metrics Queue 00:…" at bounding box center [265, 81] width 242 height 35
click at [361, 122] on img at bounding box center [360, 121] width 18 height 7
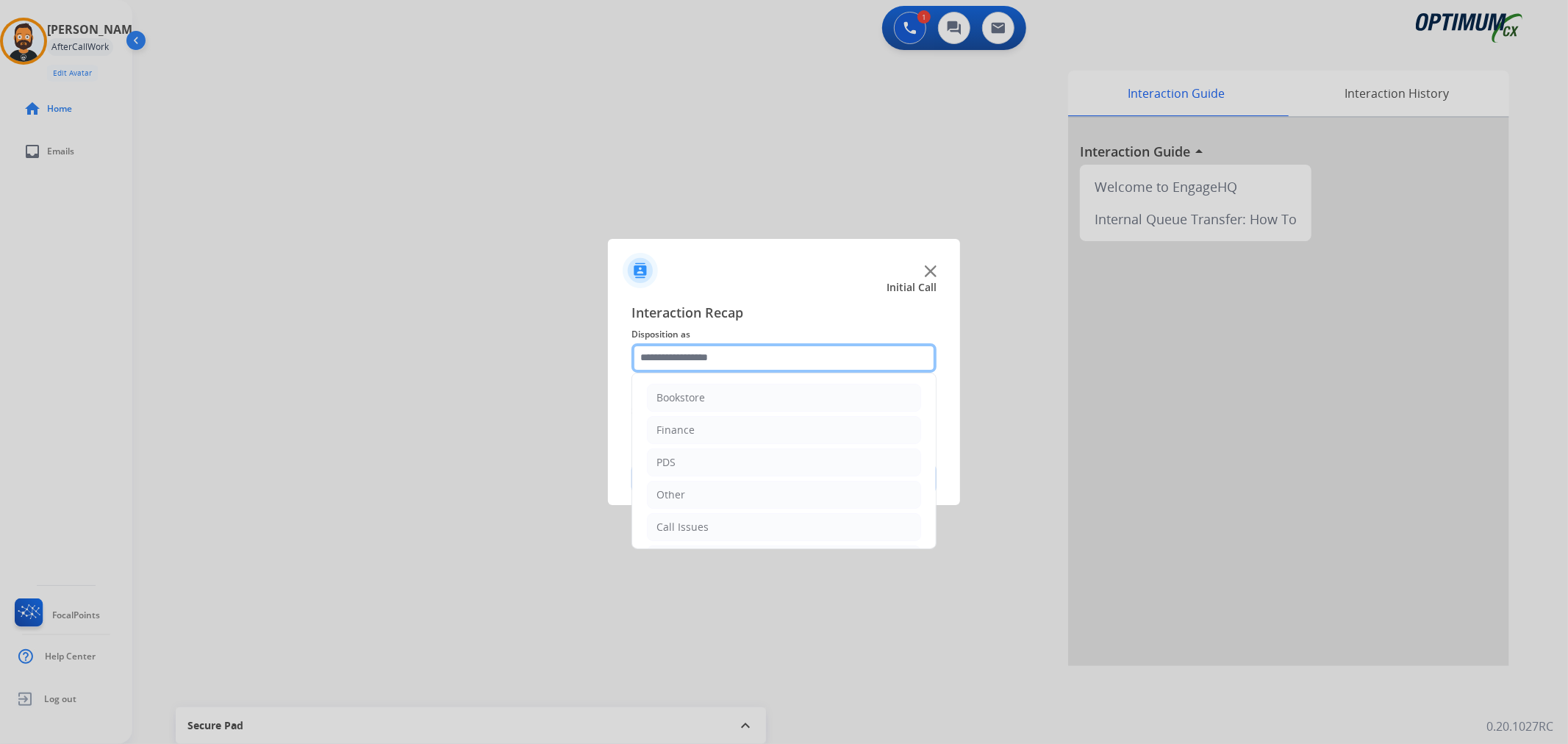
click at [842, 353] on input "text" at bounding box center [784, 358] width 305 height 30
click at [706, 522] on li "Renewal" at bounding box center [784, 524] width 274 height 28
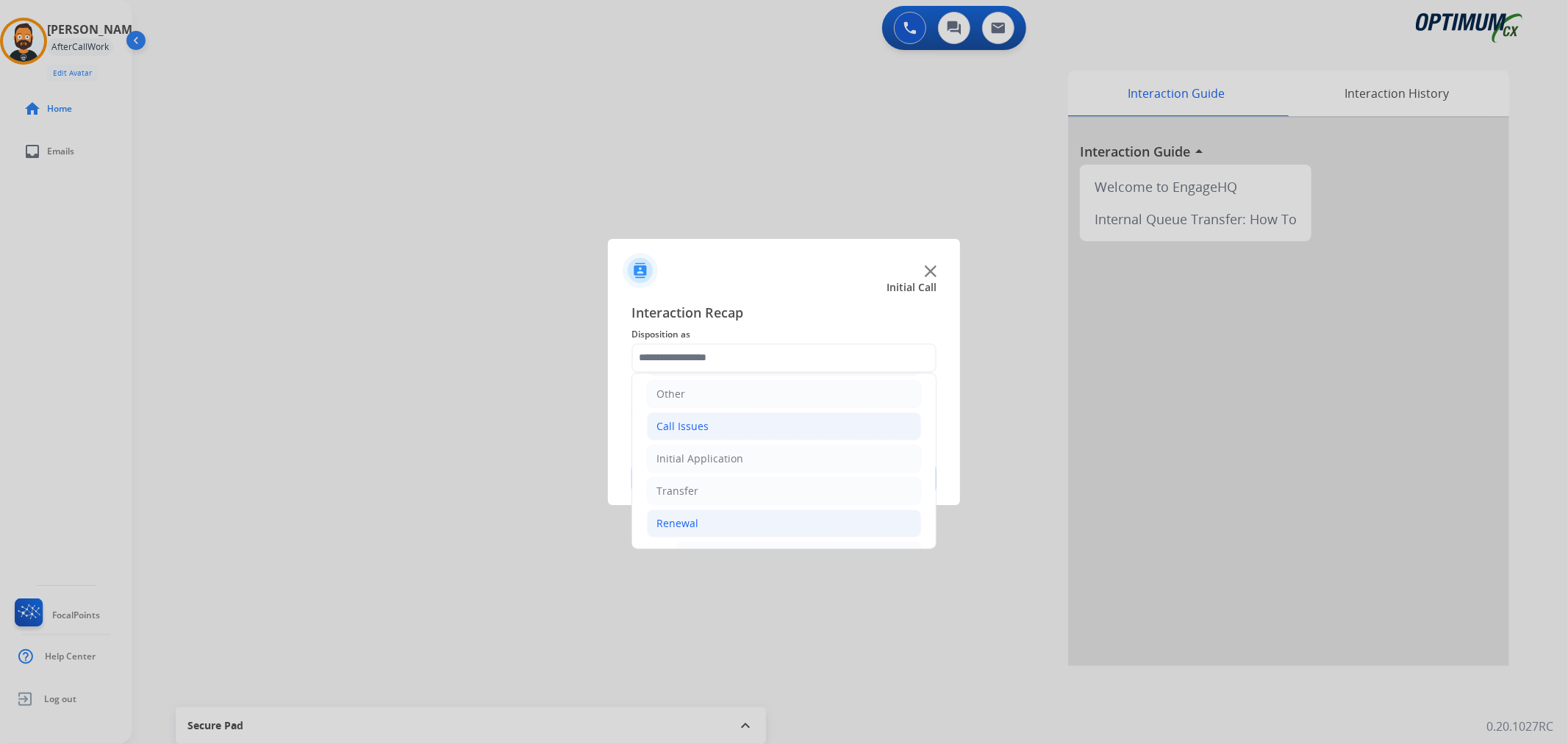
click at [713, 430] on li "Call Issues" at bounding box center [784, 426] width 274 height 28
click at [713, 421] on li "Call Issues" at bounding box center [784, 426] width 274 height 28
click at [710, 458] on div "Initial Application" at bounding box center [700, 459] width 87 height 14
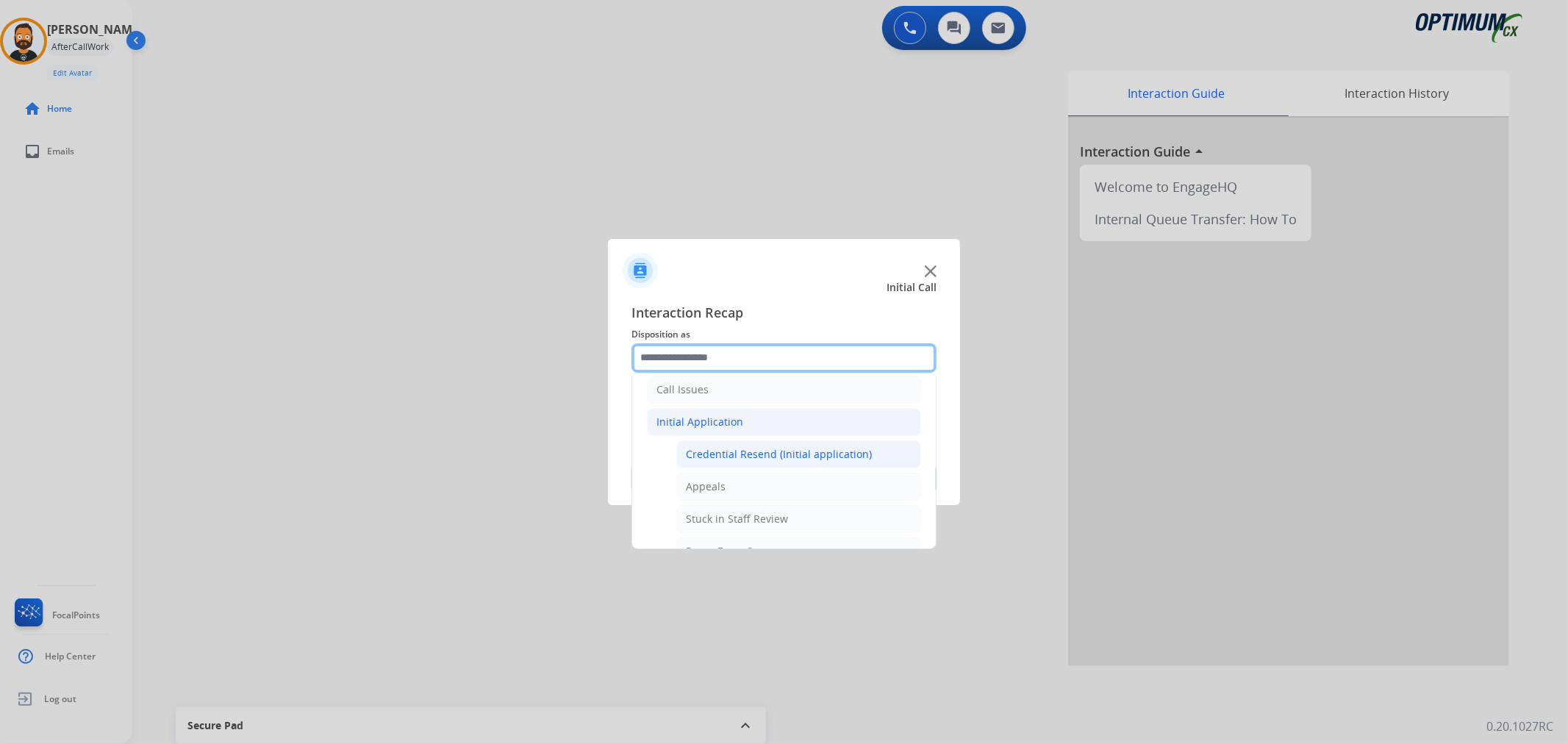
scroll to position [237, 0]
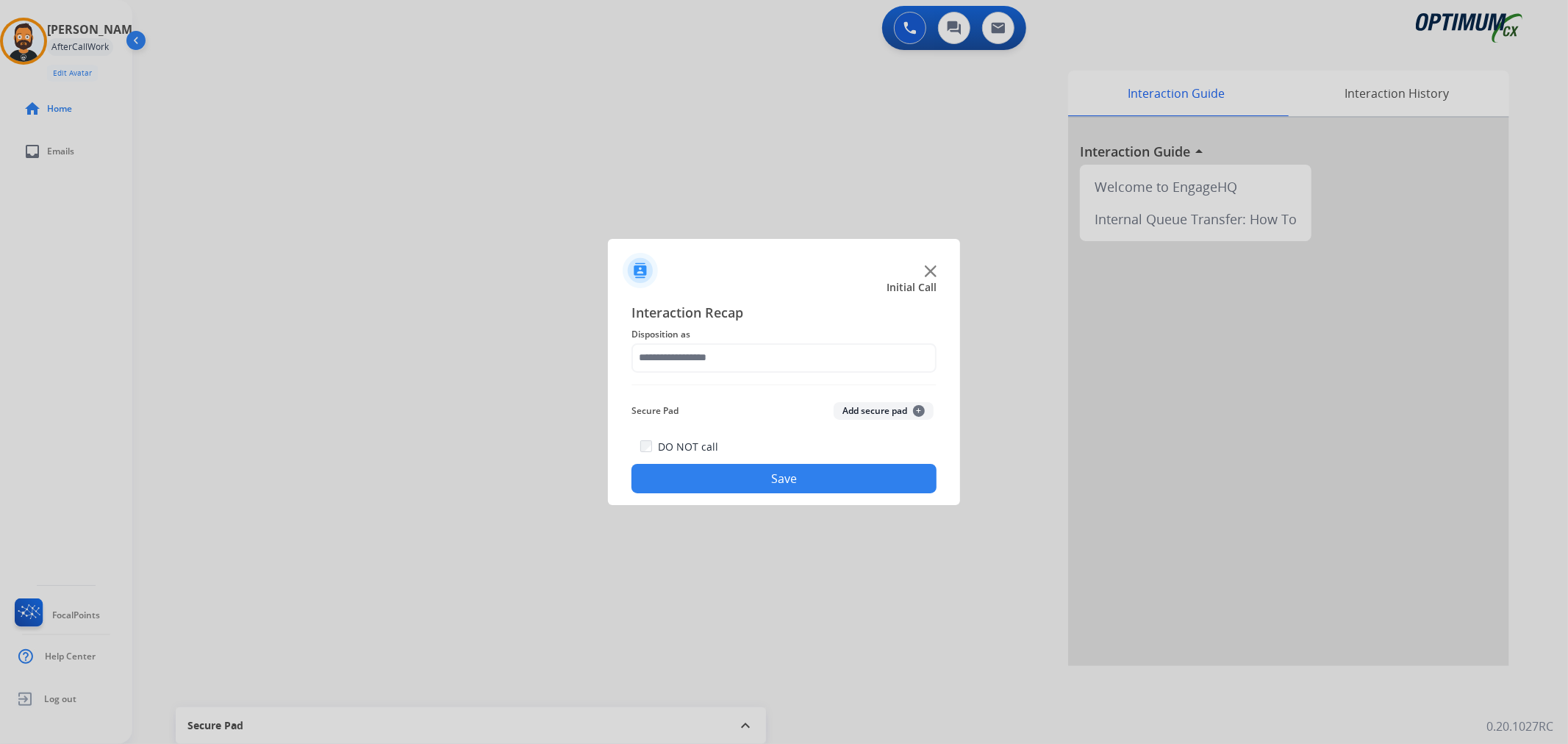
drag, startPoint x: 761, startPoint y: 304, endPoint x: 770, endPoint y: 310, distance: 10.8
click at [763, 305] on span "Interaction Recap" at bounding box center [784, 313] width 305 height 23
click at [726, 378] on div "Interaction Recap Disposition as Secure Pad Add secure pad + DO NOT call Save" at bounding box center [784, 397] width 305 height 191
click at [730, 365] on input "text" at bounding box center [784, 358] width 305 height 30
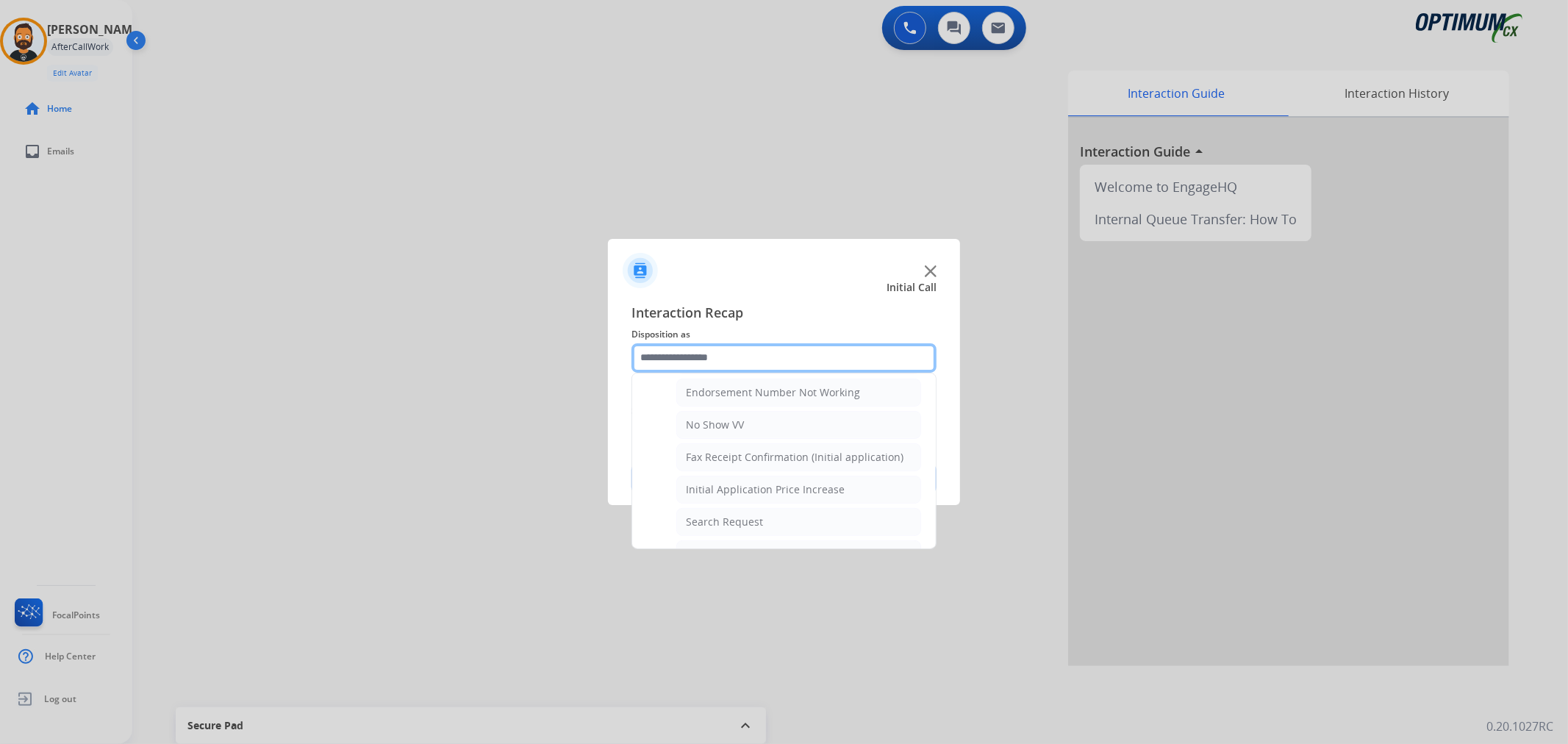
scroll to position [272, 0]
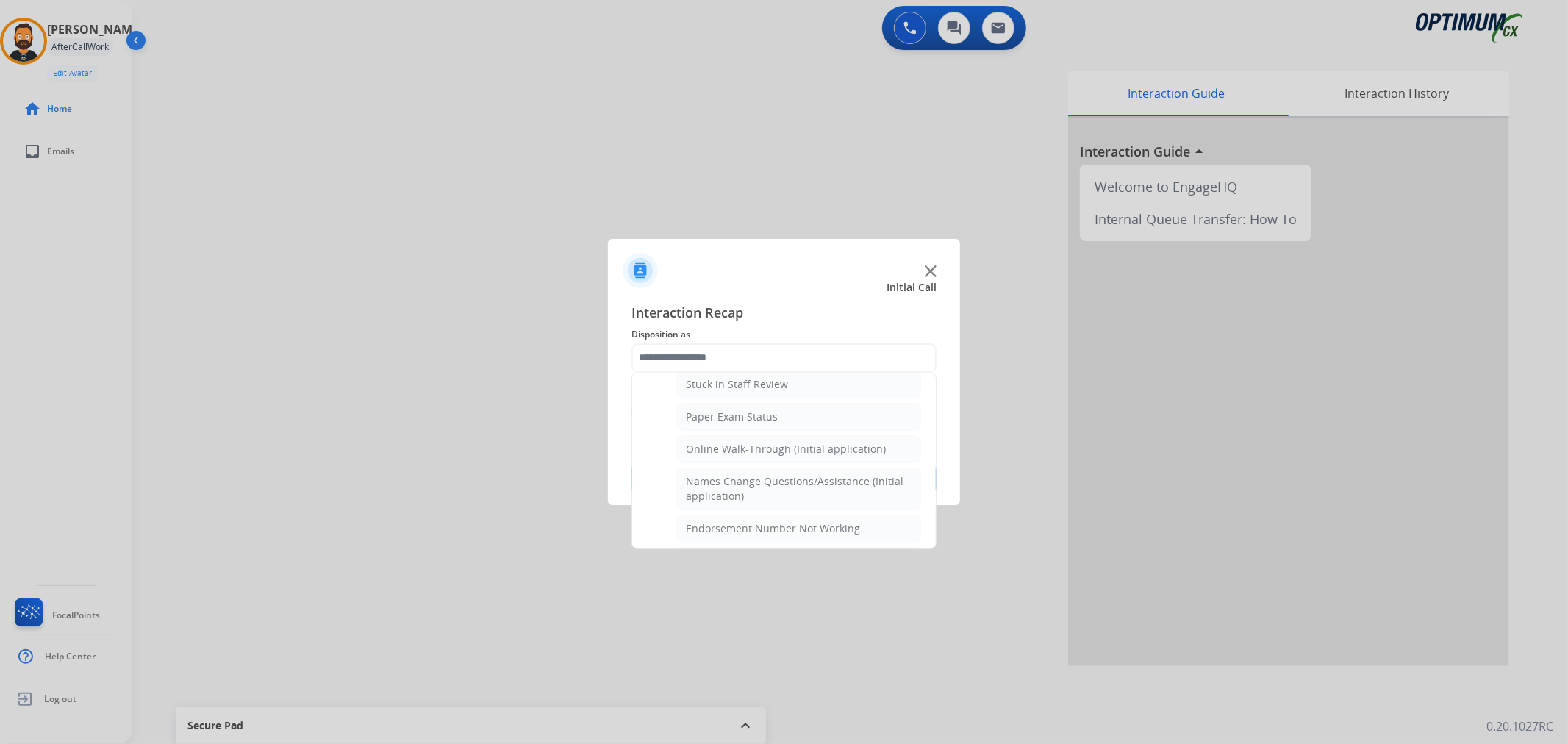
click at [740, 483] on div "Names Change Questions/Assistance (Initial application)" at bounding box center [798, 488] width 225 height 30
type input "**********"
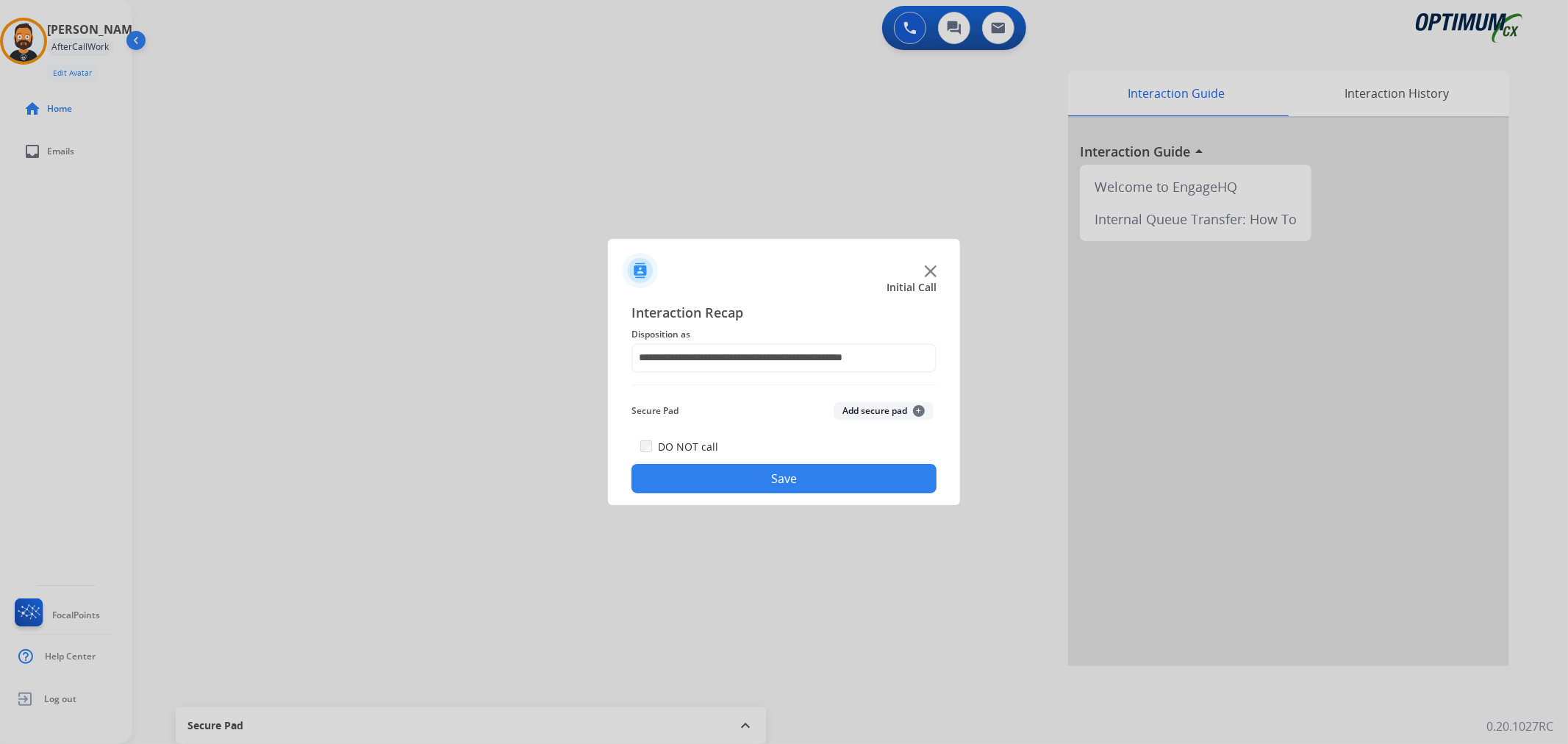
click at [739, 459] on div "DO NOT call Save" at bounding box center [784, 465] width 305 height 55
click at [729, 481] on button "Save" at bounding box center [784, 478] width 305 height 30
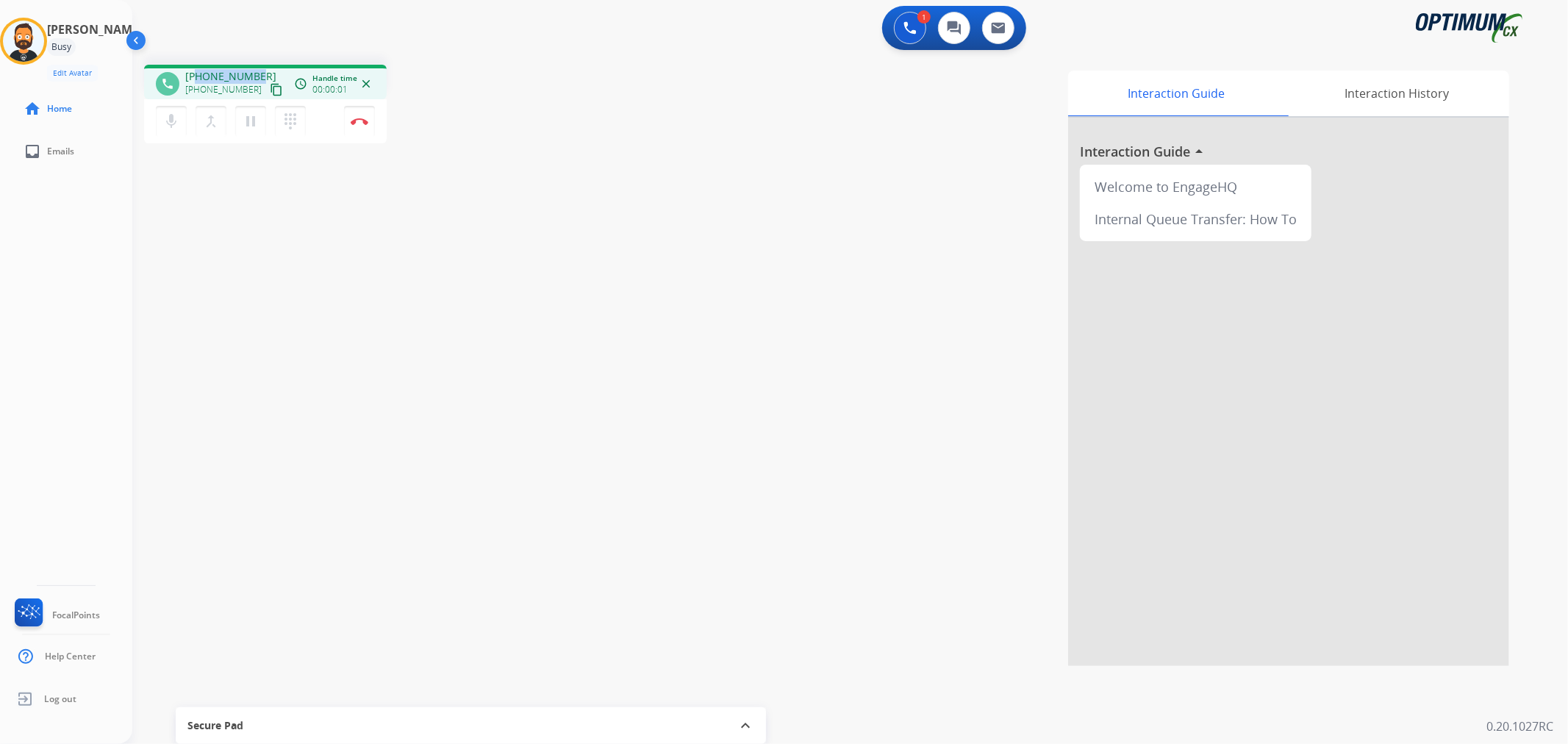
drag, startPoint x: 258, startPoint y: 68, endPoint x: 196, endPoint y: 74, distance: 62.3
click at [196, 74] on div "+13474511511 +13474511511 content_copy" at bounding box center [235, 84] width 100 height 30
click at [362, 121] on img at bounding box center [360, 121] width 18 height 7
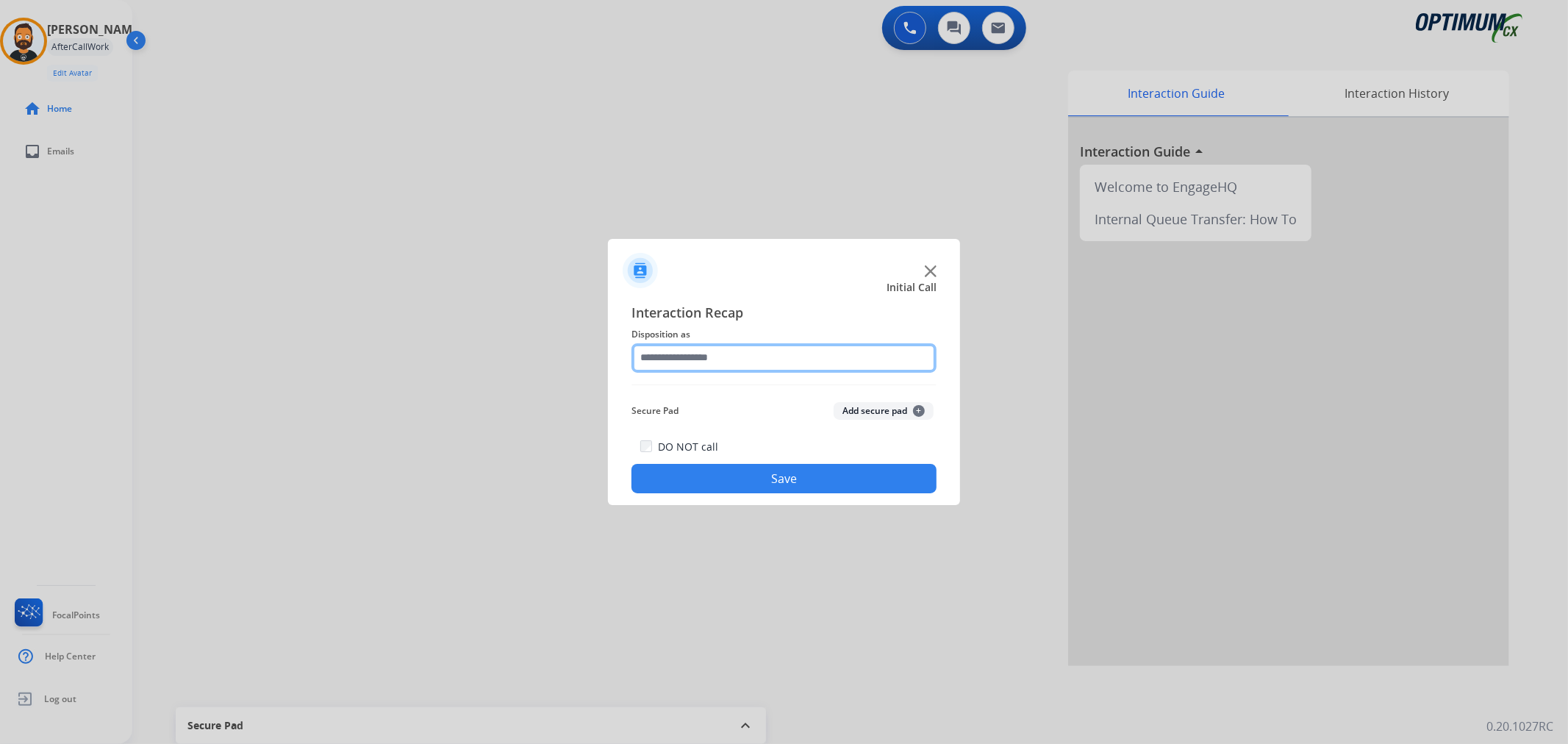
click at [692, 353] on input "text" at bounding box center [784, 358] width 305 height 30
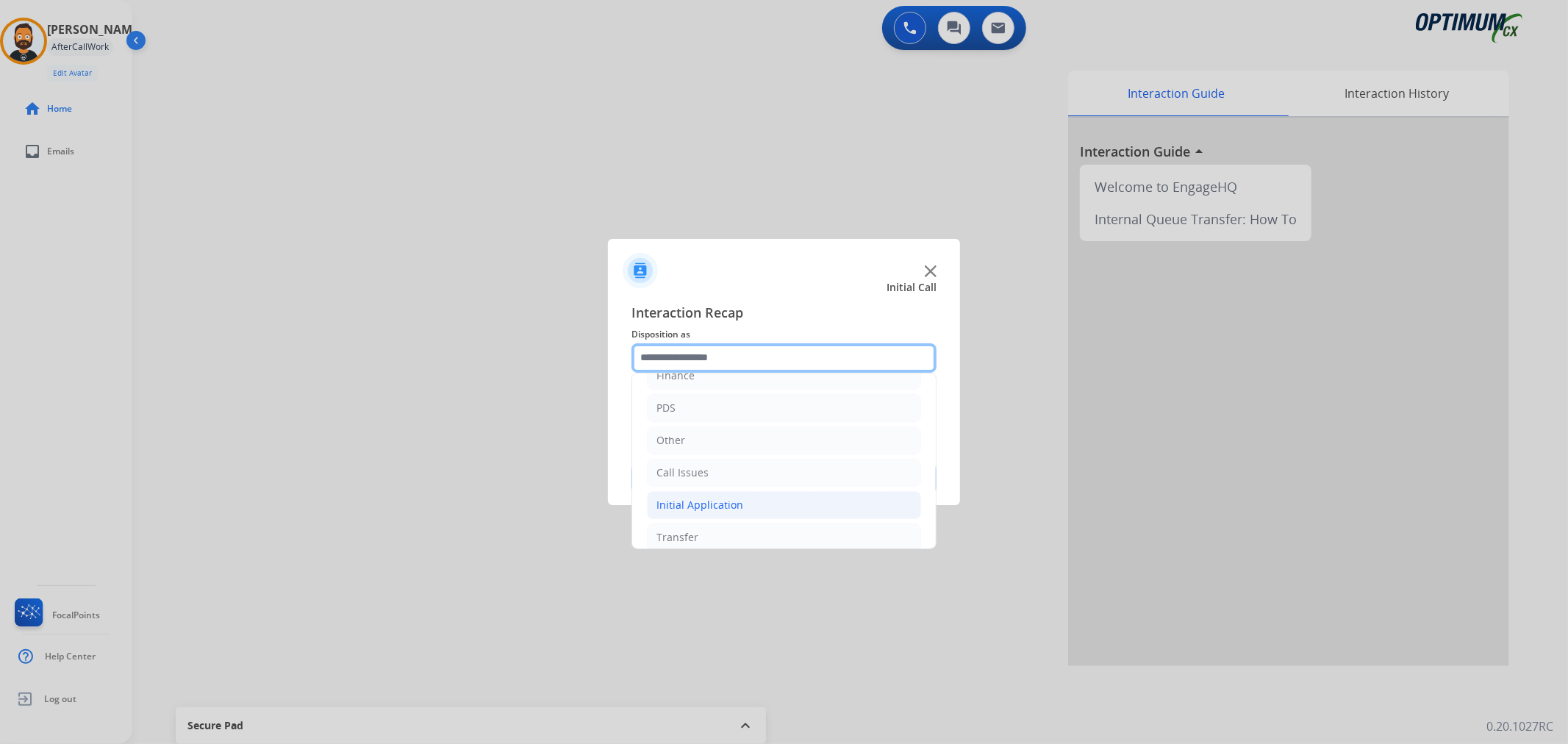
scroll to position [101, 0]
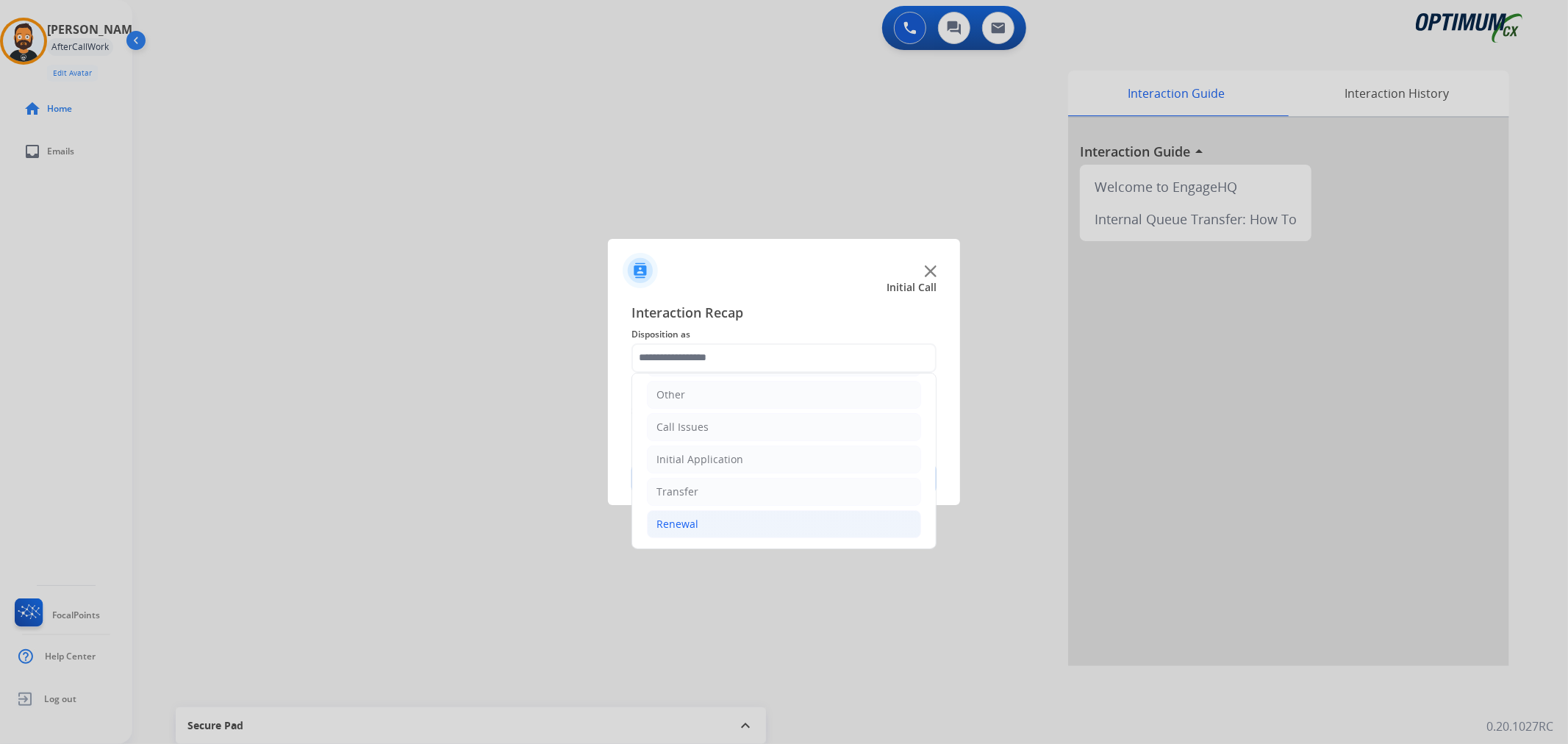
click at [709, 526] on li "Renewal" at bounding box center [784, 524] width 274 height 28
click at [710, 426] on div "Renewal Amnesty" at bounding box center [729, 427] width 88 height 14
type input "**********"
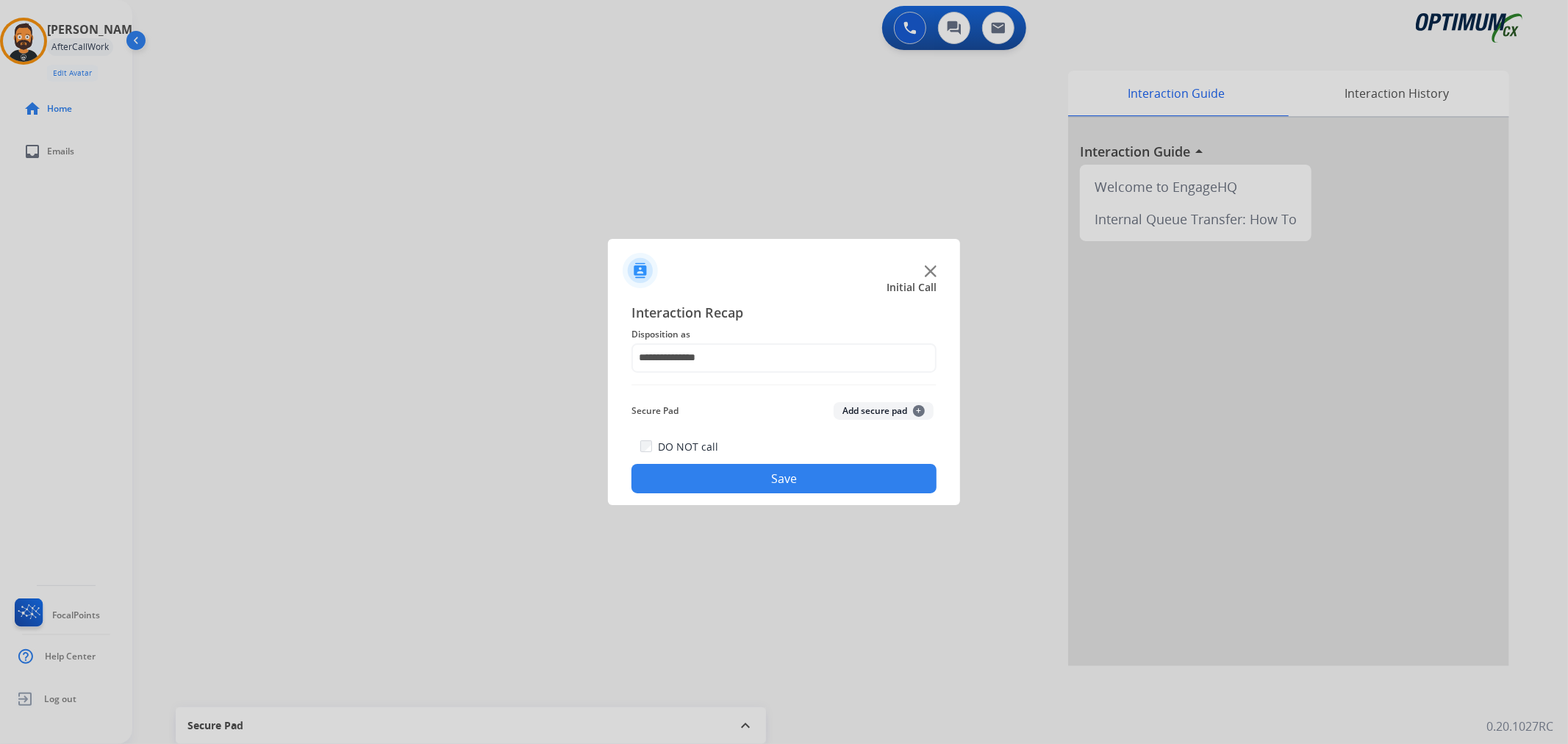
click at [722, 479] on button "Save" at bounding box center [784, 478] width 305 height 30
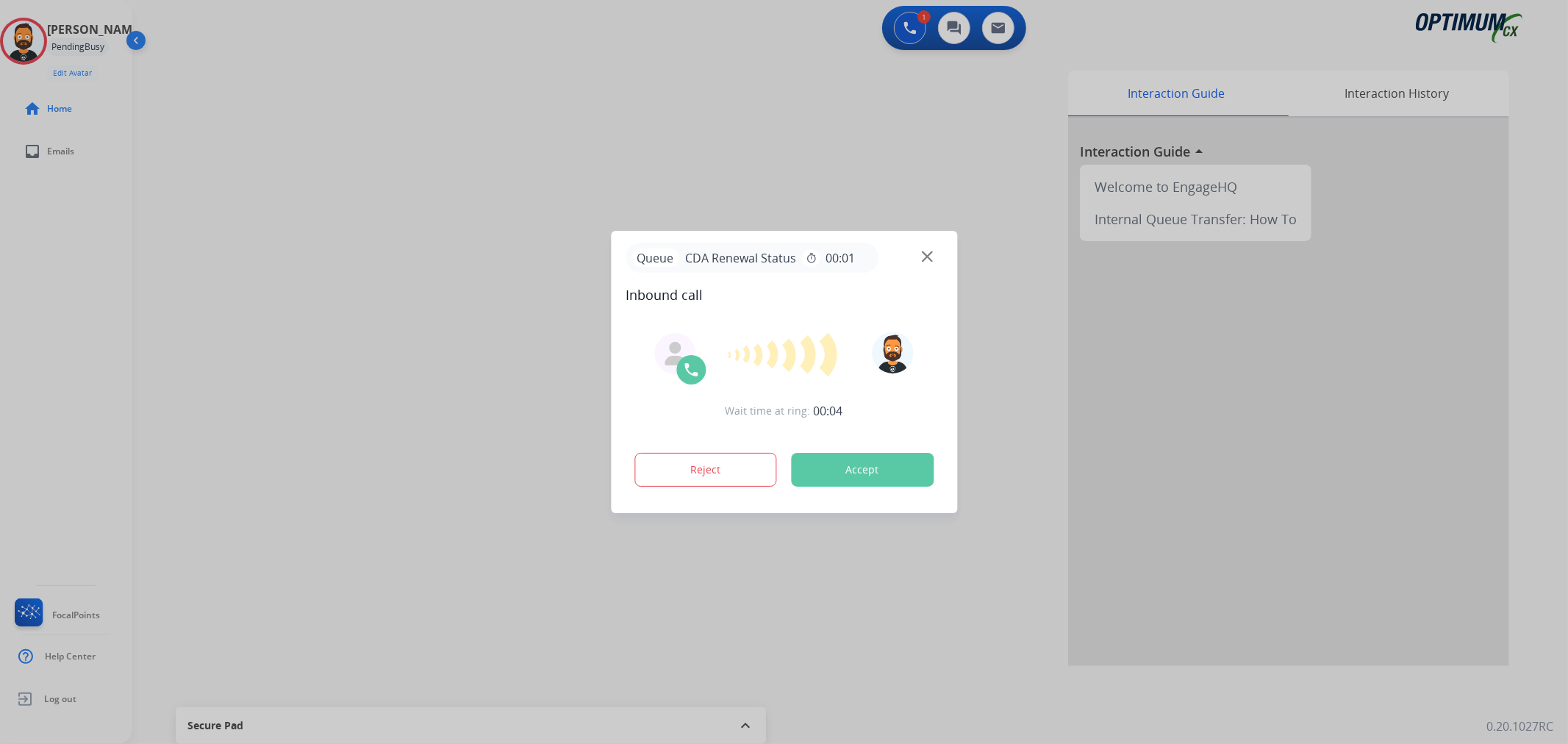
click at [285, 426] on div at bounding box center [784, 372] width 1568 height 744
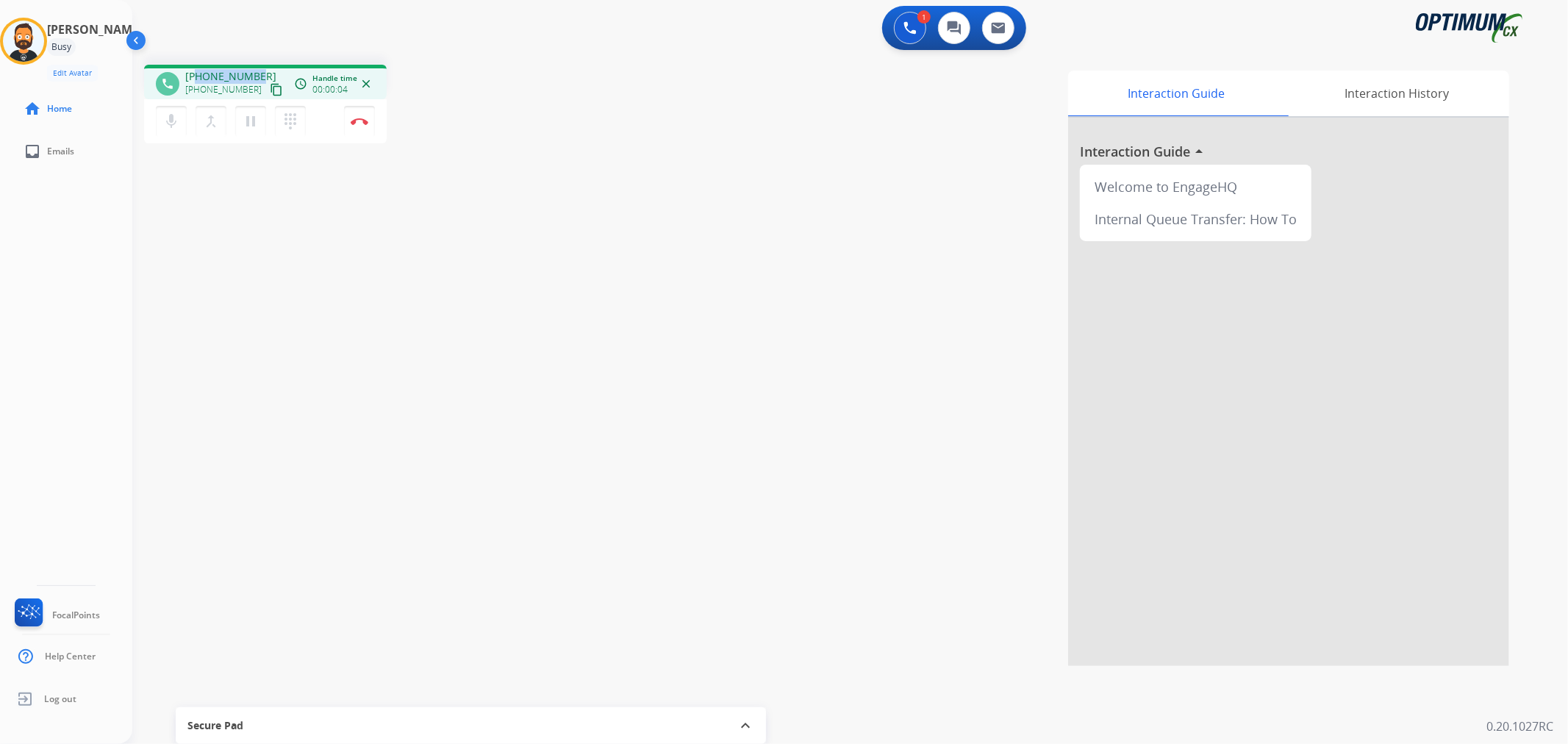
drag, startPoint x: 258, startPoint y: 69, endPoint x: 195, endPoint y: 69, distance: 63.0
click at [195, 69] on div "+15516890530 +15516890530 content_copy" at bounding box center [235, 84] width 100 height 30
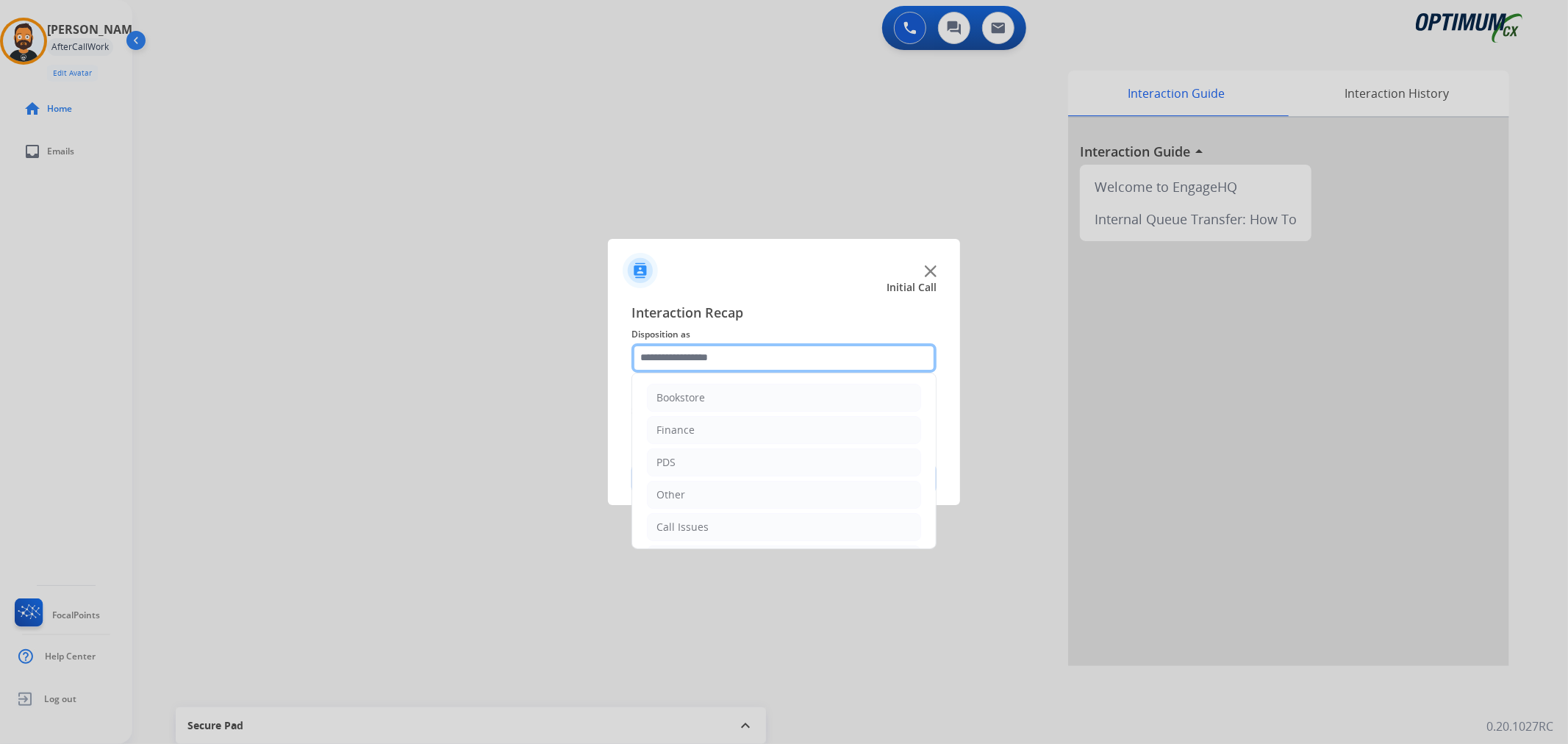
click at [696, 347] on input "text" at bounding box center [784, 358] width 305 height 30
drag, startPoint x: 704, startPoint y: 522, endPoint x: 714, endPoint y: 510, distance: 15.6
click at [706, 522] on li "Renewal" at bounding box center [784, 524] width 274 height 28
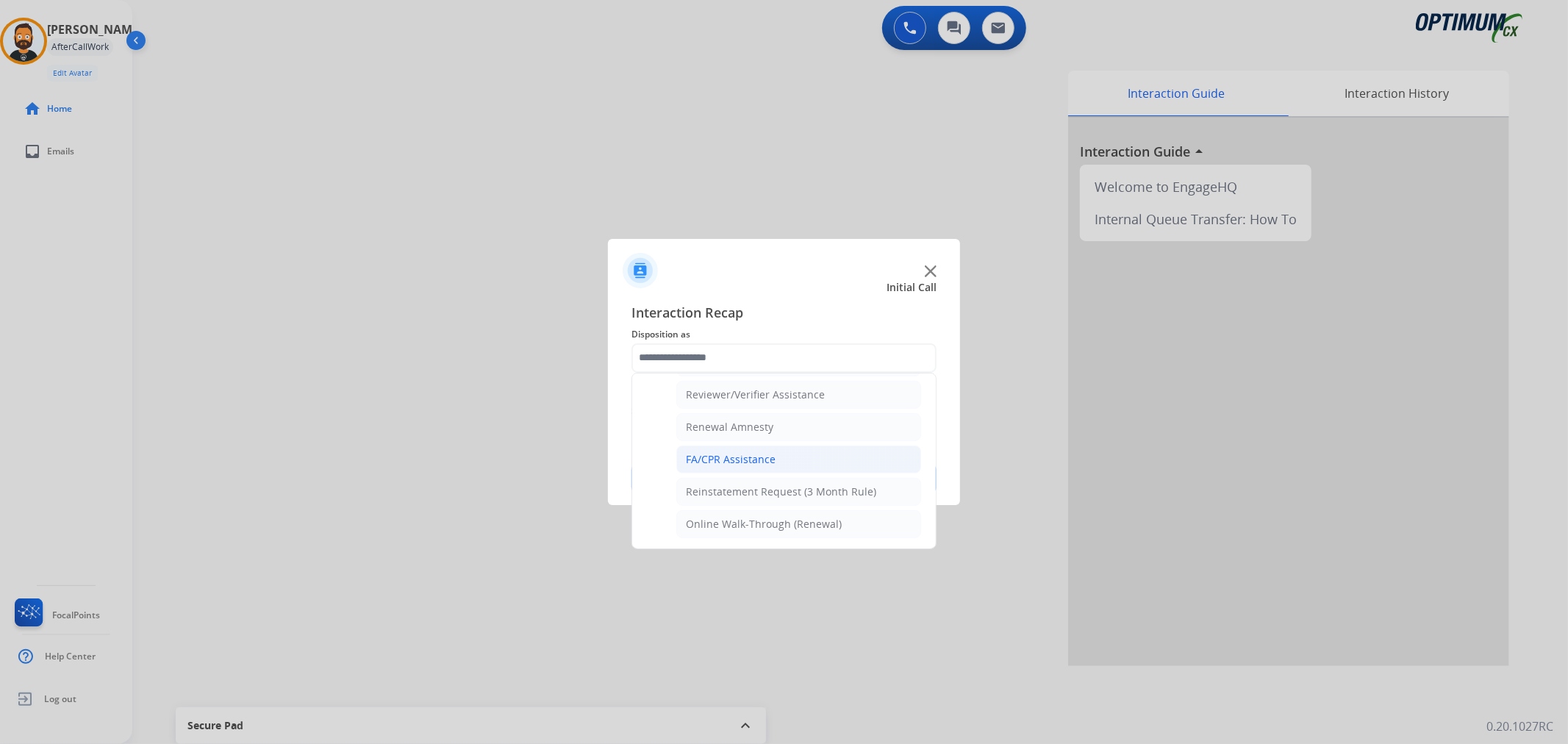
click at [755, 448] on li "FA/CPR Assistance" at bounding box center [799, 459] width 245 height 28
type input "**********"
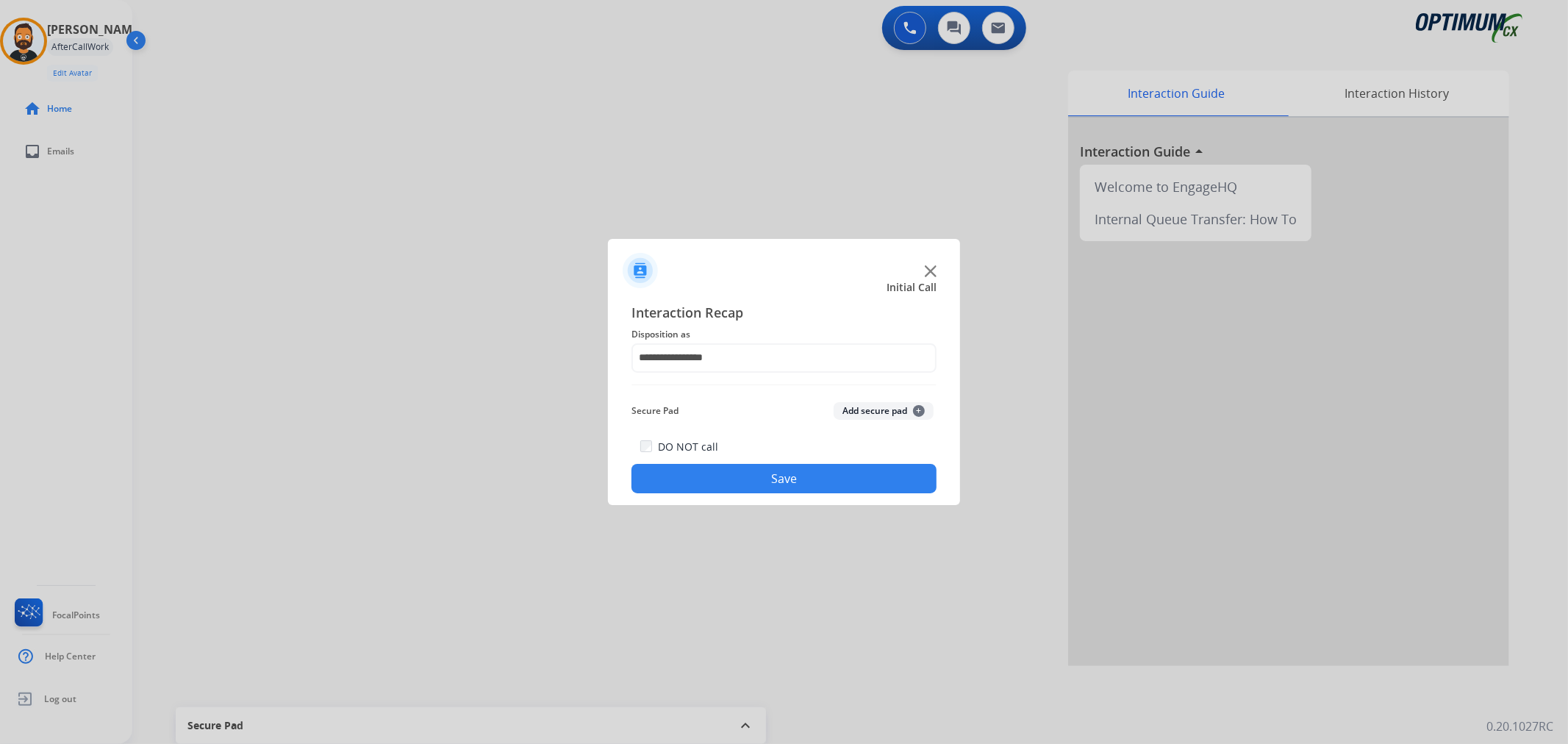
click at [739, 486] on button "Save" at bounding box center [784, 478] width 305 height 30
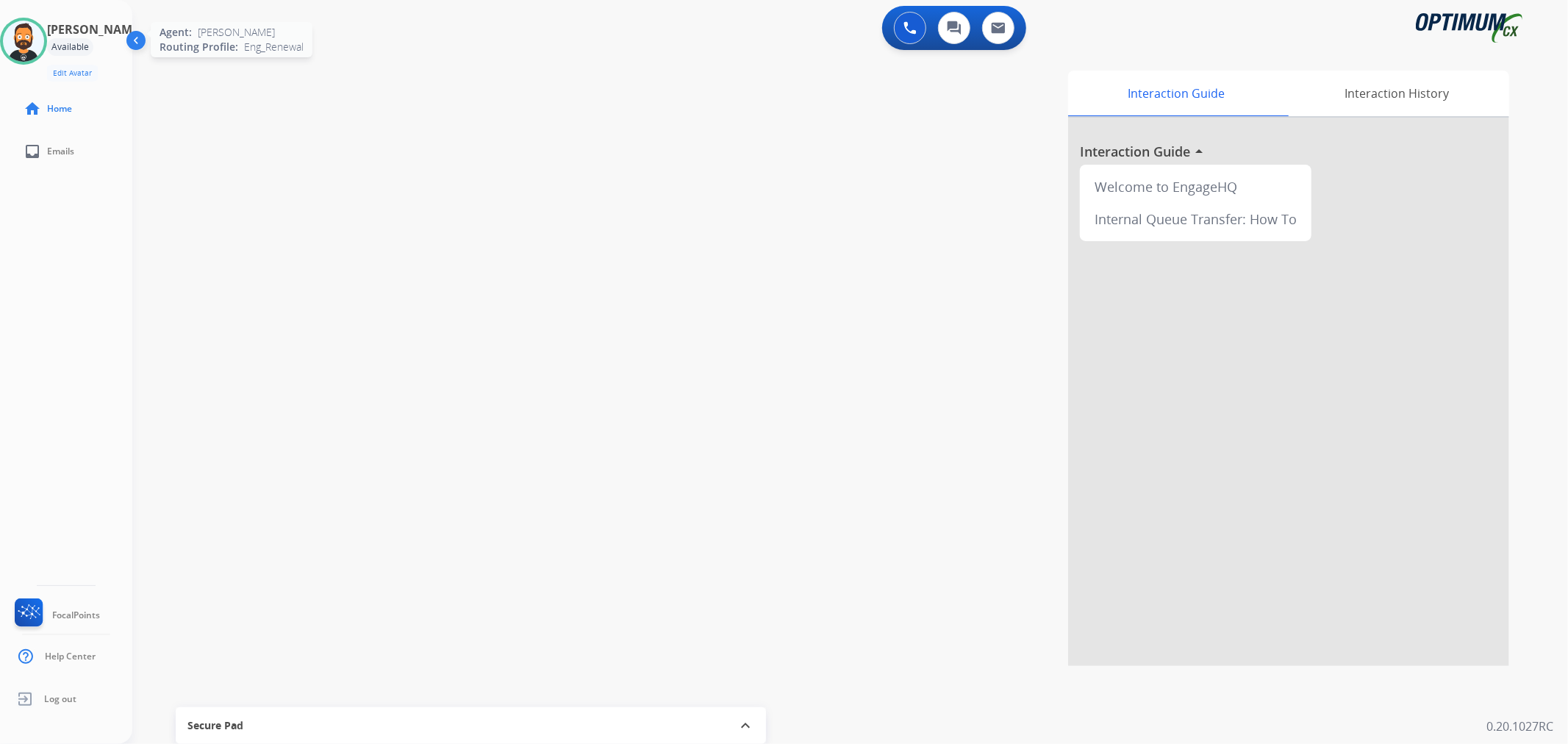
click at [44, 39] on img at bounding box center [23, 41] width 41 height 41
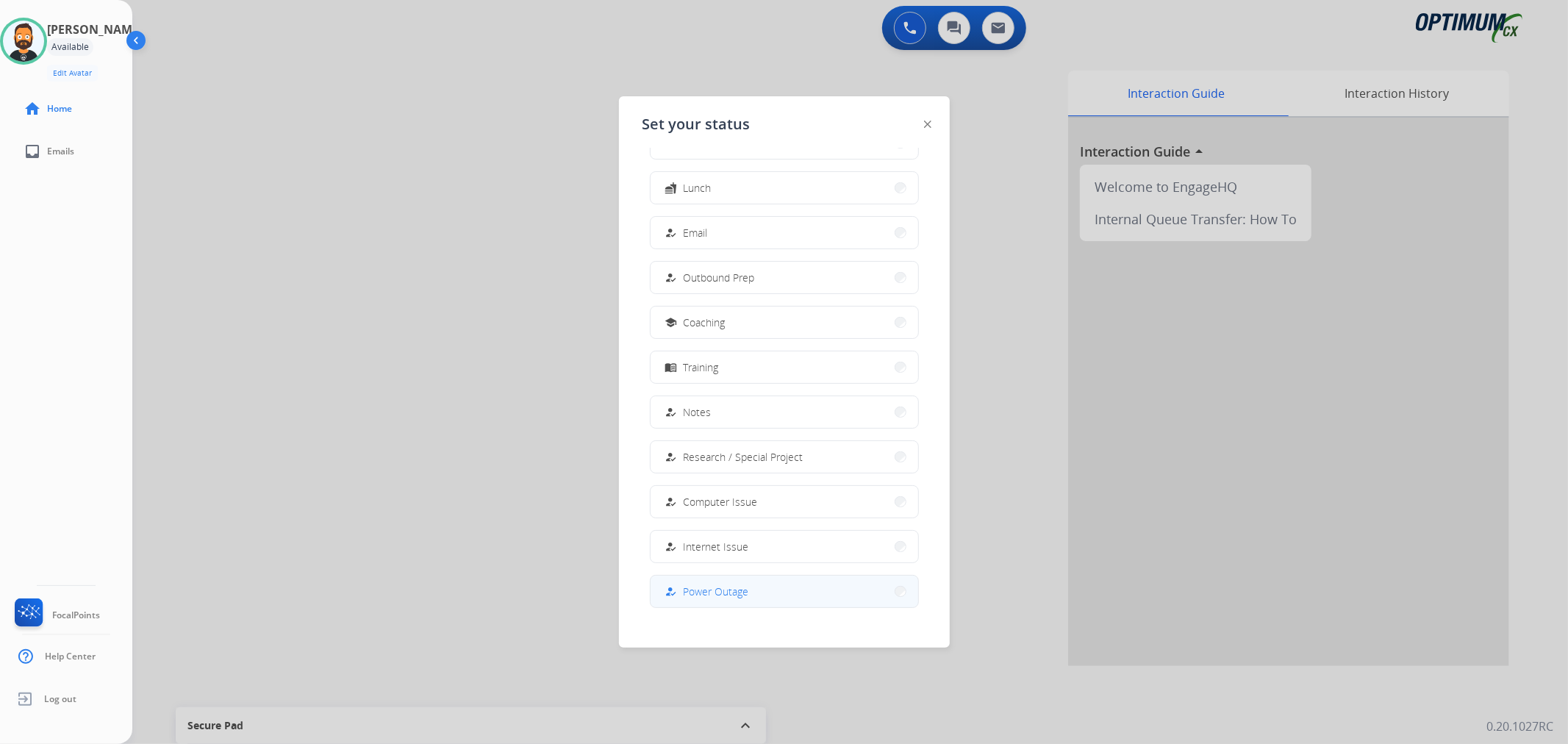
scroll to position [138, 0]
click at [719, 581] on button "work_off Offline" at bounding box center [784, 576] width 268 height 31
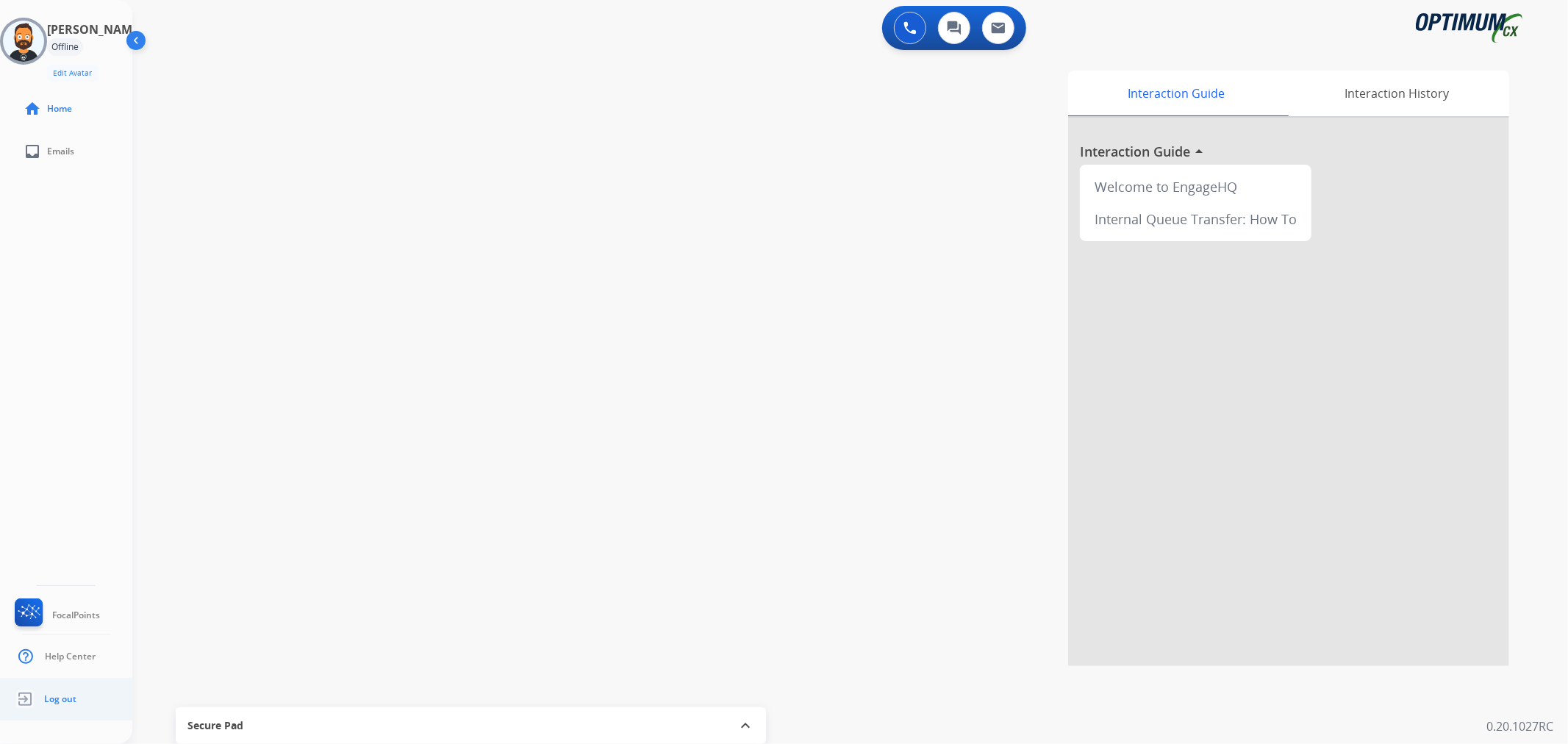
click at [55, 699] on span "Log out" at bounding box center [60, 699] width 32 height 12
